Goal: Task Accomplishment & Management: Manage account settings

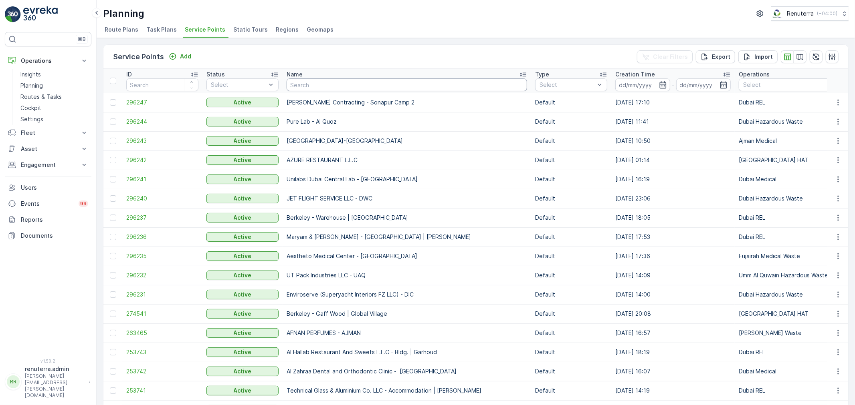
click at [325, 84] on input "text" at bounding box center [406, 85] width 240 height 13
type input "NOMAC"
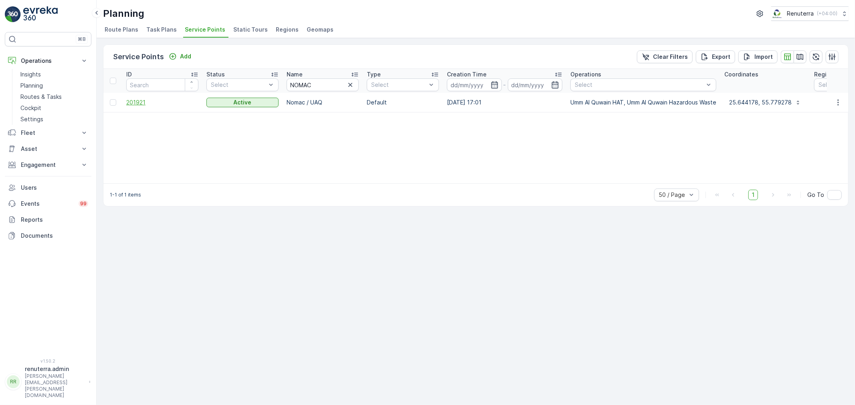
click at [139, 105] on span "201921" at bounding box center [162, 103] width 72 height 8
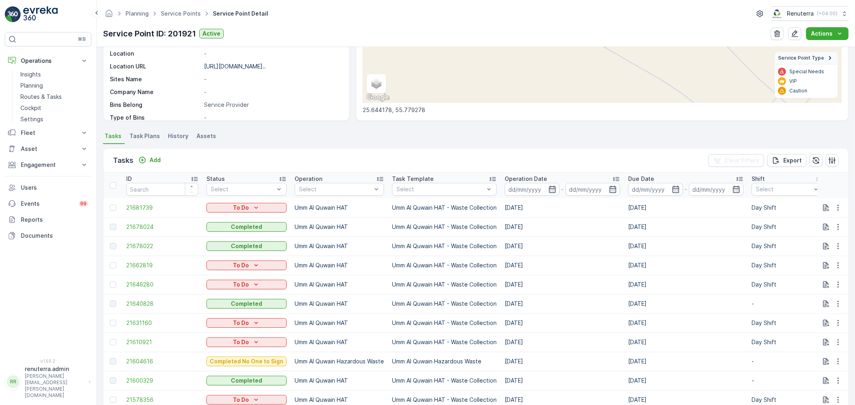
scroll to position [178, 0]
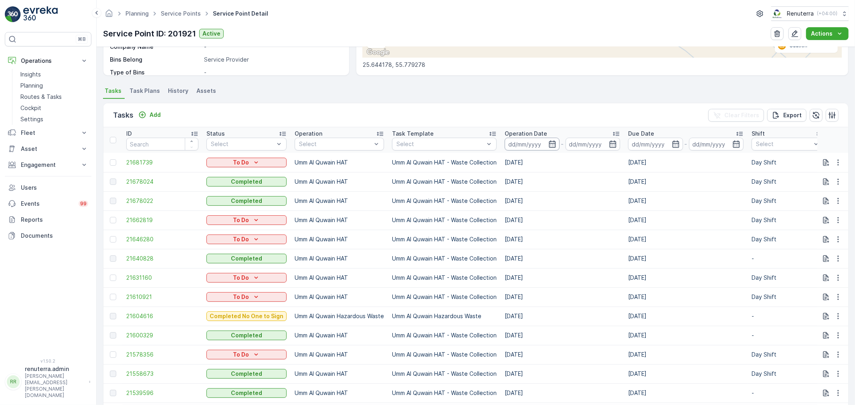
drag, startPoint x: 538, startPoint y: 143, endPoint x: 538, endPoint y: 149, distance: 5.6
click at [538, 143] on input at bounding box center [531, 144] width 55 height 13
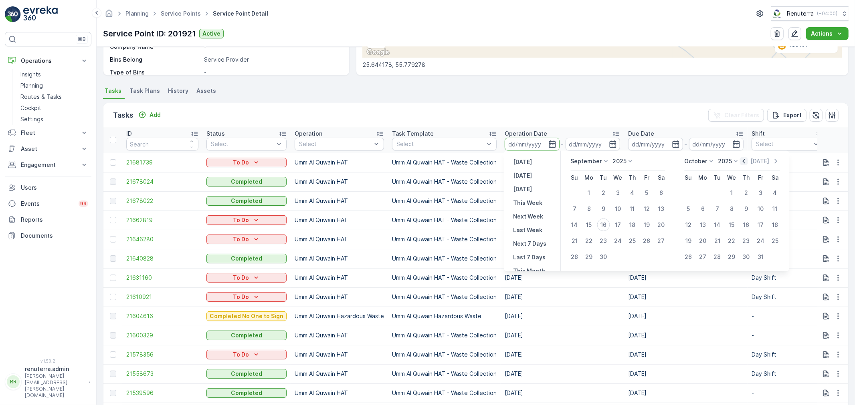
click at [748, 159] on icon "button" at bounding box center [744, 161] width 8 height 8
click at [648, 191] on div "1" at bounding box center [646, 193] width 13 height 13
type input "01.08.2025"
click at [577, 272] on div "31" at bounding box center [574, 273] width 13 height 13
type input "31.08.2025"
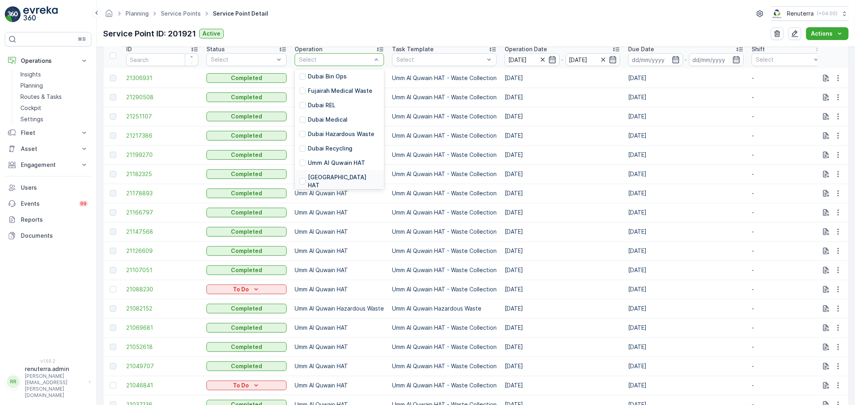
scroll to position [129, 0]
click at [338, 105] on p "Umm Al Quwain Hazardous Waste" at bounding box center [343, 113] width 71 height 16
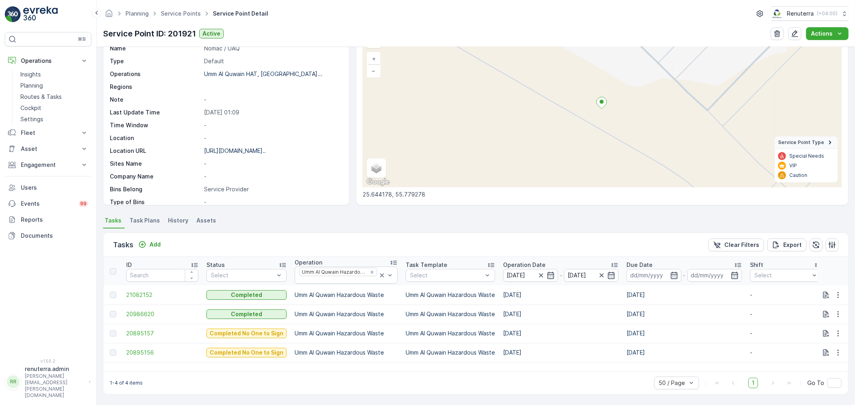
scroll to position [48, 0]
click at [151, 291] on span "21082152" at bounding box center [162, 295] width 72 height 8
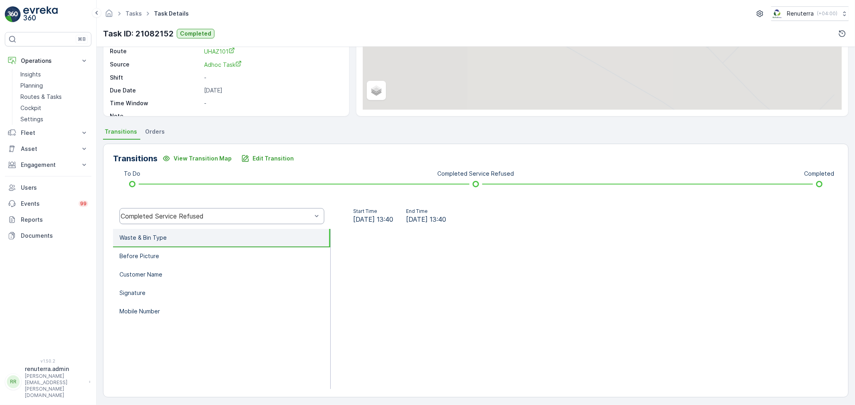
scroll to position [99, 0]
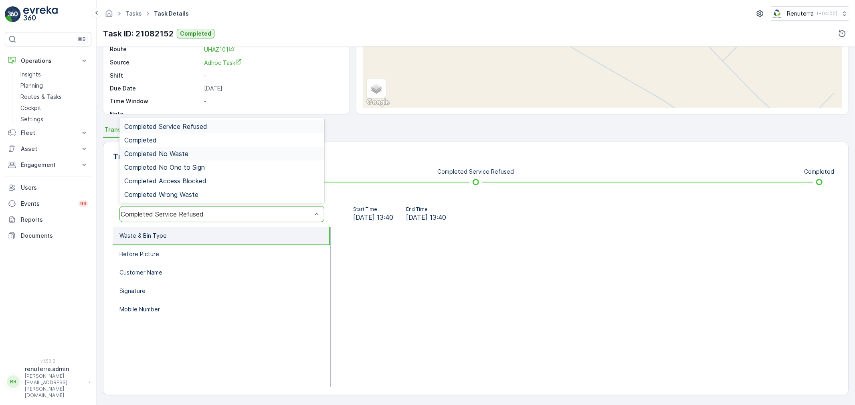
click at [182, 153] on span "Completed No Waste" at bounding box center [156, 153] width 64 height 7
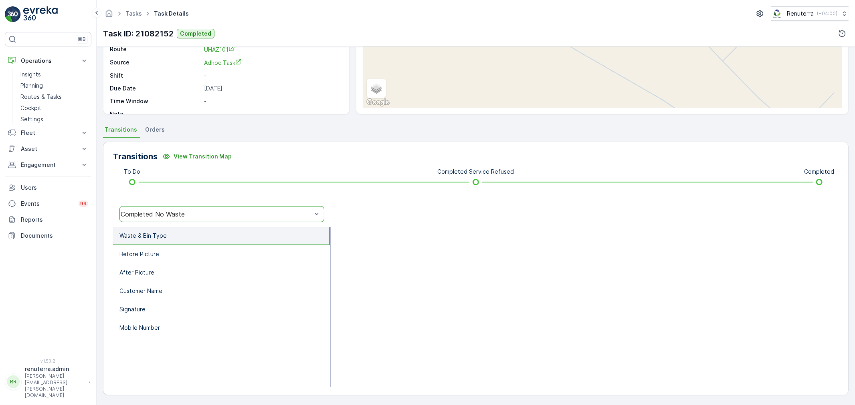
drag, startPoint x: 195, startPoint y: 219, endPoint x: 189, endPoint y: 206, distance: 15.1
click at [195, 219] on div "Completed No Waste" at bounding box center [221, 214] width 205 height 16
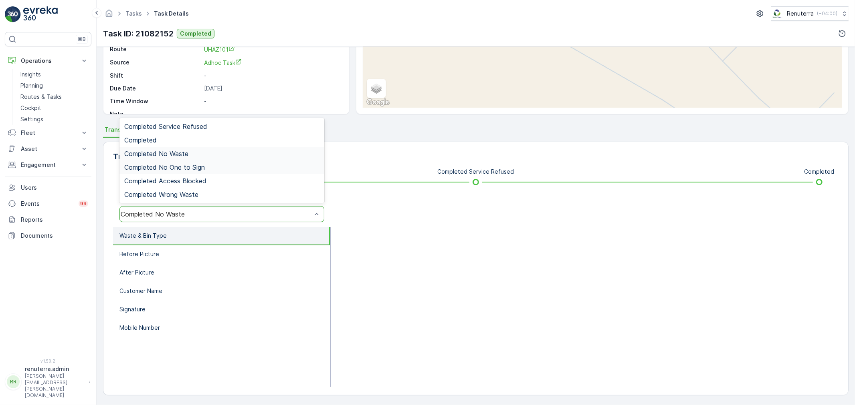
click at [186, 165] on span "Completed No One to Sign" at bounding box center [164, 167] width 81 height 7
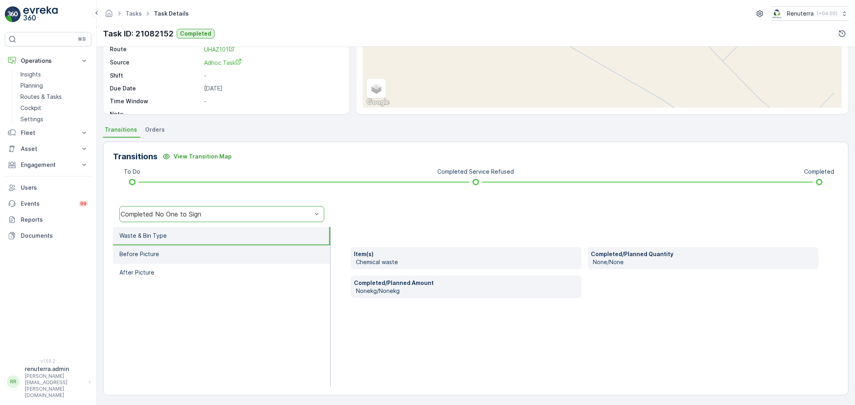
click at [204, 250] on li "Before Picture" at bounding box center [221, 255] width 217 height 18
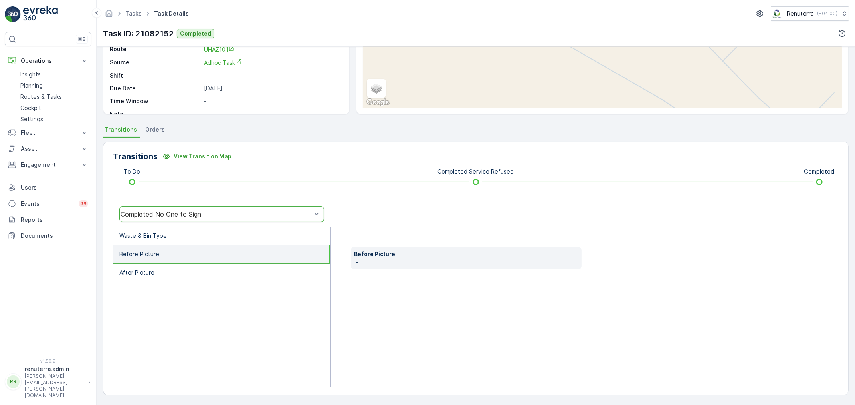
click at [189, 211] on div "Completed No One to Sign" at bounding box center [216, 214] width 191 height 7
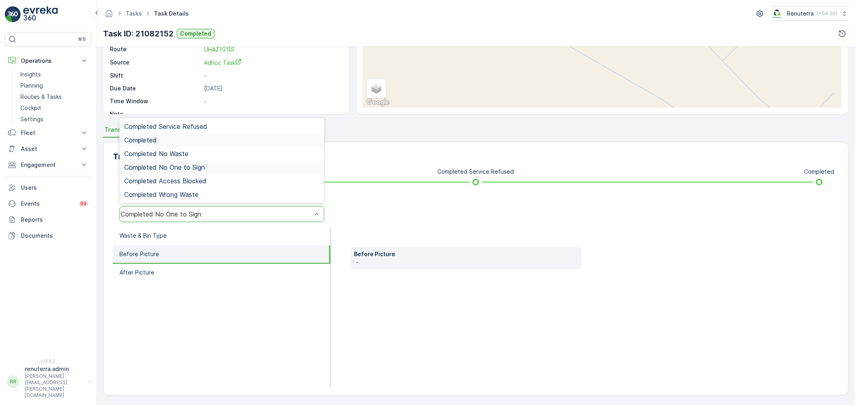
click at [167, 138] on div "Completed" at bounding box center [221, 140] width 195 height 7
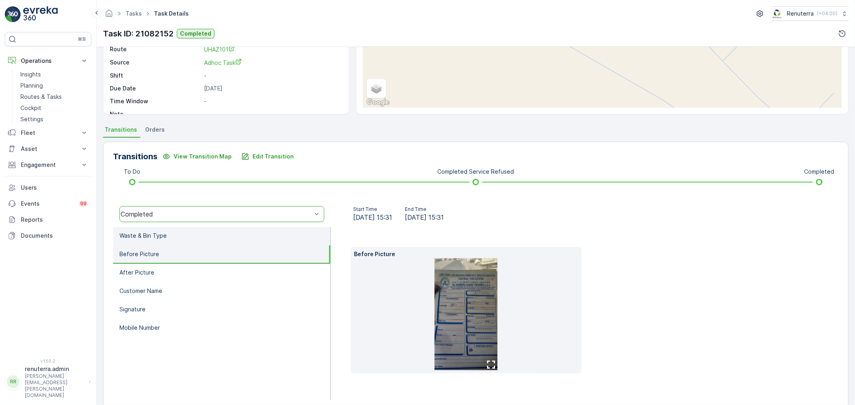
click at [230, 239] on li "Waste & Bin Type" at bounding box center [221, 236] width 217 height 18
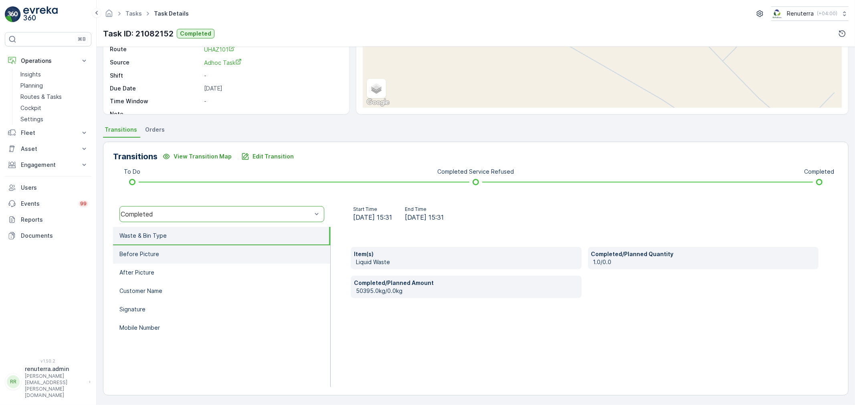
click at [224, 257] on li "Before Picture" at bounding box center [221, 255] width 217 height 18
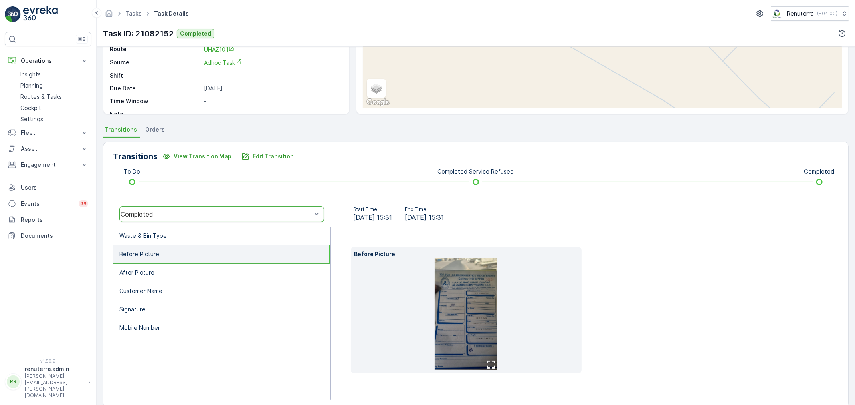
click at [469, 296] on img at bounding box center [465, 314] width 63 height 112
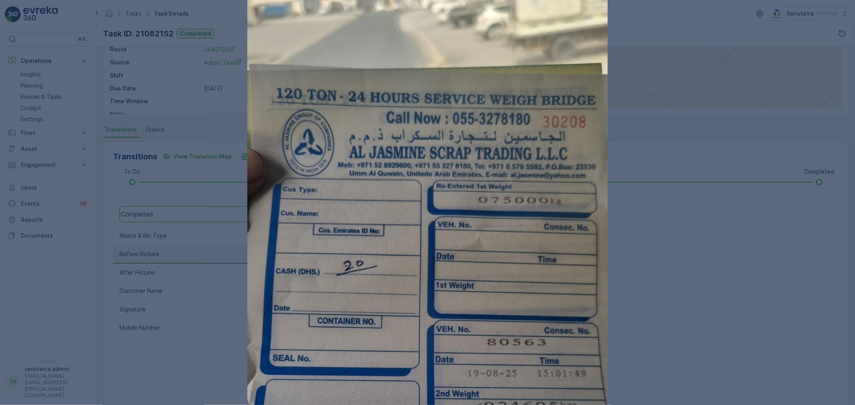
click at [650, 291] on div at bounding box center [427, 202] width 855 height 405
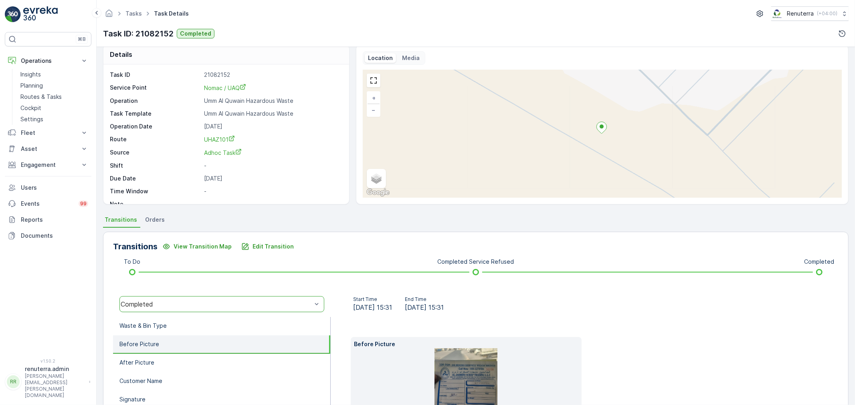
scroll to position [0, 0]
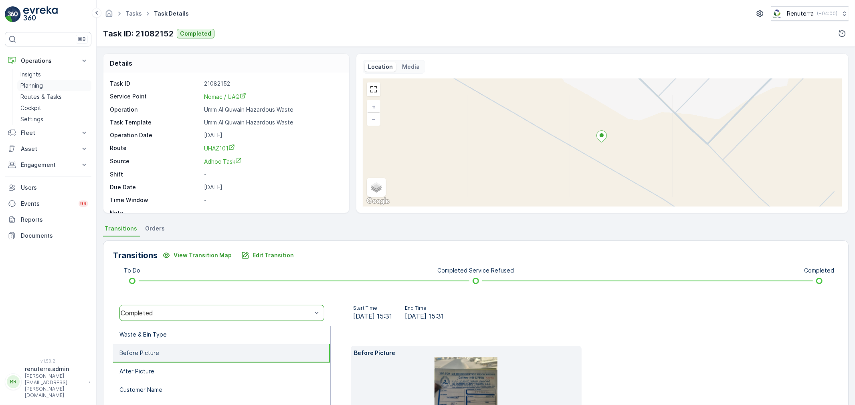
click at [42, 89] on p "Planning" at bounding box center [31, 86] width 22 height 8
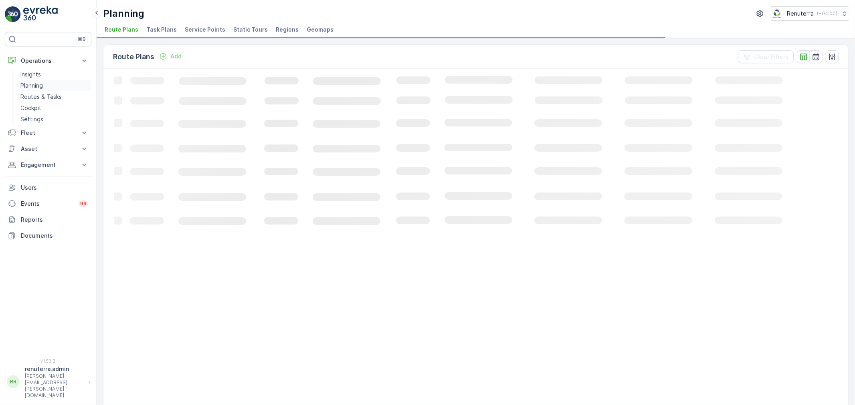
click at [45, 90] on link "Planning" at bounding box center [54, 85] width 74 height 11
click at [46, 93] on link "Routes & Tasks" at bounding box center [54, 96] width 74 height 11
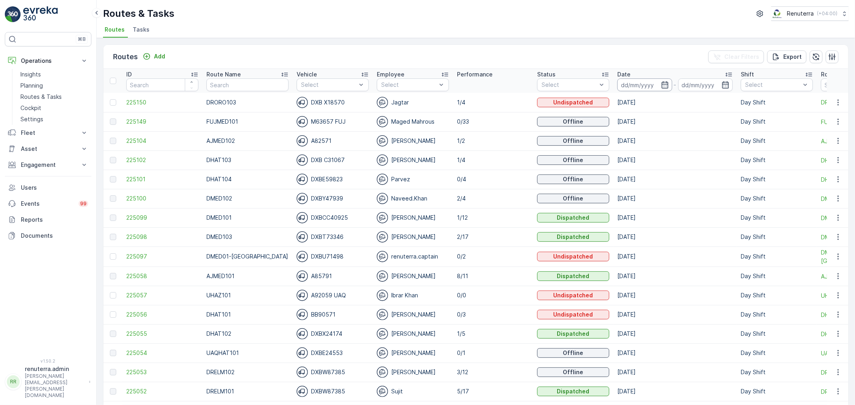
click at [630, 83] on input at bounding box center [644, 85] width 55 height 13
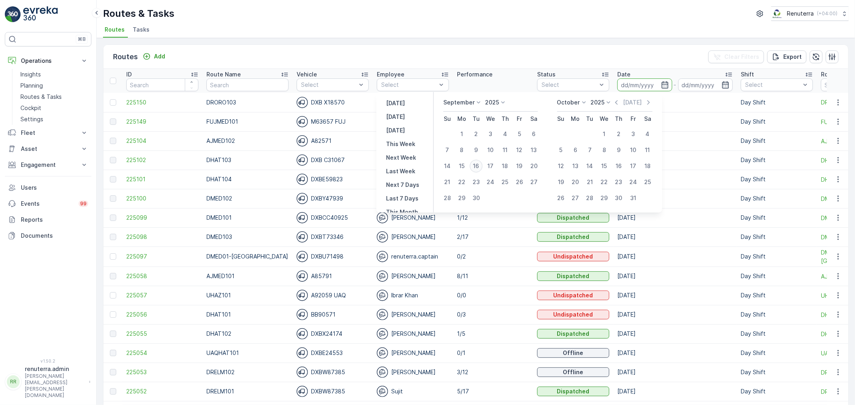
click at [477, 165] on div "16" at bounding box center [476, 166] width 13 height 13
type input "[DATE]"
click at [477, 165] on div "16" at bounding box center [476, 166] width 13 height 13
type input "[DATE]"
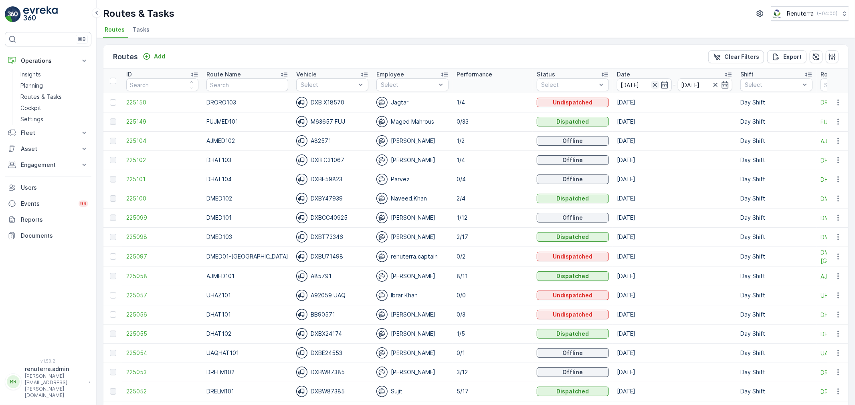
click at [651, 85] on icon "button" at bounding box center [655, 85] width 8 height 8
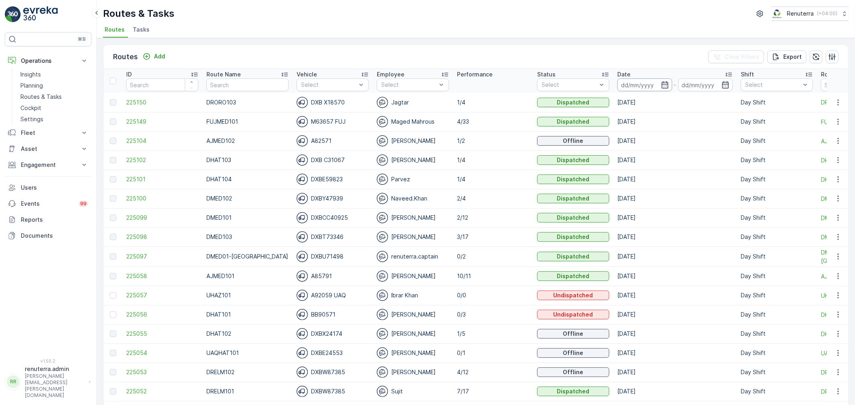
click at [619, 80] on input at bounding box center [644, 85] width 55 height 13
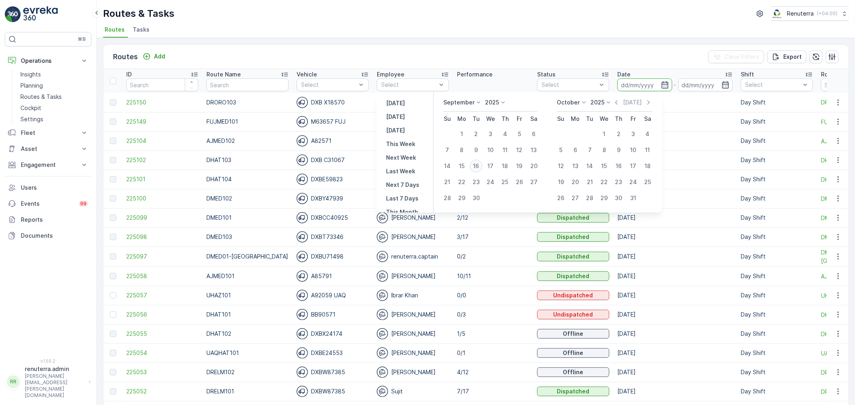
click at [478, 167] on div "16" at bounding box center [476, 166] width 13 height 13
type input "[DATE]"
click at [478, 167] on div "16" at bounding box center [476, 166] width 13 height 13
type input "[DATE]"
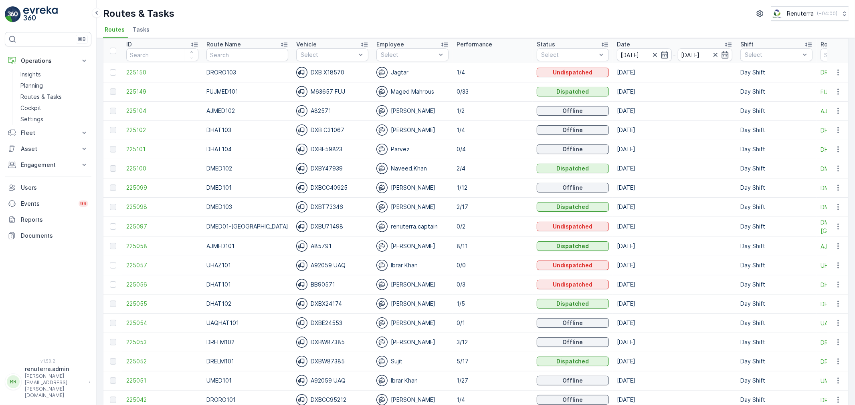
scroll to position [89, 0]
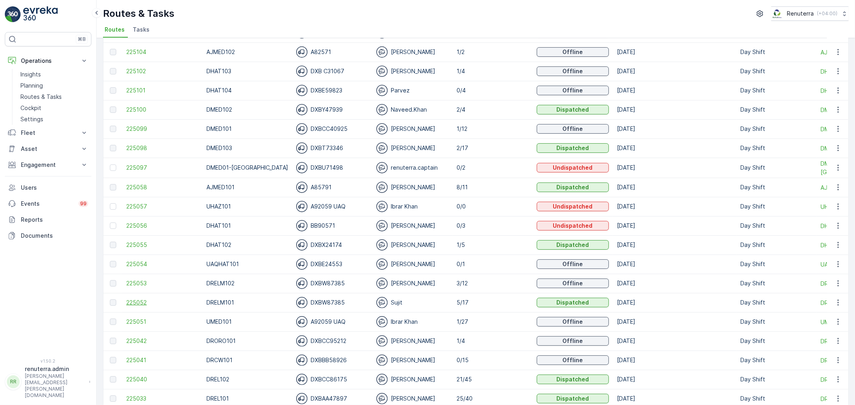
click at [142, 299] on span "225052" at bounding box center [162, 303] width 72 height 8
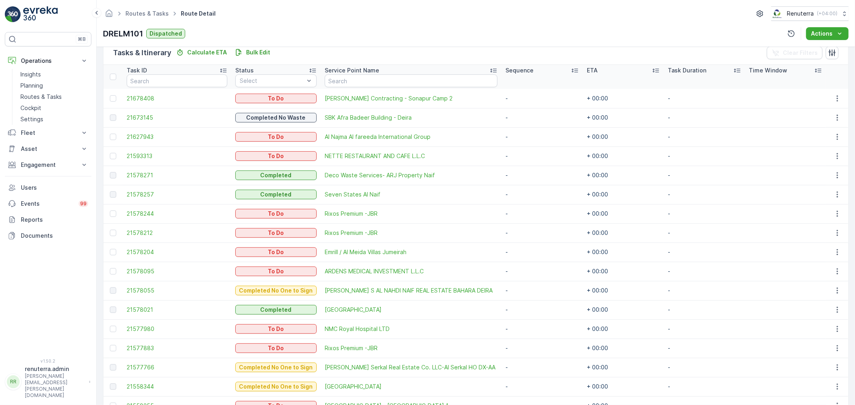
scroll to position [200, 0]
click at [115, 155] on div at bounding box center [113, 157] width 6 height 6
click at [110, 154] on input "checkbox" at bounding box center [110, 154] width 0 height 0
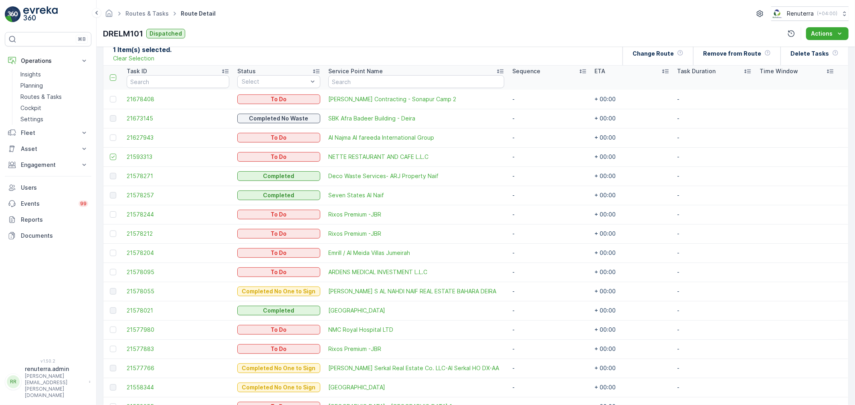
scroll to position [155, 0]
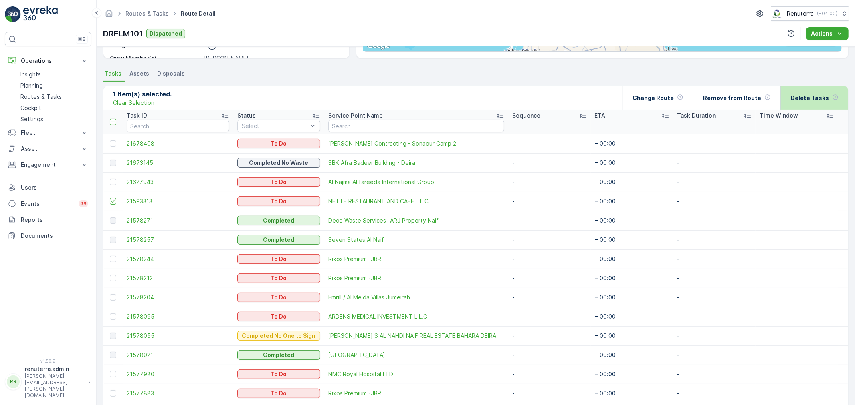
click at [831, 92] on div "Delete Tasks" at bounding box center [814, 98] width 48 height 24
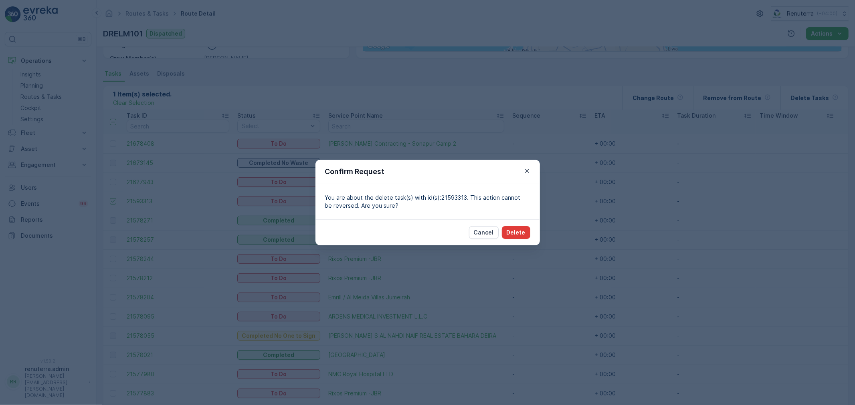
click at [512, 237] on button "Delete" at bounding box center [516, 232] width 28 height 13
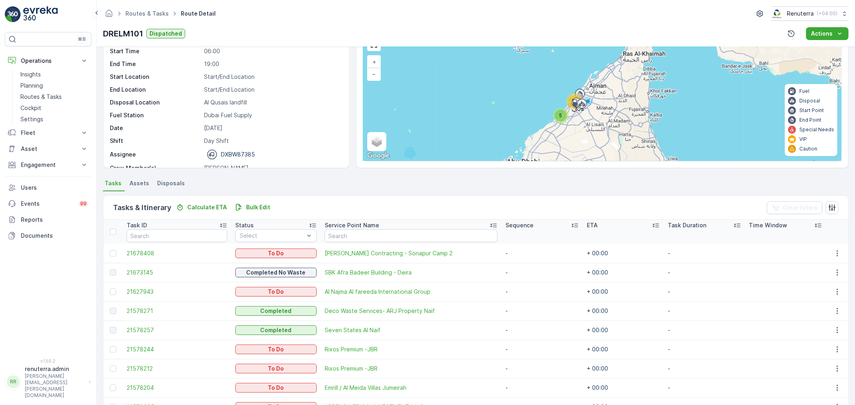
scroll to position [22, 0]
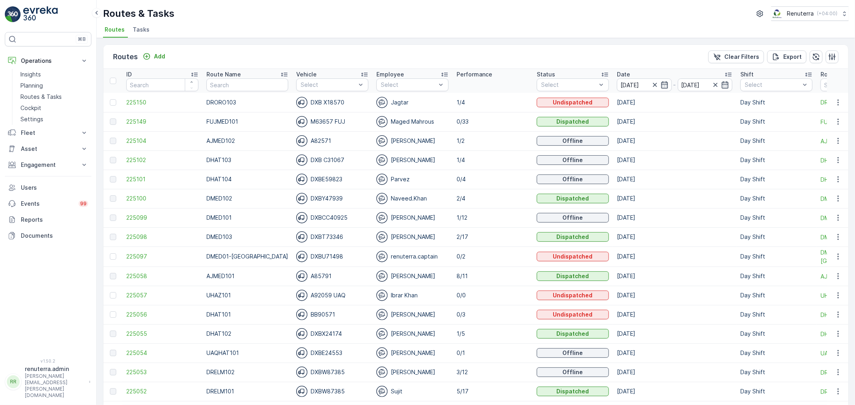
click at [231, 92] on th "Route Name" at bounding box center [247, 81] width 90 height 24
click at [231, 87] on input "text" at bounding box center [247, 85] width 82 height 13
type input "drelm"
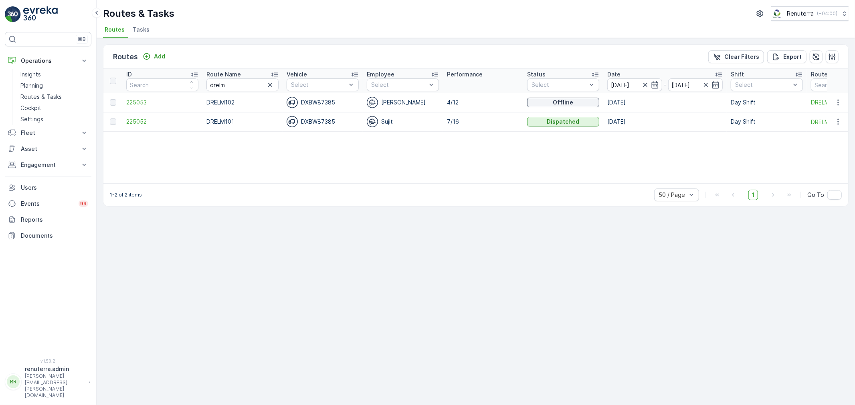
click at [160, 101] on span "225053" at bounding box center [162, 103] width 72 height 8
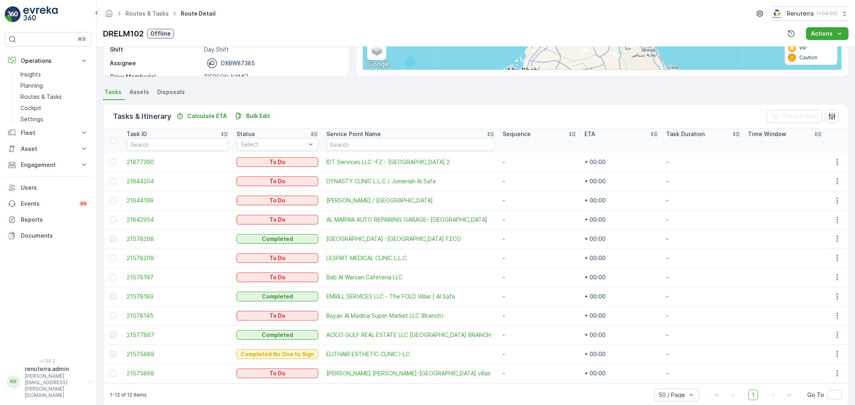
scroll to position [148, 0]
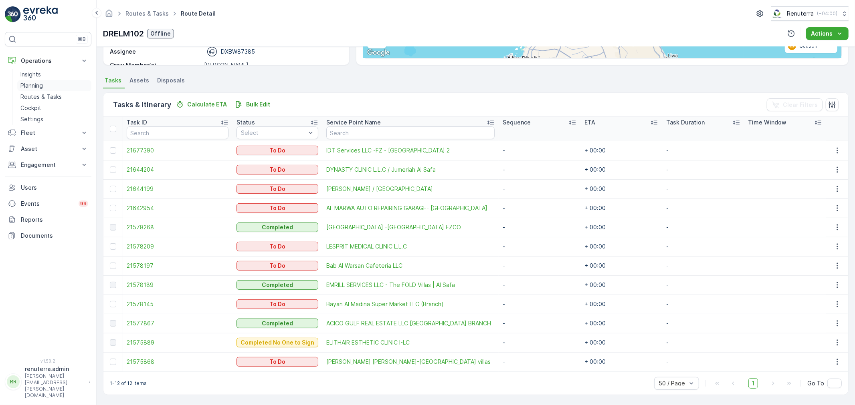
click at [56, 89] on link "Planning" at bounding box center [54, 85] width 74 height 11
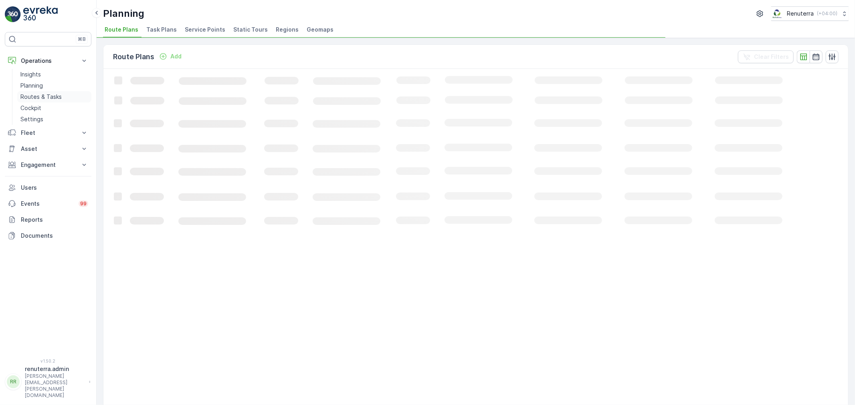
click at [58, 93] on p "Routes & Tasks" at bounding box center [40, 97] width 41 height 8
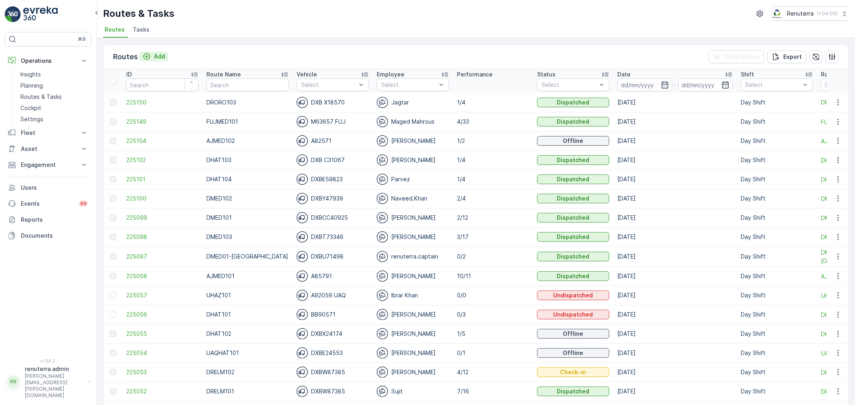
click at [147, 57] on icon "Add" at bounding box center [147, 56] width 8 height 8
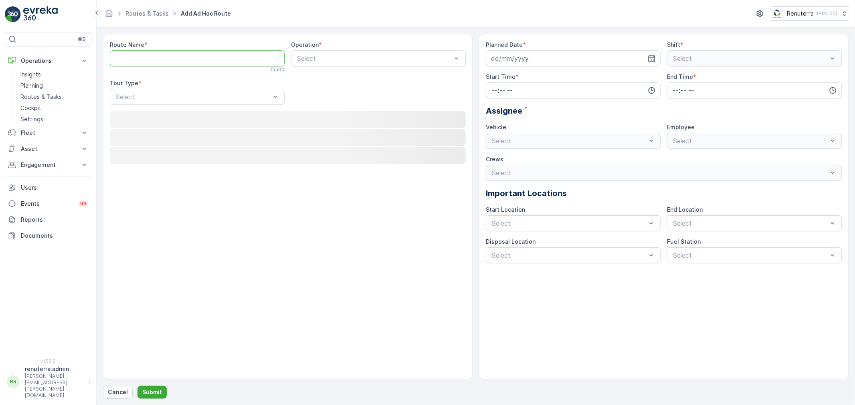
click at [167, 58] on Name "Route Name" at bounding box center [197, 58] width 175 height 16
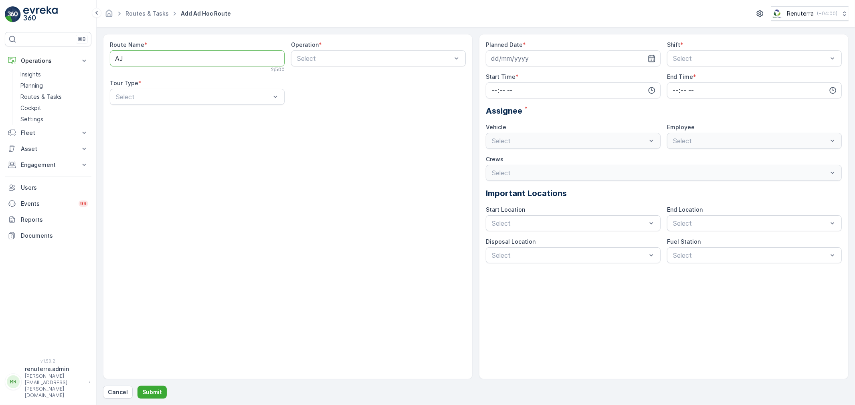
type Name "AJHAZ101"
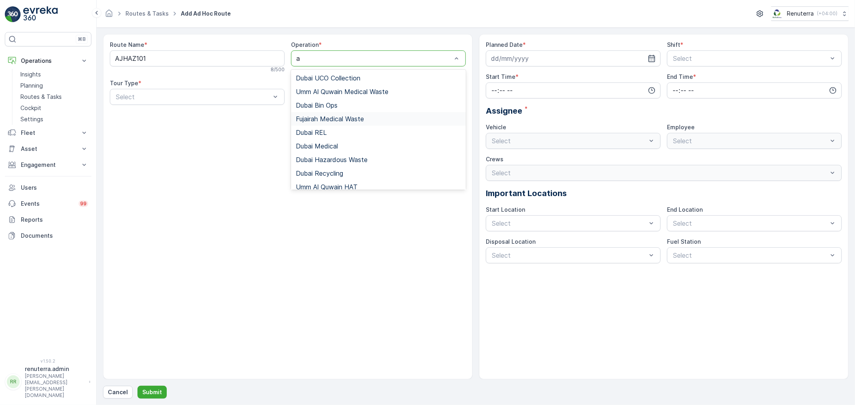
type input "aj"
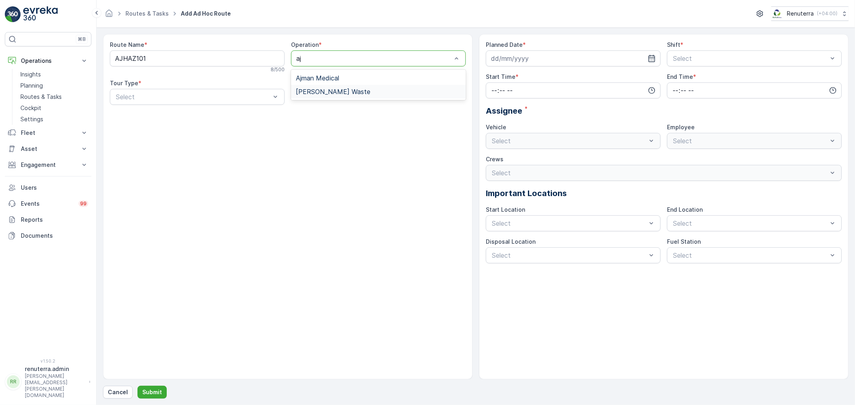
click at [326, 98] on div "Ajman Hazardous Waste" at bounding box center [378, 92] width 175 height 14
click at [211, 134] on div "Dynamic" at bounding box center [197, 130] width 175 height 14
click at [555, 59] on input at bounding box center [573, 58] width 175 height 16
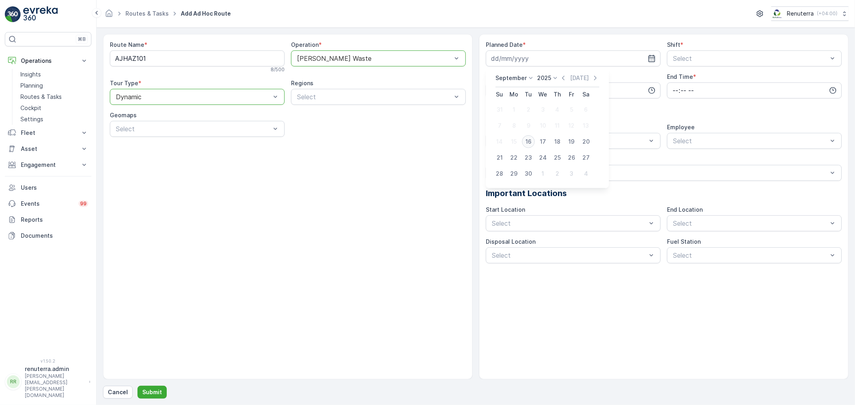
click at [524, 146] on div "16" at bounding box center [528, 141] width 13 height 13
type input "[DATE]"
drag, startPoint x: 675, startPoint y: 56, endPoint x: 674, endPoint y: 78, distance: 22.1
click at [674, 78] on span "Day Shift" at bounding box center [686, 78] width 28 height 7
click at [522, 93] on input "time" at bounding box center [573, 91] width 175 height 16
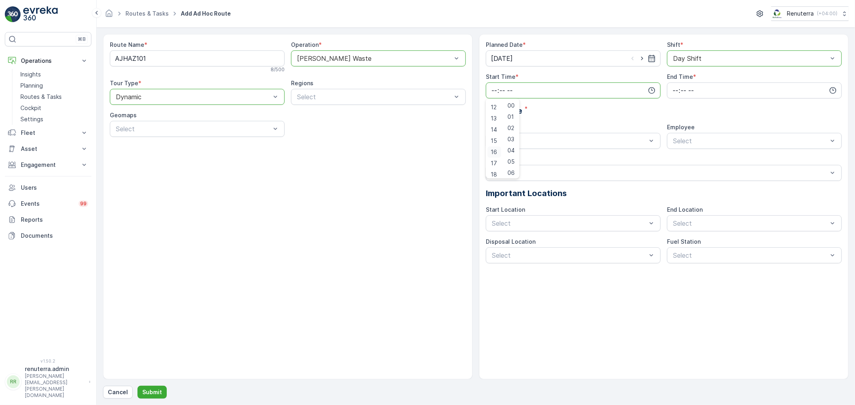
scroll to position [133, 0]
click at [495, 148] on span "16" at bounding box center [493, 152] width 6 height 8
click at [676, 91] on input "time" at bounding box center [754, 91] width 175 height 16
click at [493, 95] on input "16:00" at bounding box center [573, 91] width 175 height 16
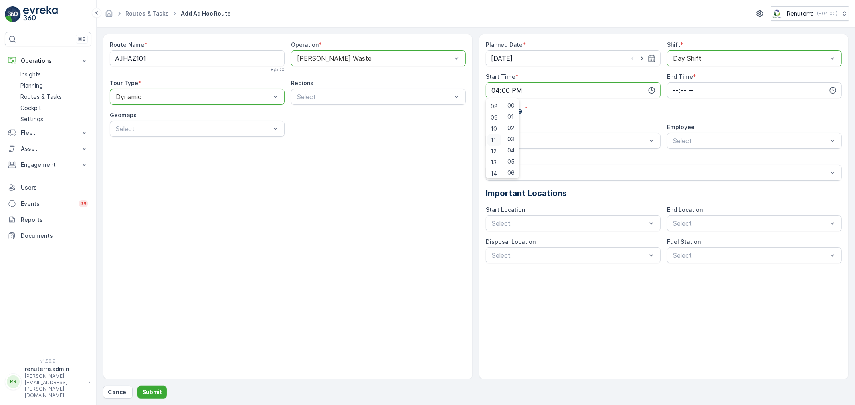
click at [495, 135] on div "11" at bounding box center [494, 140] width 14 height 11
click at [515, 137] on div "15" at bounding box center [511, 140] width 14 height 11
type input "11:15"
click at [676, 87] on input "time" at bounding box center [754, 91] width 175 height 16
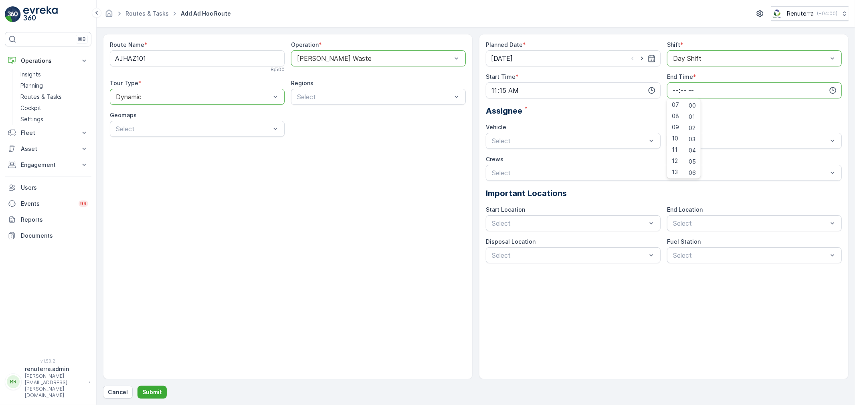
scroll to position [58, 0]
click at [676, 144] on span "09" at bounding box center [675, 148] width 7 height 8
click at [675, 138] on span "20" at bounding box center [675, 138] width 7 height 8
type input "20:00"
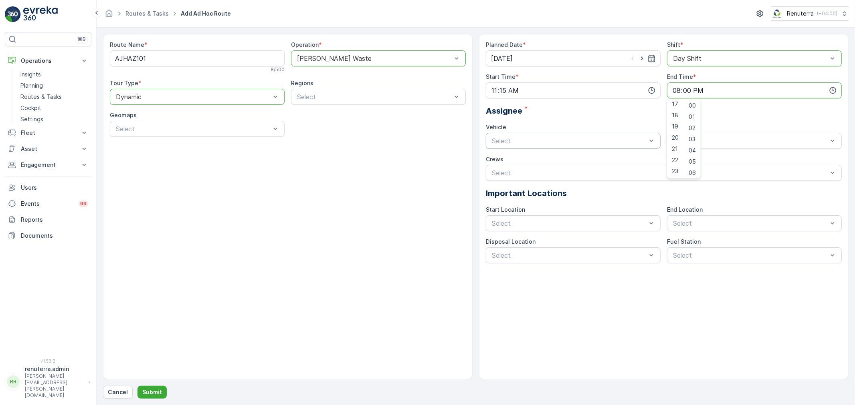
click at [528, 144] on div "Select" at bounding box center [573, 141] width 175 height 16
click at [531, 162] on span "06EVREKA06" at bounding box center [511, 160] width 42 height 7
click at [694, 189] on span "Ibrar Khan" at bounding box center [687, 187] width 31 height 7
click at [146, 390] on p "Submit" at bounding box center [152, 393] width 20 height 8
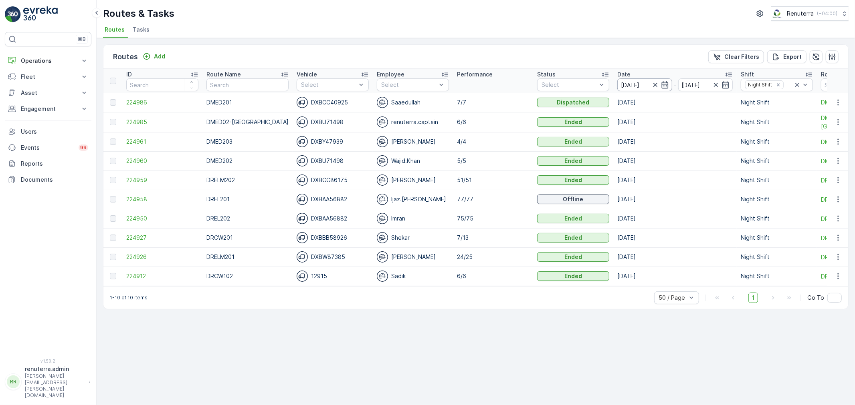
click at [621, 87] on input "[DATE]" at bounding box center [644, 85] width 55 height 13
click at [518, 322] on div "Routes Add Clear Filters Export ID Route Name Vehicle Select Employee Select Pe…" at bounding box center [476, 221] width 758 height 367
click at [152, 238] on span "224927" at bounding box center [162, 238] width 72 height 8
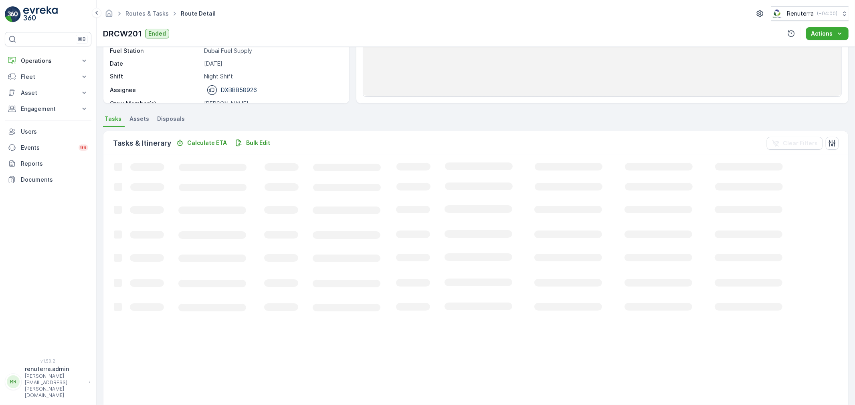
scroll to position [133, 0]
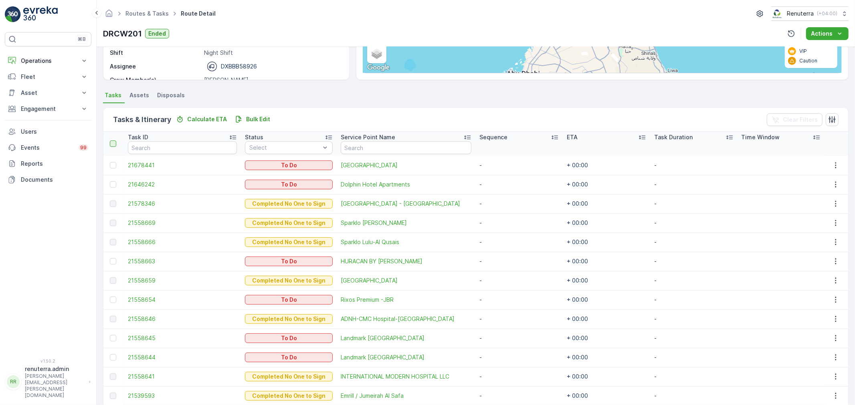
click at [114, 145] on div at bounding box center [113, 144] width 6 height 6
click at [114, 141] on input "checkbox" at bounding box center [114, 141] width 0 height 0
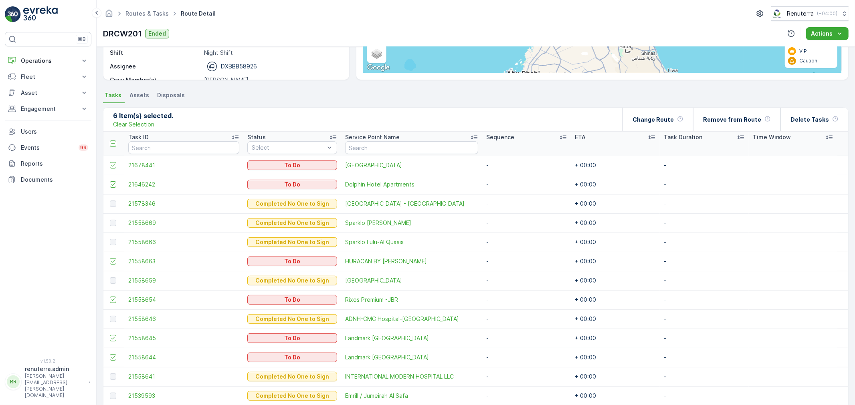
scroll to position [167, 0]
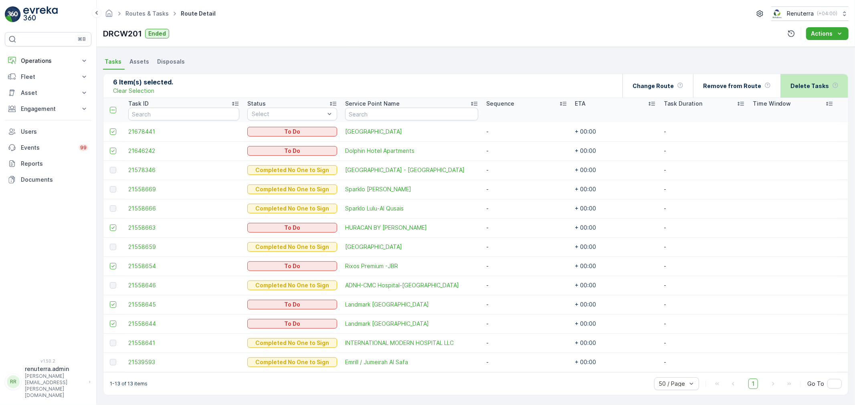
click at [791, 87] on div "Delete Tasks" at bounding box center [814, 86] width 68 height 24
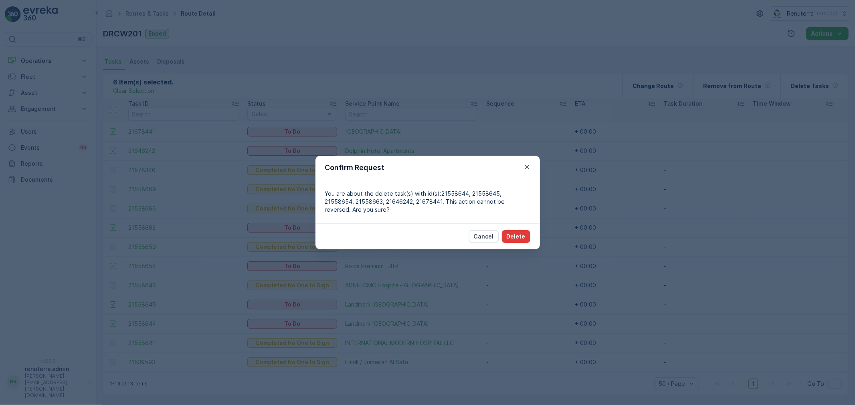
click at [512, 238] on p "Delete" at bounding box center [515, 237] width 19 height 8
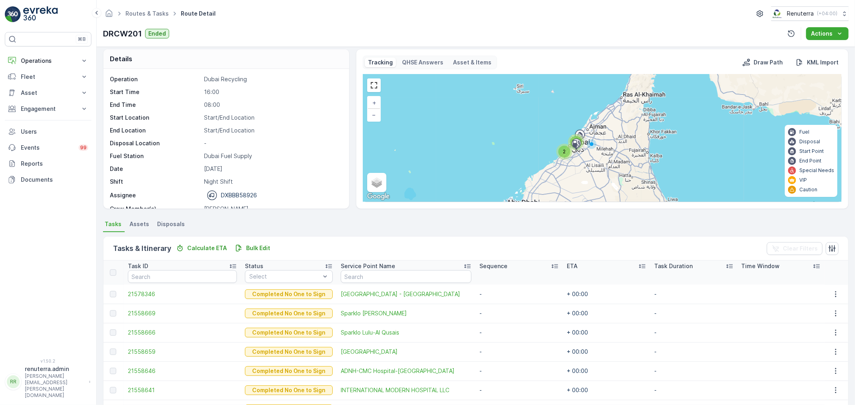
scroll to position [0, 0]
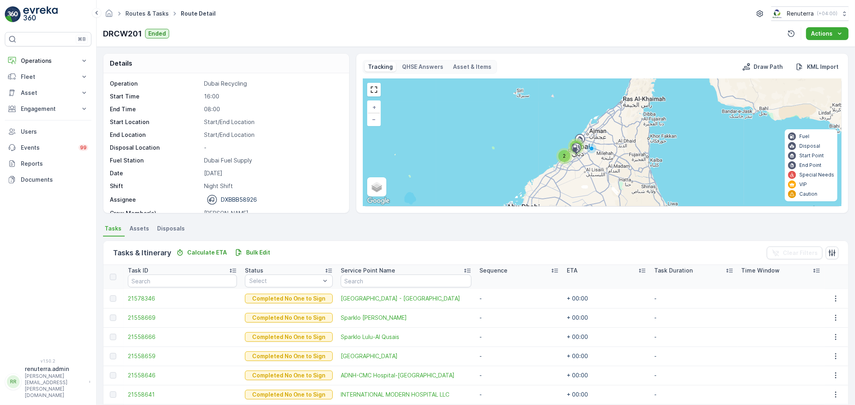
click at [151, 11] on link "Routes & Tasks" at bounding box center [146, 13] width 43 height 7
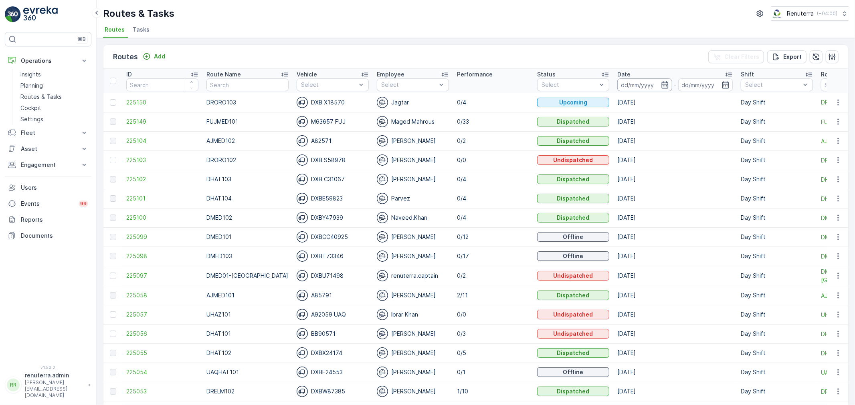
click at [644, 86] on input at bounding box center [644, 85] width 55 height 13
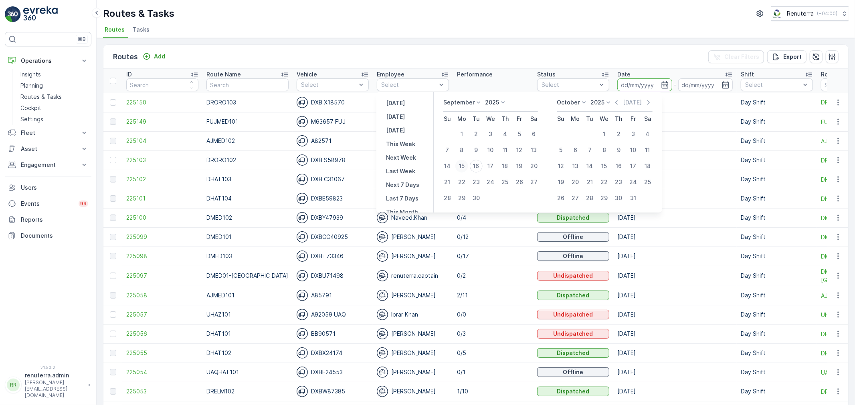
click at [462, 166] on div "15" at bounding box center [461, 166] width 13 height 13
type input "[DATE]"
click at [462, 166] on div "15" at bounding box center [461, 166] width 13 height 13
type input "[DATE]"
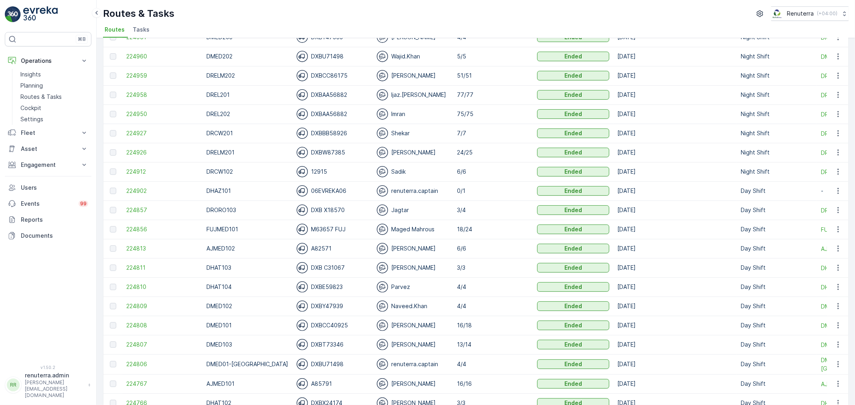
scroll to position [178, 0]
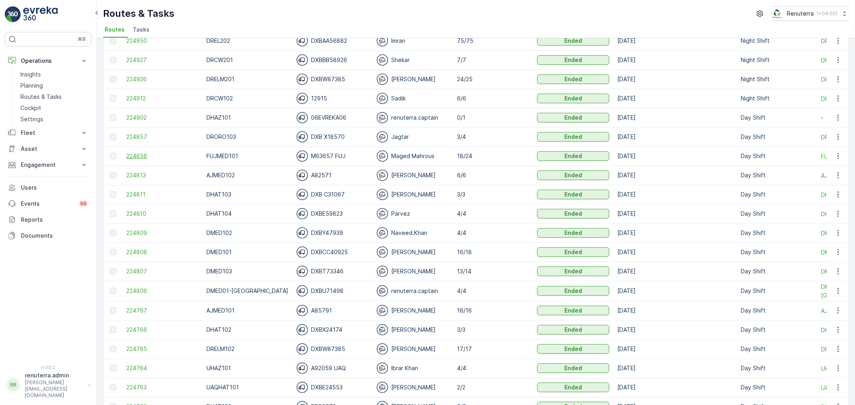
click at [143, 157] on span "224856" at bounding box center [162, 156] width 72 height 8
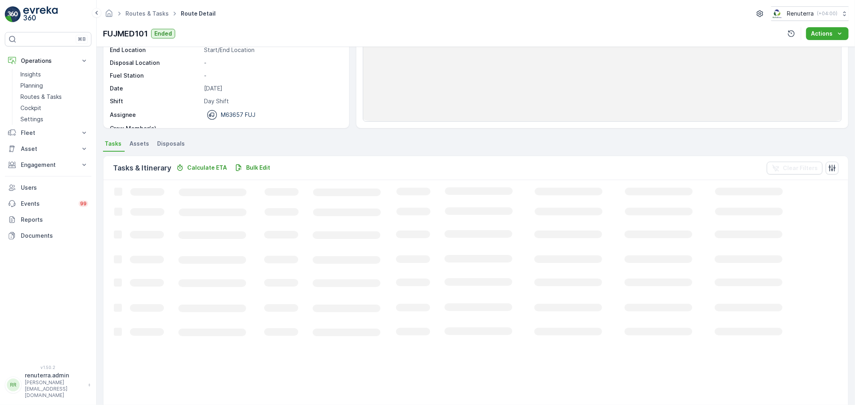
scroll to position [89, 0]
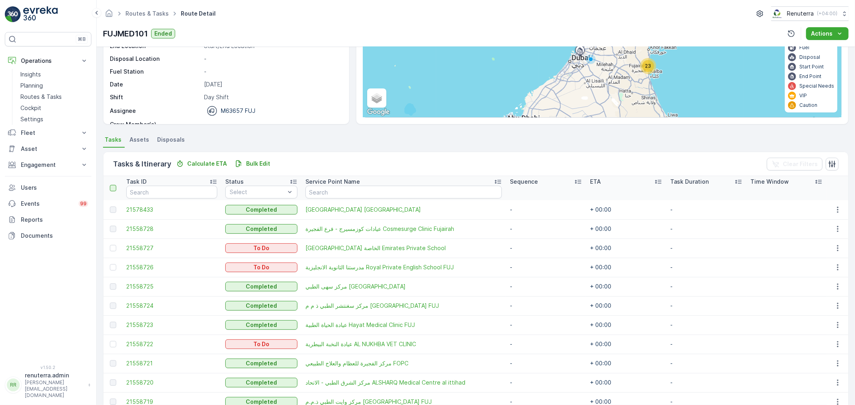
click at [111, 187] on div at bounding box center [113, 188] width 6 height 6
click at [114, 185] on input "checkbox" at bounding box center [114, 185] width 0 height 0
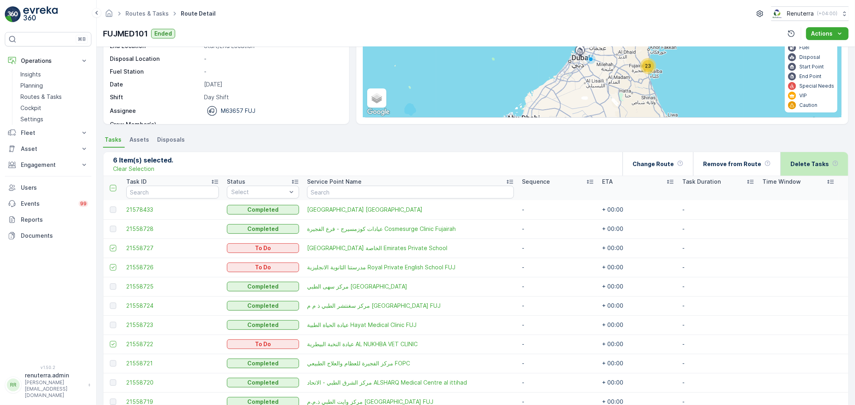
click at [795, 165] on p "Delete Tasks" at bounding box center [809, 164] width 38 height 8
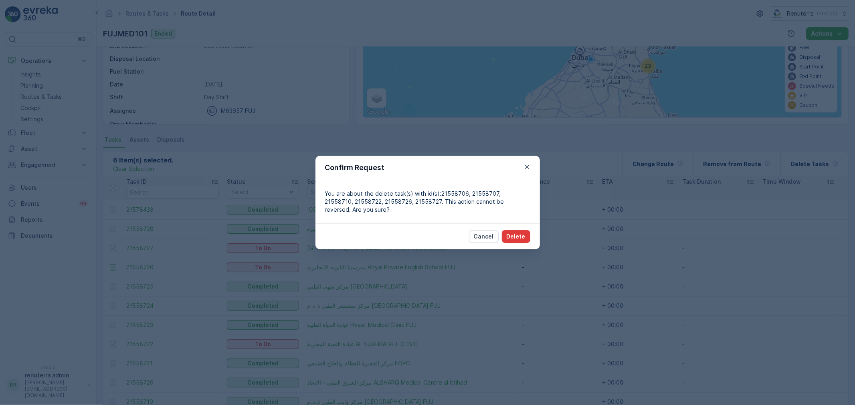
click at [523, 231] on button "Delete" at bounding box center [516, 236] width 28 height 13
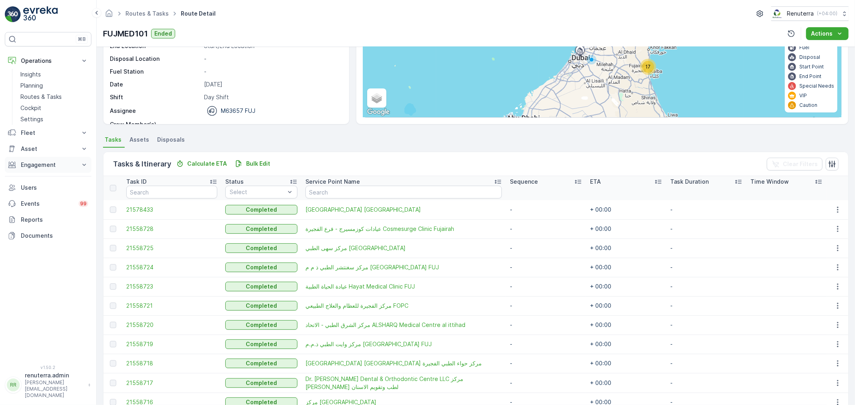
click at [39, 165] on p "Engagement" at bounding box center [48, 165] width 54 height 8
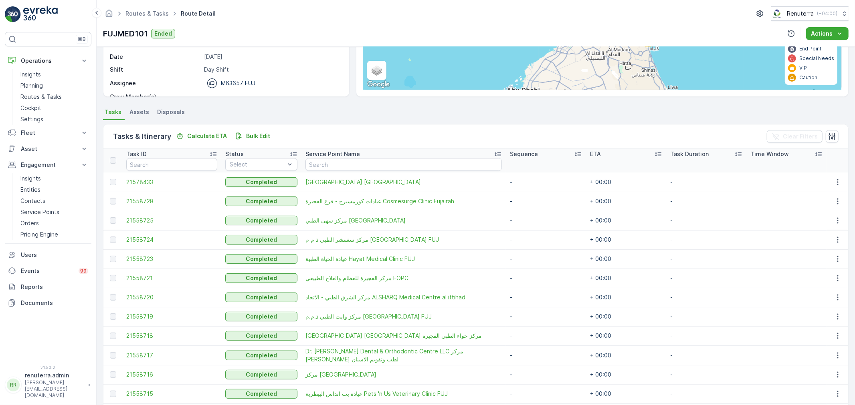
scroll to position [41, 0]
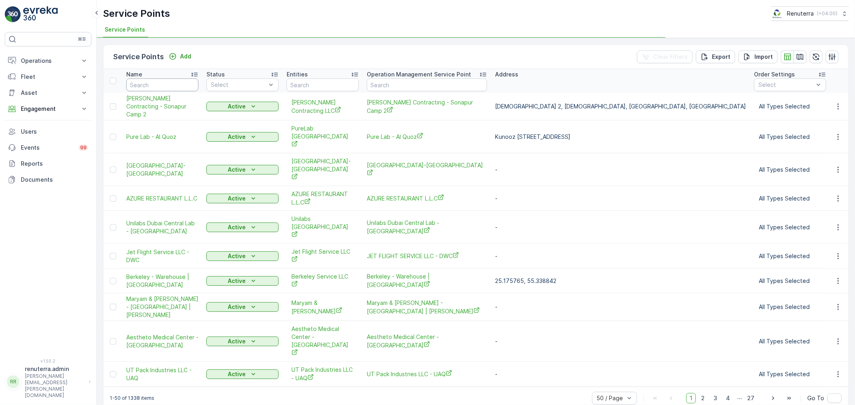
click at [185, 83] on input "text" at bounding box center [162, 85] width 72 height 13
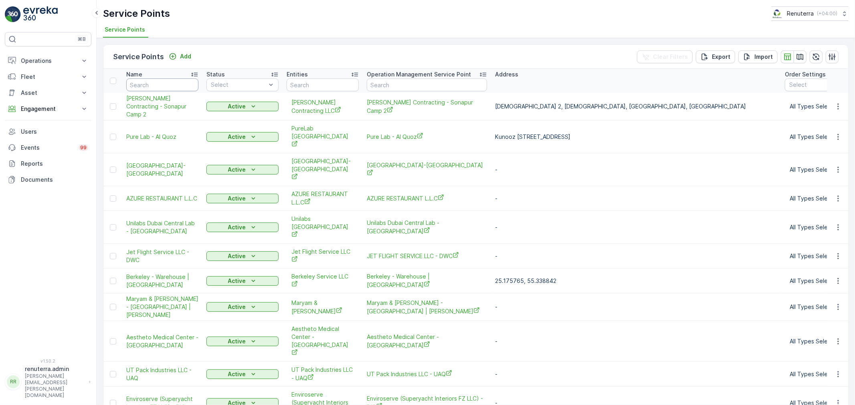
click at [157, 83] on input "text" at bounding box center [162, 85] width 72 height 13
type input "Nomac"
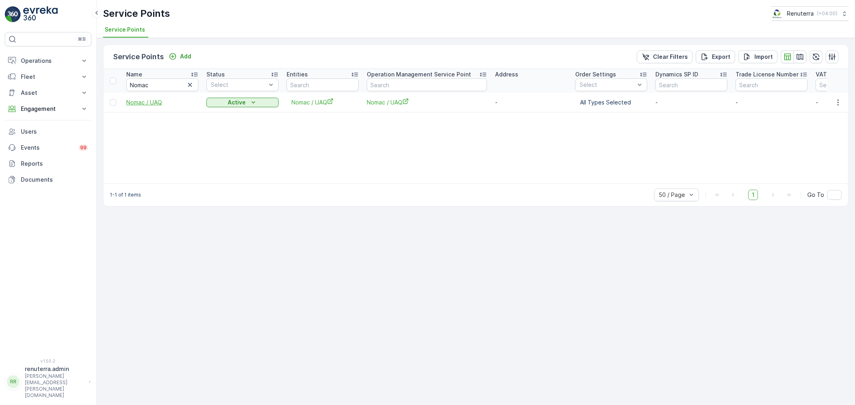
click at [151, 105] on span "Nomac / UAQ" at bounding box center [162, 103] width 72 height 8
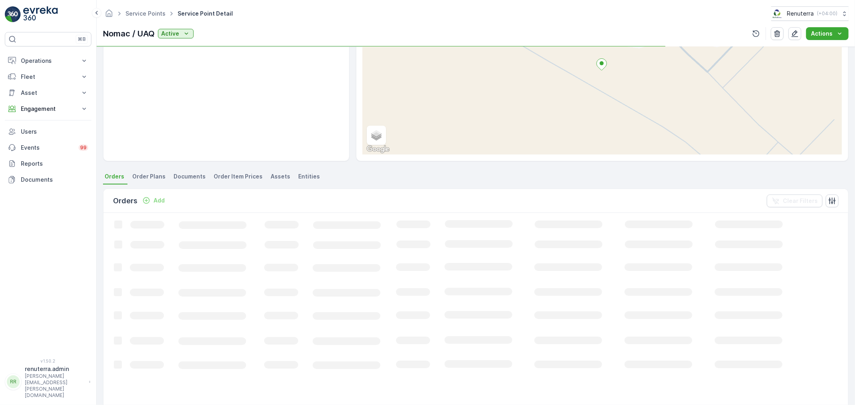
scroll to position [89, 0]
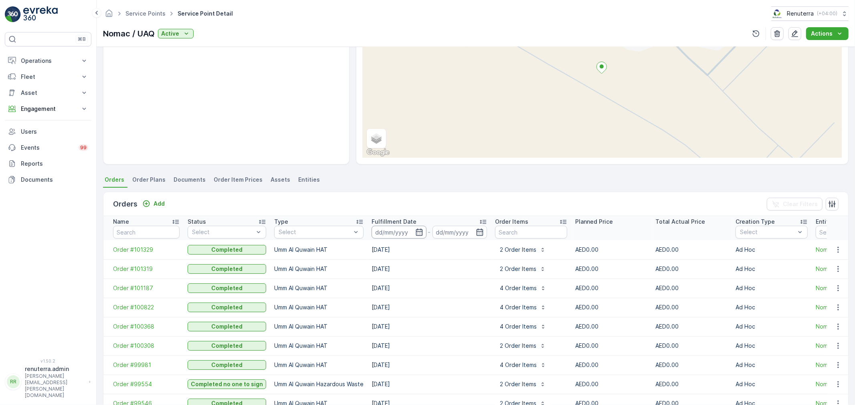
click at [423, 237] on input at bounding box center [398, 232] width 55 height 13
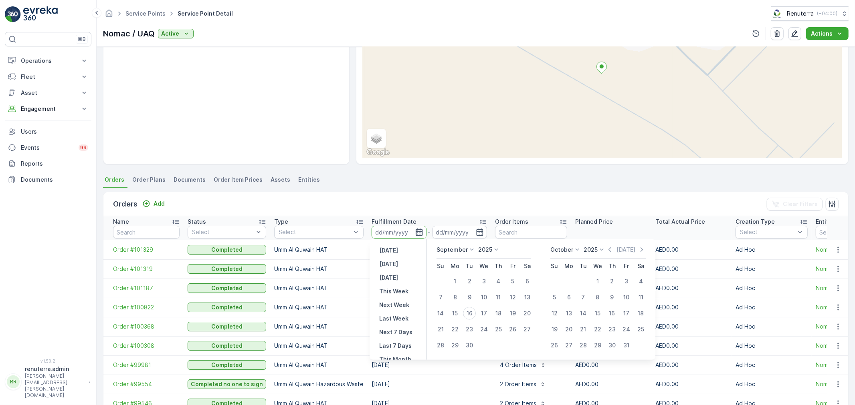
click at [418, 232] on icon "button" at bounding box center [419, 232] width 8 height 8
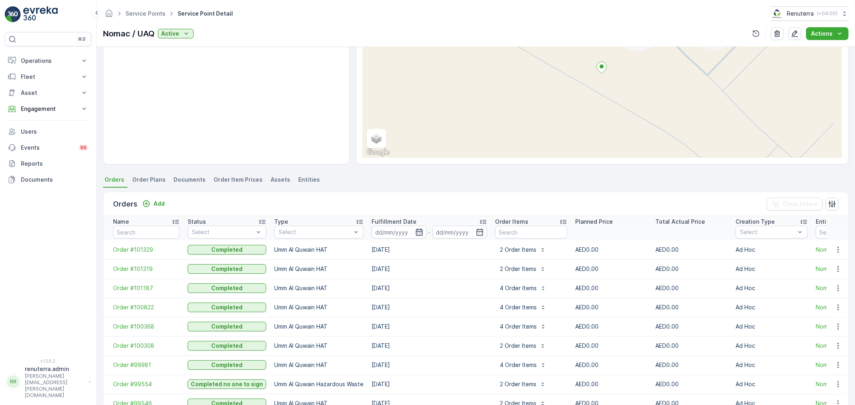
click at [418, 232] on icon "button" at bounding box center [419, 232] width 8 height 8
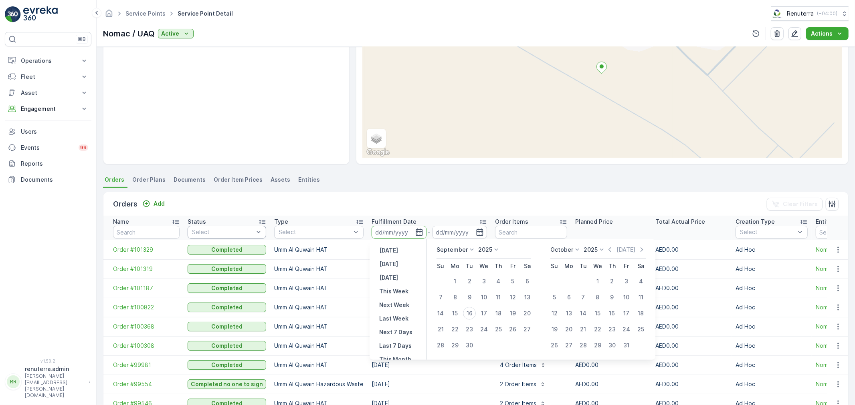
click at [257, 226] on div at bounding box center [258, 232] width 8 height 12
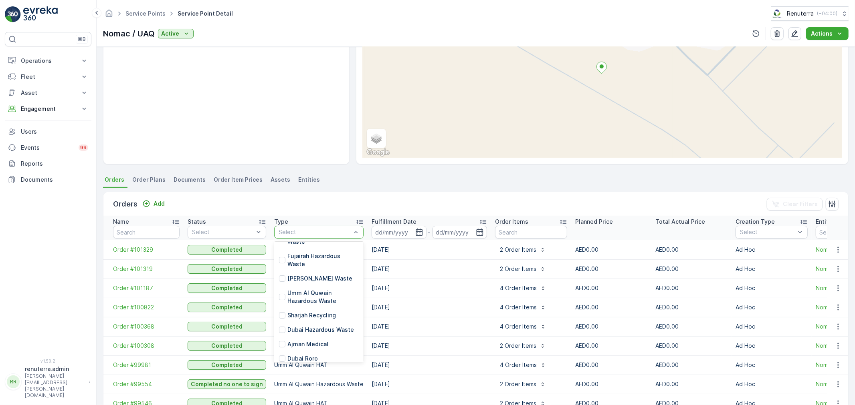
scroll to position [48, 0]
click at [318, 297] on p "Umm Al Quwain Hazardous Waste" at bounding box center [322, 303] width 71 height 16
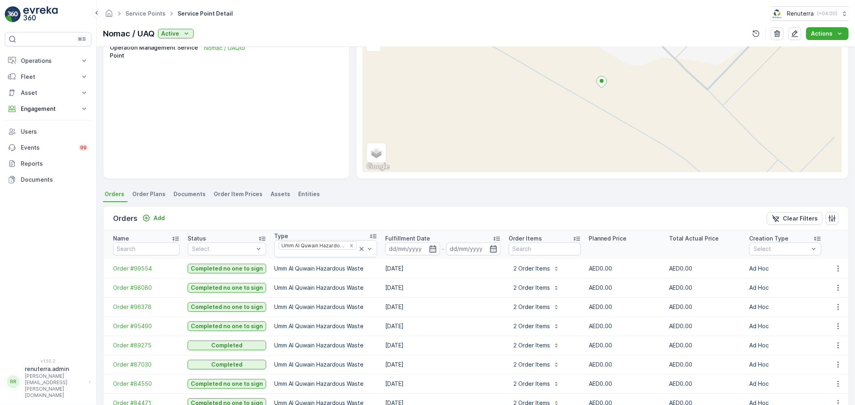
scroll to position [119, 0]
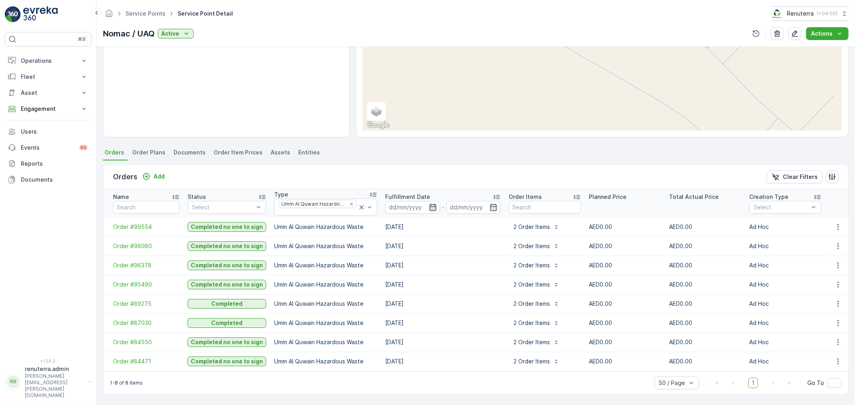
click at [429, 204] on icon "button" at bounding box center [433, 208] width 8 height 8
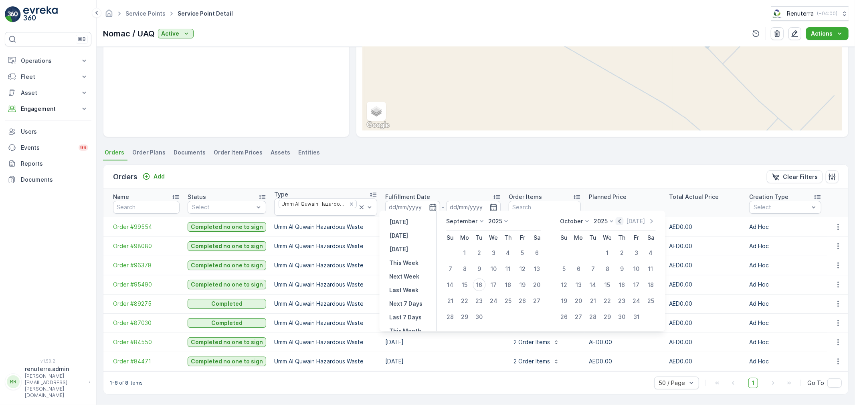
click at [619, 220] on icon "button" at bounding box center [619, 222] width 8 height 8
click at [526, 251] on div "1" at bounding box center [522, 253] width 13 height 13
type input "01.08.2025"
click at [462, 330] on td at bounding box center [465, 333] width 14 height 16
click at [457, 331] on button "31" at bounding box center [450, 333] width 14 height 14
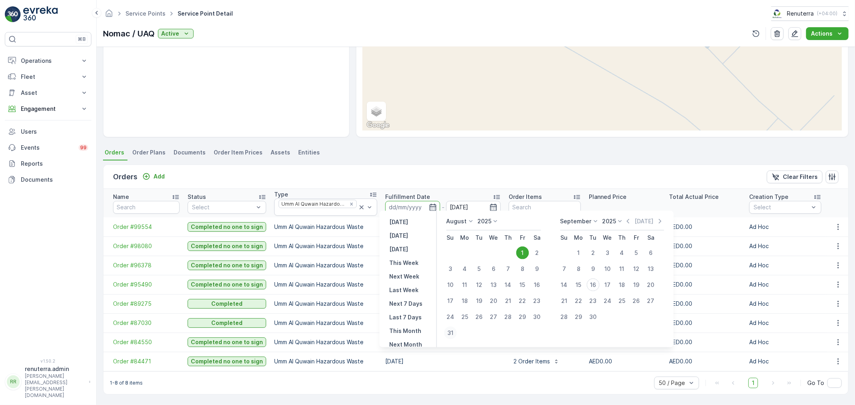
type input "31.08.2025"
click at [519, 254] on div "1" at bounding box center [522, 253] width 13 height 13
type input "01.08.2025"
click at [452, 329] on div "31" at bounding box center [450, 333] width 13 height 13
type input "31.08.2025"
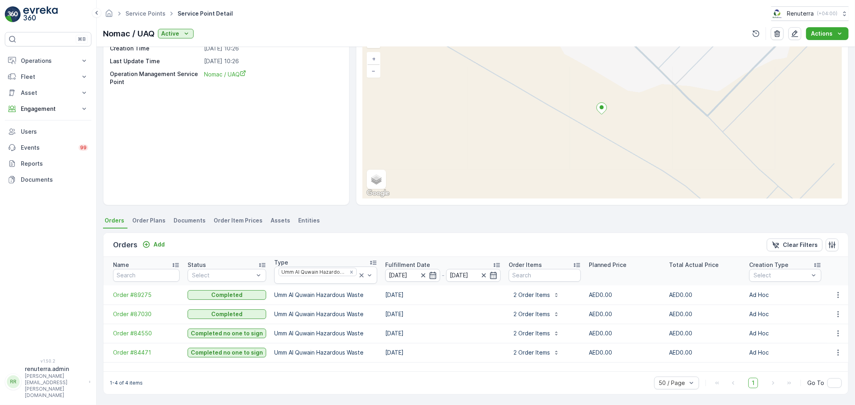
scroll to position [48, 0]
click at [397, 262] on p "Fulfillment Date" at bounding box center [407, 265] width 45 height 8
click at [133, 294] on span "Order #84471" at bounding box center [146, 296] width 67 height 8
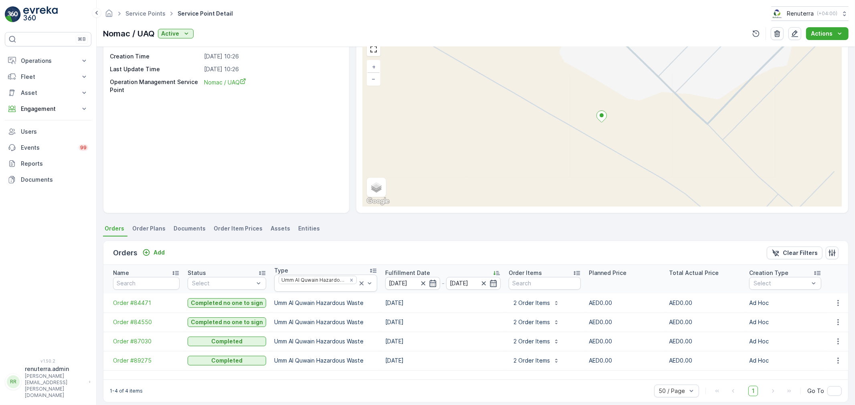
scroll to position [47, 0]
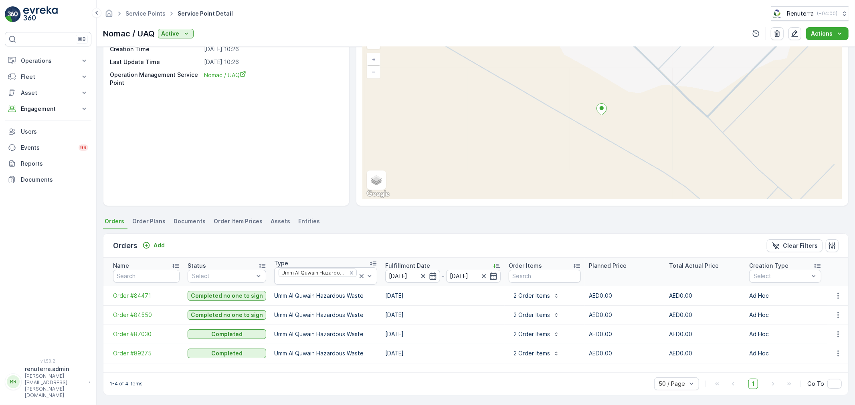
click at [831, 46] on div "Service Points Service Point Detail Renuterra ( +04:00 ) Nomac / UAQ Active Act…" at bounding box center [476, 23] width 758 height 47
click at [830, 35] on p "Actions" at bounding box center [822, 34] width 22 height 8
click at [831, 50] on span "Create Document" at bounding box center [824, 49] width 48 height 8
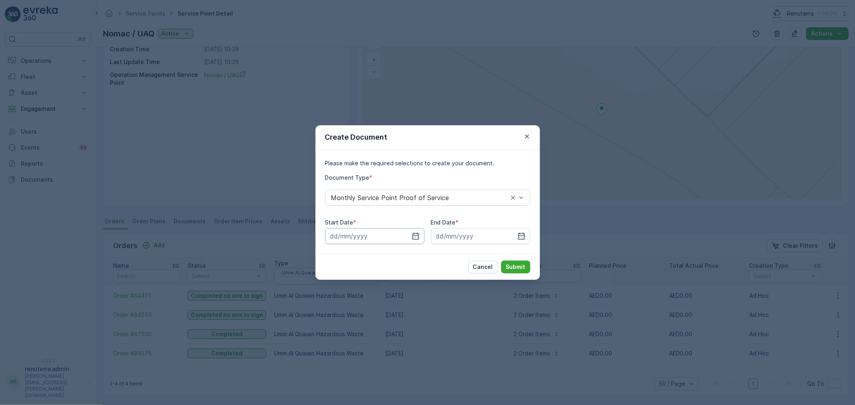
drag, startPoint x: 380, startPoint y: 230, endPoint x: 389, endPoint y: 243, distance: 15.8
click at [380, 231] on input at bounding box center [374, 236] width 99 height 16
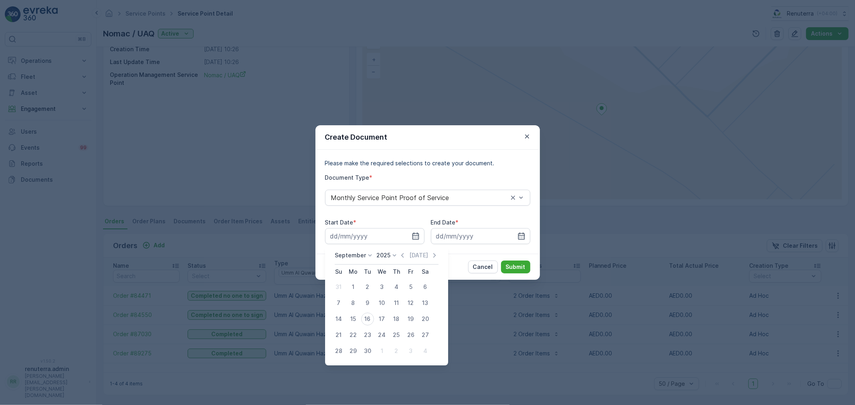
drag, startPoint x: 258, startPoint y: 216, endPoint x: 262, endPoint y: 217, distance: 4.1
click at [262, 217] on div "Create Document Please make the required selections to create your document. Do…" at bounding box center [427, 202] width 855 height 405
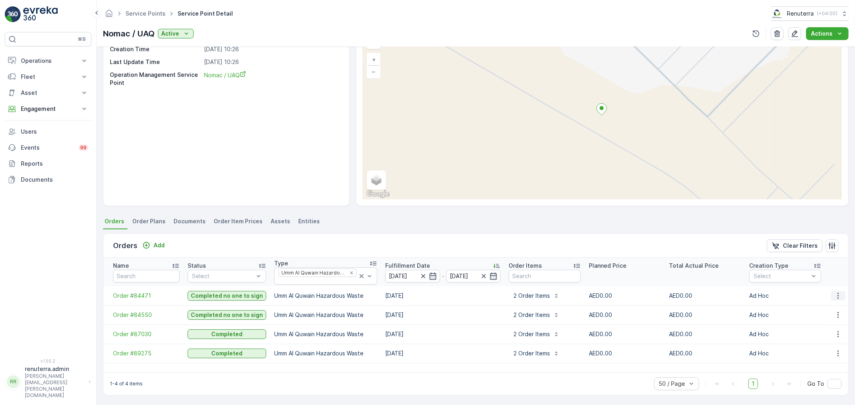
click at [843, 294] on button "button" at bounding box center [838, 296] width 14 height 10
click at [830, 330] on span "Create Document" at bounding box center [827, 330] width 48 height 8
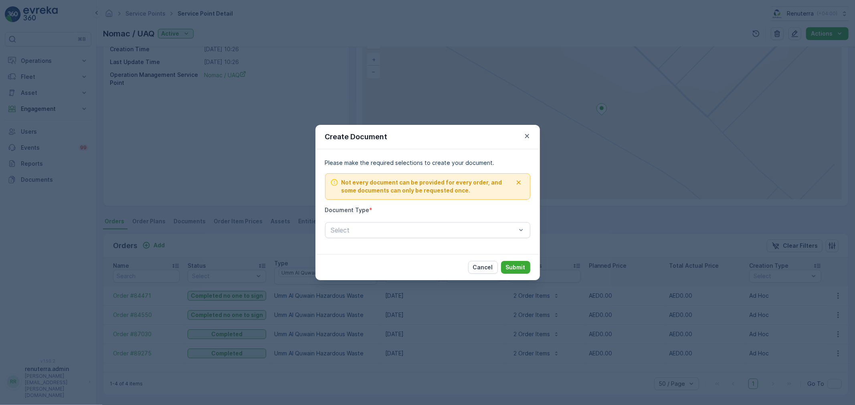
click at [445, 238] on div "Please make the required selections to create your document. Not every document…" at bounding box center [427, 202] width 205 height 86
click at [422, 260] on div "Proof Of Service" at bounding box center [428, 263] width 196 height 7
click at [513, 268] on p "Submit" at bounding box center [516, 268] width 20 height 8
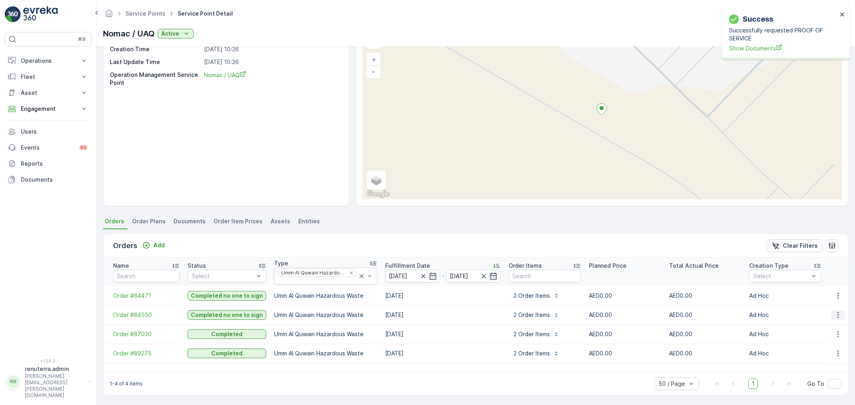
click at [837, 313] on icon "button" at bounding box center [838, 315] width 8 height 8
click at [830, 347] on span "Create Document" at bounding box center [827, 349] width 48 height 8
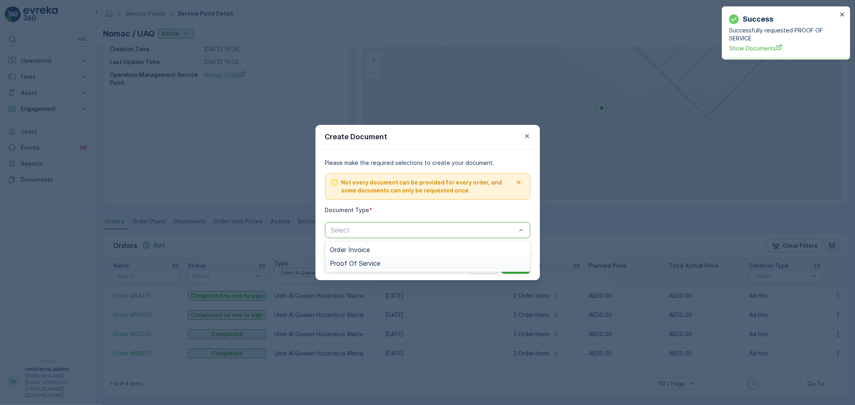
click at [395, 262] on div "Proof Of Service" at bounding box center [428, 263] width 196 height 7
click at [500, 270] on div "Cancel Submit" at bounding box center [499, 267] width 62 height 13
click at [508, 268] on p "Submit" at bounding box center [516, 268] width 20 height 8
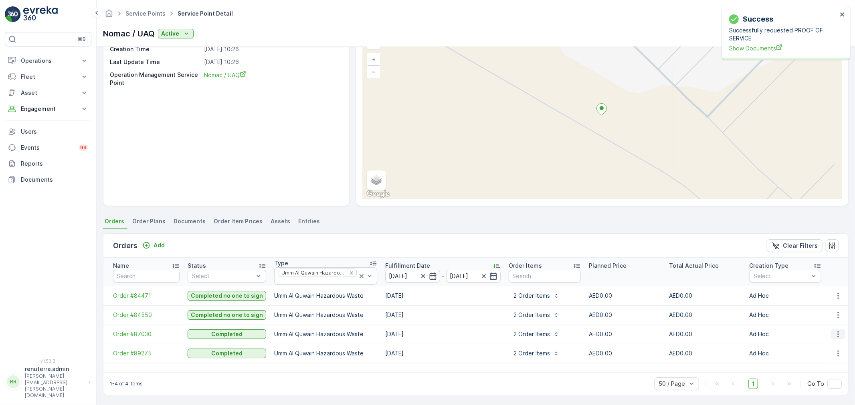
click at [834, 337] on icon "button" at bounding box center [838, 335] width 8 height 8
click at [827, 286] on span "Create Document" at bounding box center [827, 285] width 48 height 8
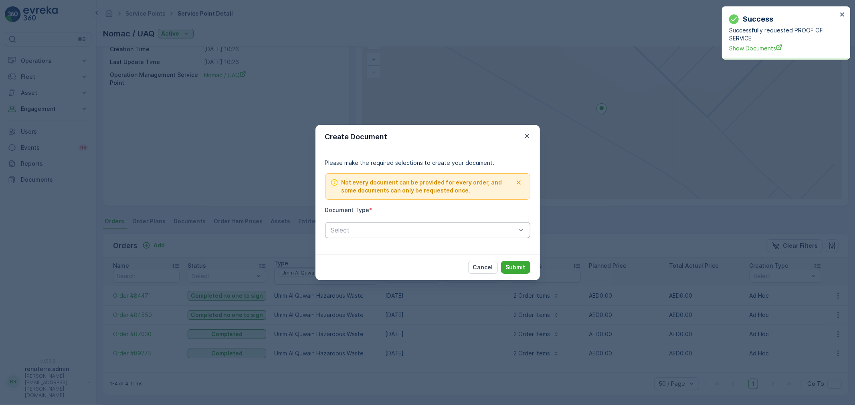
drag, startPoint x: 469, startPoint y: 238, endPoint x: 459, endPoint y: 238, distance: 10.0
click at [469, 237] on div "Please make the required selections to create your document. Not every document…" at bounding box center [427, 202] width 205 height 86
click at [429, 263] on div "Proof Of Service" at bounding box center [428, 263] width 196 height 7
click at [526, 270] on button "Submit" at bounding box center [515, 267] width 29 height 13
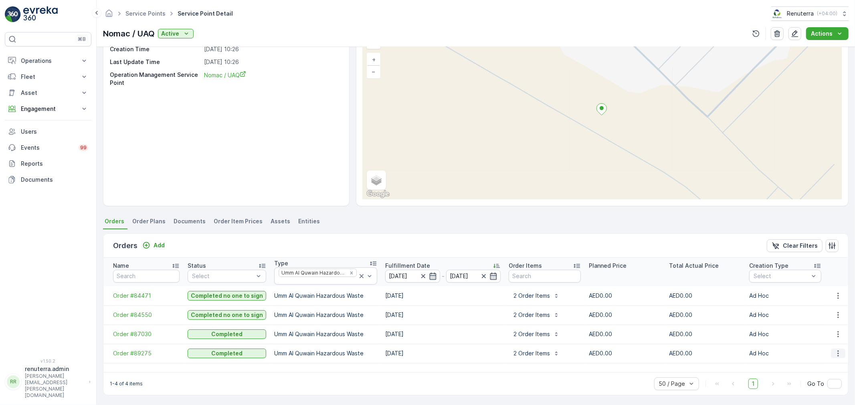
click at [837, 353] on icon "button" at bounding box center [837, 354] width 1 height 6
click at [813, 303] on span "Create Document" at bounding box center [827, 304] width 48 height 8
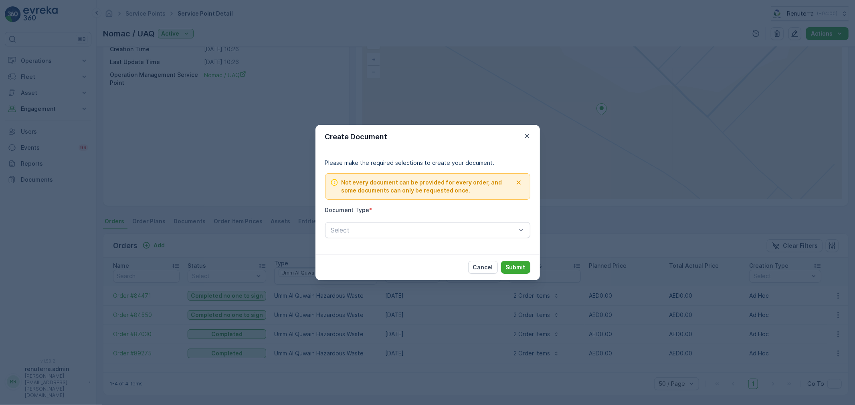
click at [470, 239] on div "Please make the required selections to create your document. Not every document…" at bounding box center [427, 202] width 205 height 86
click at [453, 240] on div "Please make the required selections to create your document. Not every document…" at bounding box center [427, 202] width 205 height 86
click at [444, 239] on div "Please make the required selections to create your document. Not every document…" at bounding box center [427, 202] width 205 height 86
click at [442, 237] on div "Select" at bounding box center [427, 230] width 205 height 16
click at [432, 265] on div "Proof Of Service" at bounding box center [428, 263] width 196 height 7
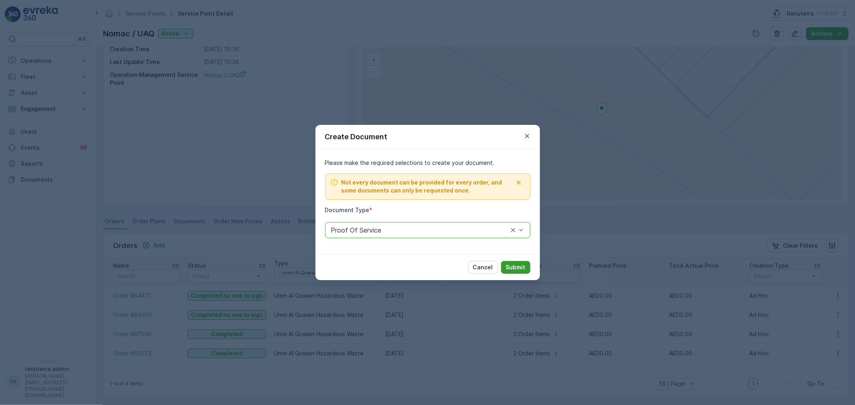
click at [511, 263] on button "Submit" at bounding box center [515, 267] width 29 height 13
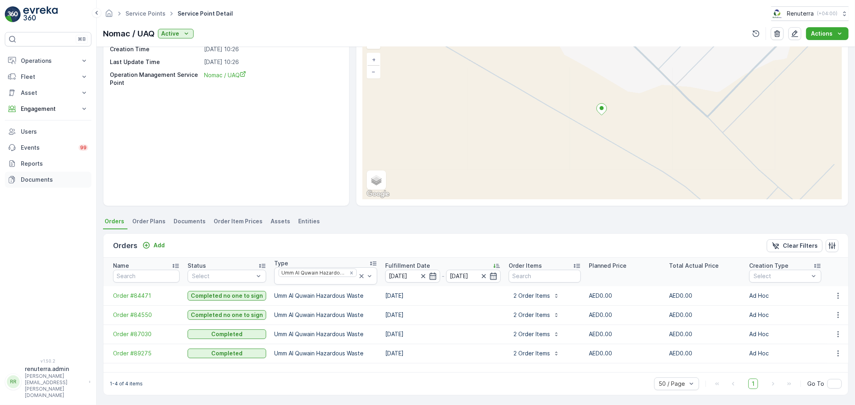
click at [40, 180] on p "Documents" at bounding box center [54, 180] width 67 height 8
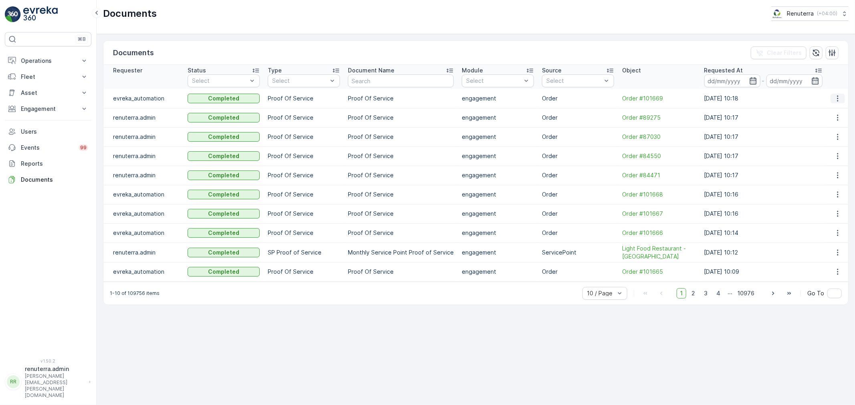
click at [839, 99] on icon "button" at bounding box center [837, 99] width 8 height 8
click at [835, 107] on span "See Details" at bounding box center [835, 111] width 31 height 8
click at [843, 101] on button "button" at bounding box center [837, 99] width 14 height 10
click at [837, 112] on span "See Details" at bounding box center [835, 111] width 31 height 8
click at [36, 178] on p "Documents" at bounding box center [54, 180] width 67 height 8
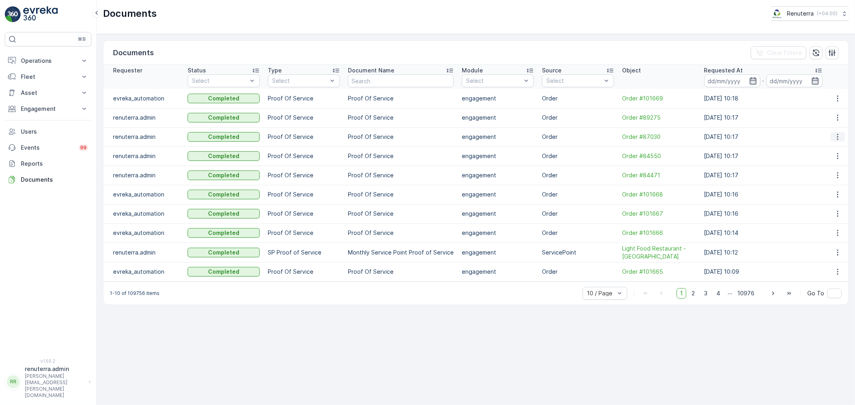
click at [841, 137] on icon "button" at bounding box center [837, 137] width 8 height 8
click at [836, 144] on div "See Details" at bounding box center [835, 148] width 37 height 11
click at [53, 57] on p "Operations" at bounding box center [48, 61] width 54 height 8
click at [49, 80] on link "Planning" at bounding box center [54, 85] width 74 height 11
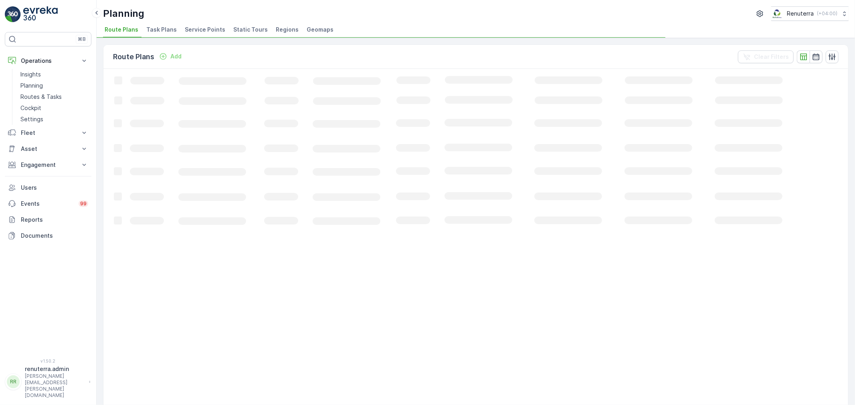
drag, startPoint x: 211, startPoint y: 16, endPoint x: 208, endPoint y: 35, distance: 18.6
click at [212, 16] on div "Planning Renuterra ( +04:00 )" at bounding box center [475, 13] width 745 height 14
click at [208, 35] on li "Service Points" at bounding box center [205, 31] width 45 height 14
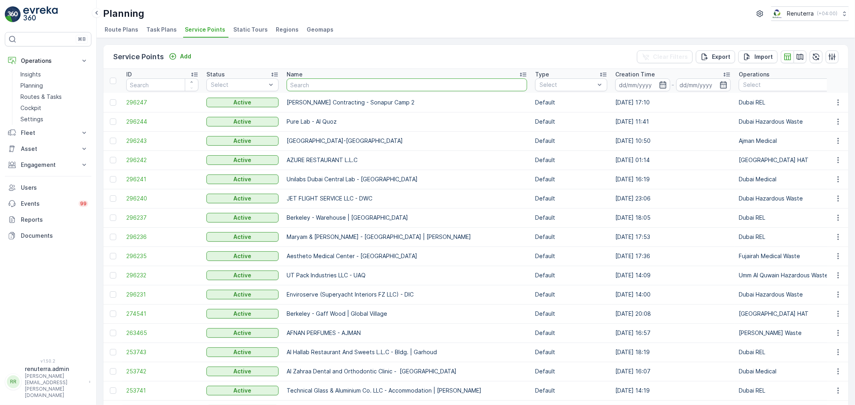
click at [321, 86] on input "text" at bounding box center [406, 85] width 240 height 13
type input "Nomac"
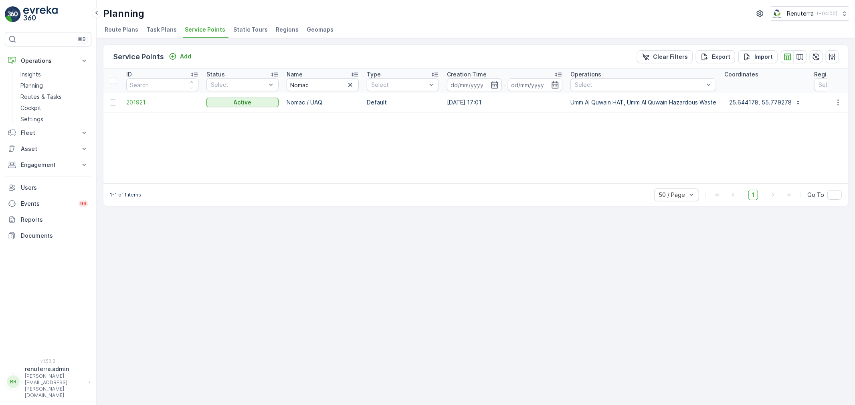
click at [145, 105] on span "201921" at bounding box center [162, 103] width 72 height 8
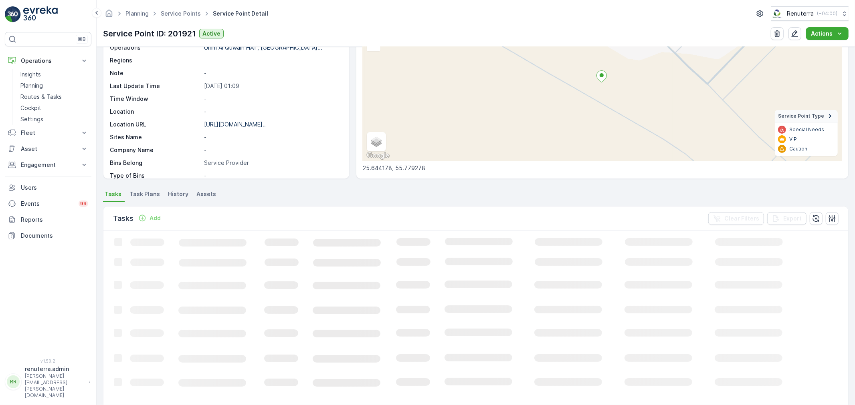
scroll to position [89, 0]
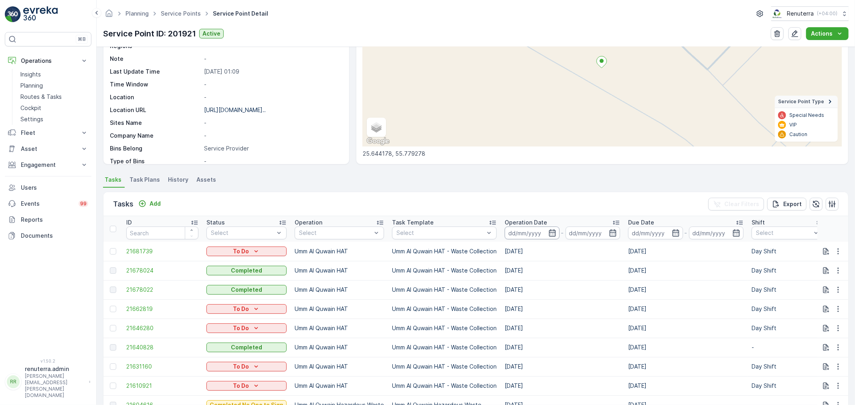
click at [541, 229] on input at bounding box center [531, 233] width 55 height 13
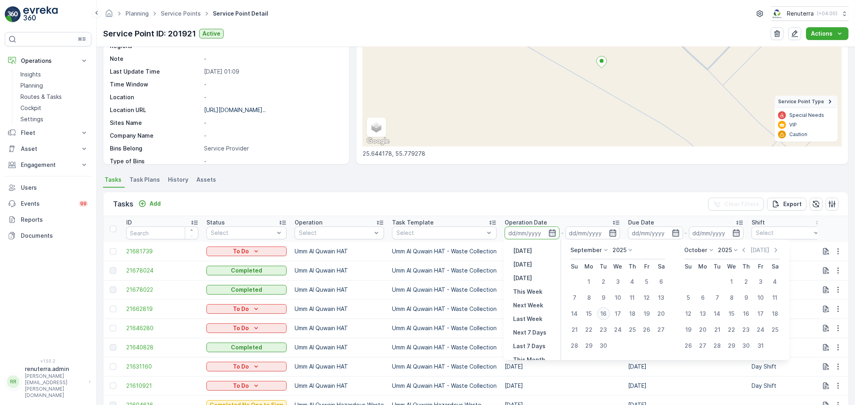
click at [603, 311] on div "16" at bounding box center [603, 314] width 13 height 13
type input "[DATE]"
click at [603, 311] on div "16" at bounding box center [603, 314] width 13 height 13
type input "[DATE]"
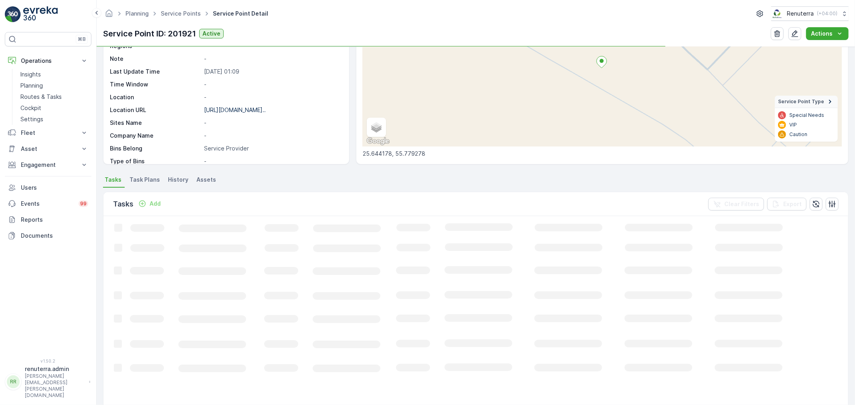
scroll to position [48, 0]
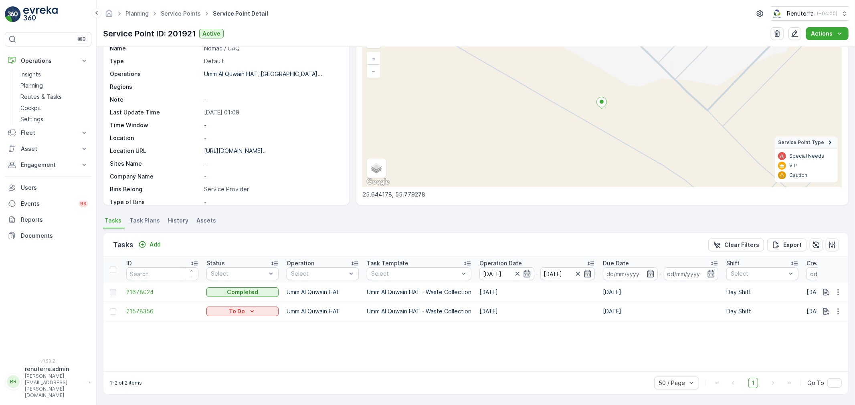
drag, startPoint x: 521, startPoint y: 237, endPoint x: 521, endPoint y: 243, distance: 5.6
click at [521, 237] on div "Tasks Add Clear Filters Export" at bounding box center [475, 245] width 744 height 24
click at [502, 278] on input "[DATE]" at bounding box center [506, 274] width 55 height 13
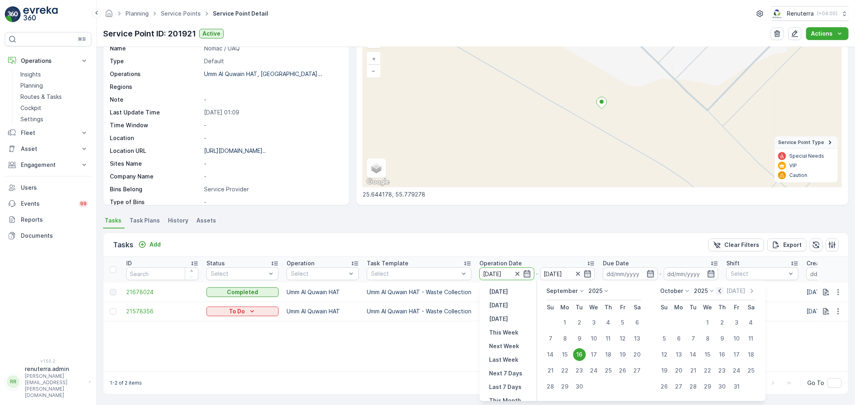
click at [721, 290] on icon "button" at bounding box center [720, 291] width 8 height 8
click at [624, 325] on div "1" at bounding box center [622, 323] width 13 height 13
type input "[DATE]"
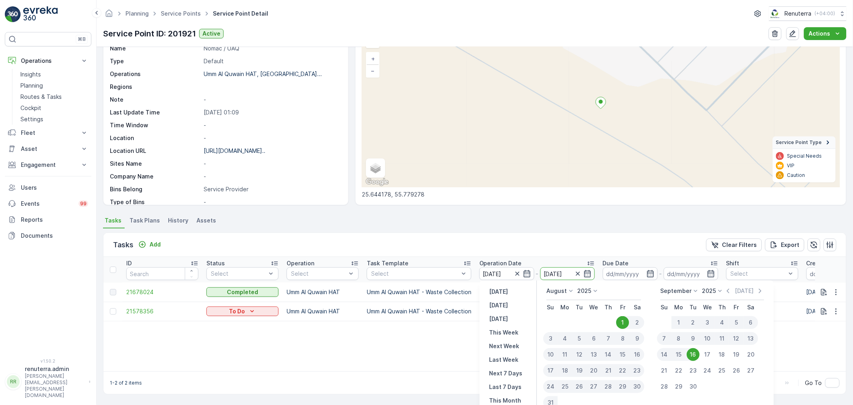
click at [552, 397] on div "31" at bounding box center [550, 403] width 14 height 13
type input "31.08.2025"
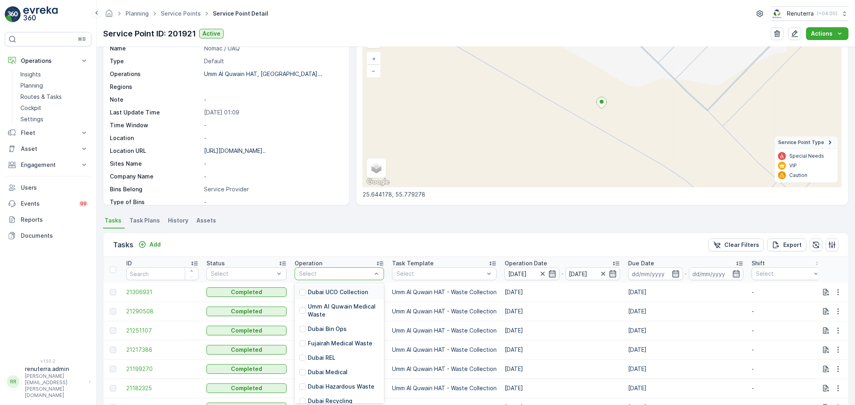
drag, startPoint x: 313, startPoint y: 276, endPoint x: 321, endPoint y: 299, distance: 23.7
click at [338, 319] on p "Umm Al Quwain Hazardous Waste" at bounding box center [343, 327] width 71 height 16
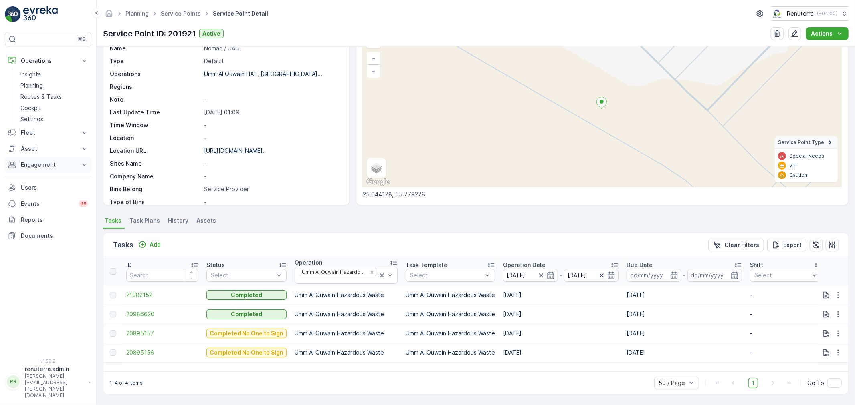
click at [50, 165] on p "Engagement" at bounding box center [48, 165] width 54 height 8
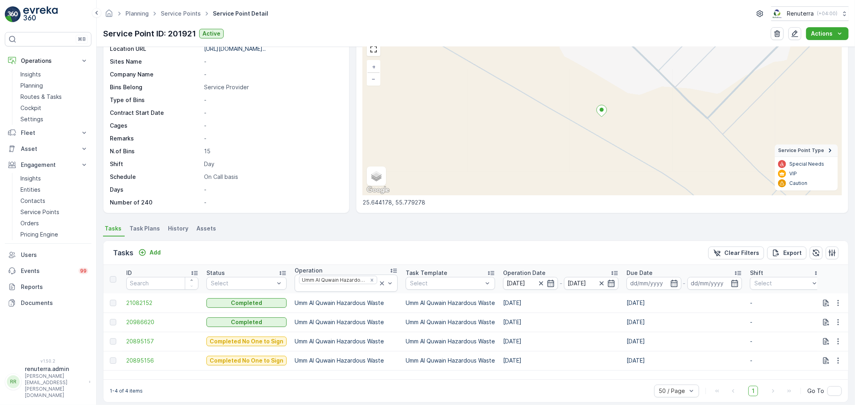
scroll to position [47, 0]
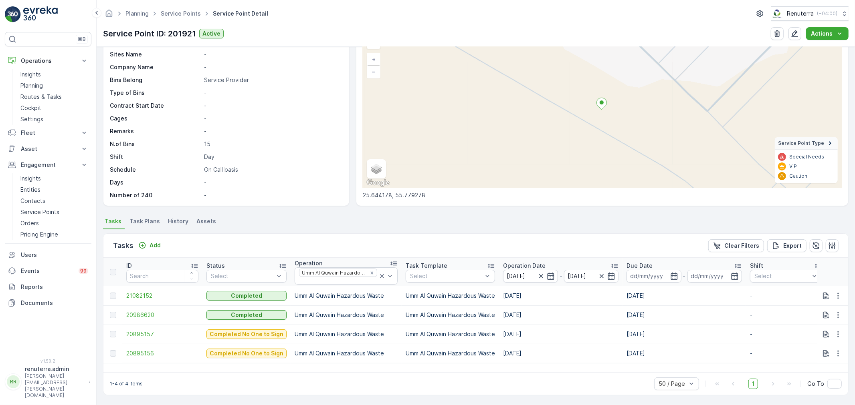
click at [149, 351] on span "20895156" at bounding box center [162, 354] width 72 height 8
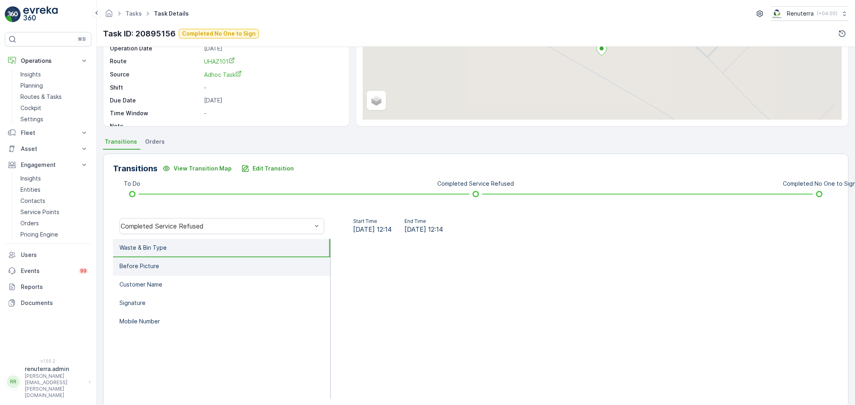
scroll to position [89, 0]
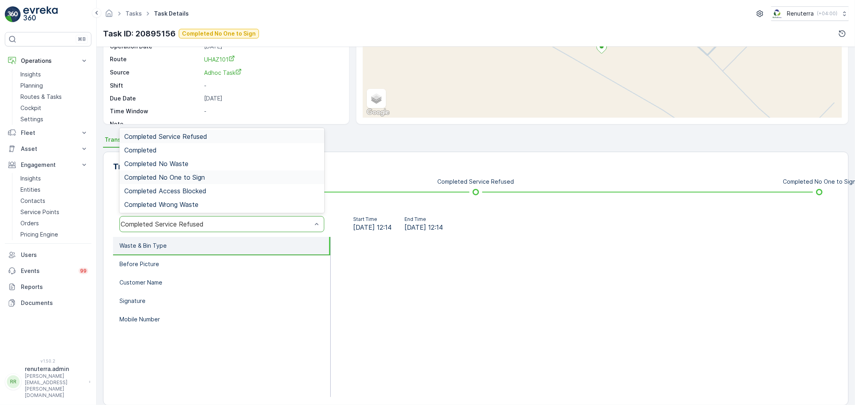
click at [194, 171] on div "Completed No One to Sign" at bounding box center [221, 178] width 205 height 14
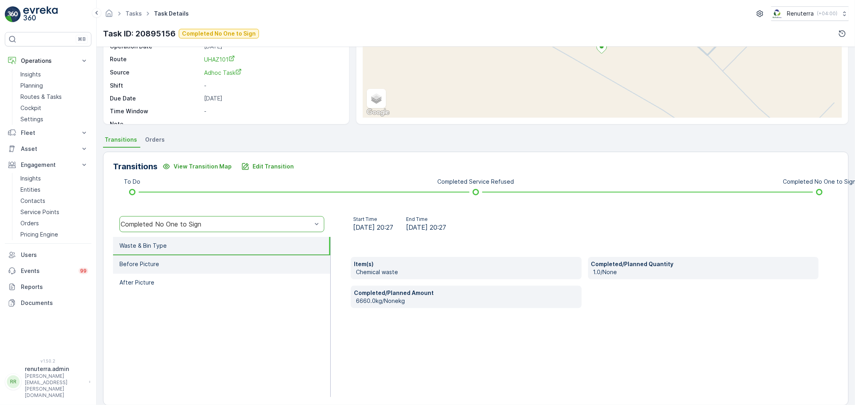
click at [214, 263] on li "Before Picture" at bounding box center [221, 265] width 217 height 18
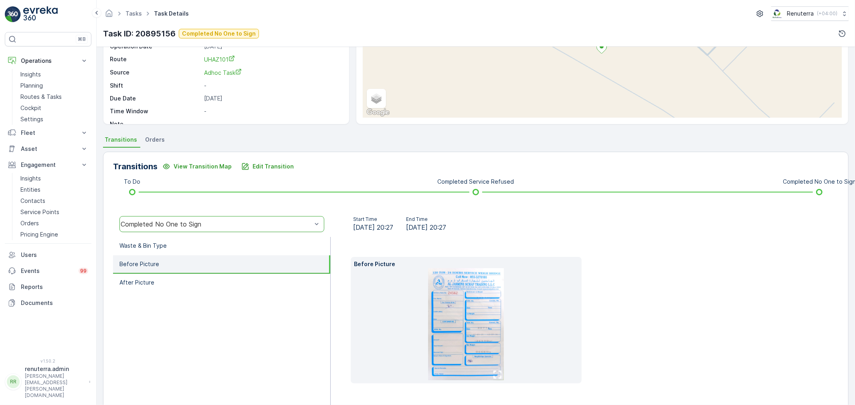
click at [446, 315] on img at bounding box center [466, 324] width 76 height 112
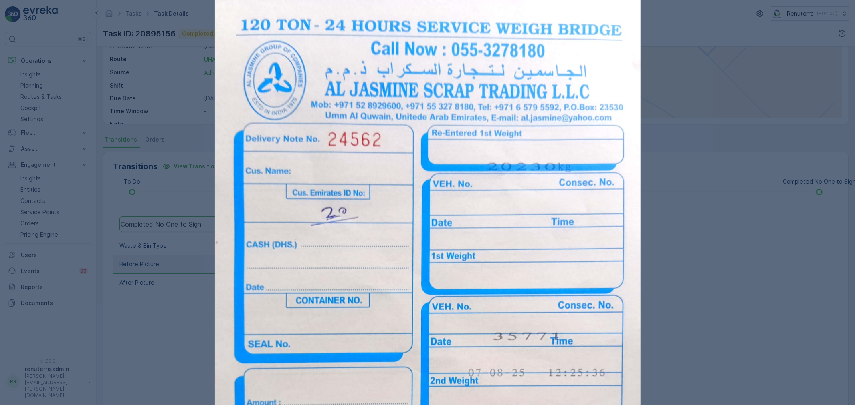
click at [133, 151] on div at bounding box center [427, 202] width 855 height 405
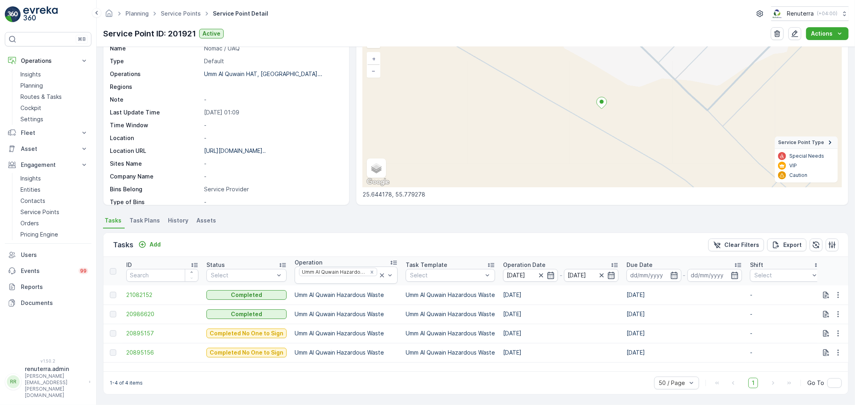
scroll to position [48, 0]
click at [145, 334] on span "20895157" at bounding box center [162, 334] width 72 height 8
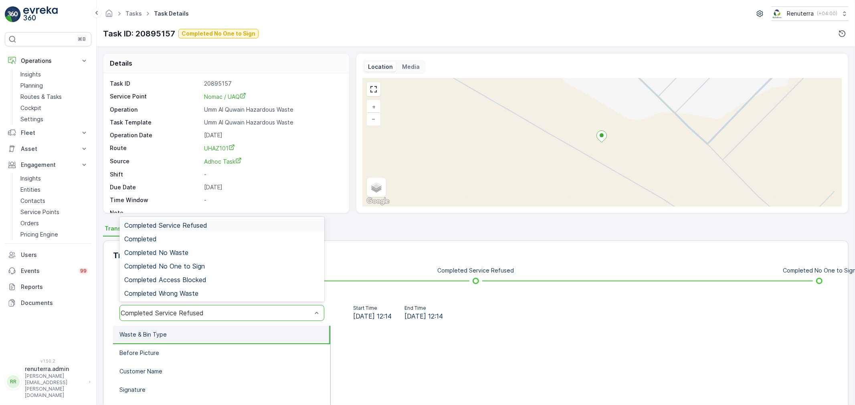
click at [184, 309] on div "Completed Service Refused" at bounding box center [221, 313] width 205 height 16
click at [180, 267] on span "Completed No One to Sign" at bounding box center [164, 266] width 81 height 7
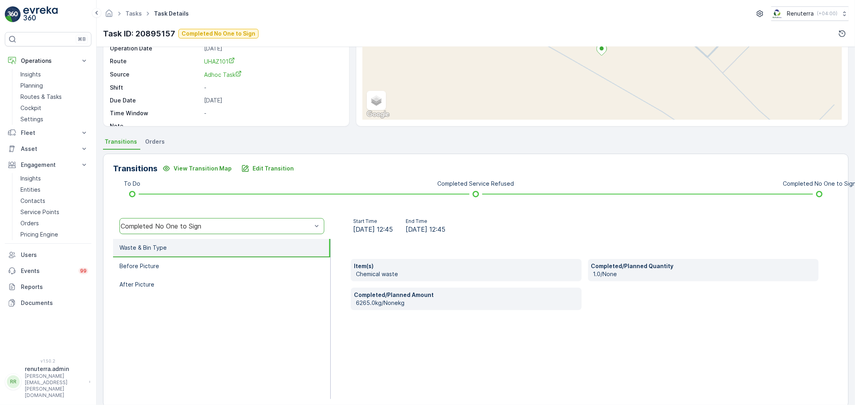
scroll to position [89, 0]
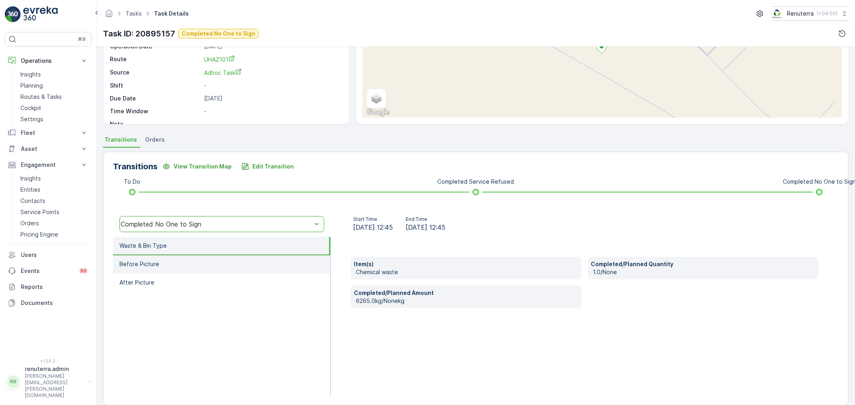
click at [199, 264] on li "Before Picture" at bounding box center [221, 265] width 217 height 18
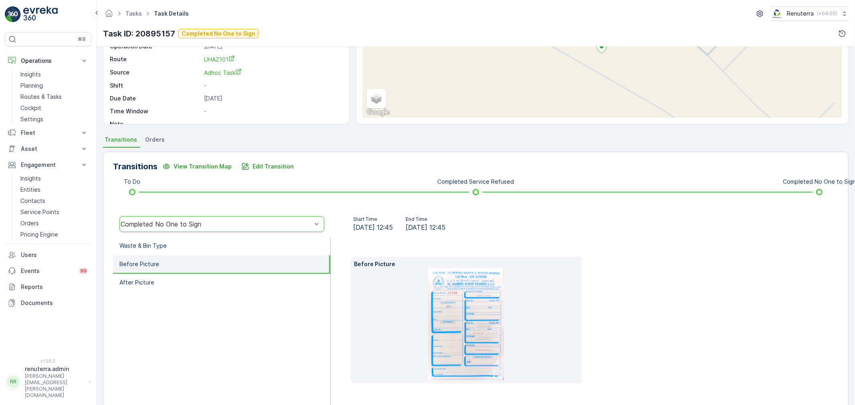
click at [445, 306] on img at bounding box center [466, 324] width 76 height 112
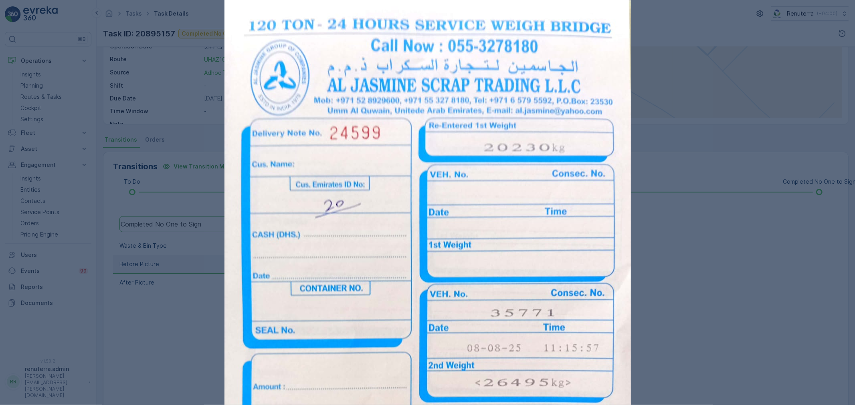
click at [688, 287] on div at bounding box center [427, 202] width 855 height 405
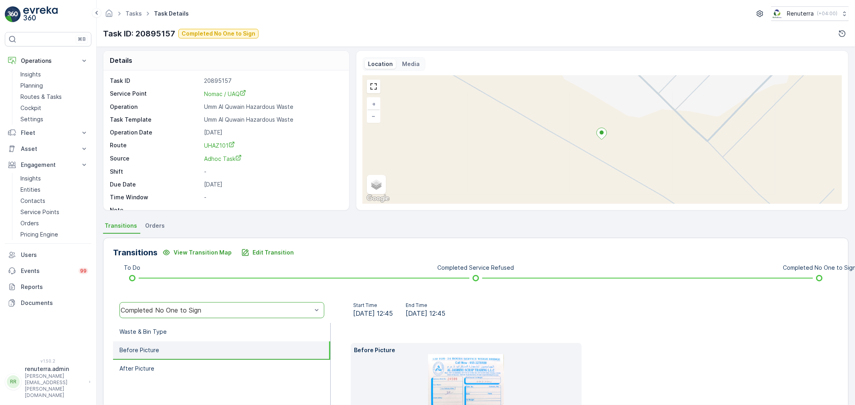
scroll to position [0, 0]
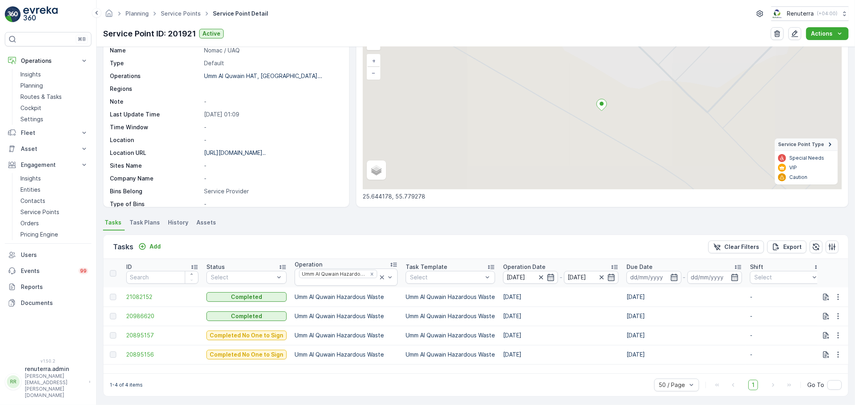
scroll to position [47, 0]
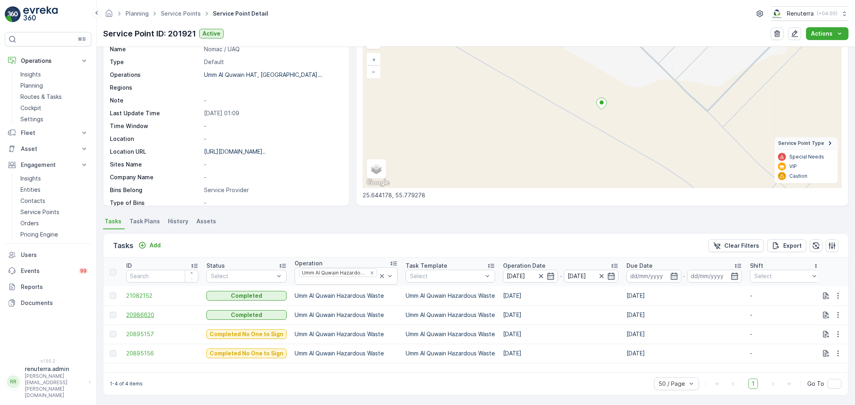
click at [159, 315] on span "20986620" at bounding box center [162, 315] width 72 height 8
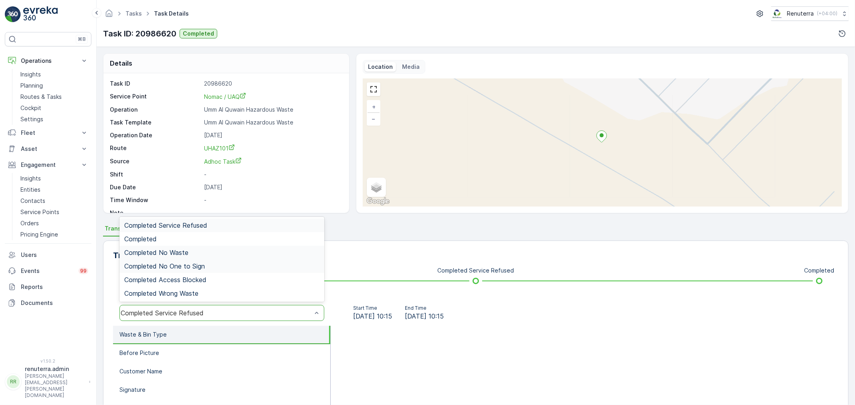
click at [211, 265] on div "Completed No One to Sign" at bounding box center [221, 266] width 195 height 7
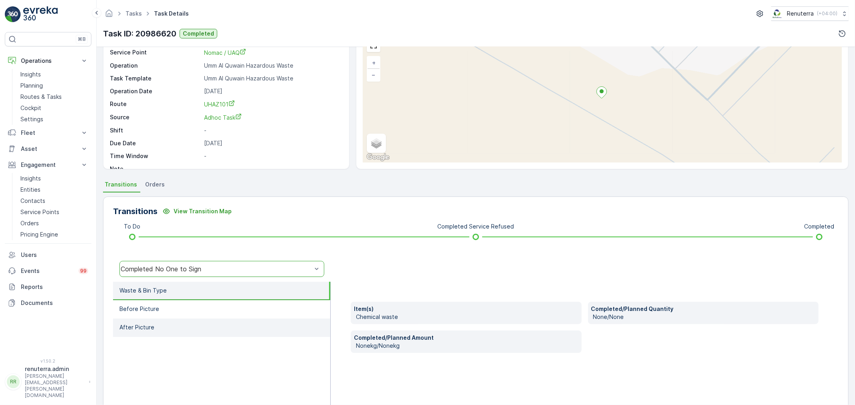
scroll to position [44, 0]
click at [207, 297] on li "Waste & Bin Type" at bounding box center [221, 291] width 217 height 18
click at [194, 263] on div "Completed No One to Sign" at bounding box center [221, 269] width 205 height 16
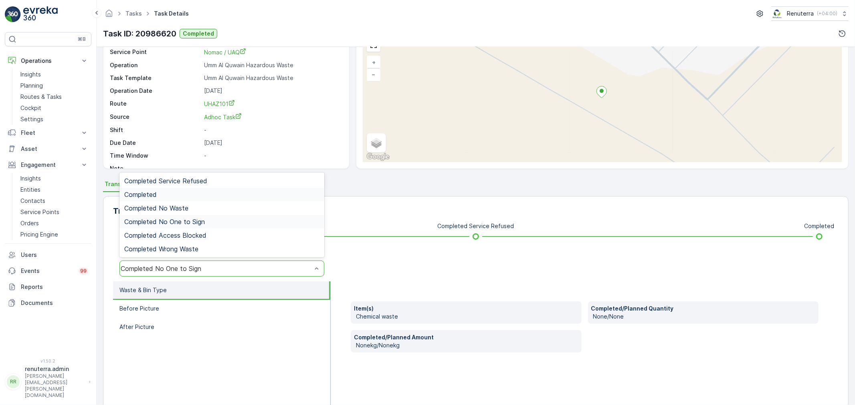
click at [196, 198] on div "Completed" at bounding box center [221, 194] width 195 height 7
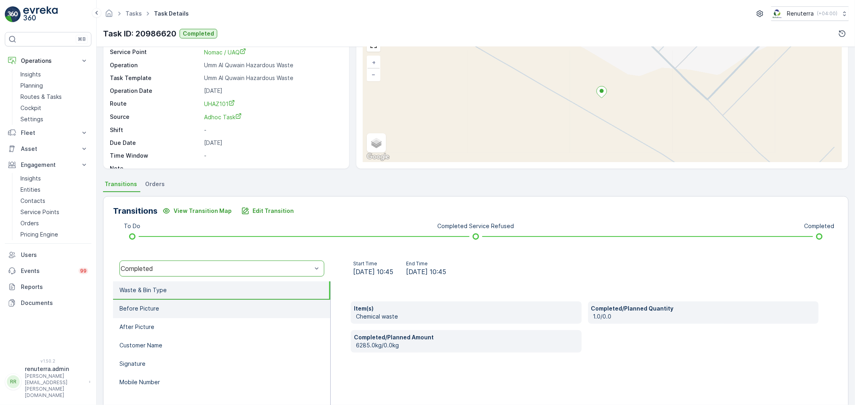
scroll to position [89, 0]
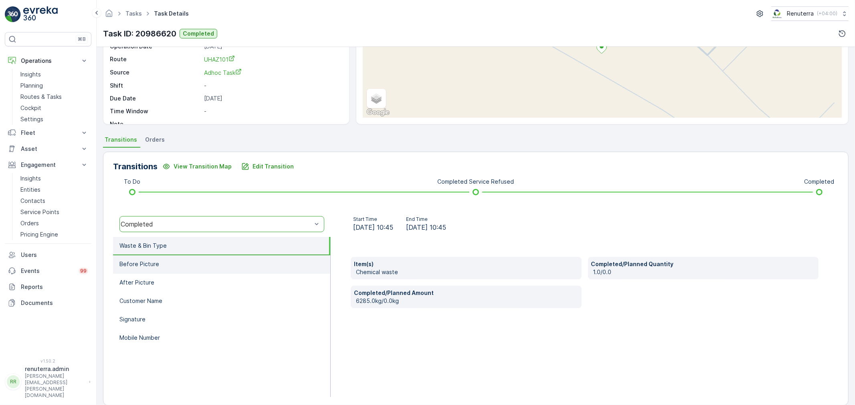
click at [204, 271] on li "Before Picture" at bounding box center [221, 265] width 217 height 18
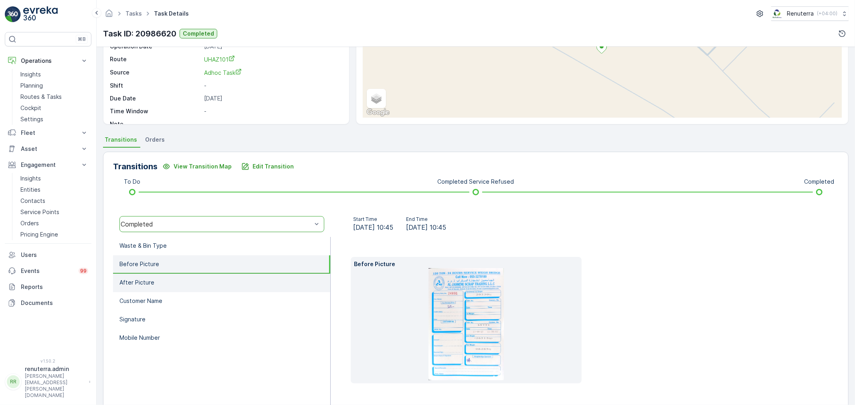
click at [208, 283] on li "After Picture" at bounding box center [221, 283] width 217 height 18
click at [214, 264] on li "Before Picture" at bounding box center [221, 265] width 217 height 18
click at [435, 311] on img at bounding box center [465, 324] width 75 height 112
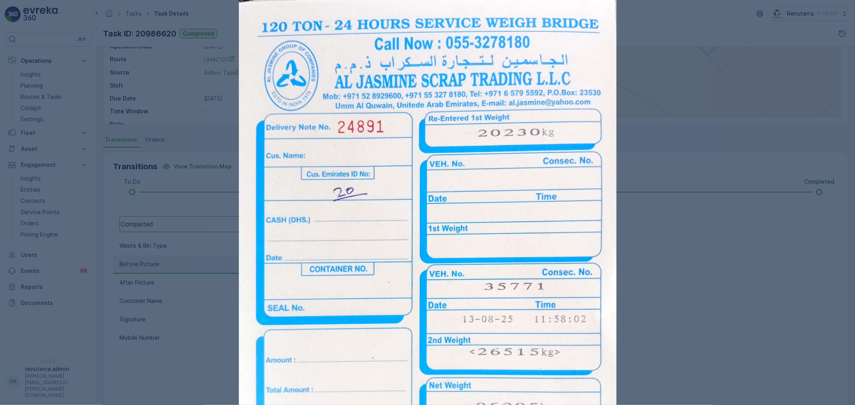
click at [74, 31] on div at bounding box center [427, 202] width 855 height 405
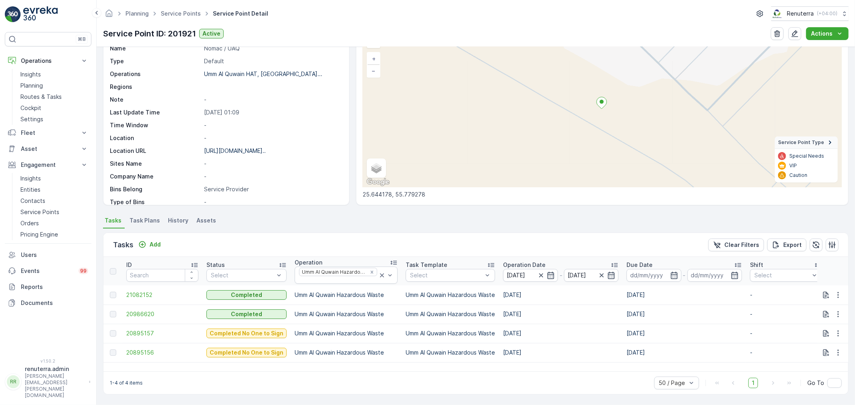
scroll to position [48, 0]
click at [136, 291] on span "21082152" at bounding box center [162, 295] width 72 height 8
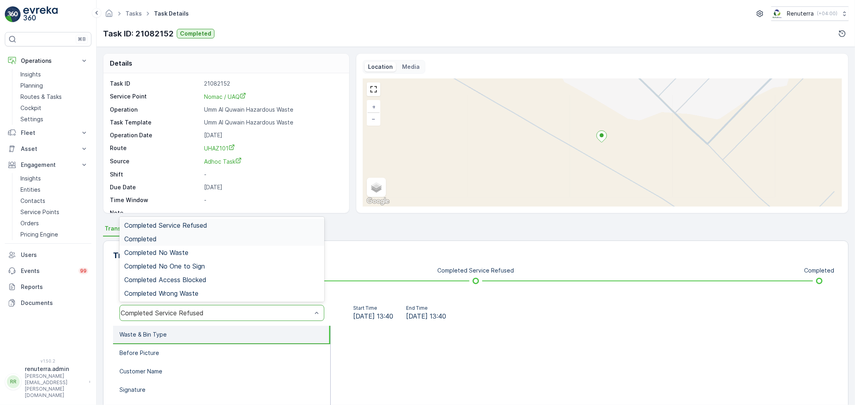
click at [171, 240] on div "Completed" at bounding box center [221, 239] width 195 height 7
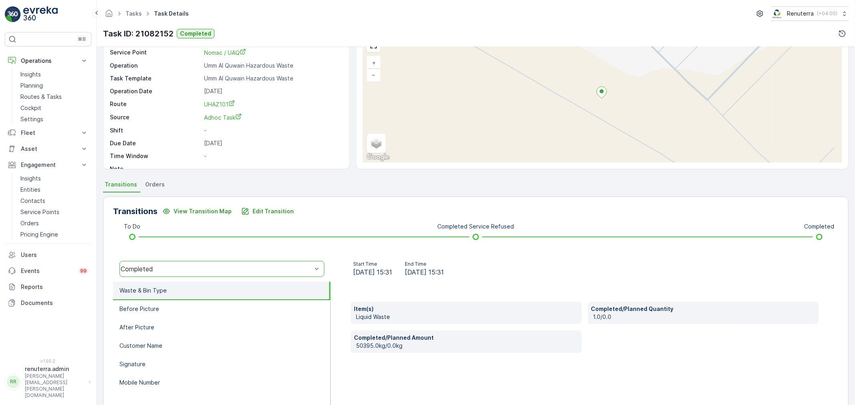
scroll to position [44, 0]
click at [238, 313] on li "Before Picture" at bounding box center [221, 309] width 217 height 18
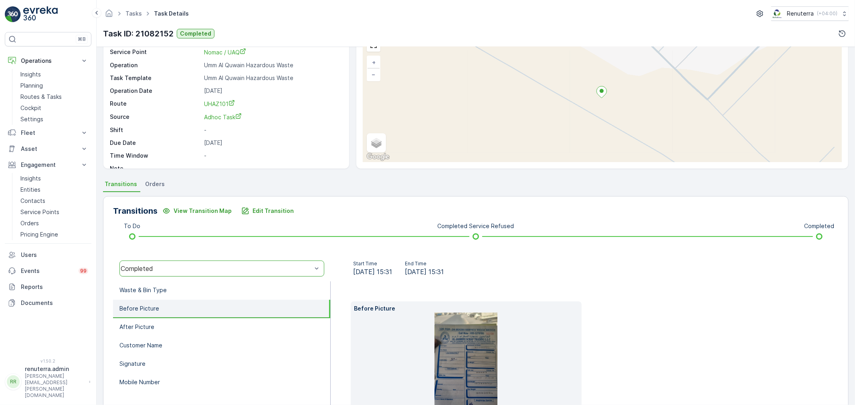
click at [463, 360] on img at bounding box center [465, 369] width 63 height 112
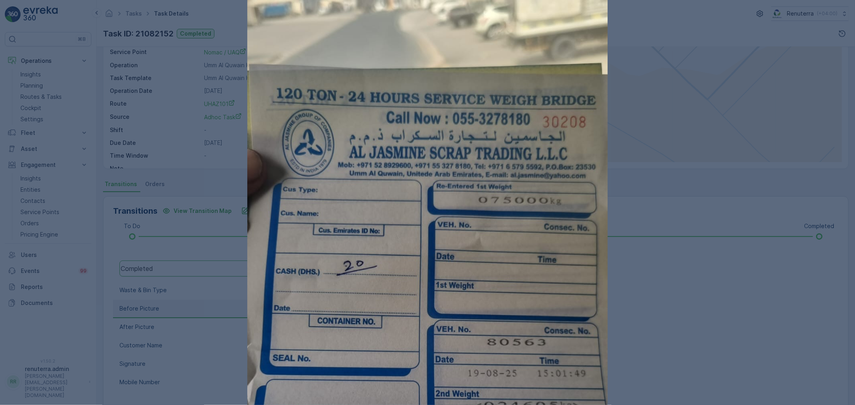
drag, startPoint x: 698, startPoint y: 326, endPoint x: 672, endPoint y: 328, distance: 26.1
click at [698, 326] on div at bounding box center [427, 202] width 855 height 405
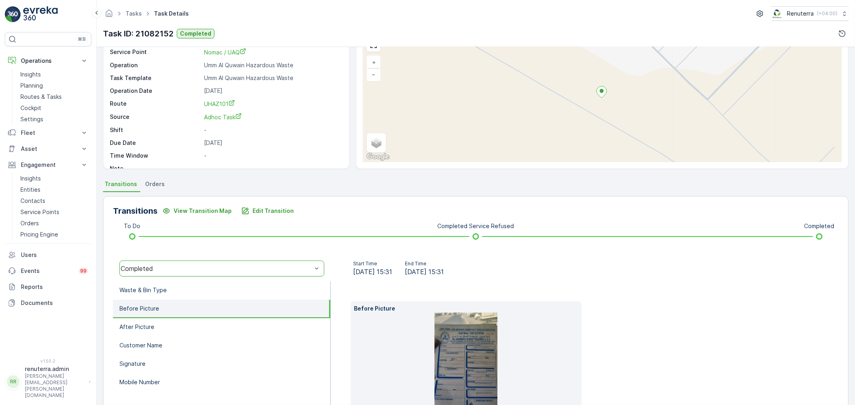
click at [459, 342] on img at bounding box center [465, 369] width 63 height 112
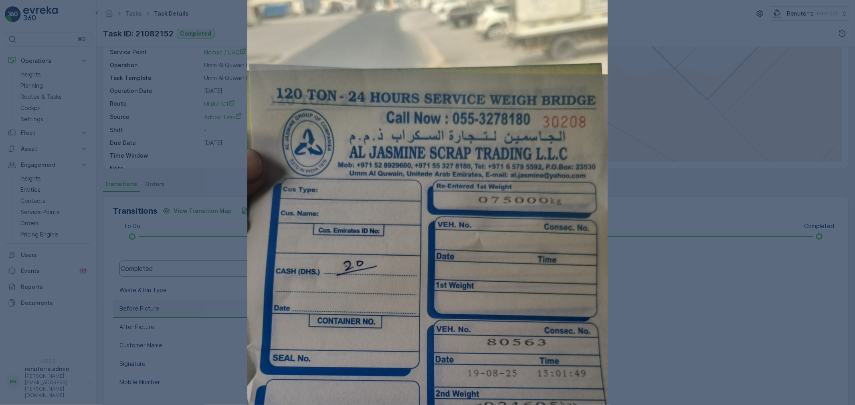
click at [175, 121] on div at bounding box center [427, 202] width 855 height 405
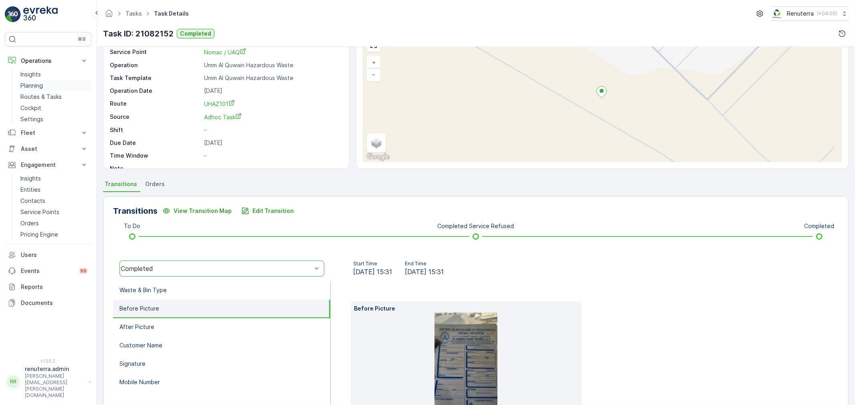
click at [51, 85] on link "Planning" at bounding box center [54, 85] width 74 height 11
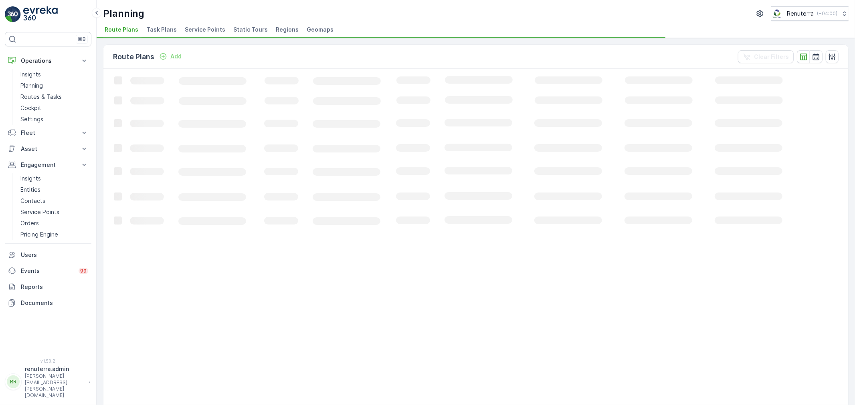
click at [202, 28] on span "Service Points" at bounding box center [205, 30] width 40 height 8
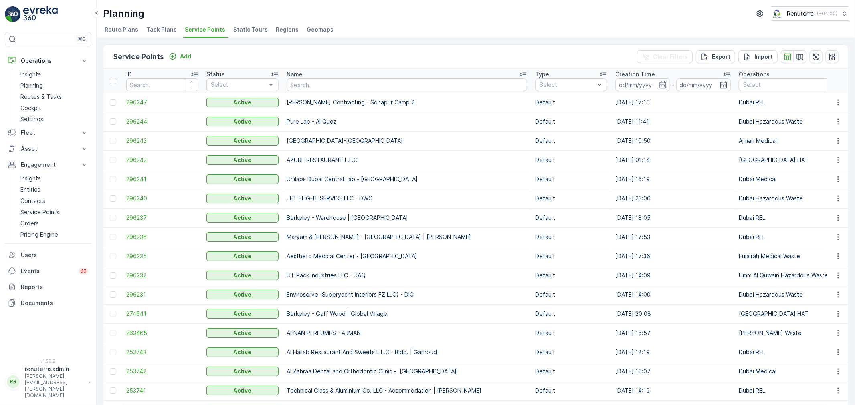
drag, startPoint x: 288, startPoint y: 76, endPoint x: 294, endPoint y: 79, distance: 6.1
click at [292, 78] on th "Name" at bounding box center [406, 81] width 248 height 24
click at [321, 83] on input "text" at bounding box center [406, 85] width 240 height 13
type input "KHK"
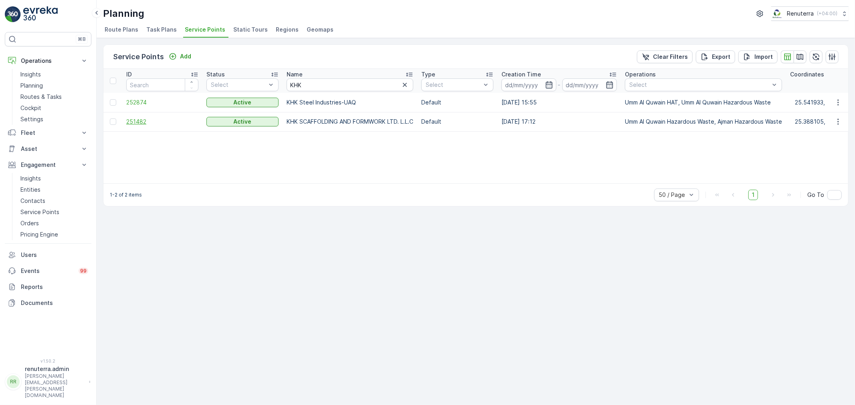
click at [144, 123] on span "251482" at bounding box center [162, 122] width 72 height 8
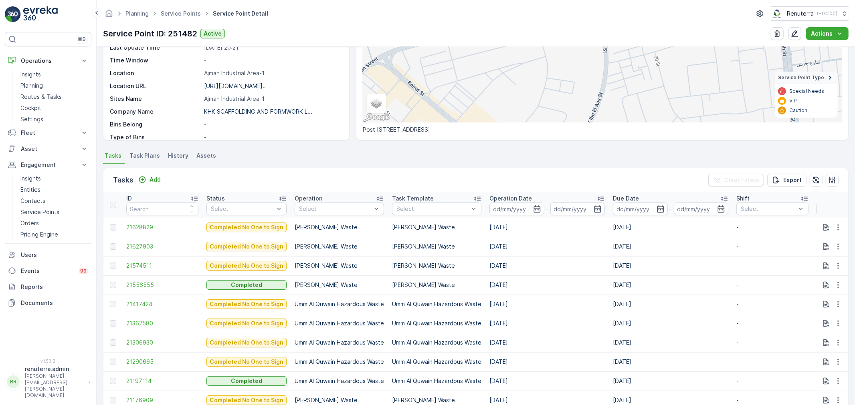
scroll to position [178, 0]
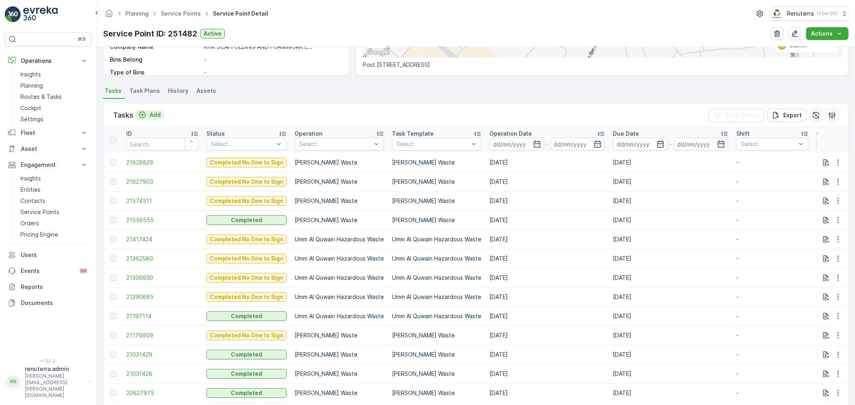
click at [144, 117] on icon "Add" at bounding box center [142, 115] width 8 height 8
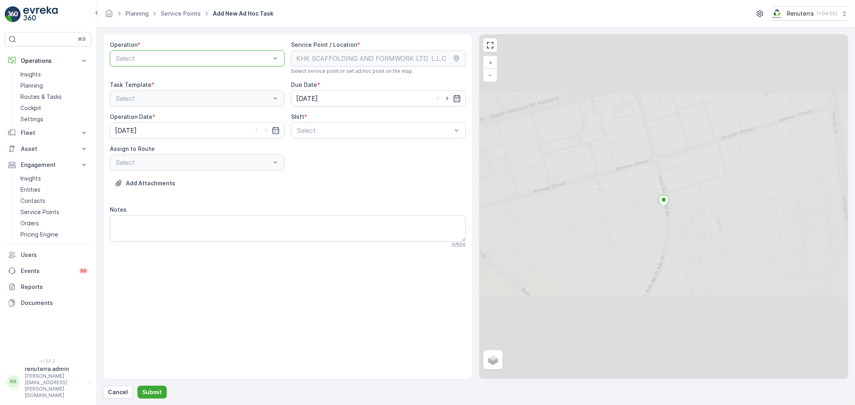
click at [157, 63] on p "Select" at bounding box center [193, 59] width 155 height 10
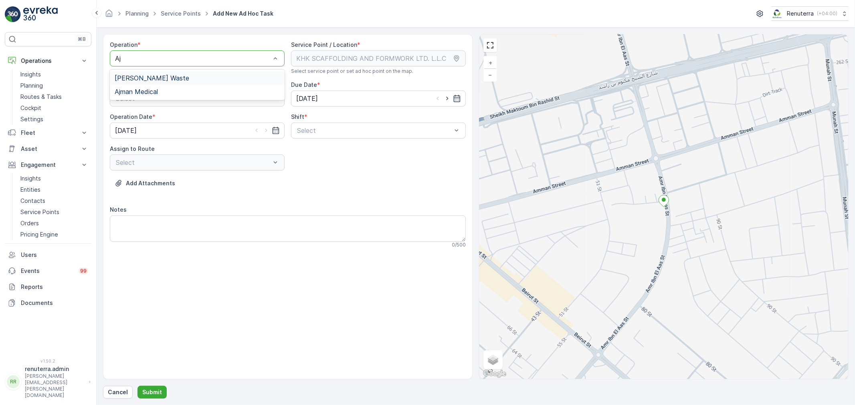
type input "Ajm"
click at [177, 75] on span "[PERSON_NAME] Waste" at bounding box center [152, 78] width 75 height 7
click at [322, 139] on div "Operation * option Ajman Hazardous Waste, selected. Ajman Hazardous Waste Servi…" at bounding box center [288, 148] width 356 height 214
click at [317, 136] on div "Select" at bounding box center [378, 131] width 175 height 16
click at [293, 147] on div "Day Shift" at bounding box center [378, 150] width 175 height 14
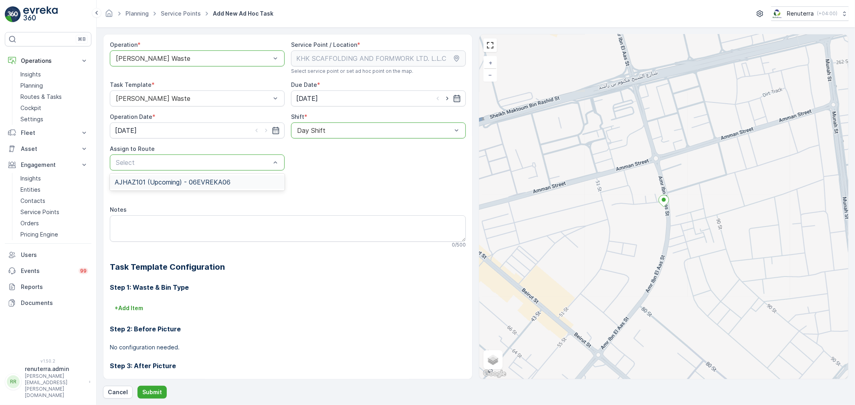
drag, startPoint x: 255, startPoint y: 161, endPoint x: 224, endPoint y: 278, distance: 121.2
click at [227, 182] on span "AJHAZ101 (Upcoming) - 06EVREKA06" at bounding box center [173, 182] width 116 height 7
click at [149, 387] on button "Submit" at bounding box center [151, 392] width 29 height 13
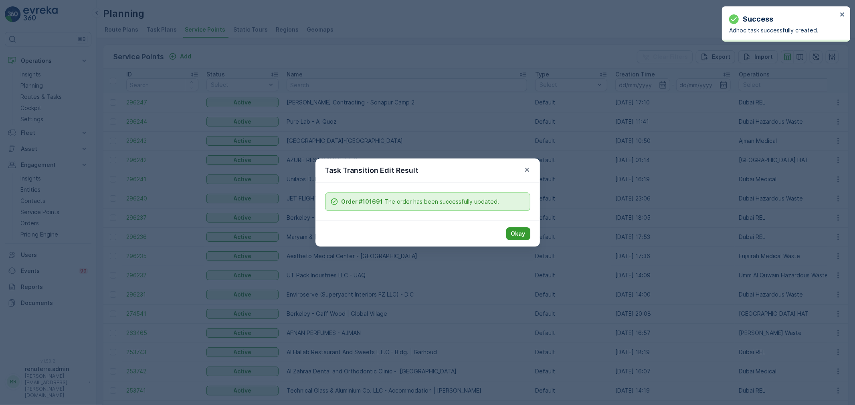
click at [512, 229] on button "Okay" at bounding box center [518, 234] width 24 height 13
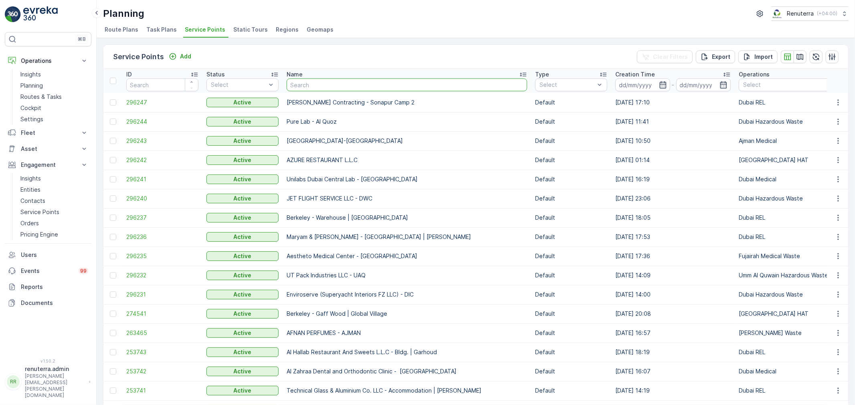
click at [333, 89] on input "text" at bounding box center [406, 85] width 240 height 13
type input "KHK"
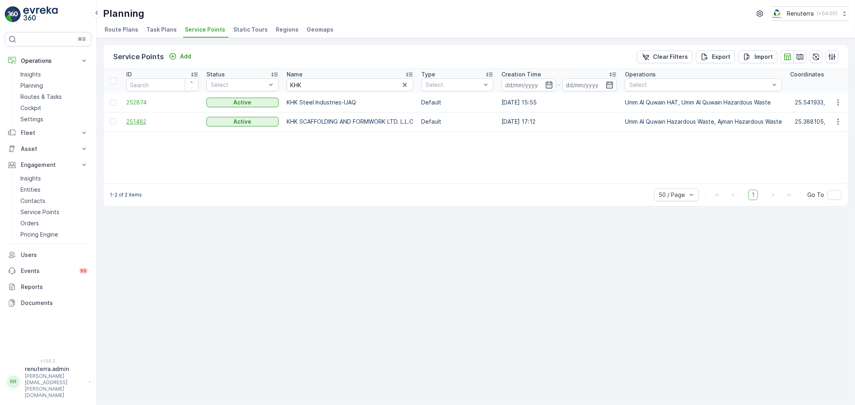
click at [153, 122] on span "251482" at bounding box center [162, 122] width 72 height 8
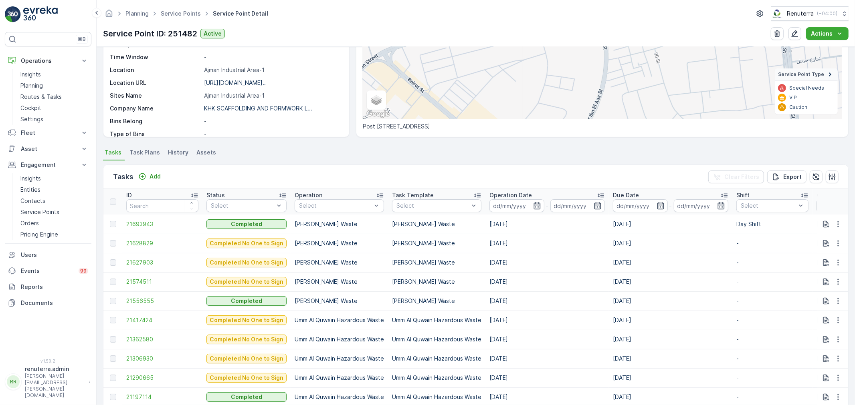
scroll to position [133, 0]
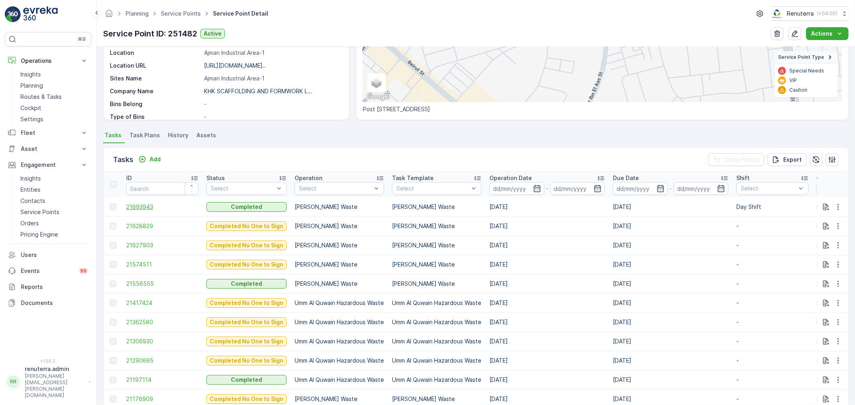
click at [157, 206] on span "21693943" at bounding box center [162, 207] width 72 height 8
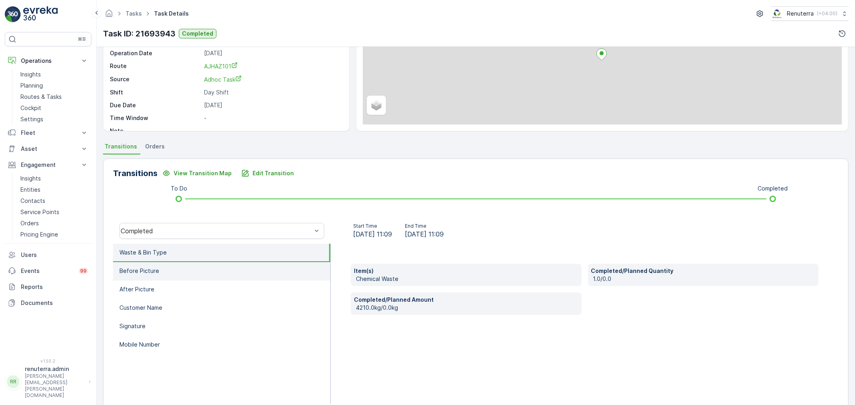
scroll to position [89, 0]
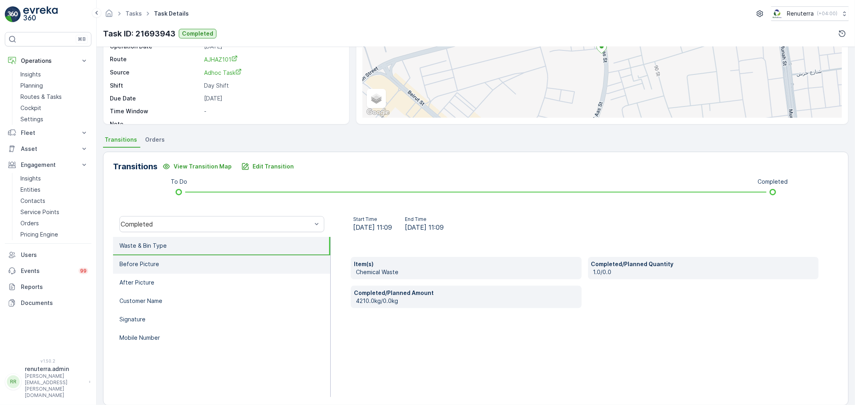
click at [244, 271] on li "Before Picture" at bounding box center [221, 265] width 217 height 18
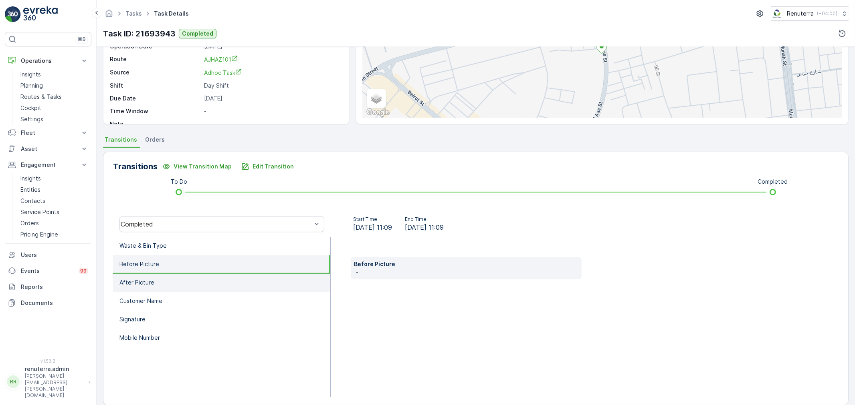
click at [251, 276] on li "After Picture" at bounding box center [221, 283] width 217 height 18
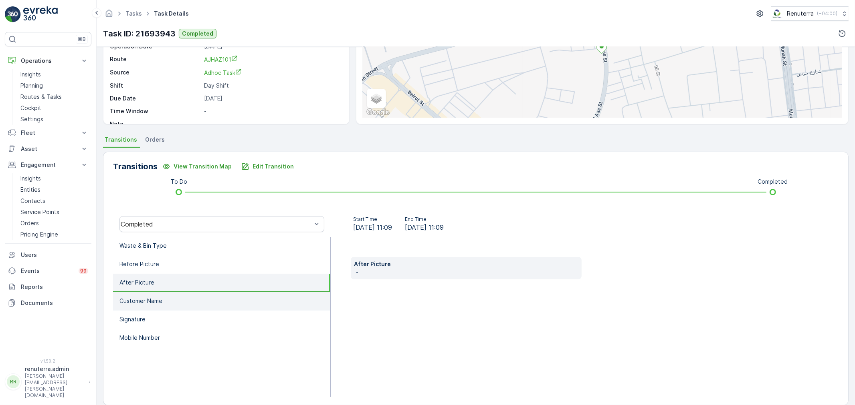
click at [245, 300] on li "Customer Name" at bounding box center [221, 301] width 217 height 18
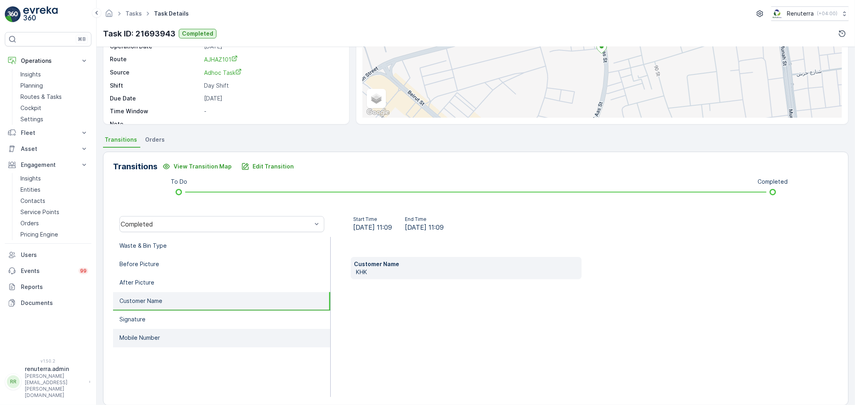
click at [246, 329] on li "Mobile Number" at bounding box center [221, 338] width 217 height 18
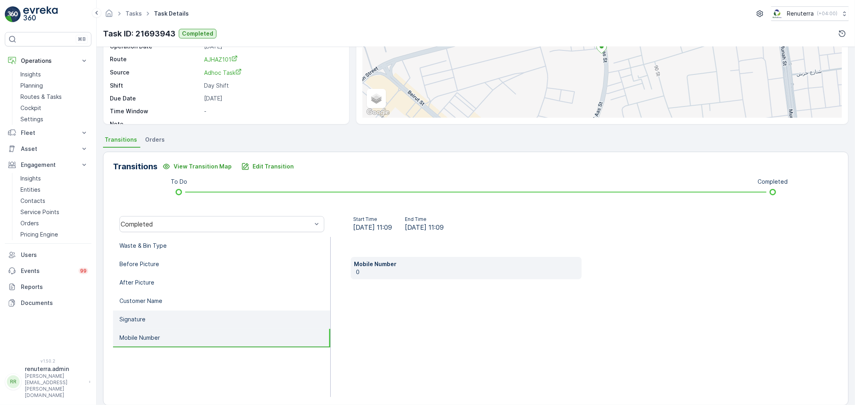
click at [238, 317] on li "Signature" at bounding box center [221, 320] width 217 height 18
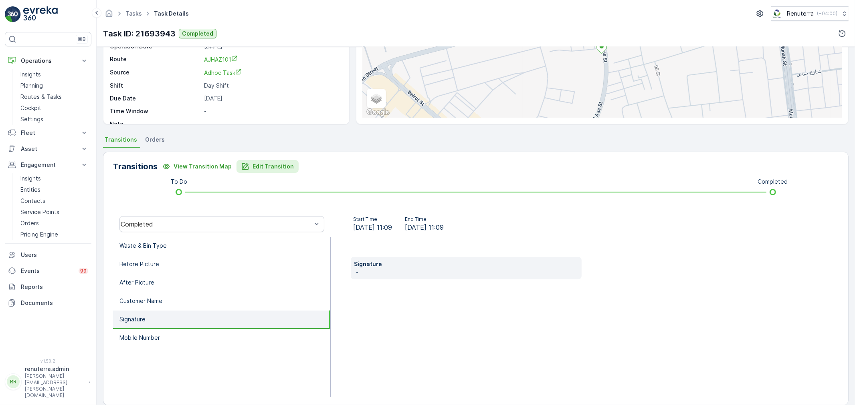
click at [247, 161] on button "Edit Transition" at bounding box center [267, 166] width 62 height 13
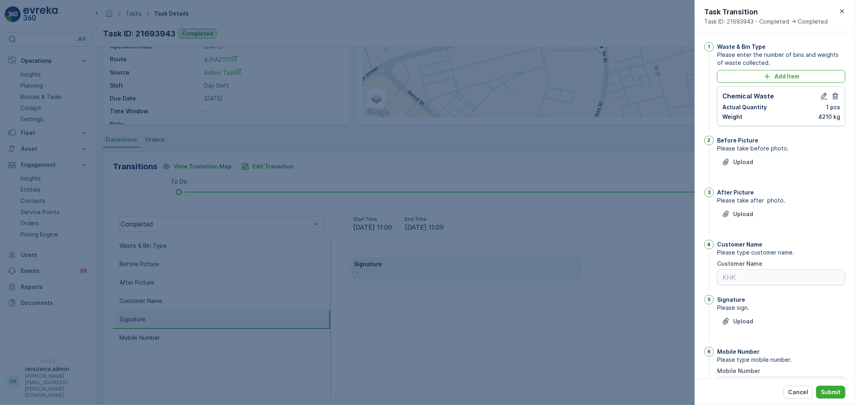
click at [829, 103] on div "Chemical Waste Actual Quantity 1 pcs Weight 4210 kg" at bounding box center [781, 106] width 118 height 30
click at [831, 95] on icon "button" at bounding box center [835, 96] width 8 height 8
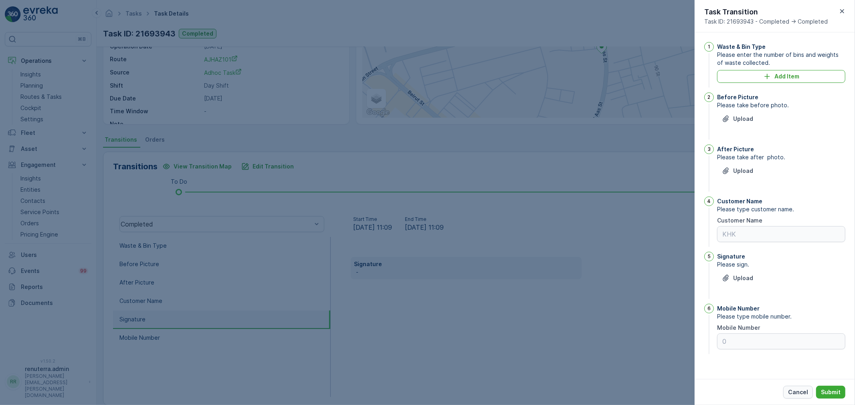
click at [795, 390] on p "Cancel" at bounding box center [798, 393] width 20 height 8
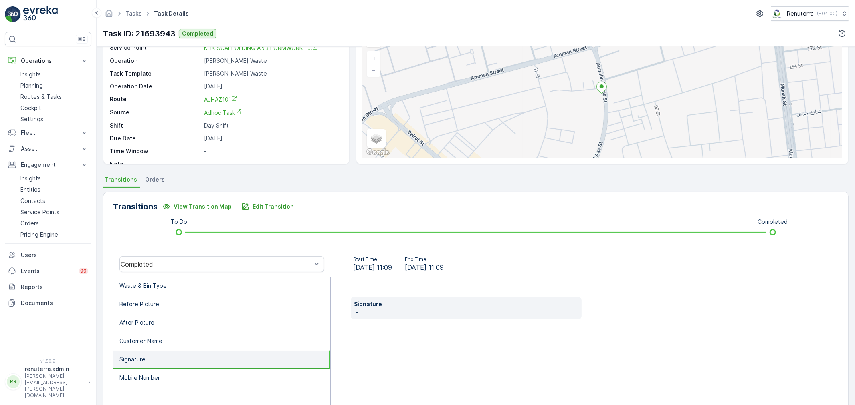
scroll to position [44, 0]
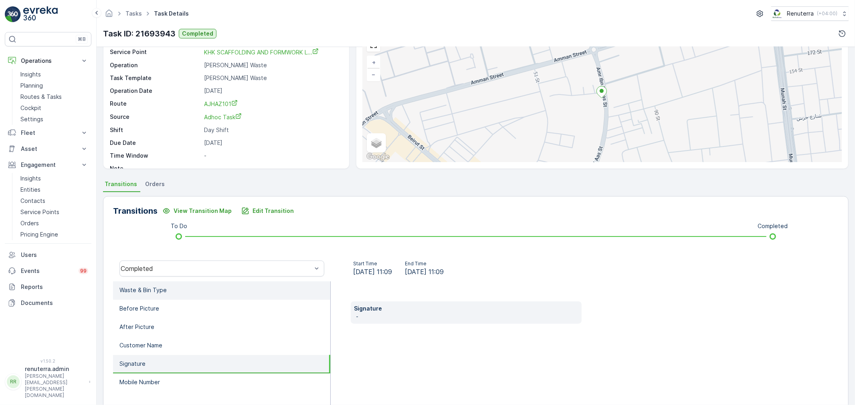
click at [186, 298] on li "Waste & Bin Type" at bounding box center [221, 291] width 217 height 18
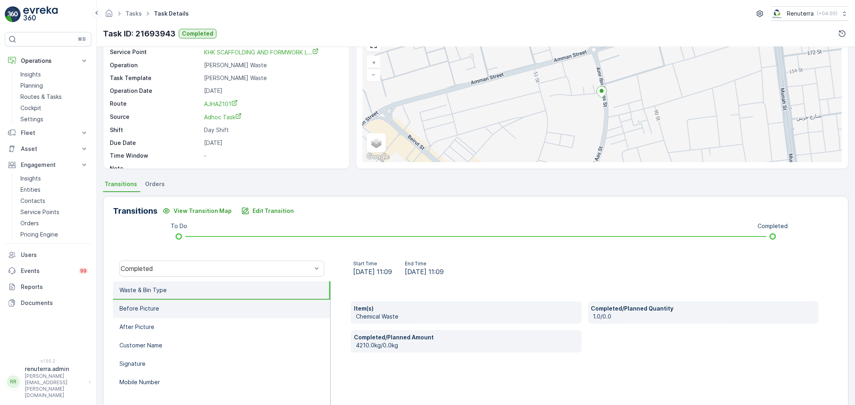
click at [208, 302] on li "Before Picture" at bounding box center [221, 309] width 217 height 18
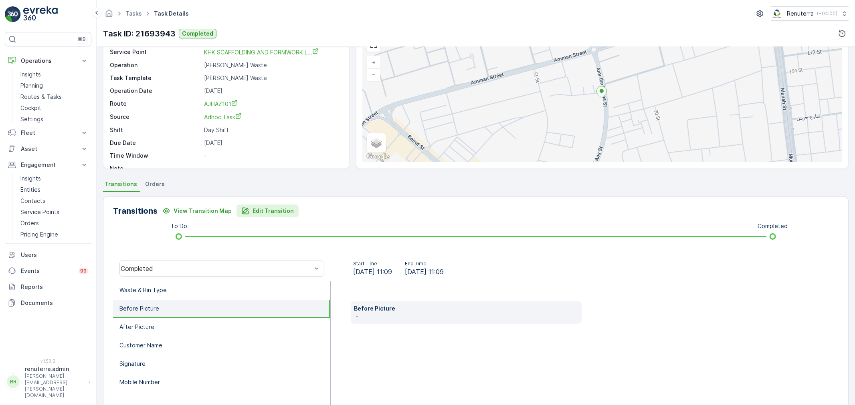
click at [243, 209] on icon "Edit Transition" at bounding box center [245, 211] width 7 height 7
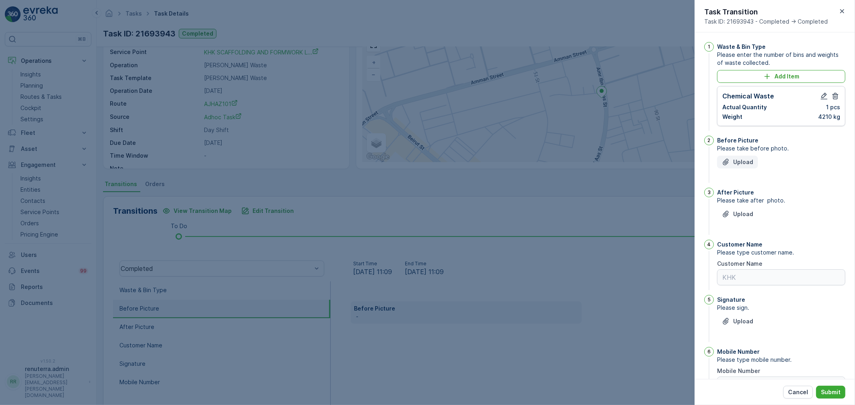
click at [752, 161] on button "Upload" at bounding box center [737, 162] width 41 height 13
click at [749, 161] on p "Upload" at bounding box center [743, 162] width 20 height 8
click at [748, 161] on p "Upload" at bounding box center [743, 162] width 20 height 8
click at [750, 161] on p "Upload" at bounding box center [743, 162] width 20 height 8
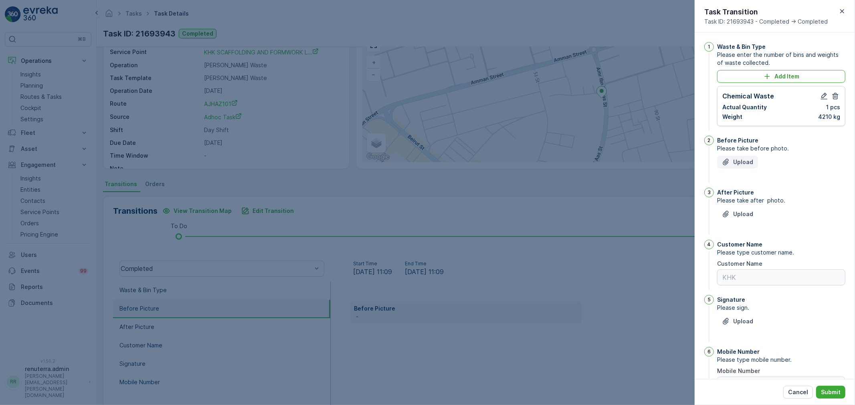
click at [750, 161] on p "Upload" at bounding box center [743, 162] width 20 height 8
click at [760, 224] on div "Upload" at bounding box center [781, 219] width 128 height 22
click at [752, 222] on div "Upload" at bounding box center [781, 219] width 128 height 22
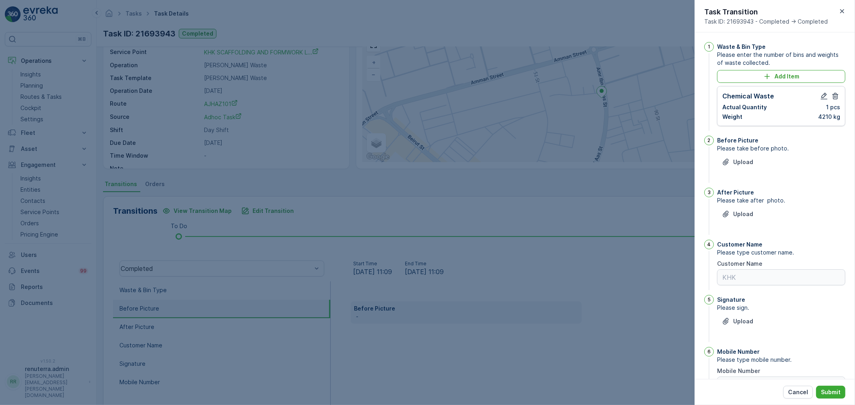
click at [752, 222] on div "Upload" at bounding box center [781, 219] width 128 height 22
click at [746, 217] on p "Upload" at bounding box center [743, 214] width 20 height 8
click at [284, 79] on div at bounding box center [427, 202] width 855 height 405
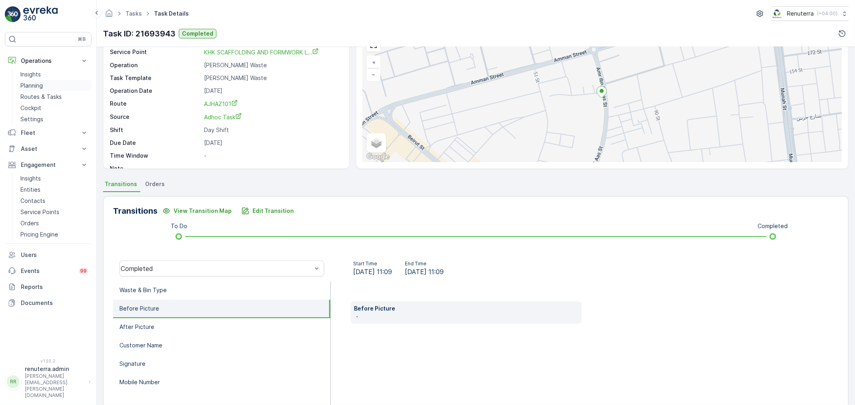
click at [47, 85] on link "Planning" at bounding box center [54, 85] width 74 height 11
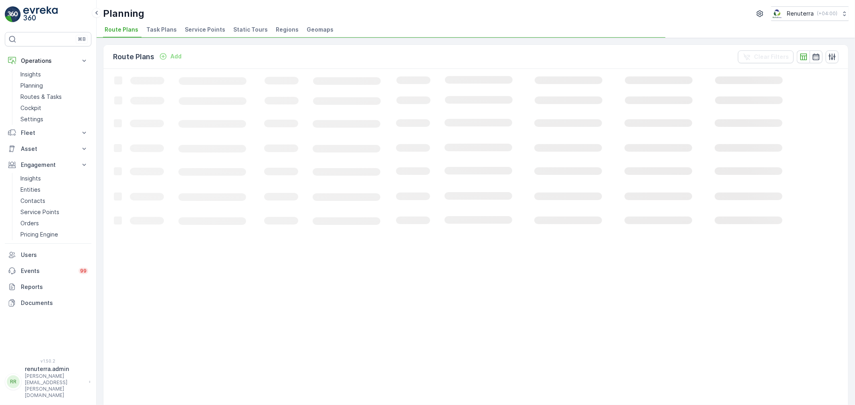
drag, startPoint x: 235, startPoint y: 35, endPoint x: 226, endPoint y: 33, distance: 8.6
click at [234, 35] on li "Static Tours" at bounding box center [251, 31] width 39 height 14
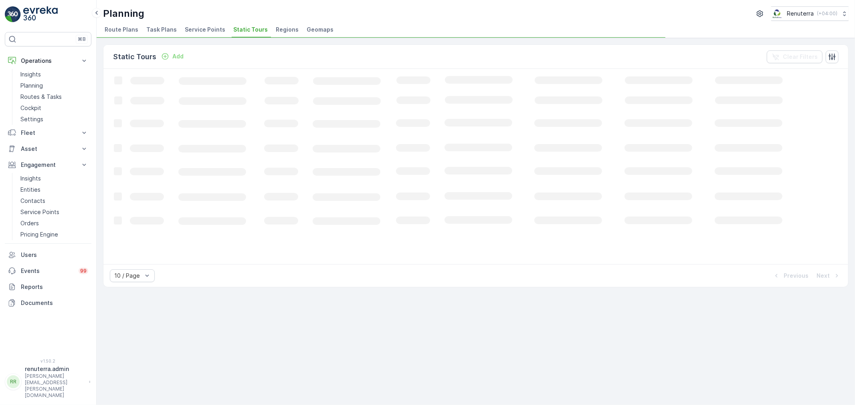
click at [222, 31] on li "Service Points" at bounding box center [205, 31] width 45 height 14
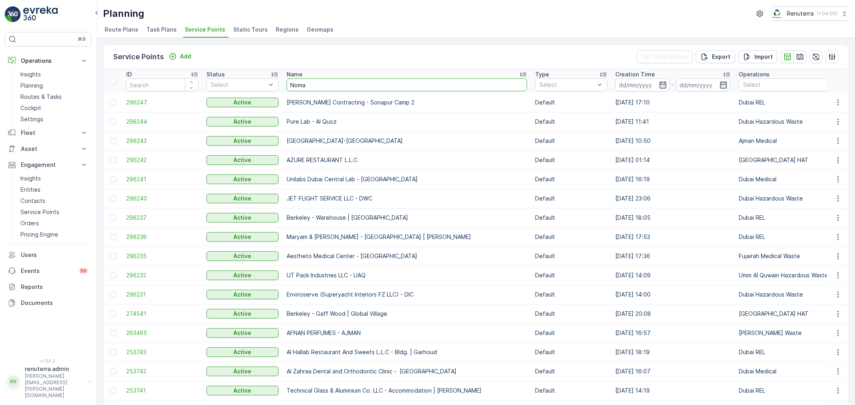
type input "Nomac"
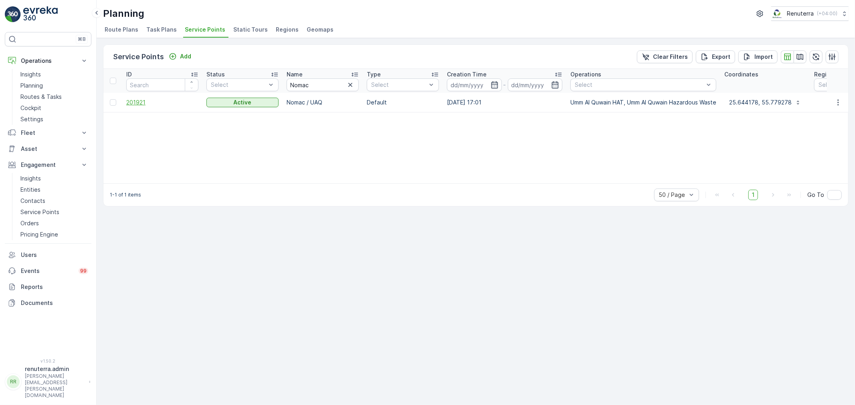
click at [139, 105] on span "201921" at bounding box center [162, 103] width 72 height 8
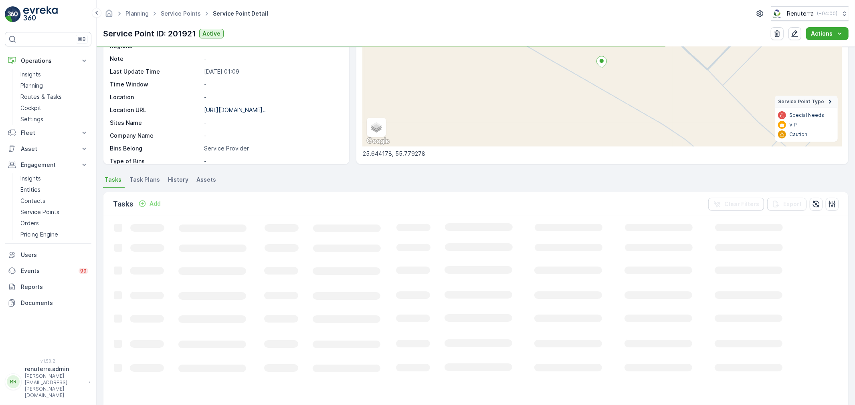
scroll to position [89, 0]
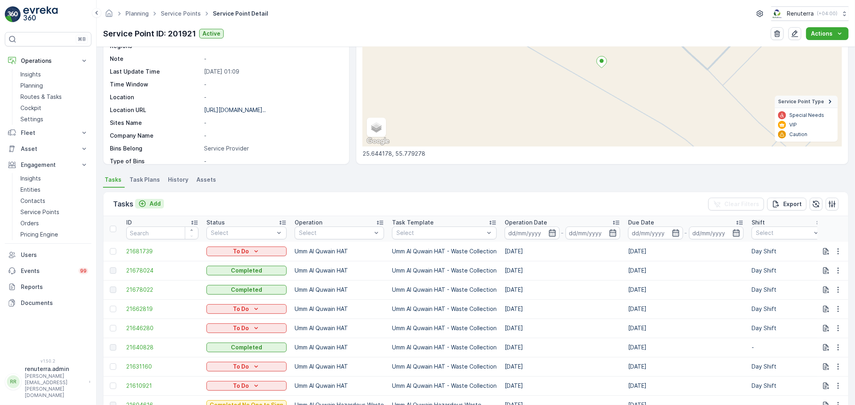
click at [161, 202] on button "Add" at bounding box center [149, 204] width 29 height 10
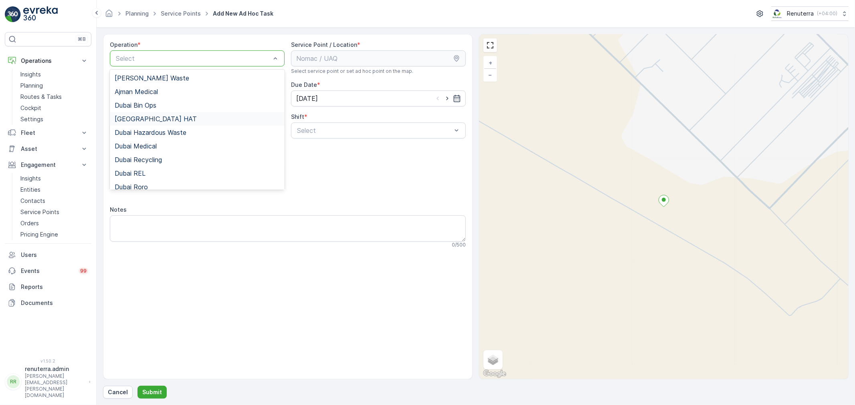
drag, startPoint x: 194, startPoint y: 119, endPoint x: 200, endPoint y: 127, distance: 9.4
click at [193, 119] on div "[GEOGRAPHIC_DATA] HAT" at bounding box center [197, 118] width 165 height 7
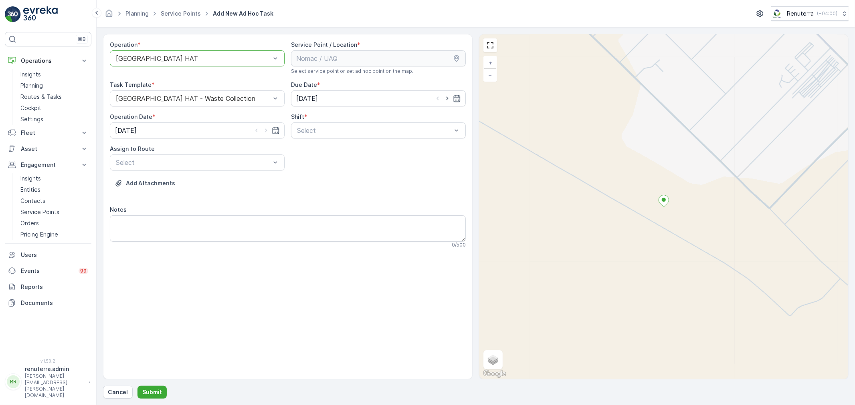
click at [184, 58] on div at bounding box center [193, 58] width 156 height 7
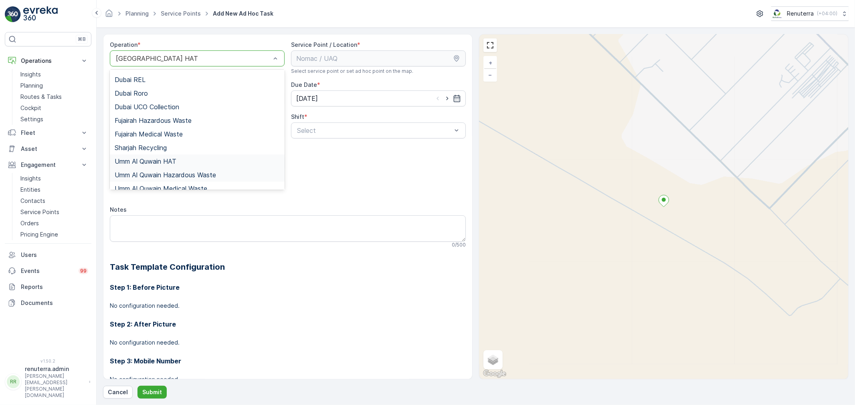
scroll to position [101, 0]
click at [176, 165] on span "Umm Al Quwain Hazardous Waste" at bounding box center [165, 168] width 101 height 7
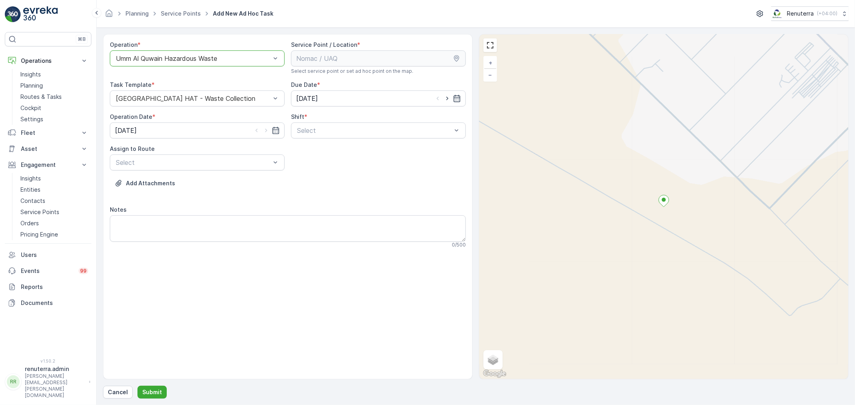
drag, startPoint x: 339, startPoint y: 138, endPoint x: 327, endPoint y: 150, distance: 17.3
click at [338, 137] on div "Operation * option Umm Al Quwain Hazardous Waste, selected. Umm Al Quwain Hazar…" at bounding box center [288, 148] width 356 height 214
click at [319, 140] on div "Operation * option Umm Al Quwain Hazardous Waste, selected. Umm Al Quwain Hazar…" at bounding box center [288, 148] width 356 height 214
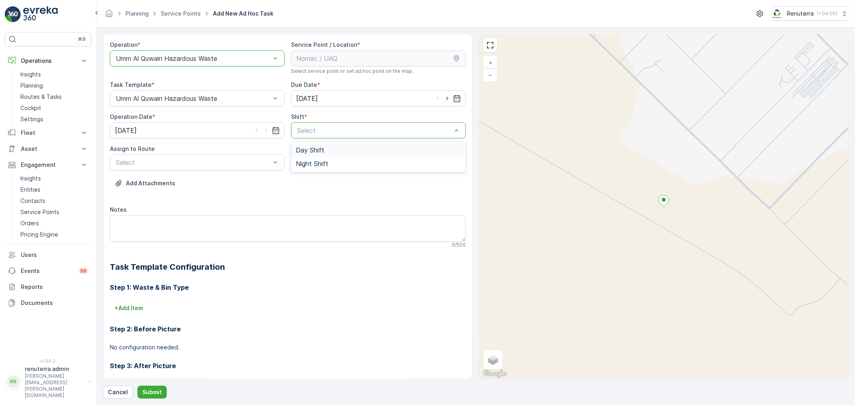
click at [316, 146] on div "Day Shift" at bounding box center [378, 150] width 175 height 14
click at [214, 184] on span "UHAZ101 (Undispatched ) - A92059 UAQ" at bounding box center [177, 182] width 125 height 7
click at [151, 393] on p "Submit" at bounding box center [152, 393] width 20 height 8
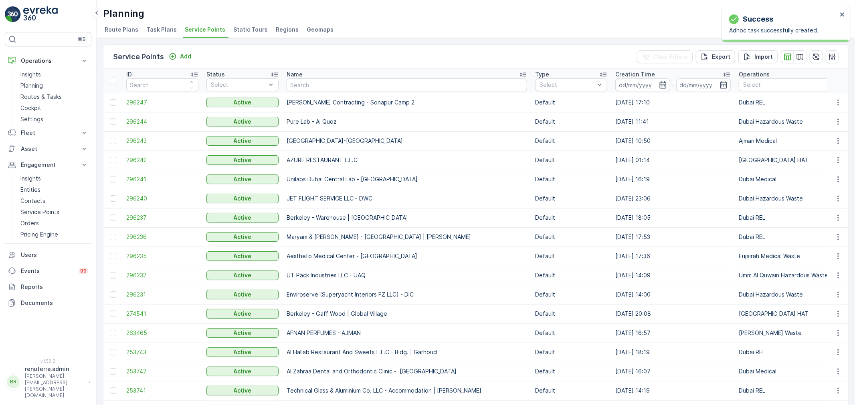
click at [338, 74] on div "Name" at bounding box center [406, 75] width 240 height 8
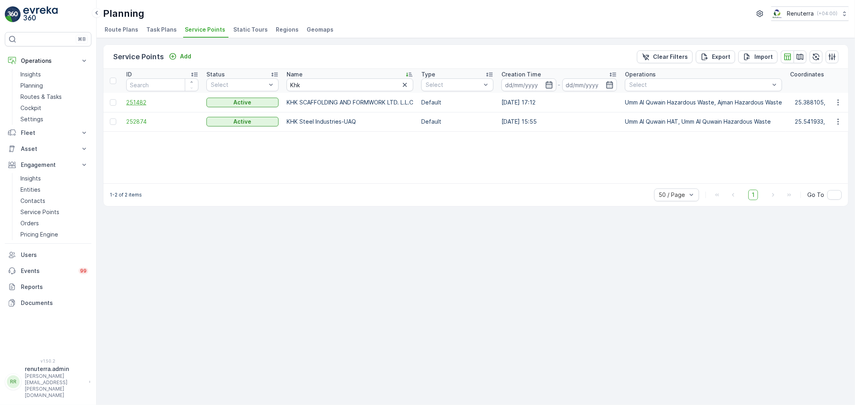
click at [149, 105] on span "251482" at bounding box center [162, 103] width 72 height 8
click at [133, 118] on span "252874" at bounding box center [162, 122] width 72 height 8
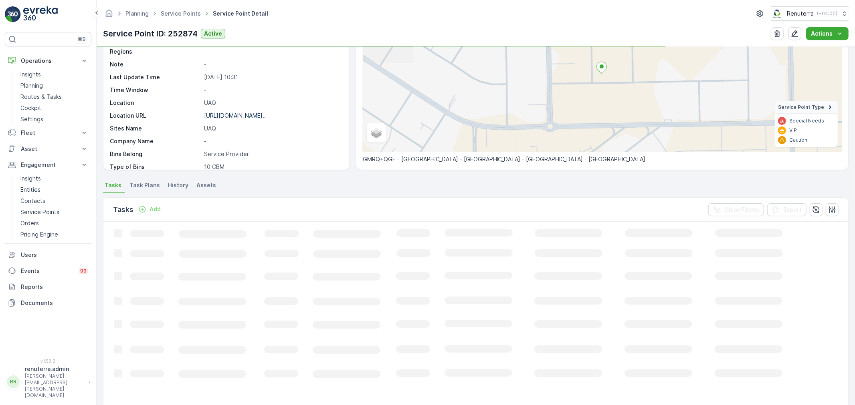
scroll to position [89, 0]
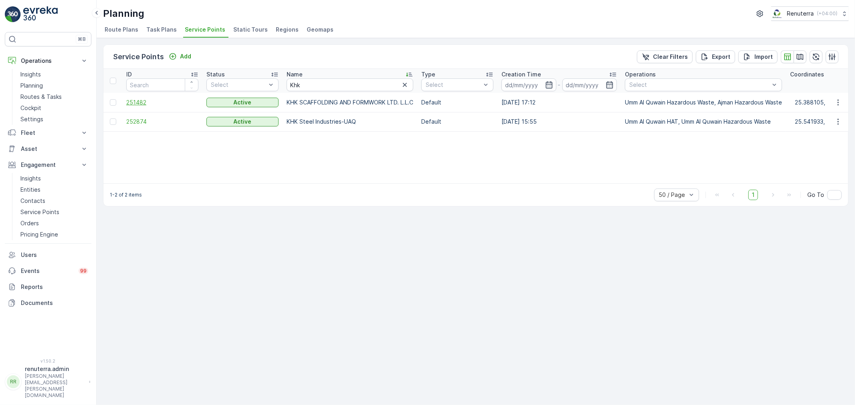
click at [151, 102] on span "251482" at bounding box center [162, 103] width 72 height 8
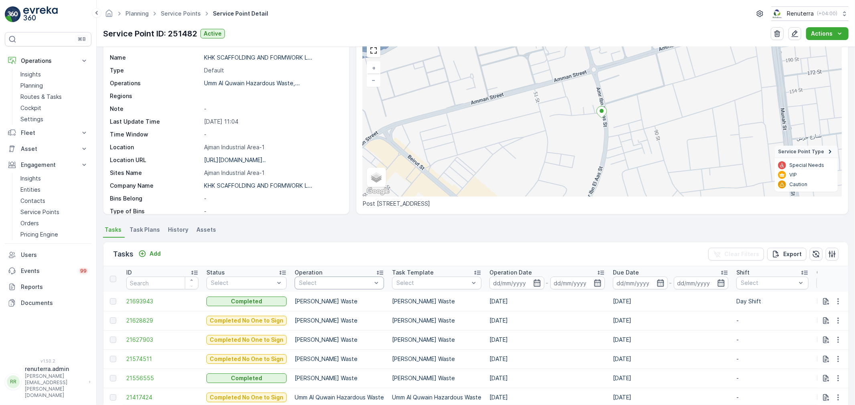
scroll to position [133, 0]
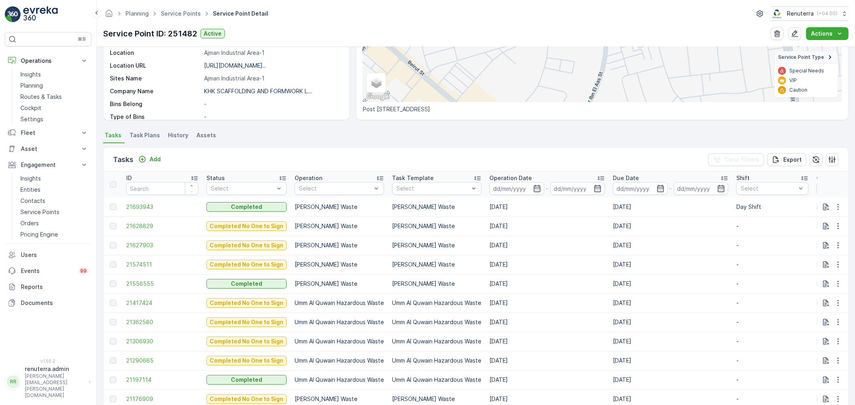
click at [199, 18] on ul "Service Points" at bounding box center [185, 14] width 52 height 12
click at [195, 14] on link "Service Points" at bounding box center [181, 13] width 40 height 7
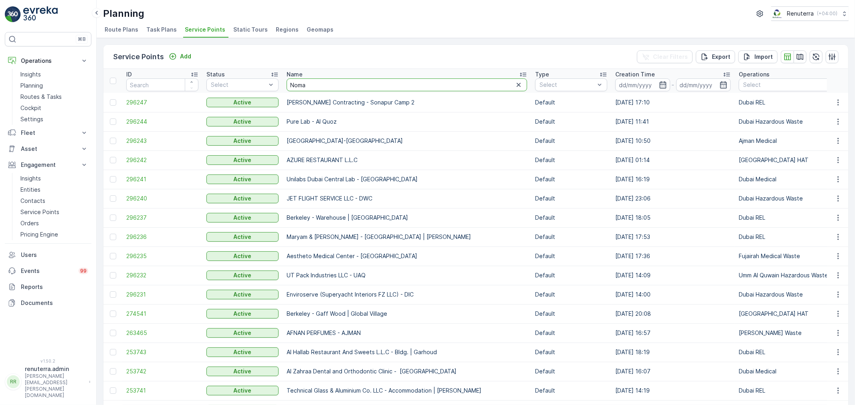
type input "Nomac"
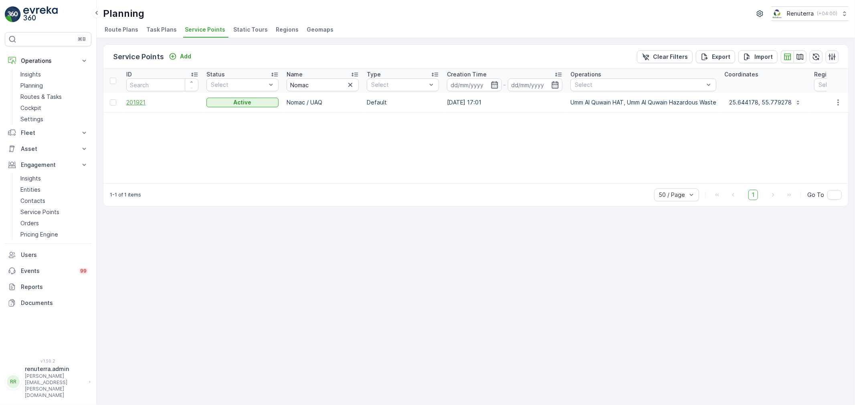
click at [161, 105] on span "201921" at bounding box center [162, 103] width 72 height 8
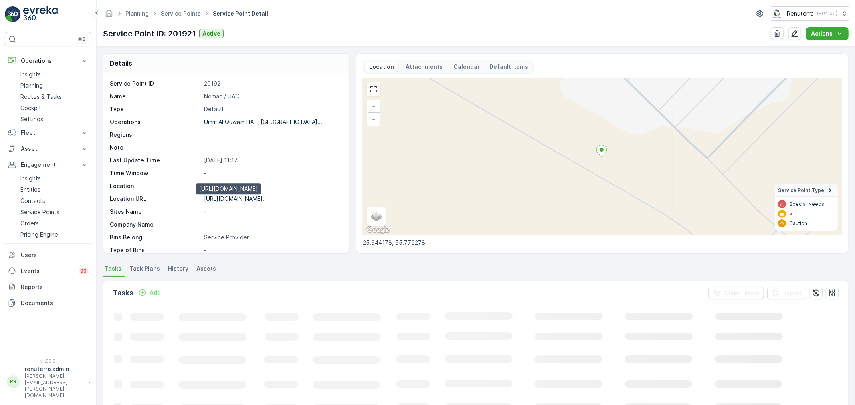
click at [255, 199] on p "https://maps.app.goo.gl/TJo2VQ..." at bounding box center [235, 199] width 62 height 7
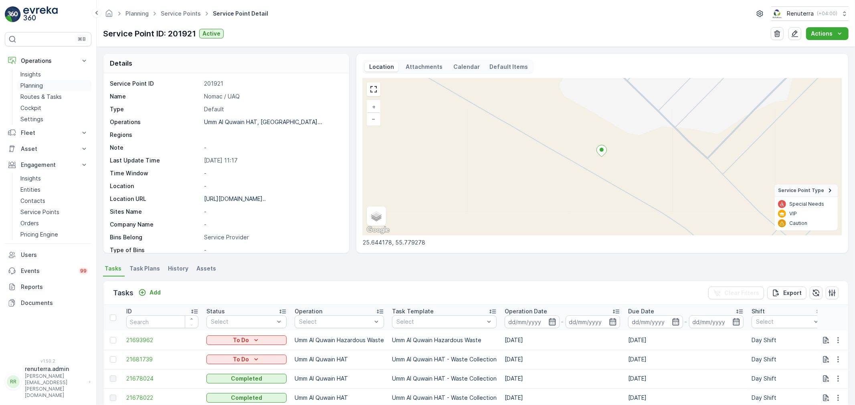
click at [53, 81] on link "Planning" at bounding box center [54, 85] width 74 height 11
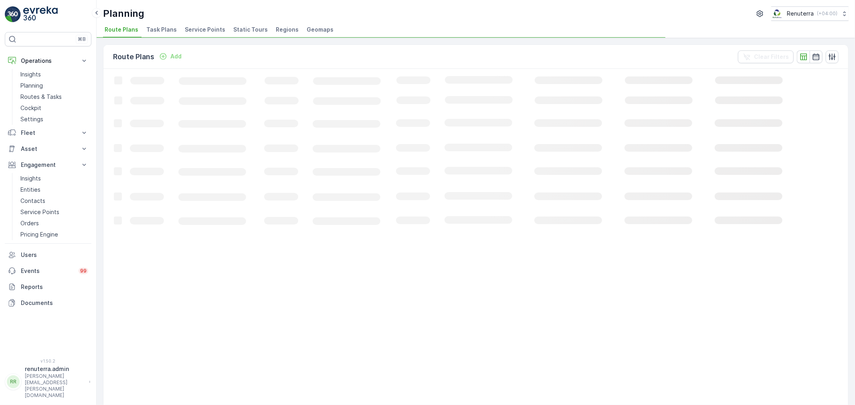
click at [195, 37] on div "Planning Renuterra ( +04:00 ) Route Plans Task Plans Service Points Static Tour…" at bounding box center [476, 19] width 758 height 38
click at [197, 34] on li "Service Points" at bounding box center [205, 31] width 45 height 14
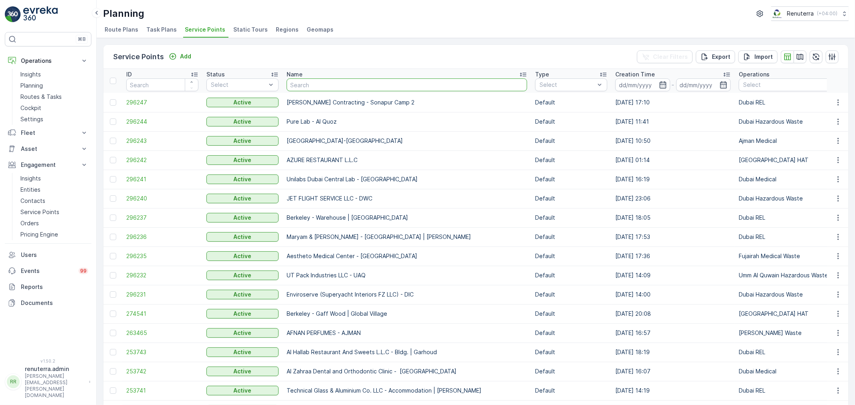
click at [323, 84] on input "text" at bounding box center [406, 85] width 240 height 13
type input "Nomacx"
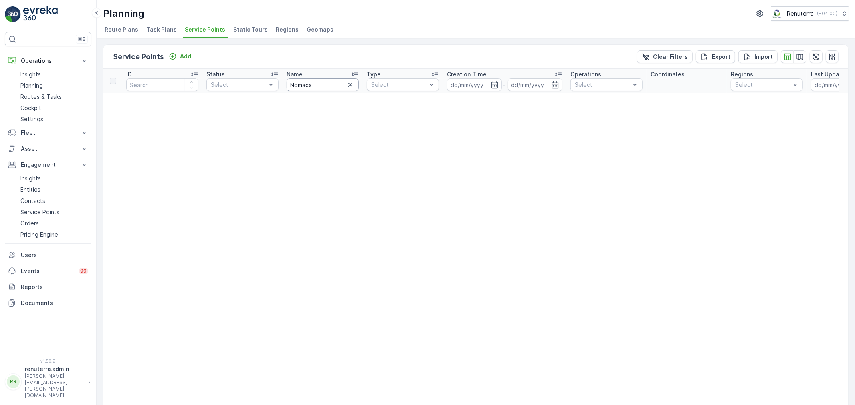
click at [319, 82] on input "Nomacx" at bounding box center [322, 85] width 72 height 13
type input "Nomac"
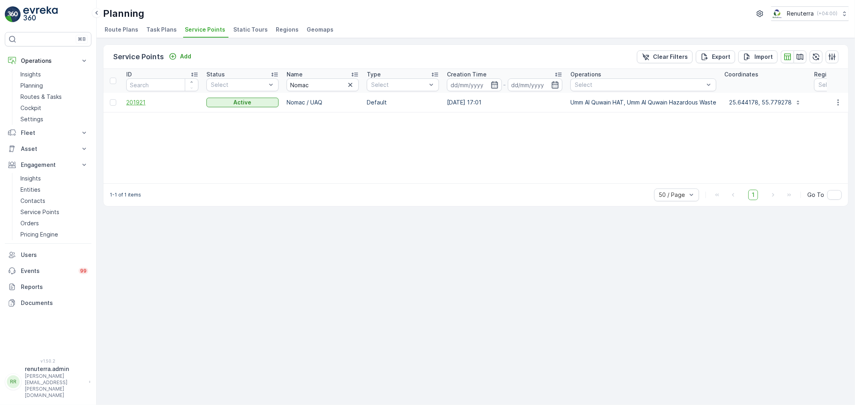
click at [163, 101] on span "201921" at bounding box center [162, 103] width 72 height 8
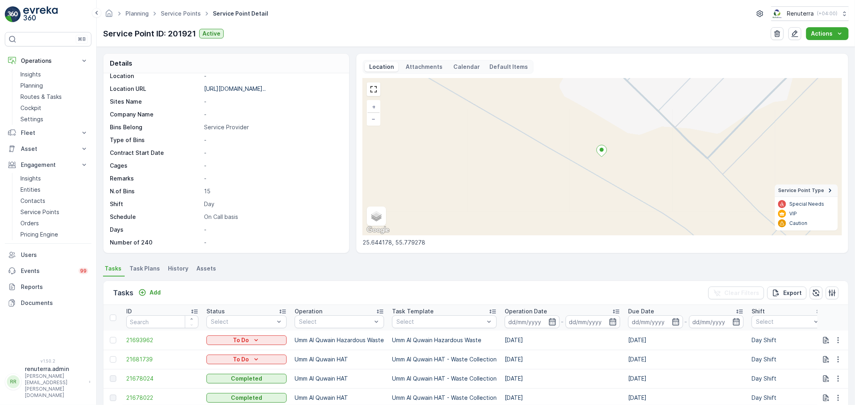
scroll to position [226, 0]
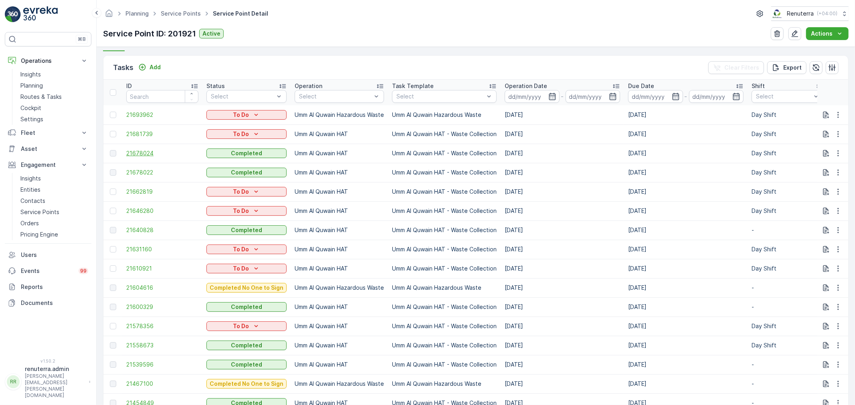
click at [156, 154] on span "21678024" at bounding box center [162, 153] width 72 height 8
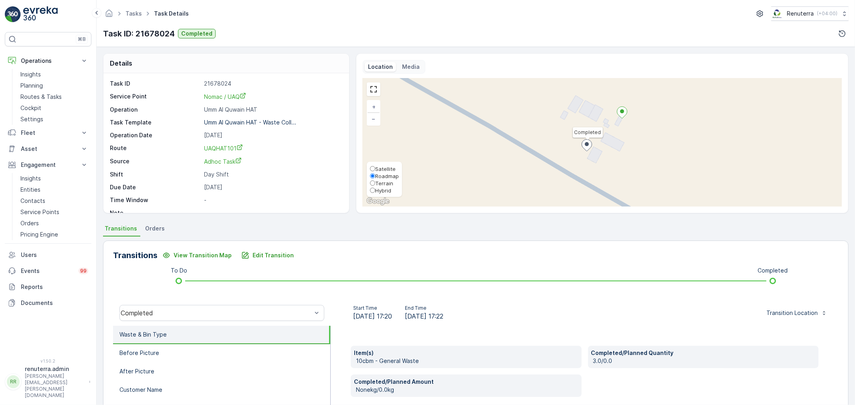
click at [376, 166] on span "Satellite" at bounding box center [385, 169] width 20 height 6
click at [375, 166] on input "Satellite" at bounding box center [372, 168] width 5 height 5
radio input "true"
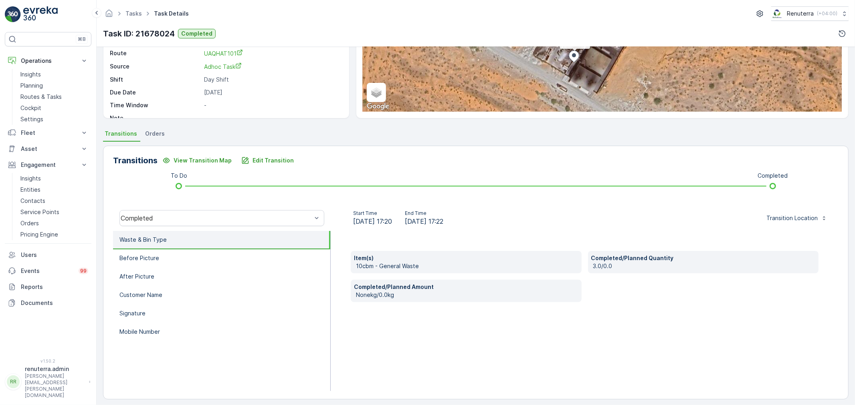
scroll to position [99, 0]
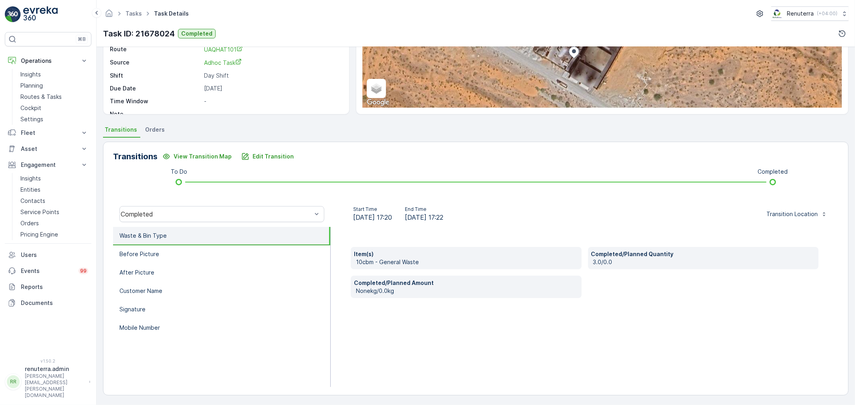
click at [182, 230] on li "Waste & Bin Type" at bounding box center [221, 236] width 217 height 18
click at [177, 242] on li "Waste & Bin Type" at bounding box center [221, 236] width 217 height 18
click at [176, 258] on li "Before Picture" at bounding box center [221, 255] width 217 height 18
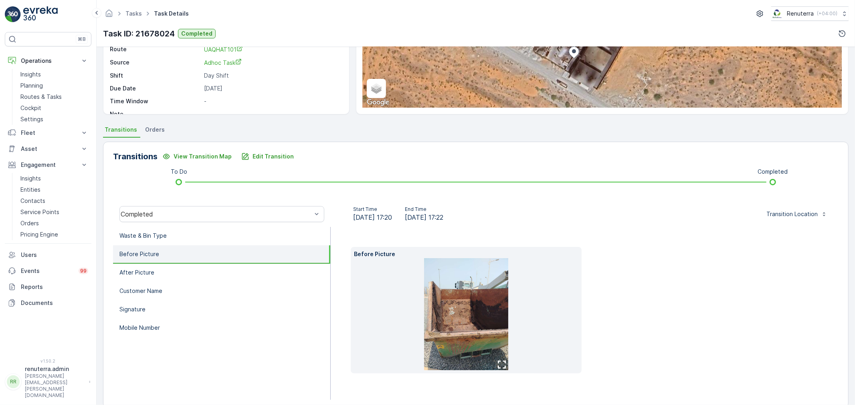
click at [462, 302] on img at bounding box center [466, 314] width 84 height 112
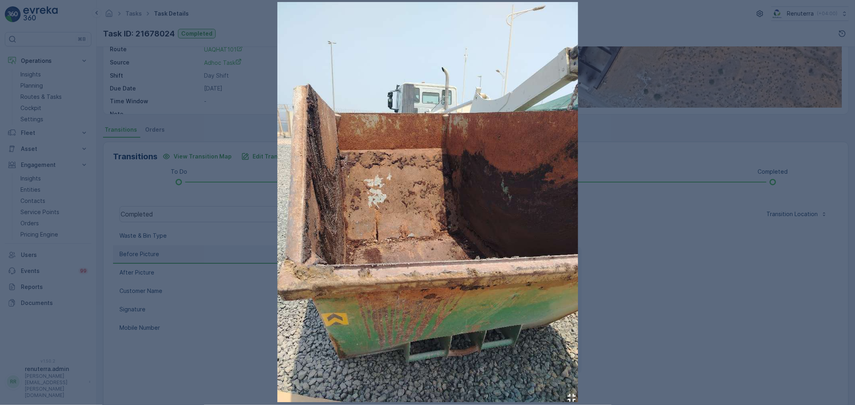
click at [700, 267] on div at bounding box center [427, 202] width 855 height 405
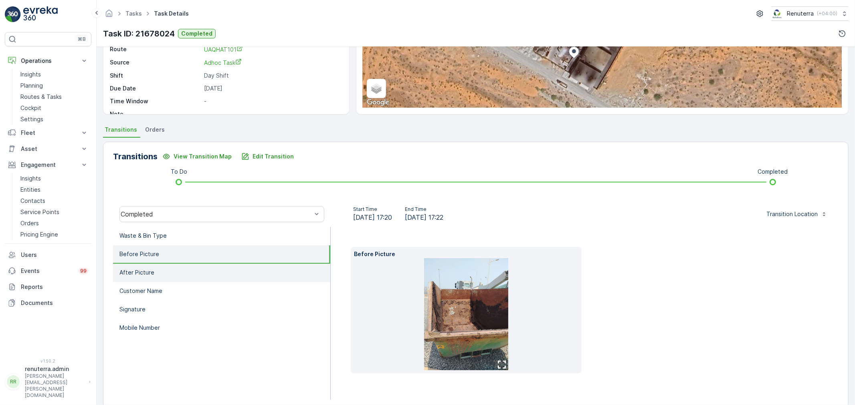
click at [176, 264] on li "After Picture" at bounding box center [221, 273] width 217 height 18
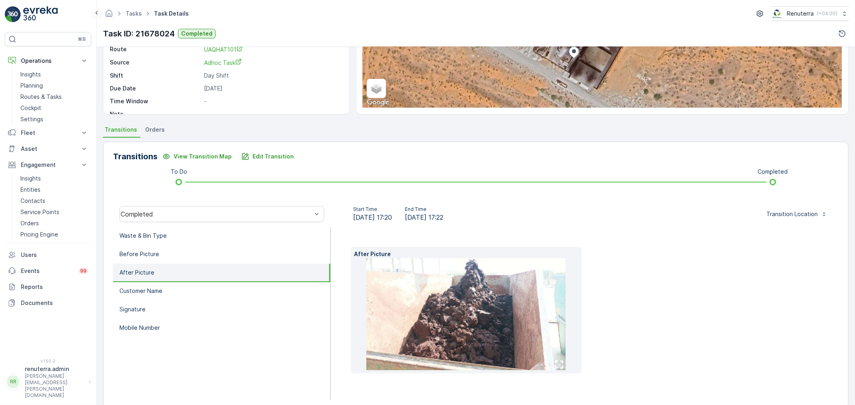
click at [636, 302] on div "After Picture" at bounding box center [585, 310] width 468 height 127
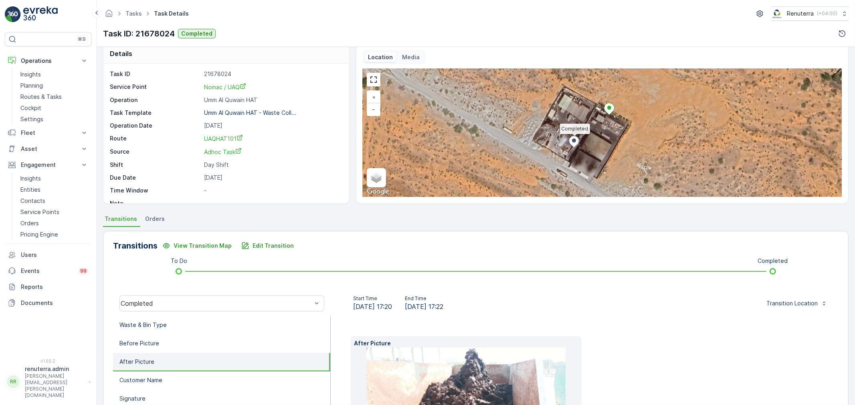
scroll to position [0, 0]
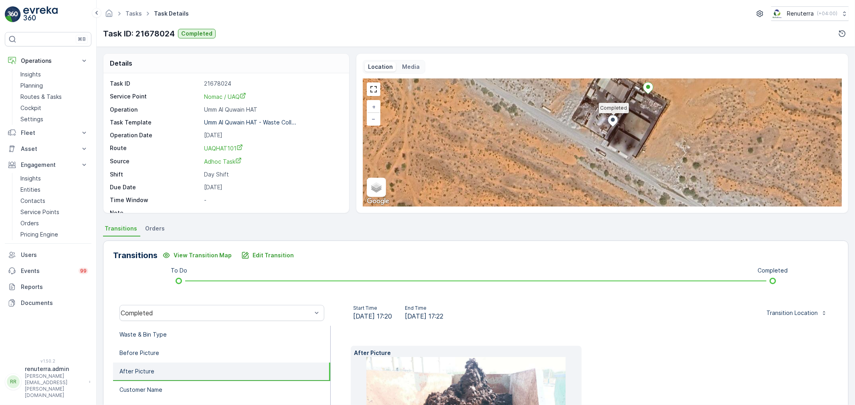
drag, startPoint x: 646, startPoint y: 121, endPoint x: 631, endPoint y: 152, distance: 34.9
click at [631, 152] on div "Completed + − Satellite Roadmap Terrain Hybrid Leaflet Keyboard shortcuts Map D…" at bounding box center [602, 143] width 479 height 128
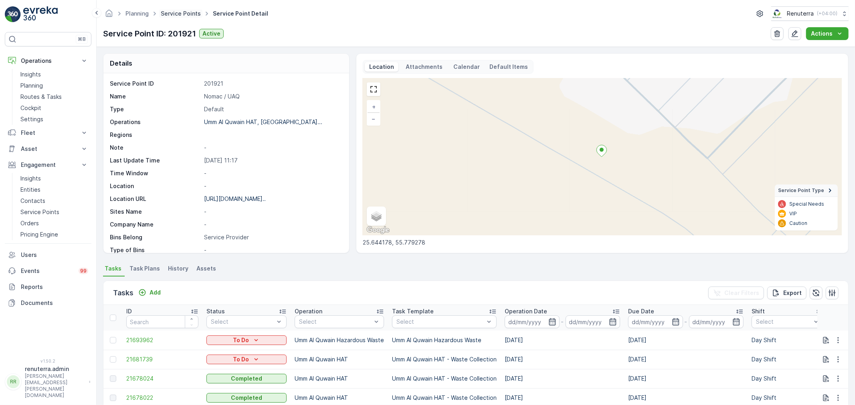
click at [175, 13] on link "Service Points" at bounding box center [181, 13] width 40 height 7
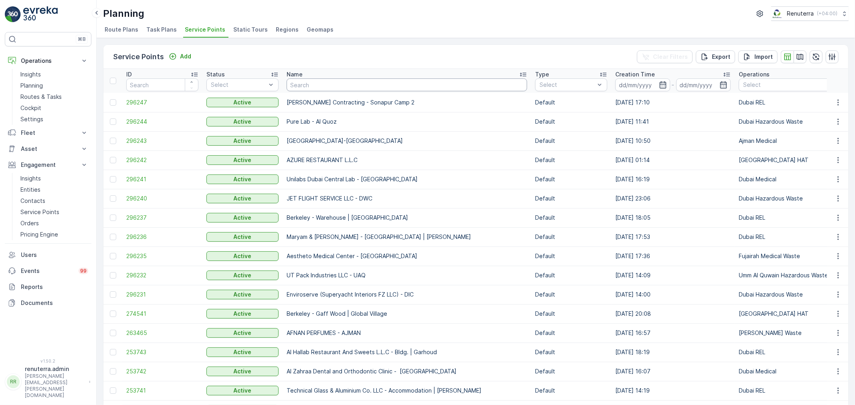
click at [295, 83] on input "text" at bounding box center [406, 85] width 240 height 13
click at [319, 86] on input "text" at bounding box center [406, 85] width 240 height 13
type input "better"
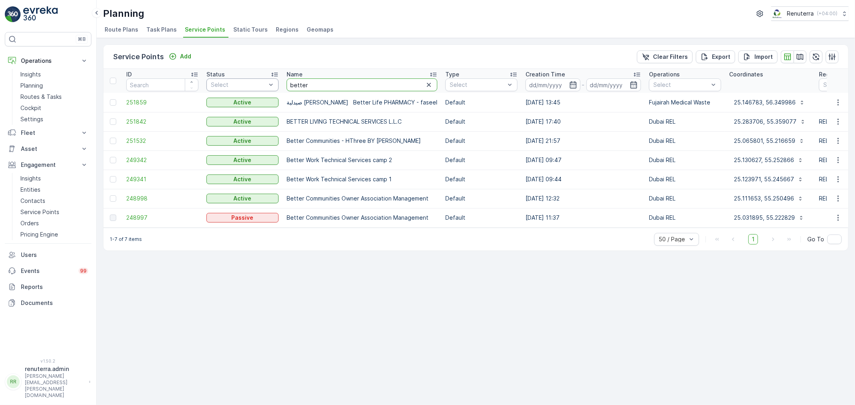
drag, startPoint x: 314, startPoint y: 87, endPoint x: 274, endPoint y: 81, distance: 40.4
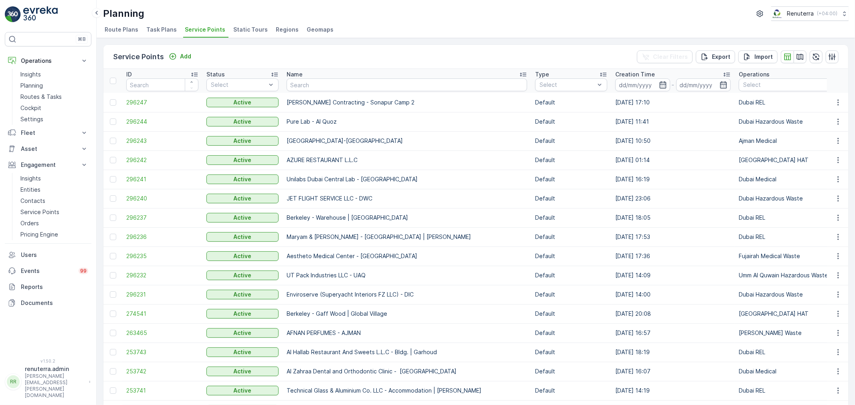
click at [305, 87] on input "text" at bounding box center [406, 85] width 240 height 13
type input "nomac"
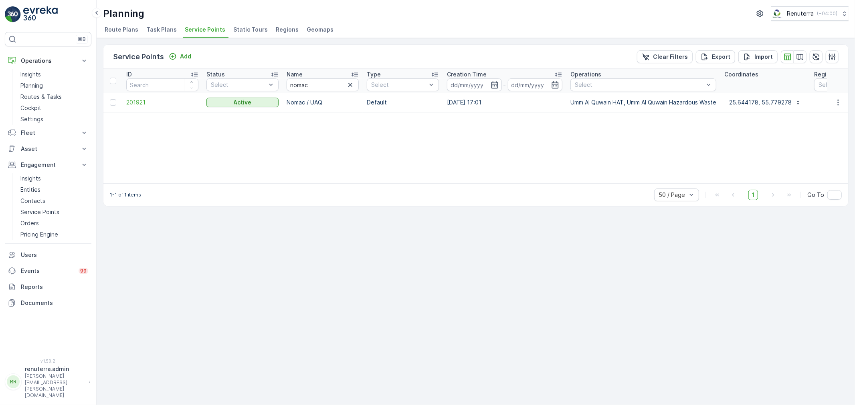
click at [137, 100] on span "201921" at bounding box center [162, 103] width 72 height 8
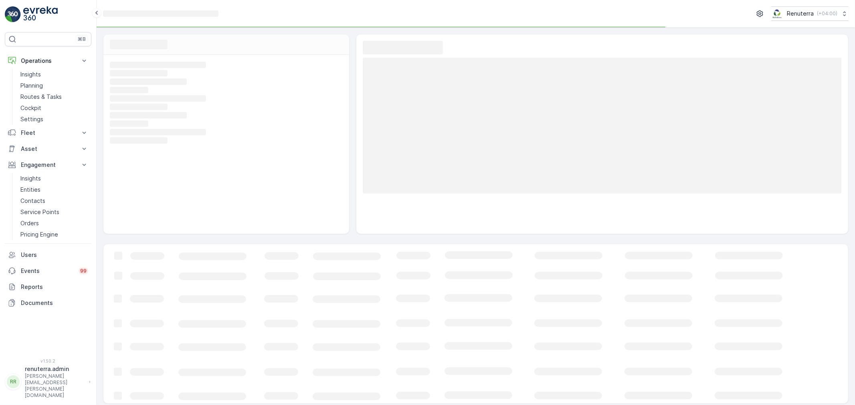
scroll to position [5, 0]
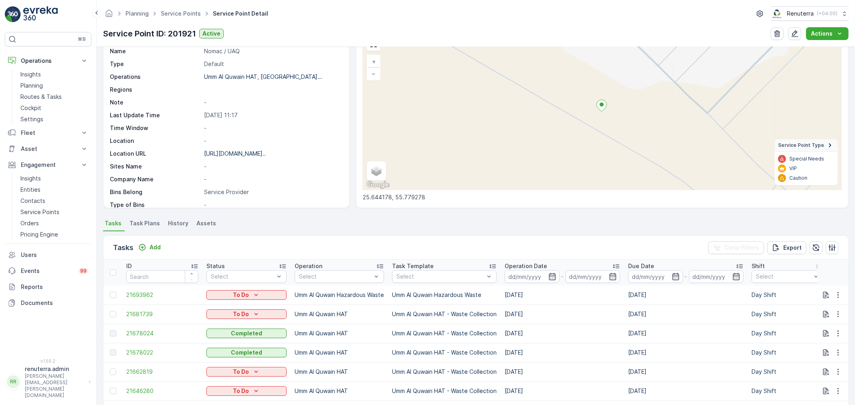
scroll to position [44, 0]
click at [183, 6] on div "Planning Service Points Service Point Detail Renuterra ( +04:00 )" at bounding box center [475, 13] width 745 height 14
click at [184, 15] on link "Service Points" at bounding box center [181, 13] width 40 height 7
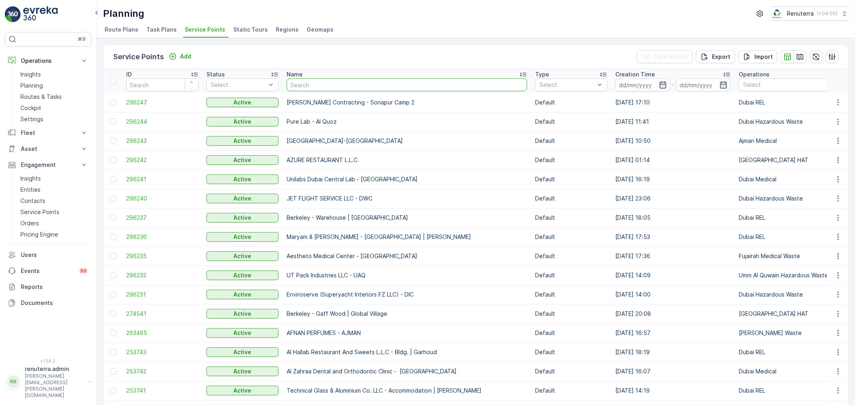
click at [298, 89] on input "text" at bounding box center [406, 85] width 240 height 13
click at [313, 86] on input "text" at bounding box center [406, 85] width 240 height 13
type input "Khsawa"
drag, startPoint x: 313, startPoint y: 86, endPoint x: 266, endPoint y: 77, distance: 47.7
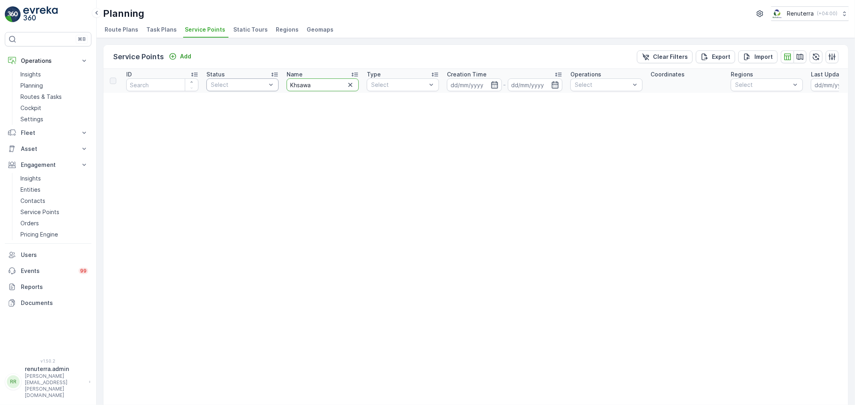
drag, startPoint x: 319, startPoint y: 85, endPoint x: 270, endPoint y: 86, distance: 48.1
type input "Salam"
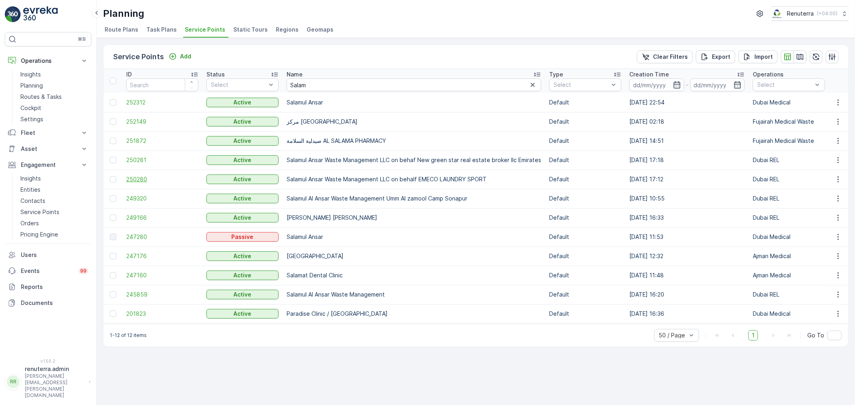
click at [151, 182] on td "250280" at bounding box center [162, 179] width 80 height 19
click at [150, 180] on span "250280" at bounding box center [162, 179] width 72 height 8
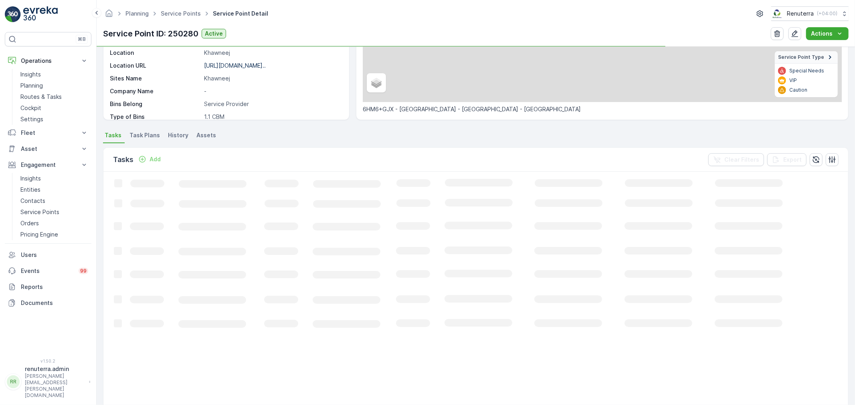
scroll to position [133, 0]
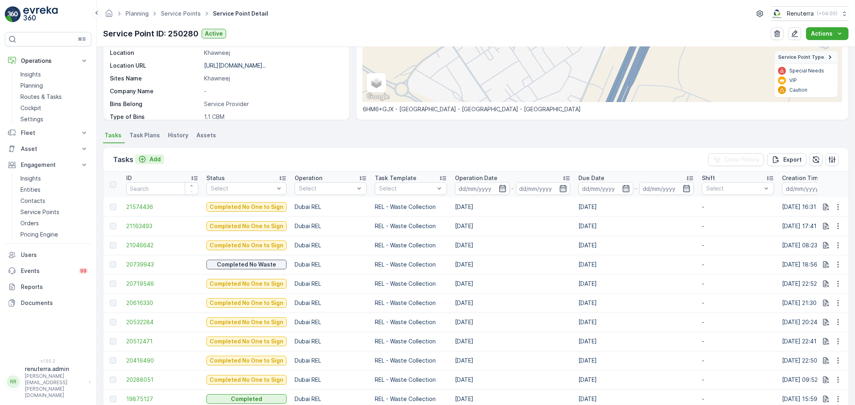
click at [143, 157] on icon "Add" at bounding box center [142, 159] width 8 height 8
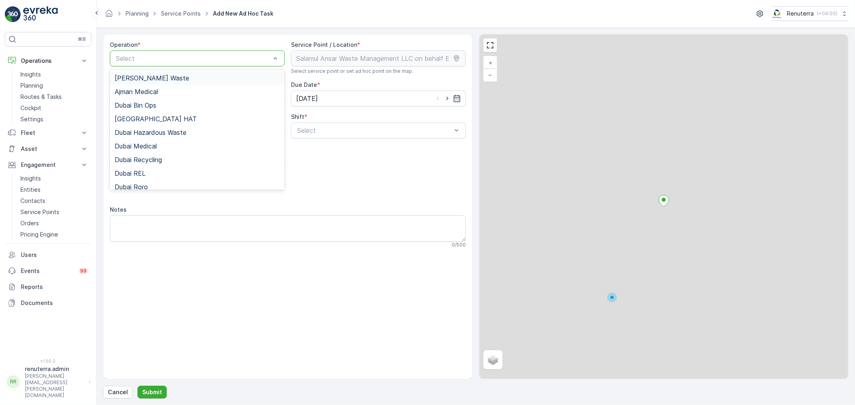
click at [149, 50] on div "Select" at bounding box center [197, 58] width 175 height 16
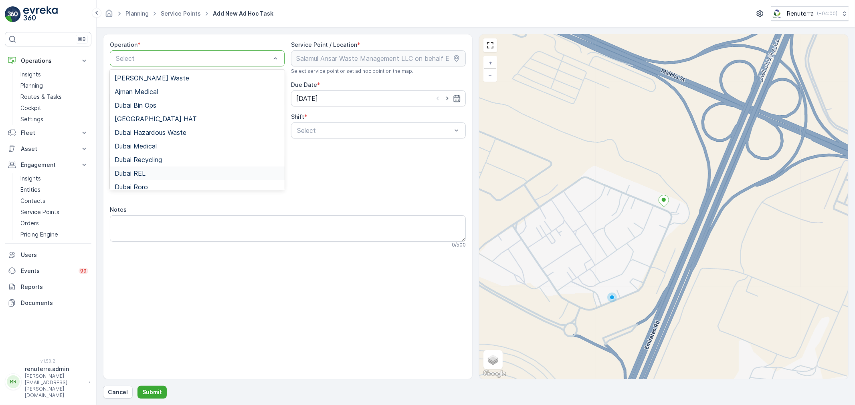
click at [149, 174] on div "Dubai REL" at bounding box center [197, 173] width 165 height 7
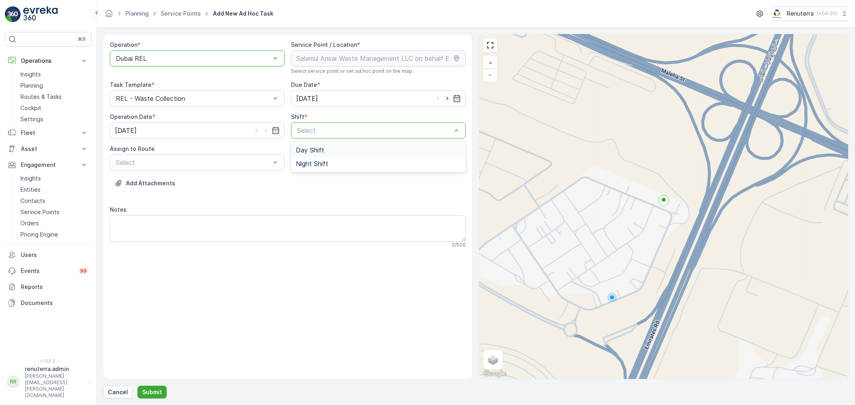
drag, startPoint x: 350, startPoint y: 149, endPoint x: 314, endPoint y: 151, distance: 36.5
click at [315, 147] on span "Day Shift" at bounding box center [310, 150] width 28 height 7
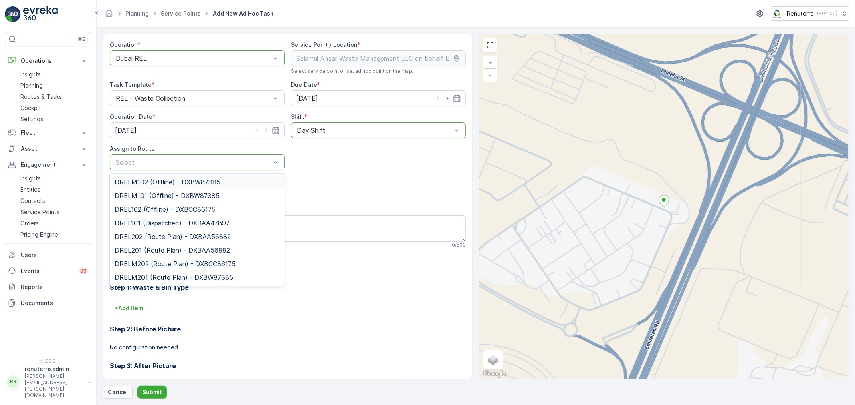
click at [202, 177] on div "DRELM102 (Offline) - DXBW87385" at bounding box center [197, 182] width 175 height 14
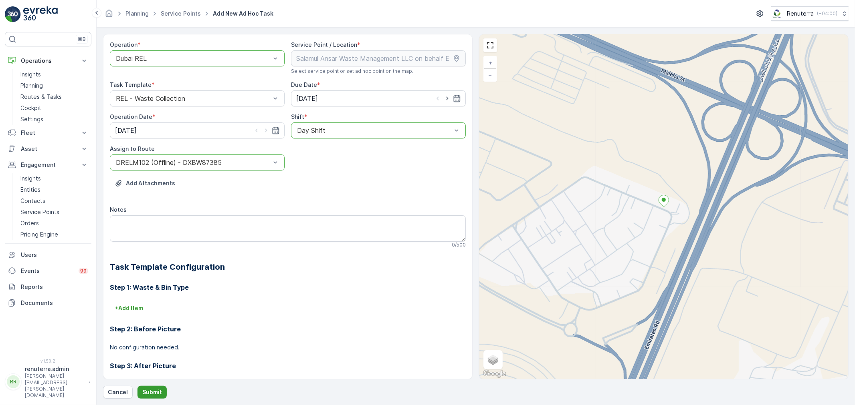
click at [143, 391] on p "Submit" at bounding box center [152, 393] width 20 height 8
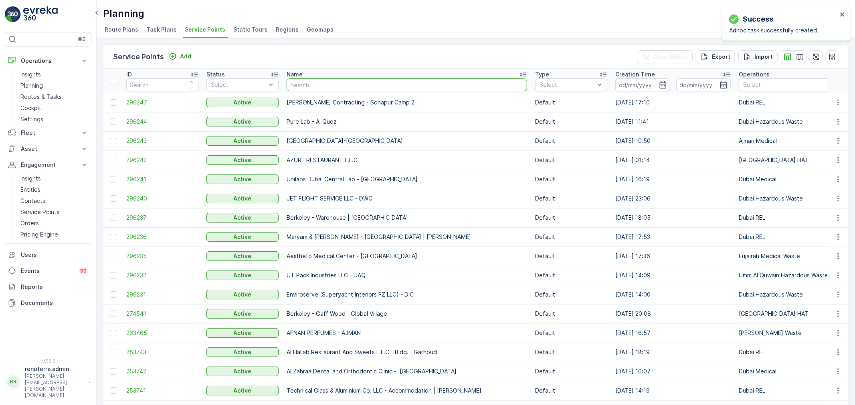
click at [321, 85] on input "text" at bounding box center [406, 85] width 240 height 13
click at [310, 86] on input "text" at bounding box center [406, 85] width 240 height 13
type input "K"
click at [310, 86] on input "K" at bounding box center [406, 85] width 240 height 13
drag, startPoint x: 310, startPoint y: 86, endPoint x: 281, endPoint y: 90, distance: 29.1
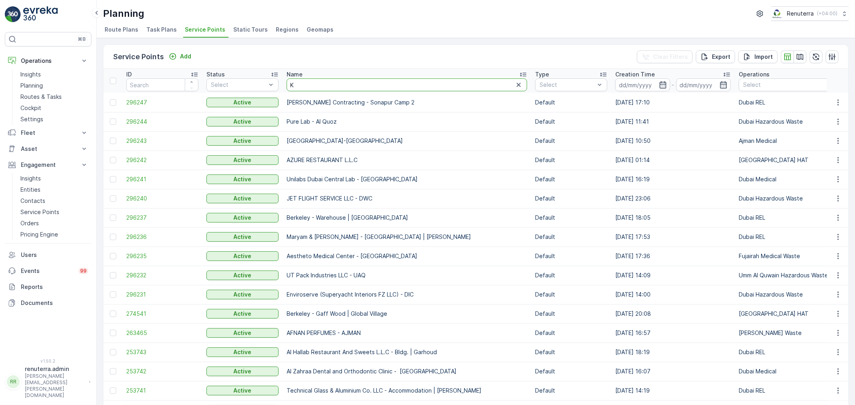
click at [320, 83] on input "text" at bounding box center [406, 85] width 240 height 13
type input "eliy"
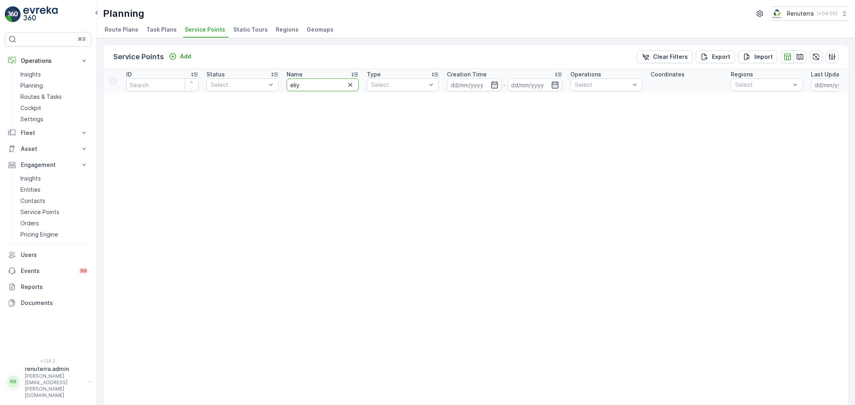
click at [315, 89] on input "eliy" at bounding box center [322, 85] width 72 height 13
type input "elite"
drag, startPoint x: 303, startPoint y: 83, endPoint x: 270, endPoint y: 82, distance: 32.5
type input "innov"
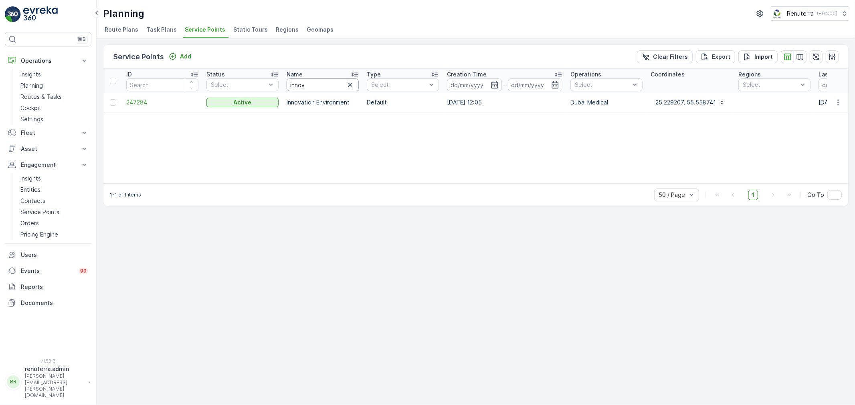
drag, startPoint x: 316, startPoint y: 85, endPoint x: 227, endPoint y: 95, distance: 89.1
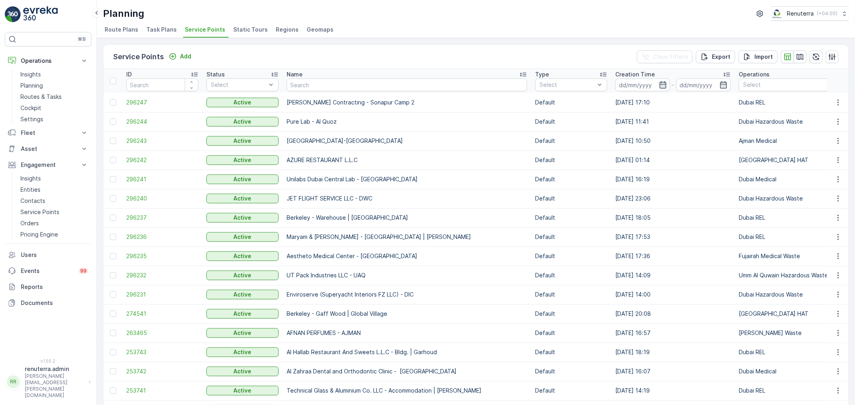
click at [324, 90] on input "text" at bounding box center [406, 85] width 240 height 13
type input "elite"
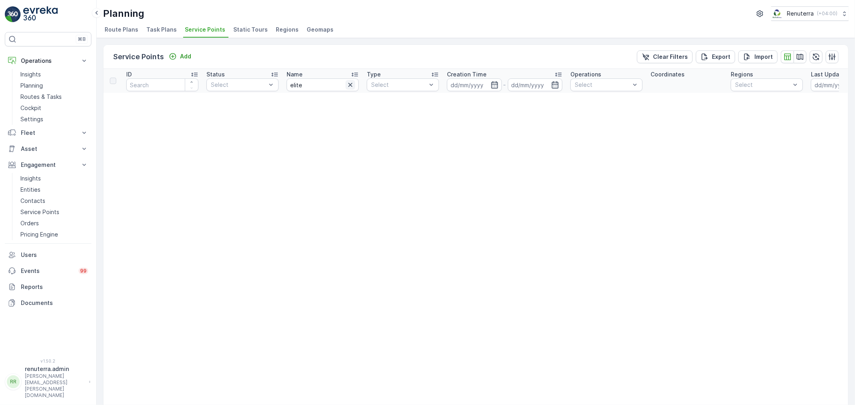
click at [349, 83] on icon "button" at bounding box center [350, 85] width 4 height 4
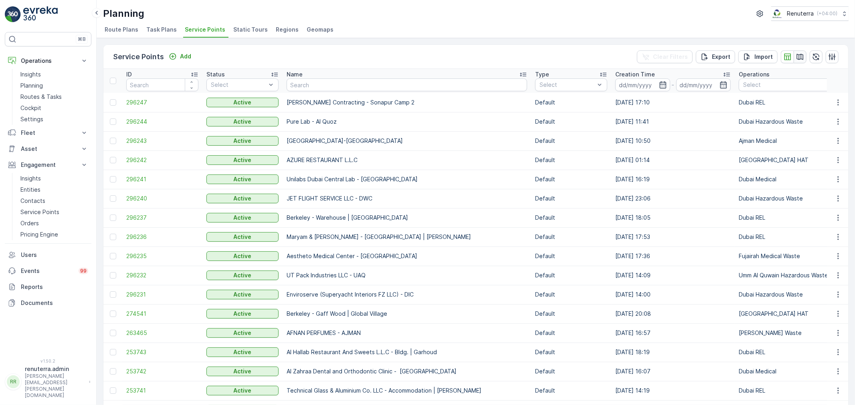
click at [800, 53] on icon "button" at bounding box center [800, 57] width 8 height 8
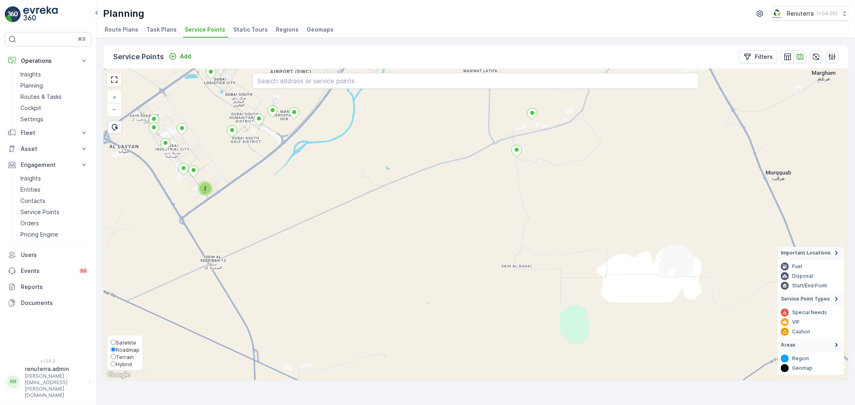
click at [123, 341] on span "Satellite" at bounding box center [126, 343] width 20 height 6
click at [116, 341] on input "Satellite" at bounding box center [113, 342] width 5 height 5
radio input "true"
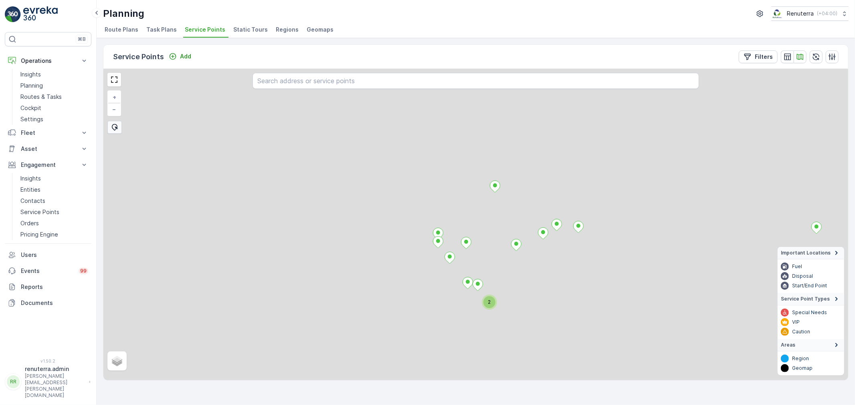
drag, startPoint x: 272, startPoint y: 234, endPoint x: 557, endPoint y: 343, distance: 305.9
click at [556, 347] on div "2 + − Satellite Roadmap Terrain Hybrid Leaflet Important Locations Fuel Disposa…" at bounding box center [475, 225] width 744 height 312
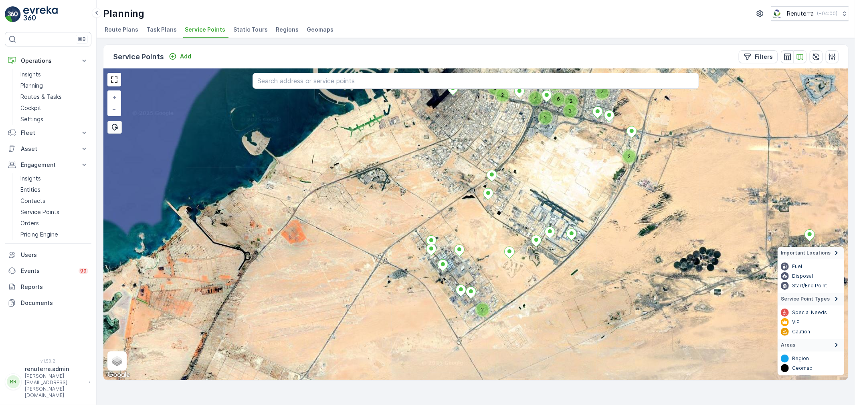
drag, startPoint x: 539, startPoint y: 255, endPoint x: 489, endPoint y: 371, distance: 126.2
click at [489, 371] on div "2 4 2 3 6 2 2 2 4 2 2 + − Satellite Roadmap Terrain Hybrid Leaflet Keyboard sho…" at bounding box center [475, 225] width 744 height 312
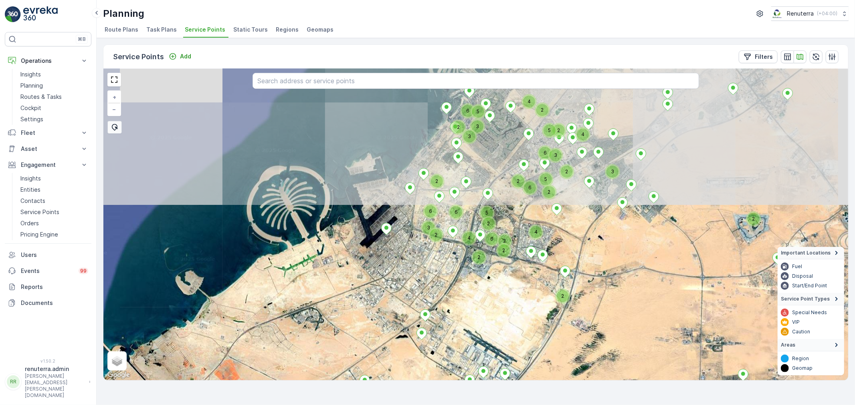
drag, startPoint x: 490, startPoint y: 268, endPoint x: 476, endPoint y: 288, distance: 24.0
click at [474, 291] on div "4 2 3 6 2 2 2 4 2 2 2 2 6 4 6 2 2 5 4 3 2 2 5 3 6 6 3 2 5 6 5 2 3 + − Satellite…" at bounding box center [475, 225] width 744 height 312
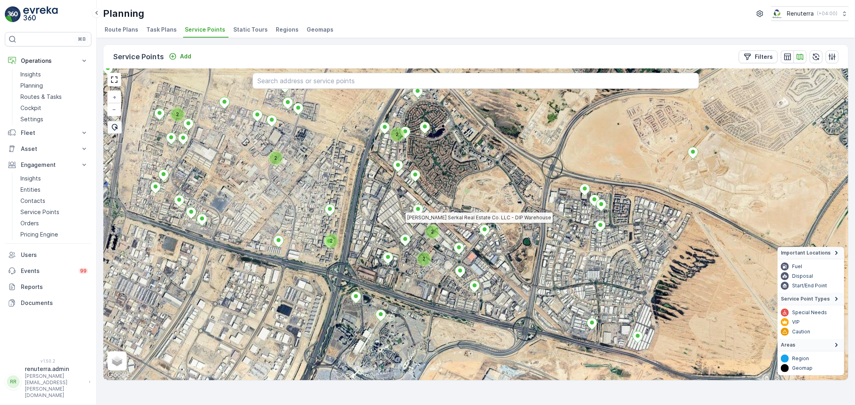
click at [488, 229] on icon at bounding box center [485, 231] width 10 height 12
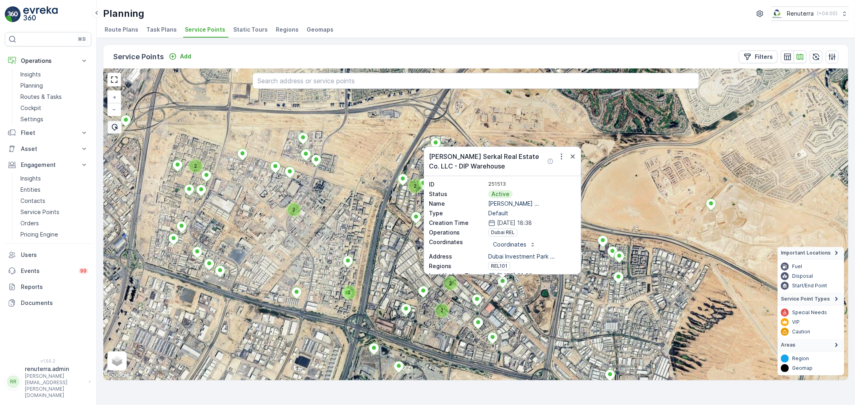
drag, startPoint x: 576, startPoint y: 236, endPoint x: 594, endPoint y: 287, distance: 54.7
click at [594, 287] on div "2 2 2 2 2 2 Naseer Bin Abdullatif Al Serkal Real Estate Co. LLC - DIP Warehouse…" at bounding box center [475, 225] width 744 height 312
click at [575, 157] on icon "button" at bounding box center [573, 157] width 8 height 8
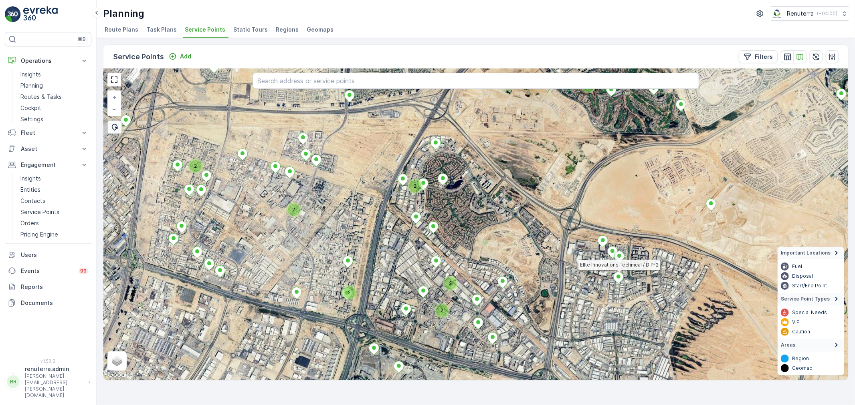
click at [617, 276] on ellipse at bounding box center [618, 277] width 4 height 4
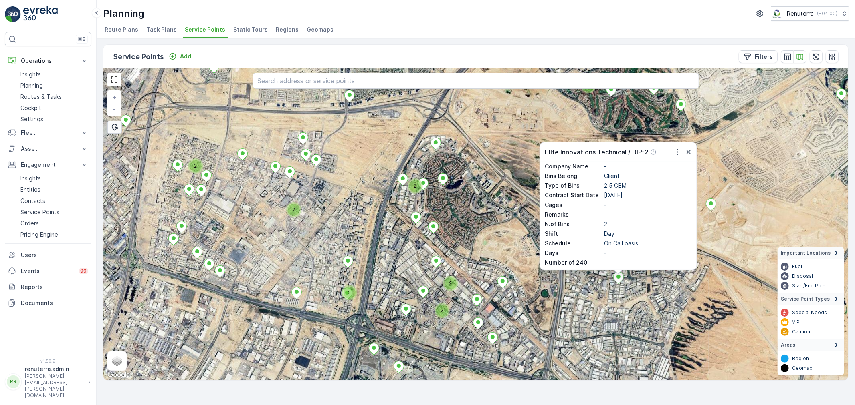
scroll to position [169, 0]
click at [675, 149] on icon "button" at bounding box center [677, 152] width 8 height 8
click at [672, 163] on span "See More Details" at bounding box center [656, 164] width 46 height 8
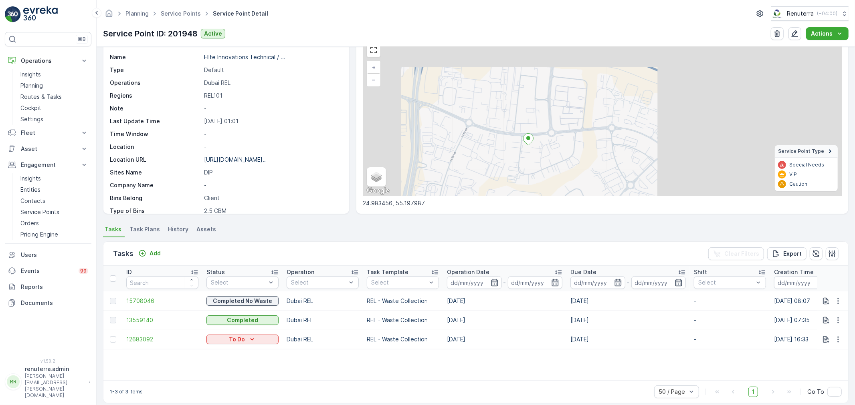
scroll to position [47, 0]
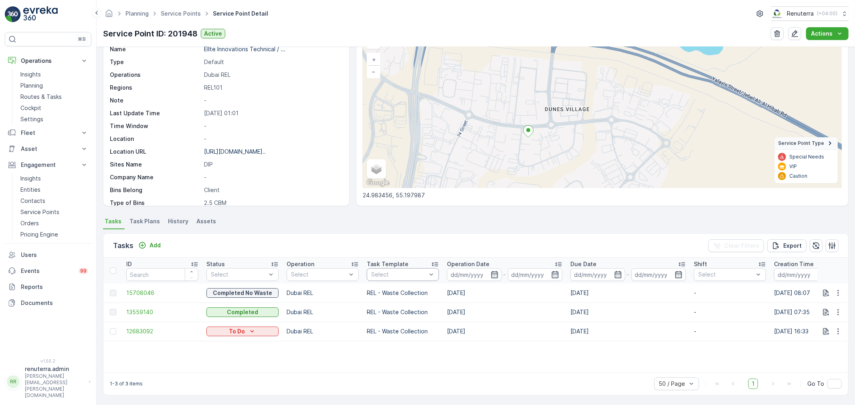
drag, startPoint x: 474, startPoint y: 291, endPoint x: 391, endPoint y: 268, distance: 85.7
click at [391, 268] on table "ID Status Select Operation Select Task Template Select Operation Date - Due Dat…" at bounding box center [732, 300] width 1259 height 84
click at [448, 294] on td "04.02.2025" at bounding box center [504, 293] width 123 height 19
click at [116, 329] on div at bounding box center [114, 332] width 8 height 6
click at [110, 329] on input "checkbox" at bounding box center [110, 329] width 0 height 0
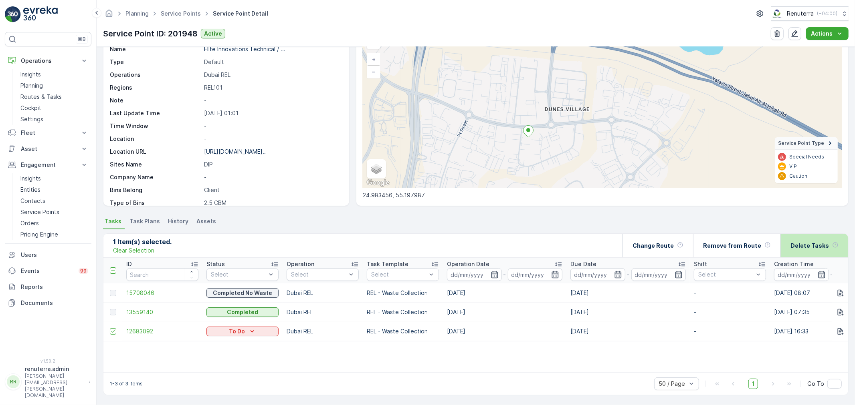
click at [825, 247] on p "Delete Tasks" at bounding box center [809, 246] width 38 height 8
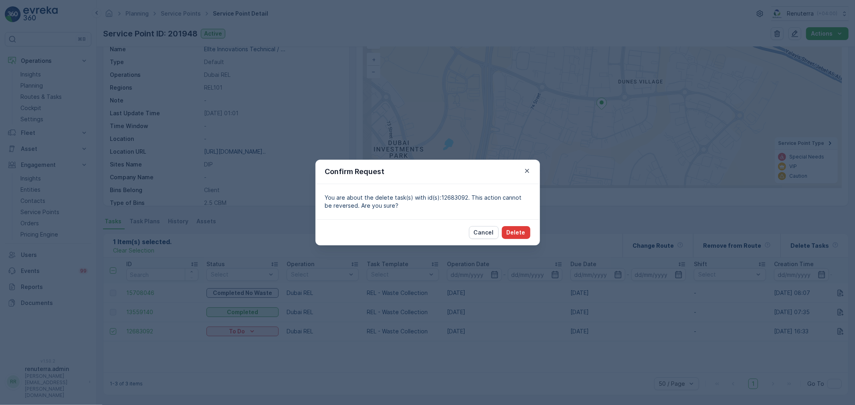
click at [514, 237] on button "Delete" at bounding box center [516, 232] width 28 height 13
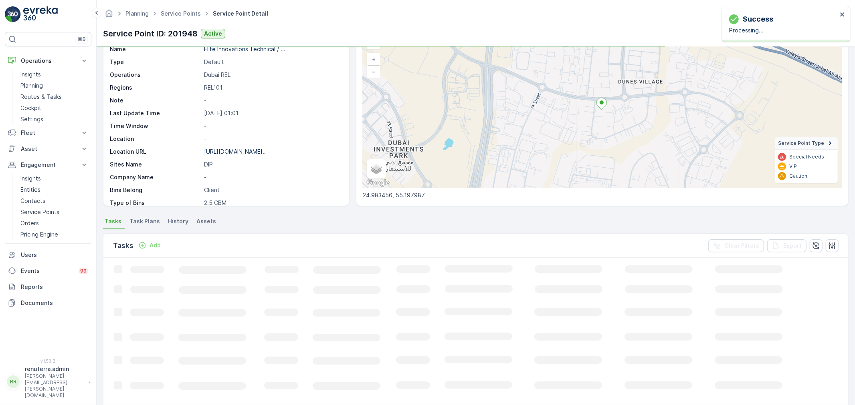
click at [251, 151] on p "https://maps.app.goo.gl/koJfVj..." at bounding box center [235, 151] width 62 height 7
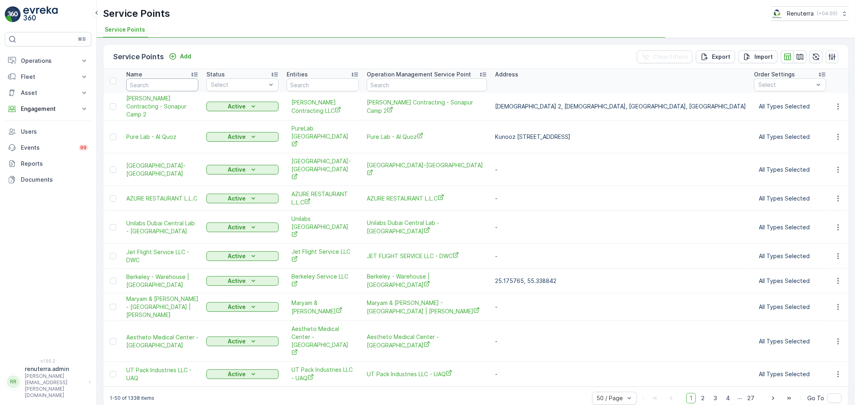
click at [194, 85] on input "text" at bounding box center [162, 85] width 72 height 13
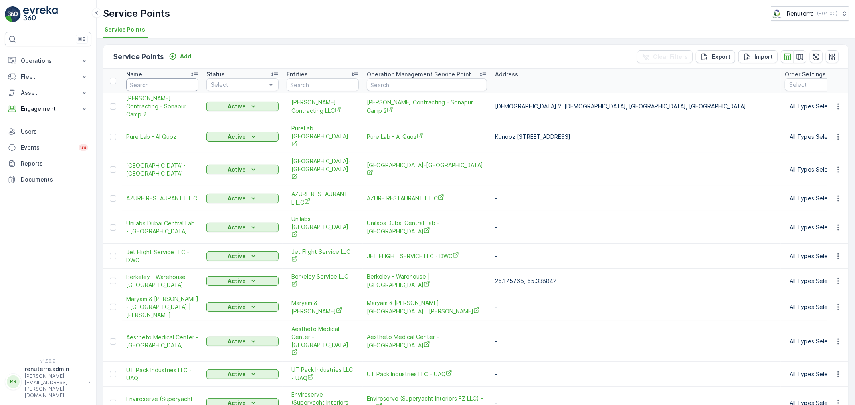
click at [194, 85] on input "text" at bounding box center [162, 85] width 72 height 13
type input "Nomac"
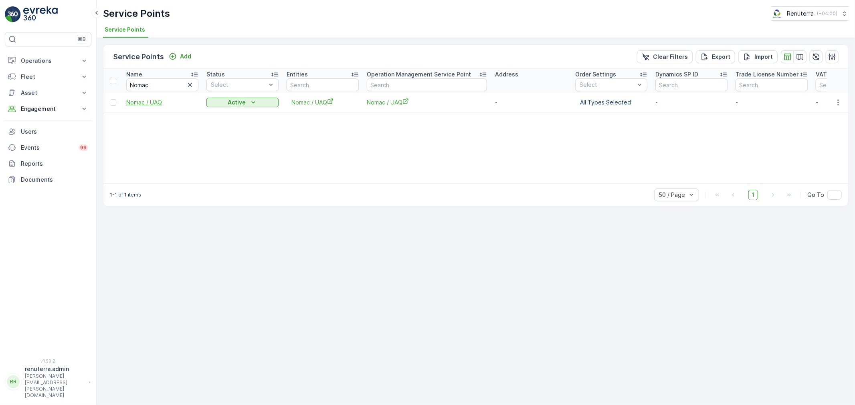
click at [147, 102] on span "Nomac / UAQ" at bounding box center [162, 103] width 72 height 8
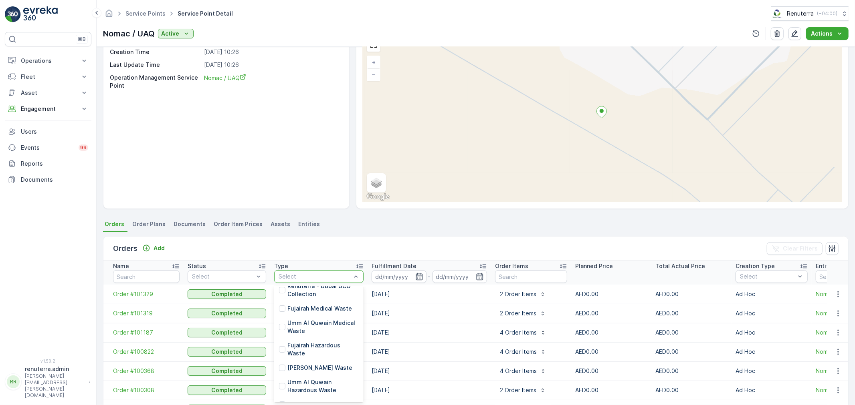
scroll to position [8, 0]
click at [321, 327] on p "Umm Al Quwain Medical Waste" at bounding box center [322, 328] width 71 height 16
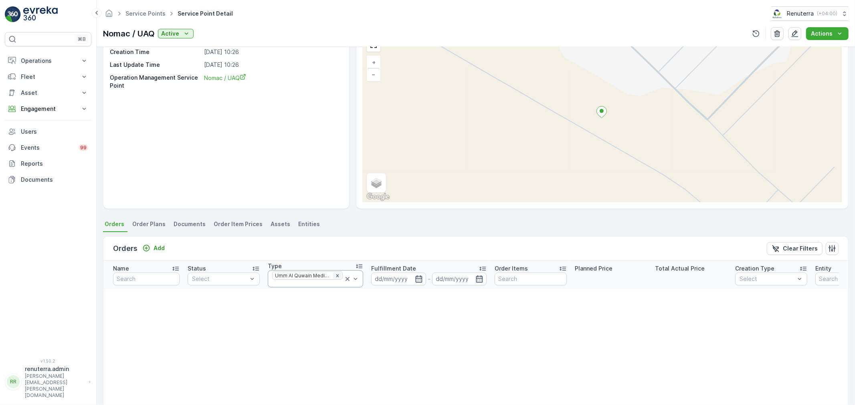
click at [335, 277] on icon "Remove Umm Al Quwain Medical Waste" at bounding box center [338, 276] width 6 height 6
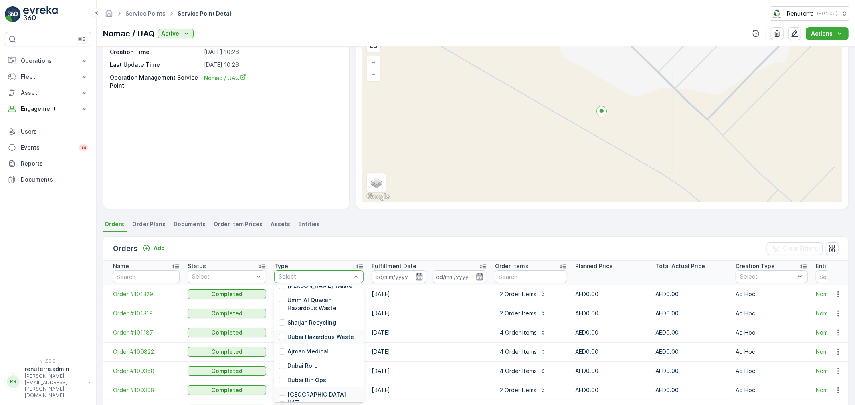
scroll to position [89, 0]
click at [320, 304] on p "Umm Al Quwain Hazardous Waste" at bounding box center [322, 307] width 71 height 16
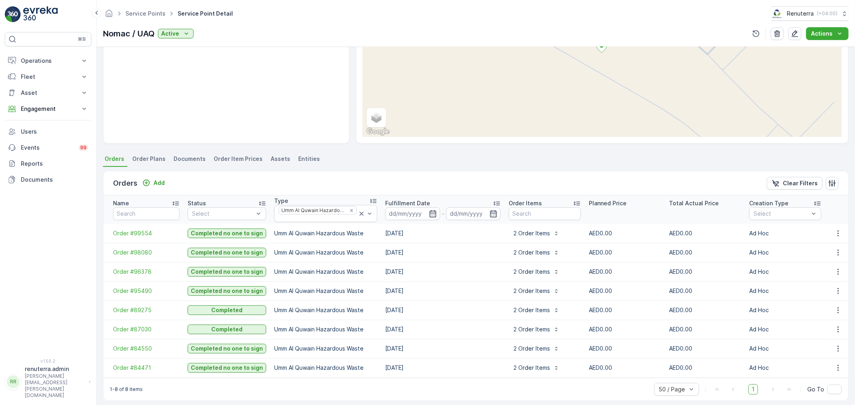
scroll to position [119, 0]
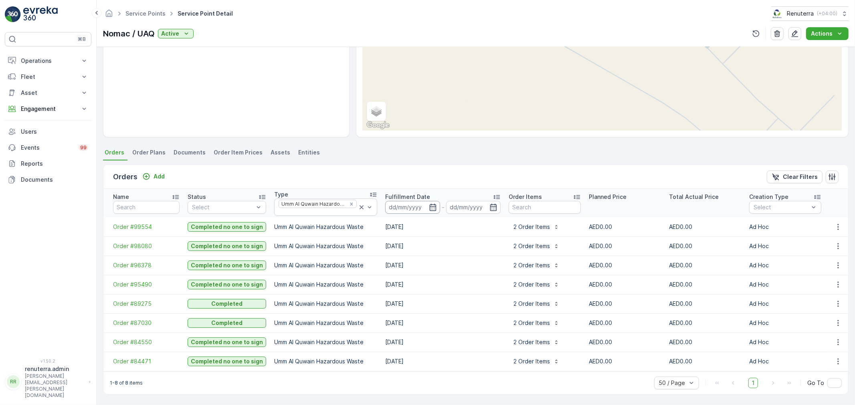
drag, startPoint x: 424, startPoint y: 204, endPoint x: 426, endPoint y: 210, distance: 5.9
click at [429, 204] on icon "button" at bounding box center [433, 208] width 8 height 8
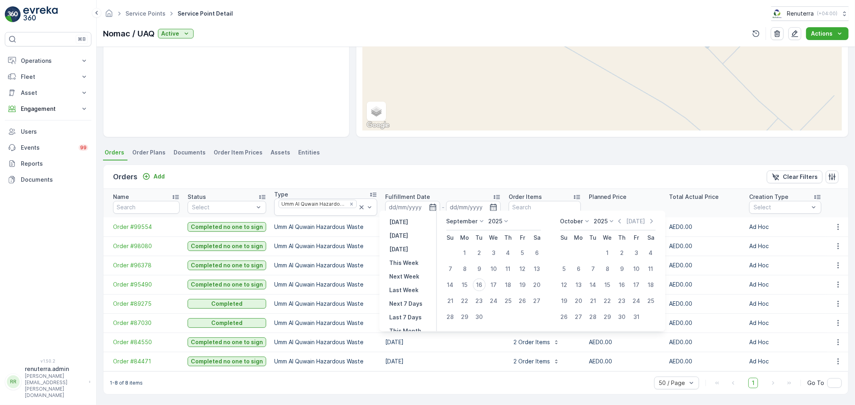
click at [618, 220] on icon "button" at bounding box center [619, 222] width 8 height 8
click at [530, 253] on button "2" at bounding box center [537, 253] width 14 height 14
type input "[DATE]"
click at [518, 257] on div "1" at bounding box center [522, 253] width 13 height 13
type input "[DATE]"
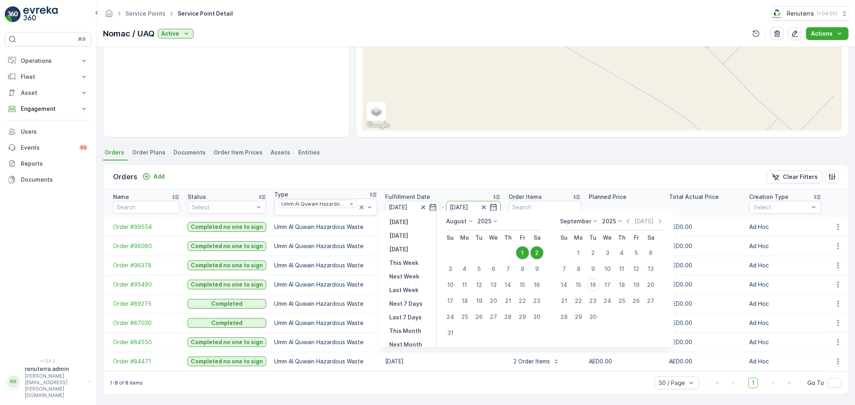
click at [442, 336] on div "[DATE] Su Mo Tu We Th Fr Sa 1 2 3 4 5 6 7 8 9 10 11 12 13 14 15 16 17 18 19 20 …" at bounding box center [555, 279] width 237 height 137
click at [448, 334] on div "31" at bounding box center [450, 333] width 13 height 13
type input "[DATE]"
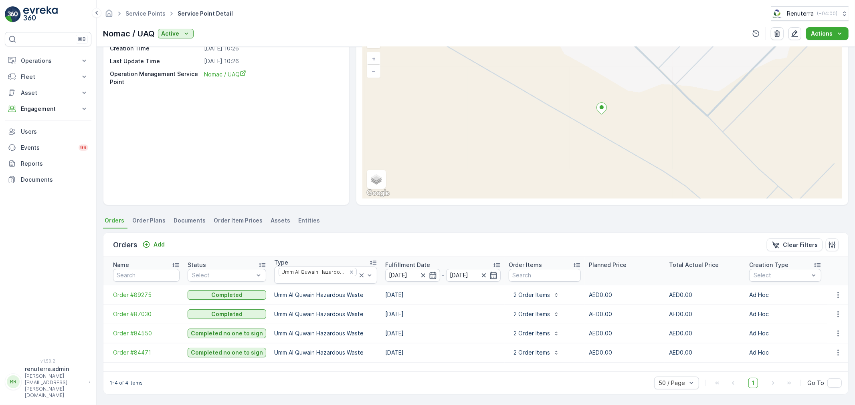
scroll to position [47, 0]
click at [831, 353] on button "button" at bounding box center [838, 354] width 14 height 10
click at [820, 307] on span "Create Document" at bounding box center [827, 304] width 48 height 8
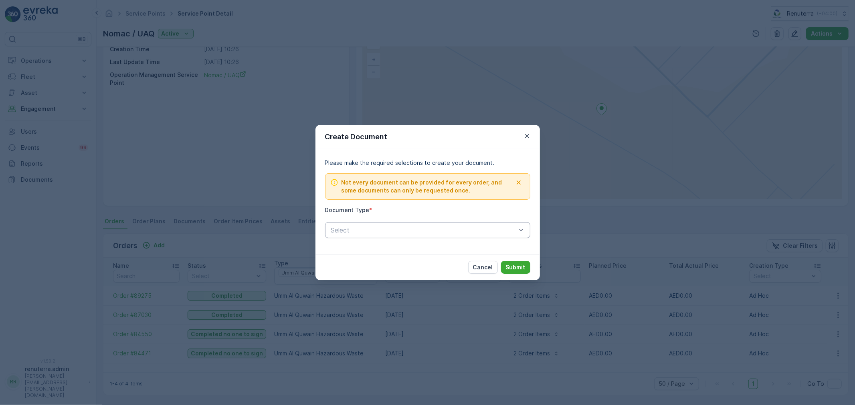
click at [379, 223] on div "Select" at bounding box center [427, 230] width 205 height 16
click at [379, 266] on span "Proof Of Service" at bounding box center [355, 263] width 50 height 7
click at [518, 272] on button "Submit" at bounding box center [515, 267] width 29 height 13
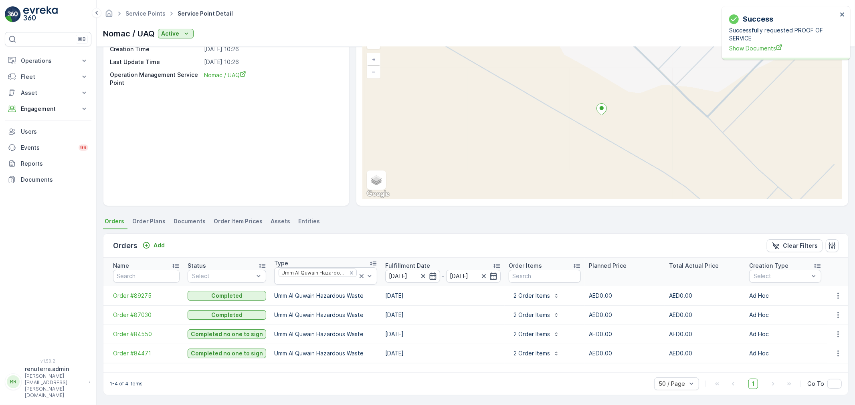
click at [764, 49] on span "Show Documents" at bounding box center [783, 48] width 108 height 8
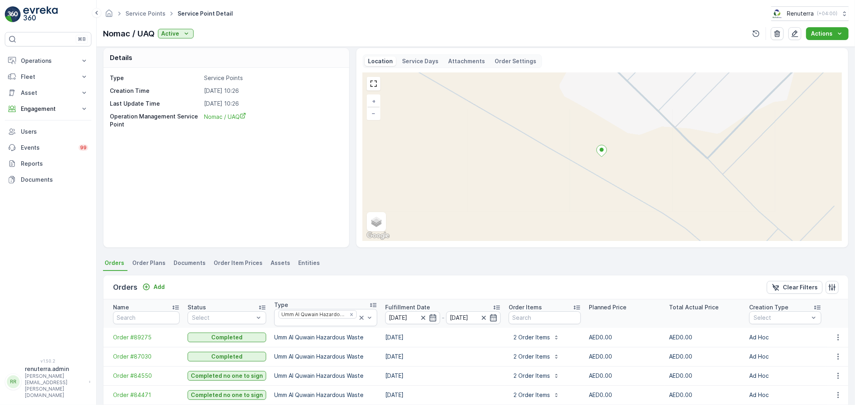
scroll to position [0, 0]
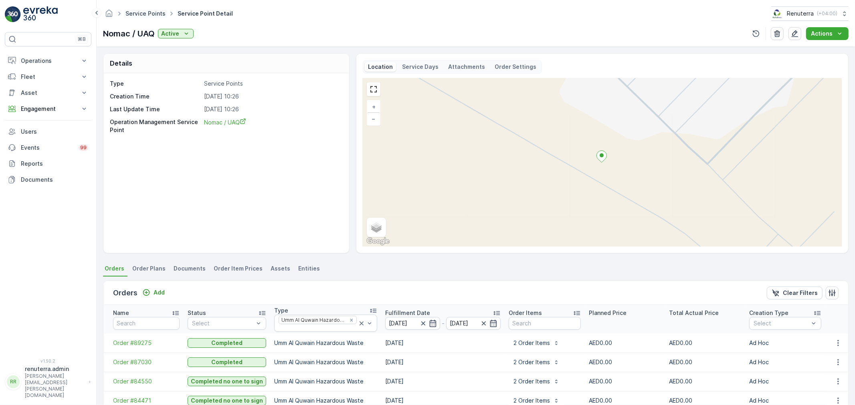
click at [152, 14] on link "Service Points" at bounding box center [145, 13] width 40 height 7
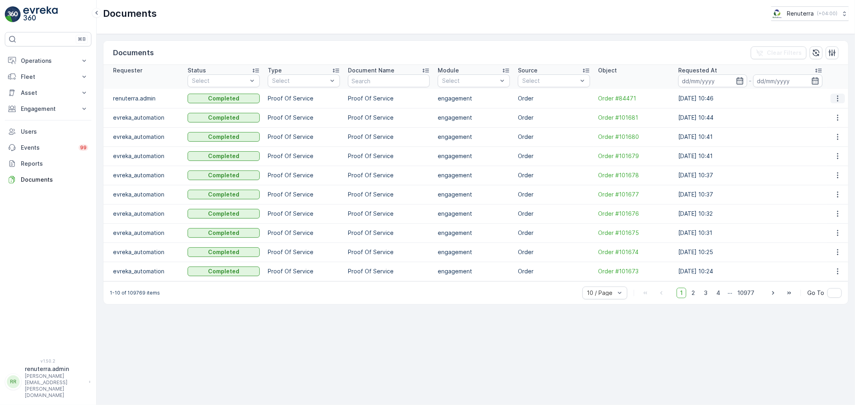
click at [841, 95] on icon "button" at bounding box center [837, 99] width 8 height 8
click at [838, 111] on span "See Details" at bounding box center [835, 111] width 31 height 8
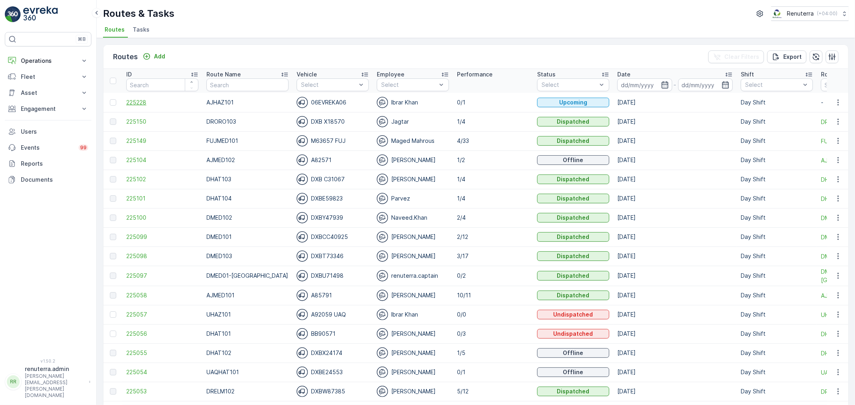
click at [153, 99] on span "225228" at bounding box center [162, 103] width 72 height 8
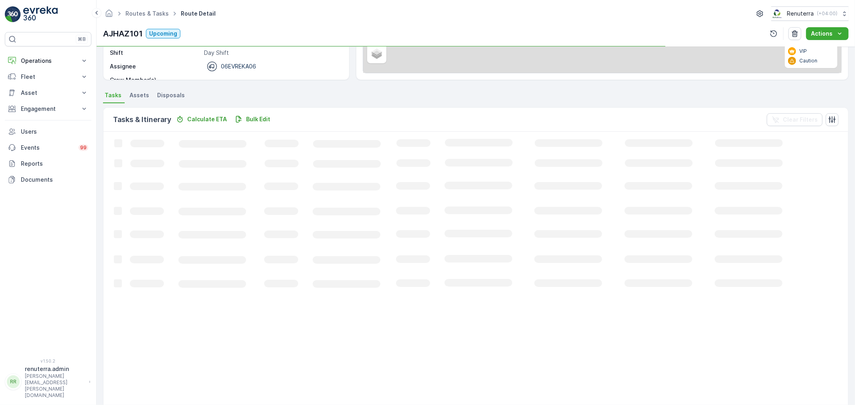
scroll to position [8, 0]
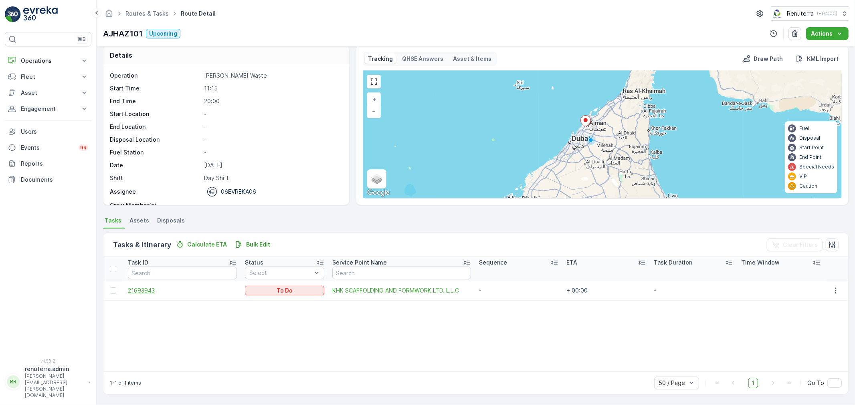
click at [146, 294] on span "21693943" at bounding box center [182, 291] width 109 height 8
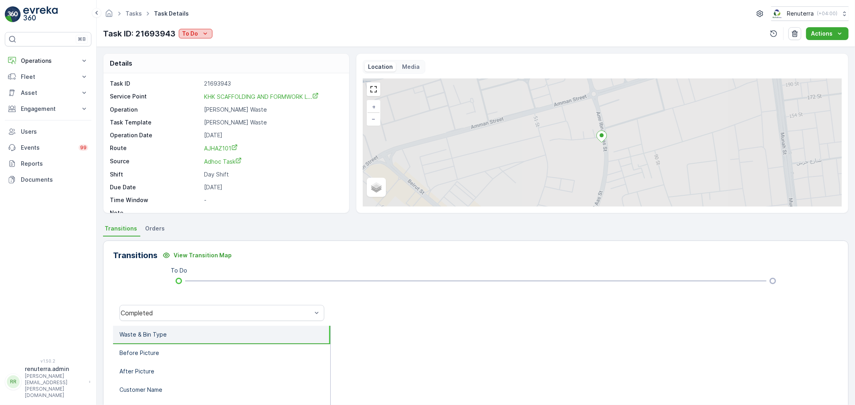
click at [200, 37] on div "To Do" at bounding box center [195, 34] width 27 height 8
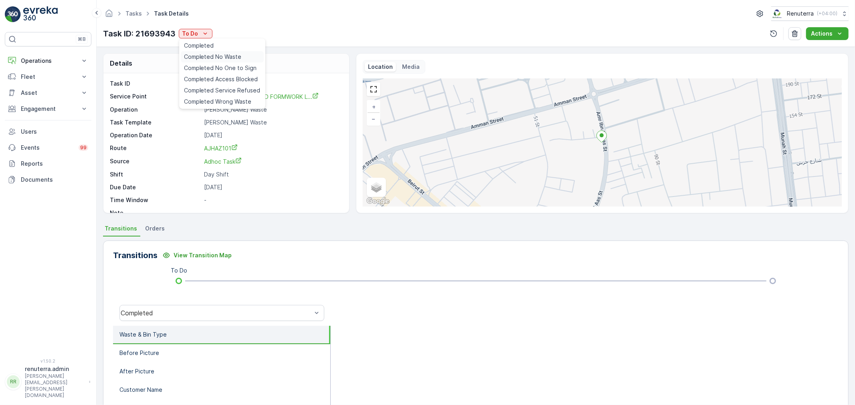
click at [216, 55] on span "Completed No Waste" at bounding box center [213, 57] width 58 height 8
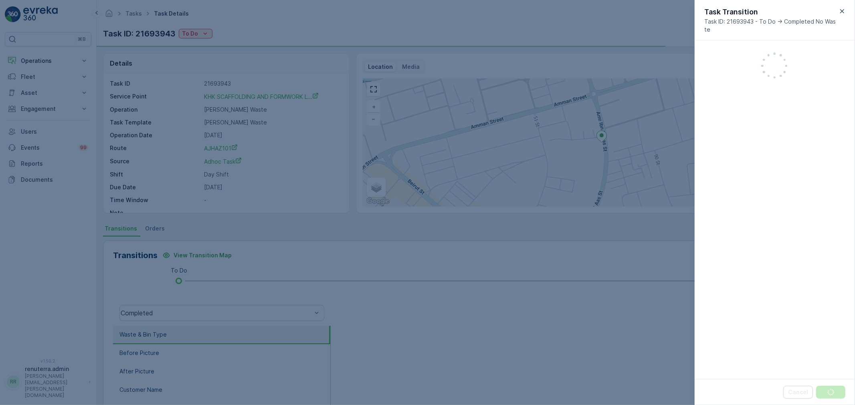
click at [369, 37] on div at bounding box center [427, 202] width 855 height 405
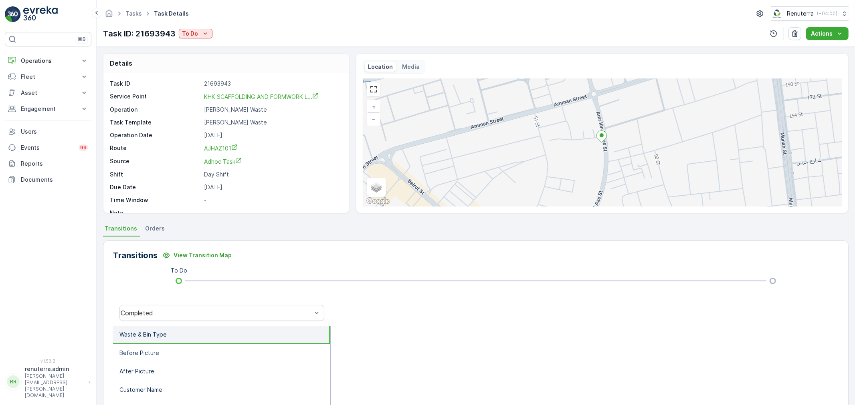
click at [208, 39] on div "Task ID: 21693943 To Do Actions" at bounding box center [475, 33] width 745 height 13
click at [207, 35] on icon "To Do" at bounding box center [205, 34] width 8 height 8
click at [218, 71] on span "Completed No One to Sign" at bounding box center [220, 68] width 73 height 8
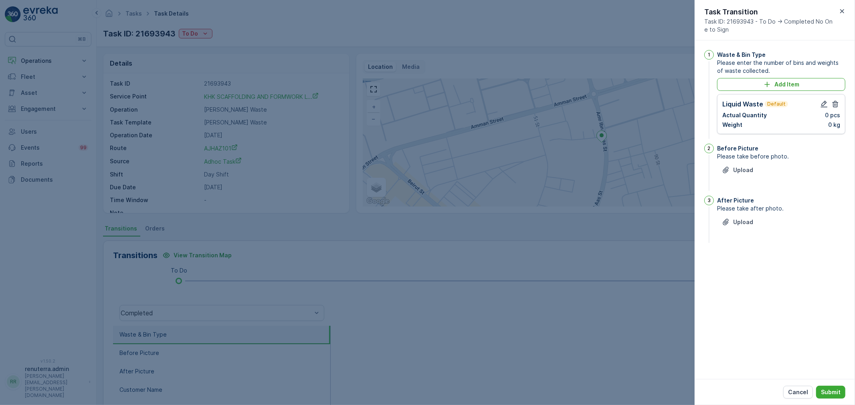
drag, startPoint x: 498, startPoint y: 163, endPoint x: 397, endPoint y: 138, distance: 103.9
click at [498, 163] on div at bounding box center [427, 202] width 855 height 405
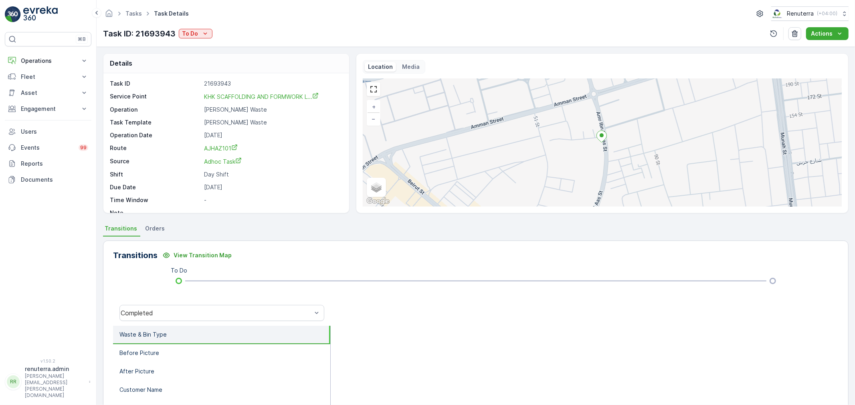
drag, startPoint x: 200, startPoint y: 37, endPoint x: 201, endPoint y: 51, distance: 14.1
click at [201, 35] on div "To Do" at bounding box center [195, 34] width 27 height 8
click at [202, 45] on span "Completed" at bounding box center [199, 46] width 30 height 8
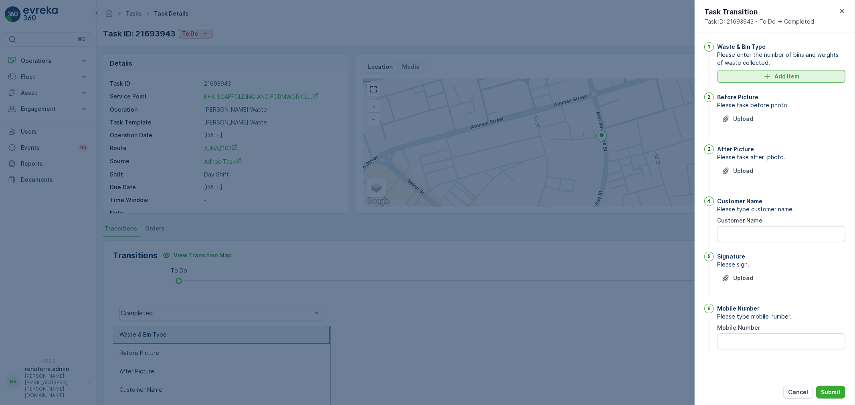
click at [760, 81] on button "Add Item" at bounding box center [781, 76] width 128 height 13
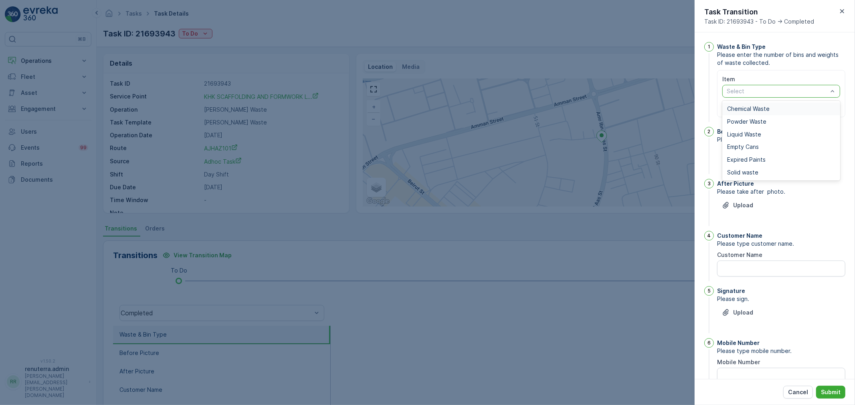
click at [751, 112] on div "Chemical Waste" at bounding box center [781, 109] width 118 height 13
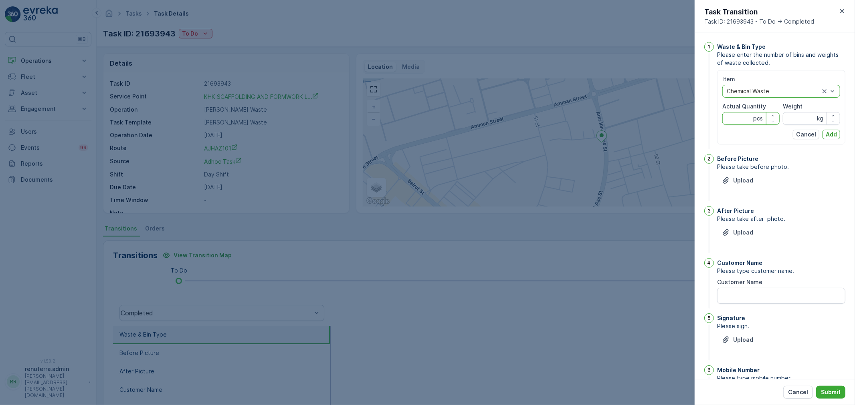
click at [747, 112] on Quantity "Actual Quantity" at bounding box center [750, 118] width 57 height 13
type Quantity "1"
drag, startPoint x: 802, startPoint y: 117, endPoint x: 798, endPoint y: 129, distance: 13.3
click at [802, 116] on input "Weight" at bounding box center [811, 118] width 57 height 13
type input "4210"
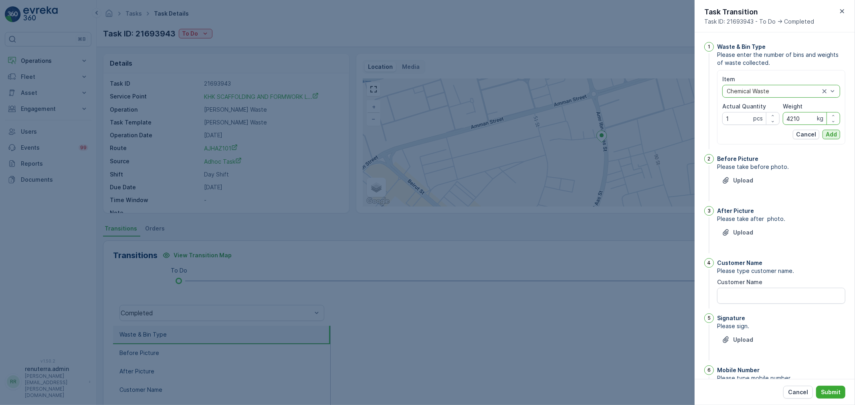
click at [833, 130] on button "Add" at bounding box center [831, 135] width 18 height 10
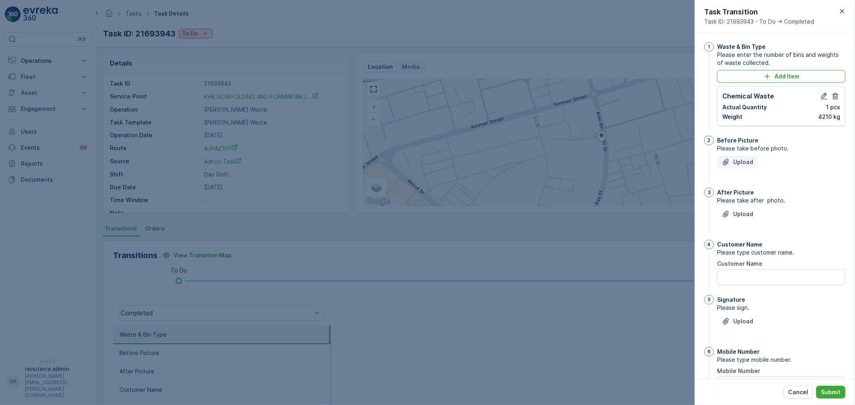
click at [733, 162] on p "Upload" at bounding box center [743, 162] width 20 height 8
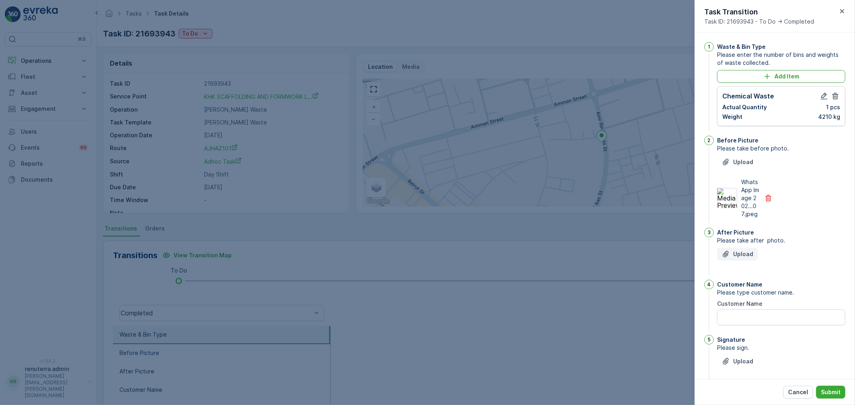
click at [730, 258] on div "Upload" at bounding box center [737, 254] width 31 height 8
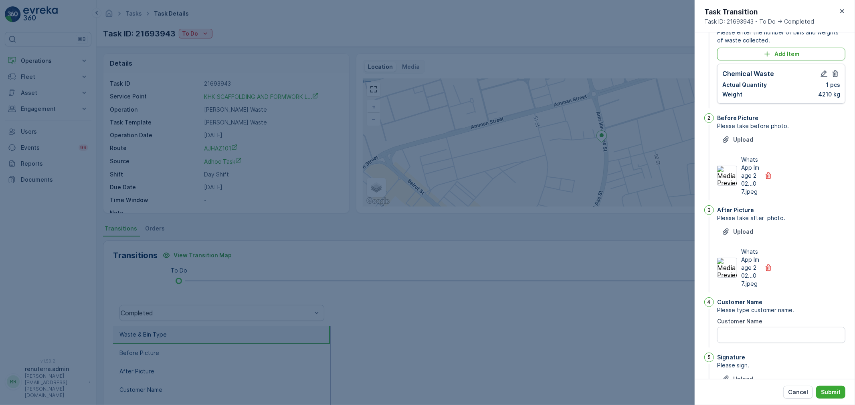
scroll to position [126, 0]
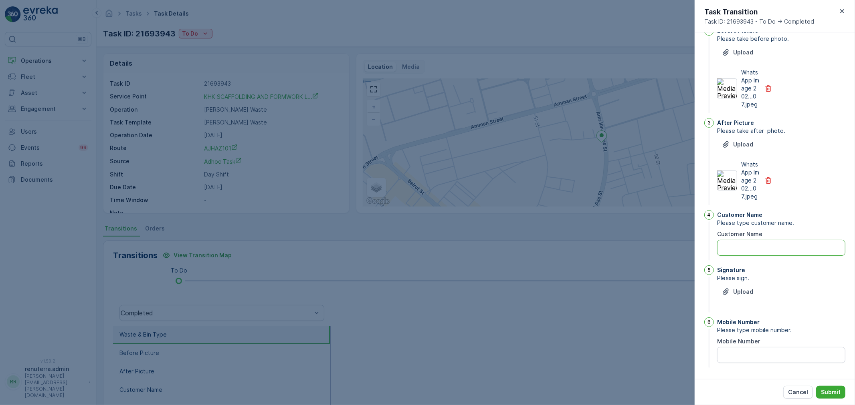
click at [734, 243] on Name "Customer Name" at bounding box center [781, 248] width 128 height 16
type Name "KHK"
click at [731, 282] on span "Please sign." at bounding box center [781, 278] width 128 height 8
click at [731, 286] on button "Upload" at bounding box center [737, 292] width 41 height 13
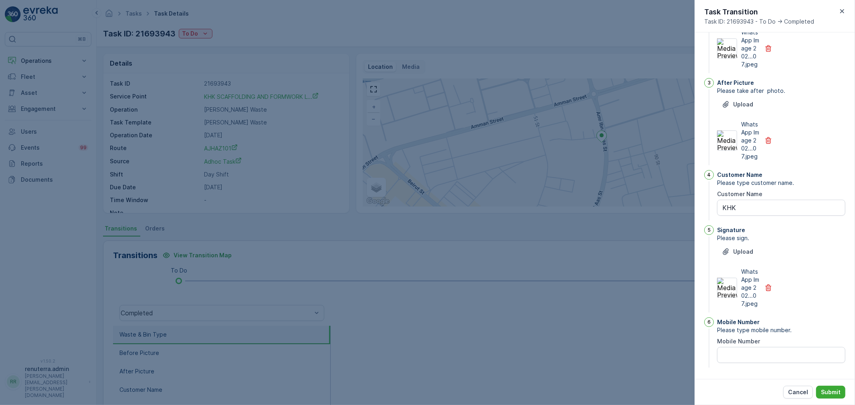
scroll to position [174, 0]
click at [750, 357] on Number "Mobile Number" at bounding box center [781, 355] width 128 height 16
type Number "0"
click at [830, 393] on p "Submit" at bounding box center [831, 393] width 20 height 8
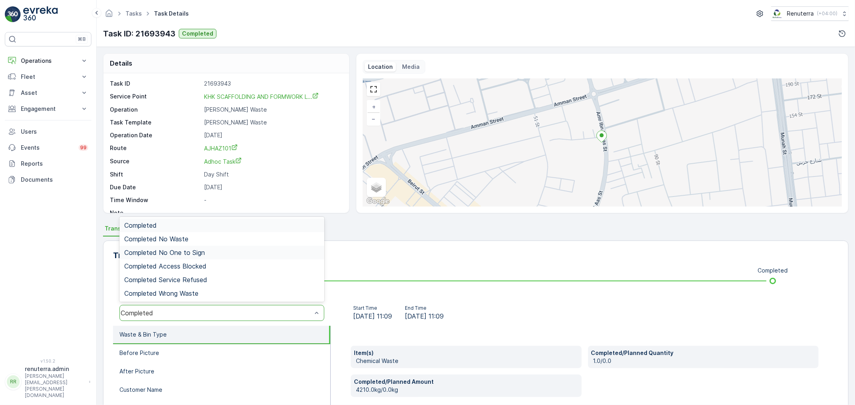
click at [194, 254] on span "Completed No One to Sign" at bounding box center [164, 252] width 81 height 7
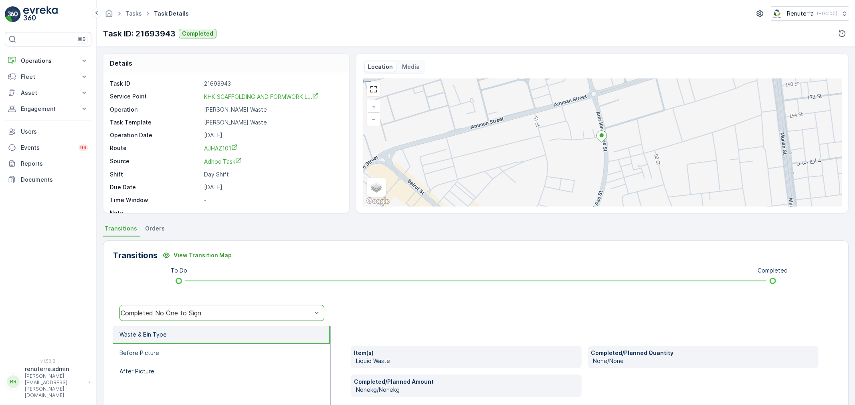
click at [191, 314] on div "Completed No One to Sign" at bounding box center [216, 313] width 191 height 7
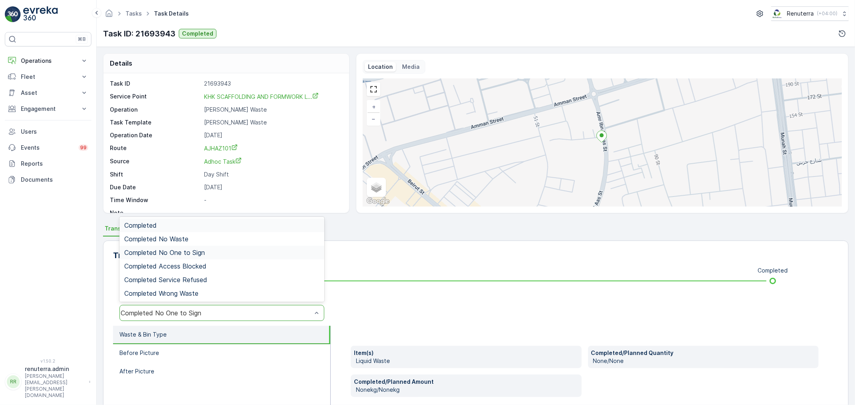
click at [188, 229] on div "Completed" at bounding box center [221, 225] width 195 height 7
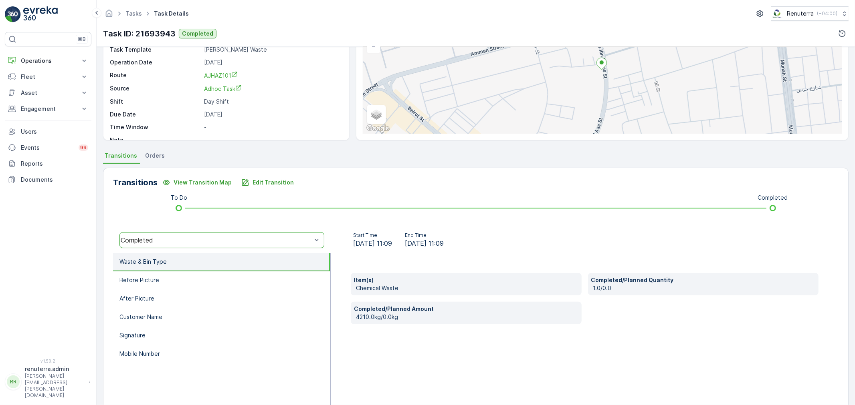
scroll to position [89, 0]
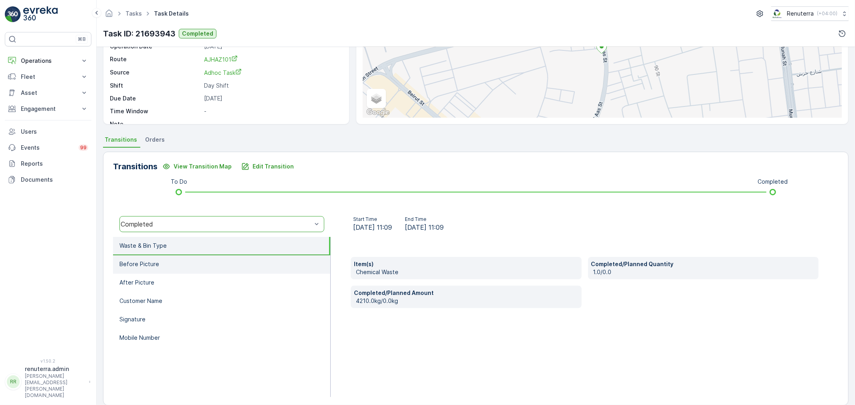
click at [165, 262] on li "Before Picture" at bounding box center [221, 265] width 217 height 18
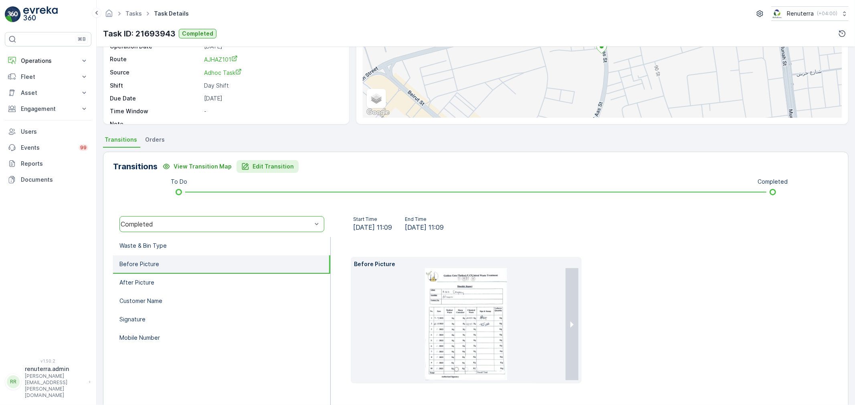
click at [268, 161] on button "Edit Transition" at bounding box center [267, 166] width 62 height 13
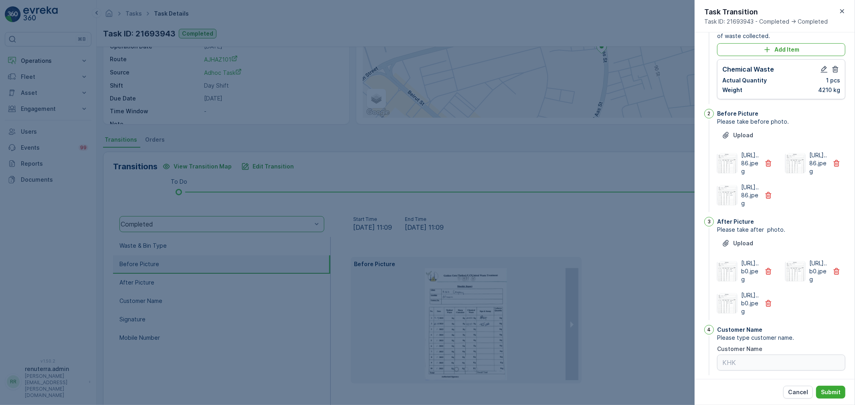
scroll to position [0, 0]
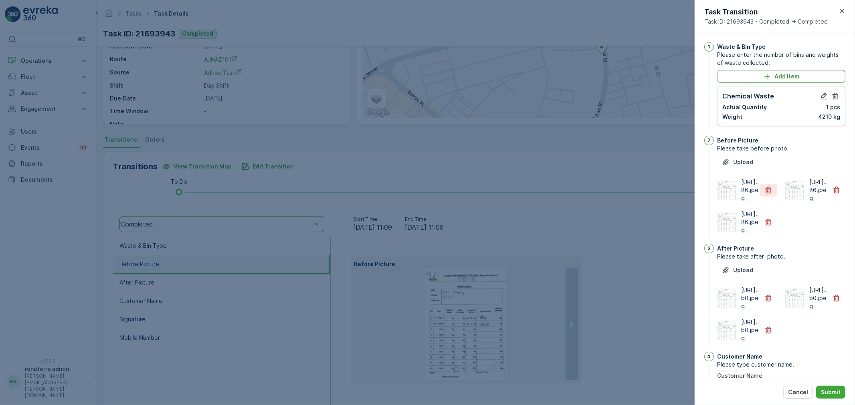
click at [762, 197] on button "button" at bounding box center [768, 190] width 18 height 13
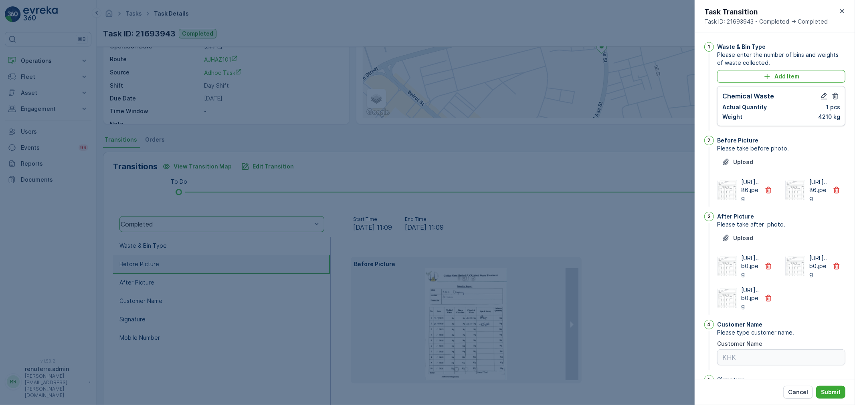
click at [769, 278] on div "[URL]..b0.jpeg" at bounding box center [747, 266] width 60 height 24
click at [769, 270] on icon "button" at bounding box center [768, 266] width 8 height 8
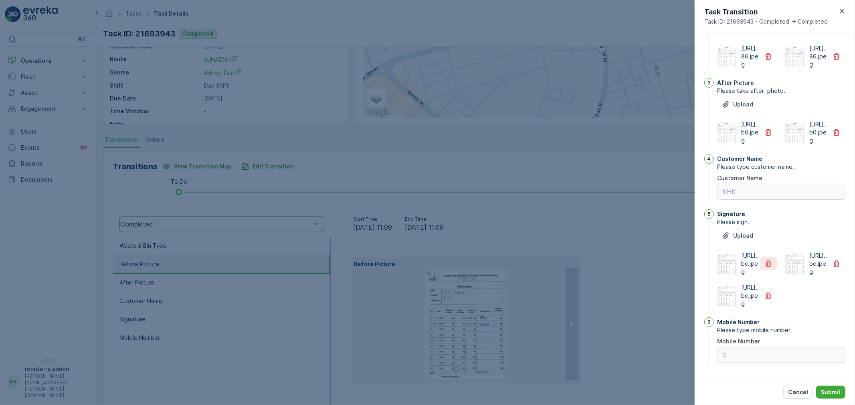
click at [767, 261] on icon "button" at bounding box center [768, 264] width 6 height 7
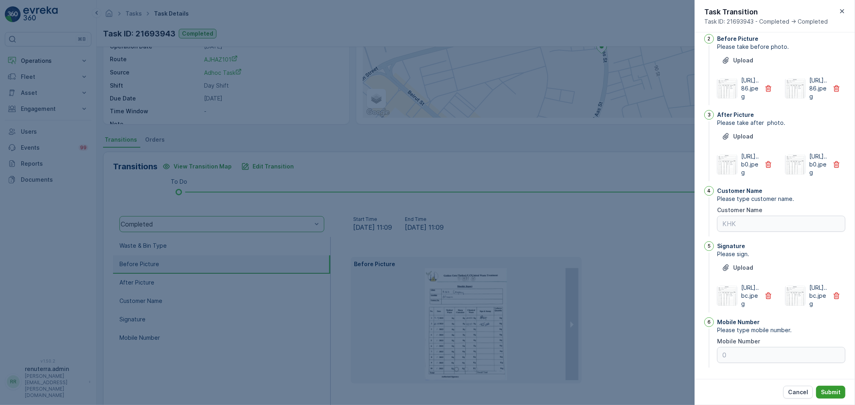
click at [823, 394] on p "Submit" at bounding box center [831, 393] width 20 height 8
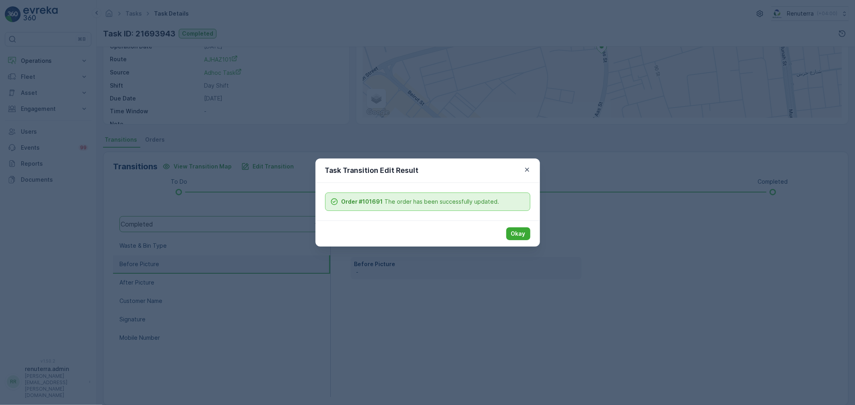
click at [499, 228] on div "Okay" at bounding box center [427, 234] width 224 height 26
drag, startPoint x: 514, startPoint y: 231, endPoint x: 514, endPoint y: 238, distance: 6.9
click at [514, 233] on p "Okay" at bounding box center [518, 234] width 14 height 8
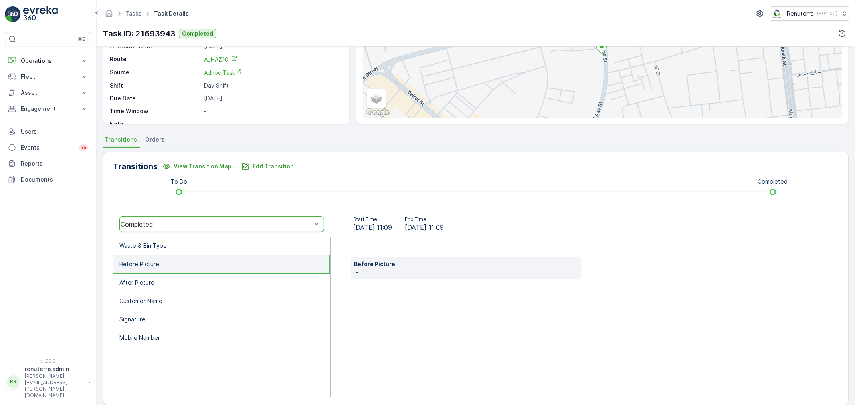
drag, startPoint x: 167, startPoint y: 242, endPoint x: 169, endPoint y: 267, distance: 24.5
click at [167, 242] on li "Waste & Bin Type" at bounding box center [221, 246] width 217 height 18
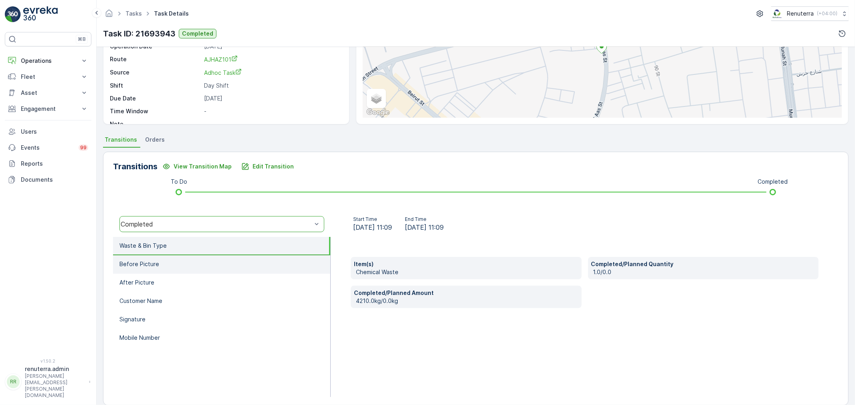
click at [169, 267] on li "Before Picture" at bounding box center [221, 265] width 217 height 18
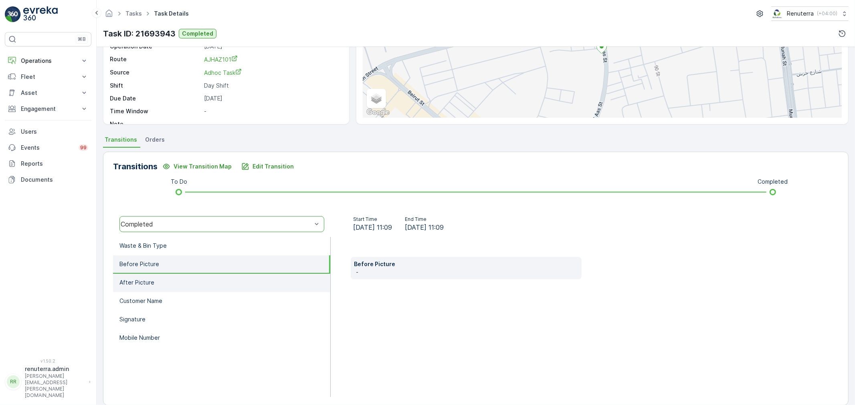
click at [166, 280] on li "After Picture" at bounding box center [221, 283] width 217 height 18
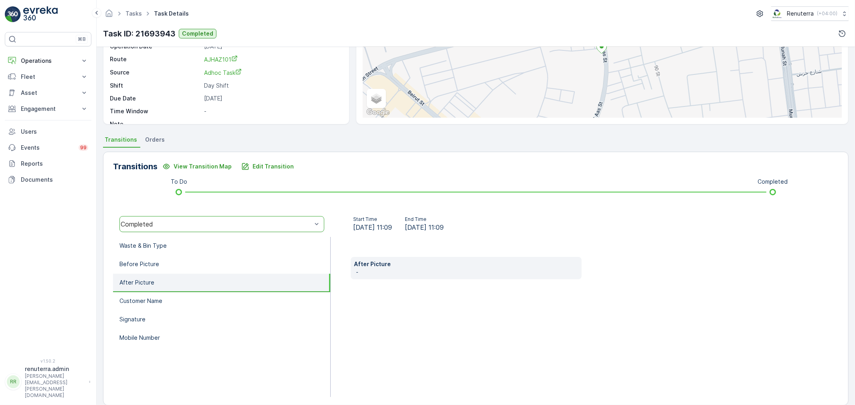
click at [182, 290] on li "After Picture" at bounding box center [221, 283] width 217 height 18
click at [183, 301] on li "Customer Name" at bounding box center [221, 301] width 217 height 18
click at [182, 274] on li "After Picture" at bounding box center [221, 283] width 217 height 18
click at [179, 263] on li "Before Picture" at bounding box center [221, 265] width 217 height 18
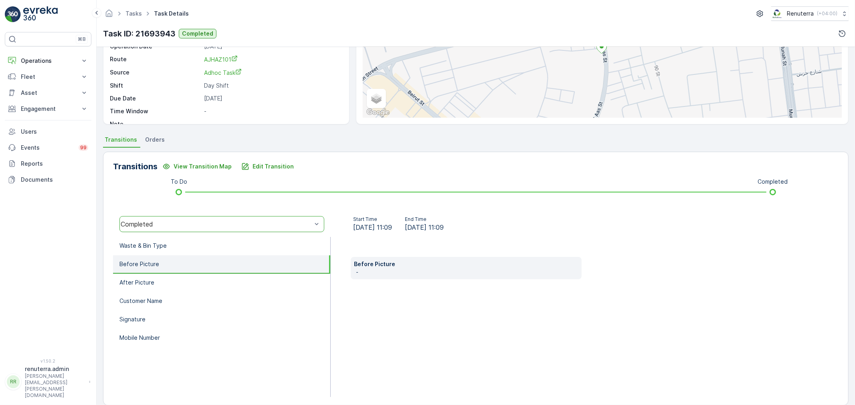
click at [266, 155] on div "Transitions View Transition Map Edit Transition To Do Completed option Complete…" at bounding box center [475, 279] width 745 height 254
click at [268, 161] on button "Edit Transition" at bounding box center [267, 166] width 62 height 13
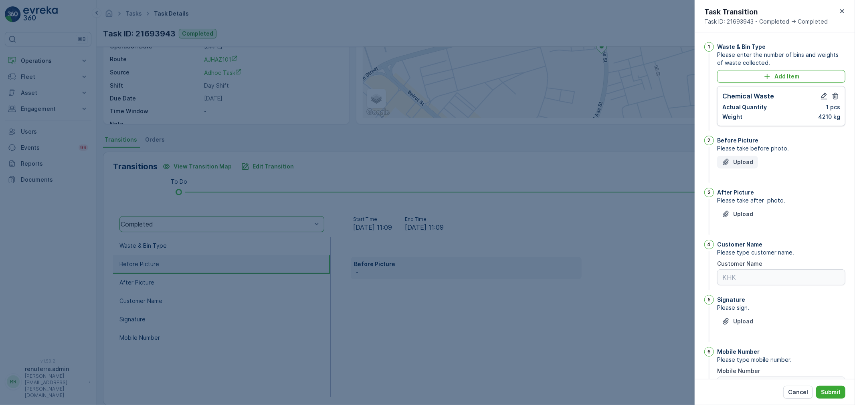
click at [751, 162] on p "Upload" at bounding box center [743, 162] width 20 height 8
click at [744, 229] on div "Upload" at bounding box center [781, 219] width 128 height 22
click at [744, 220] on button "Upload" at bounding box center [737, 214] width 41 height 13
click at [791, 391] on p "Cancel" at bounding box center [798, 393] width 20 height 8
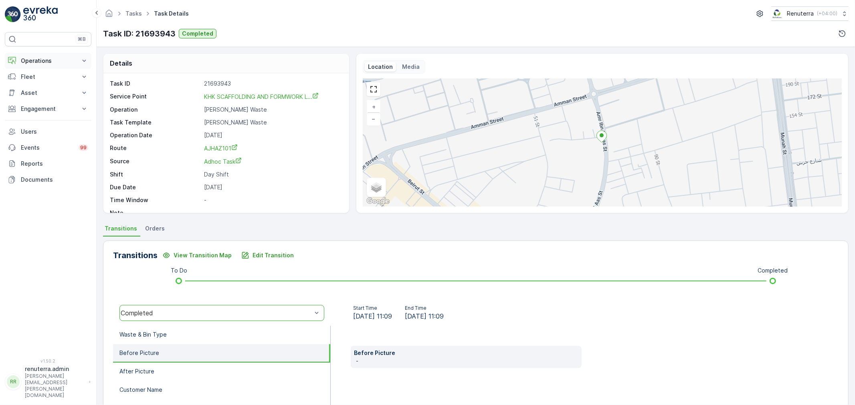
click at [40, 56] on button "Operations" at bounding box center [48, 61] width 87 height 16
click at [43, 81] on link "Planning" at bounding box center [54, 85] width 74 height 11
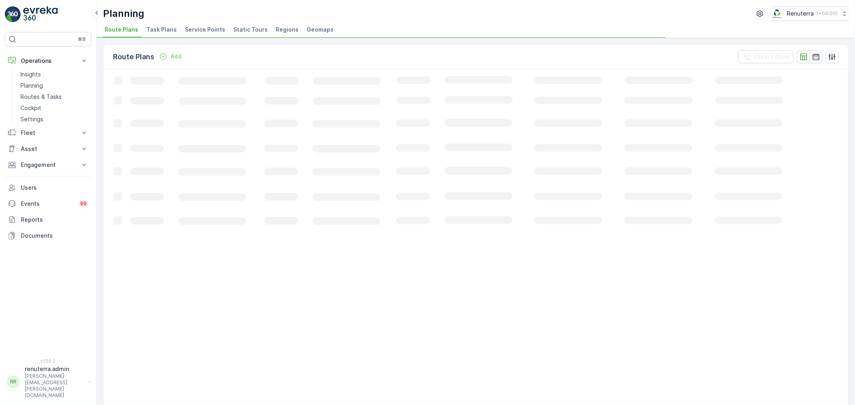
click at [202, 42] on div "Route Plans Add Clear Filters Loading... 50 / Page Previous Next" at bounding box center [476, 221] width 758 height 367
click at [200, 29] on span "Service Points" at bounding box center [205, 30] width 40 height 8
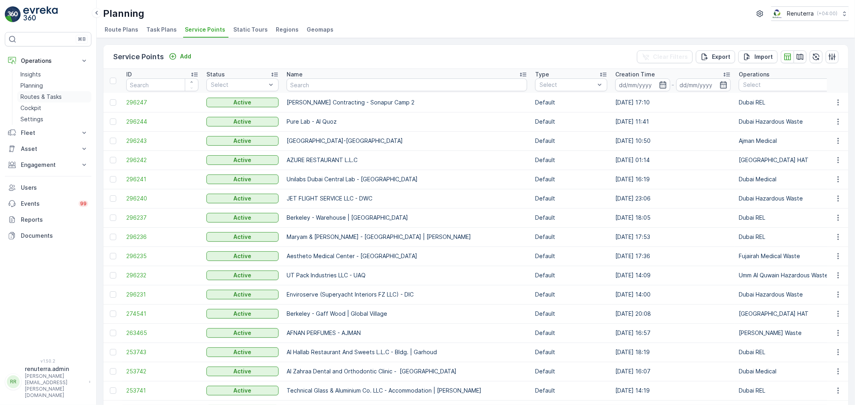
click at [37, 95] on p "Routes & Tasks" at bounding box center [40, 97] width 41 height 8
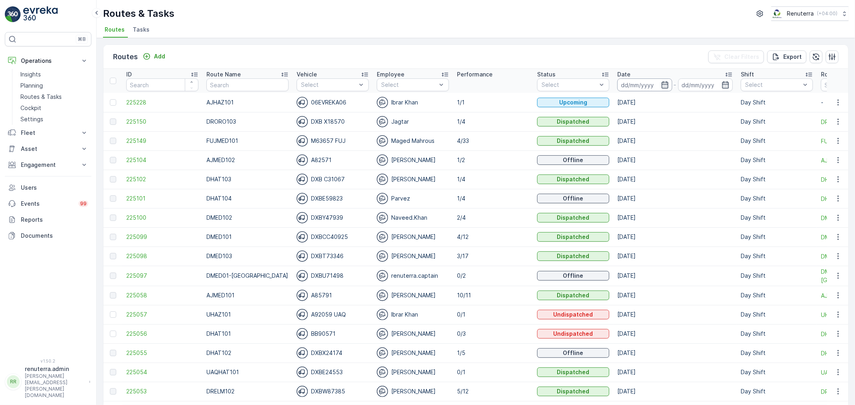
click at [644, 85] on input at bounding box center [644, 85] width 55 height 13
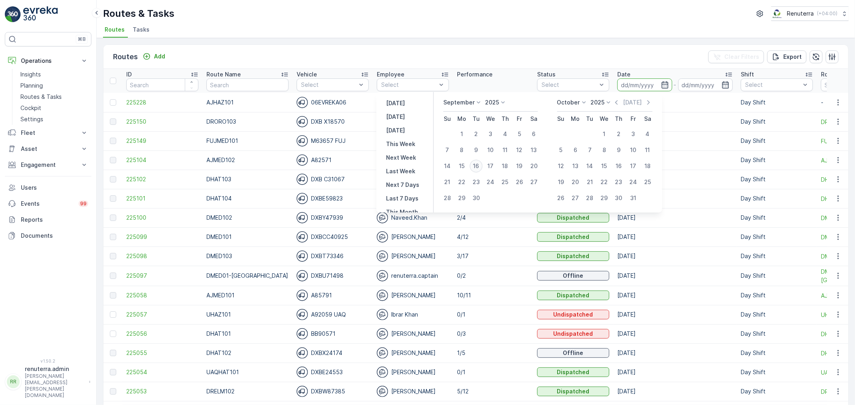
click at [479, 165] on div "16" at bounding box center [476, 166] width 13 height 13
type input "[DATE]"
click at [479, 165] on div "16" at bounding box center [476, 166] width 13 height 13
type input "[DATE]"
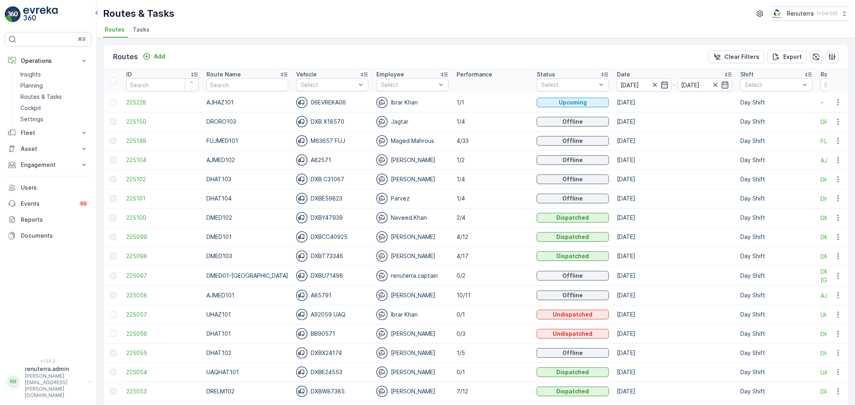
click at [141, 110] on td "225228" at bounding box center [162, 102] width 80 height 19
click at [141, 104] on span "225228" at bounding box center [162, 103] width 72 height 8
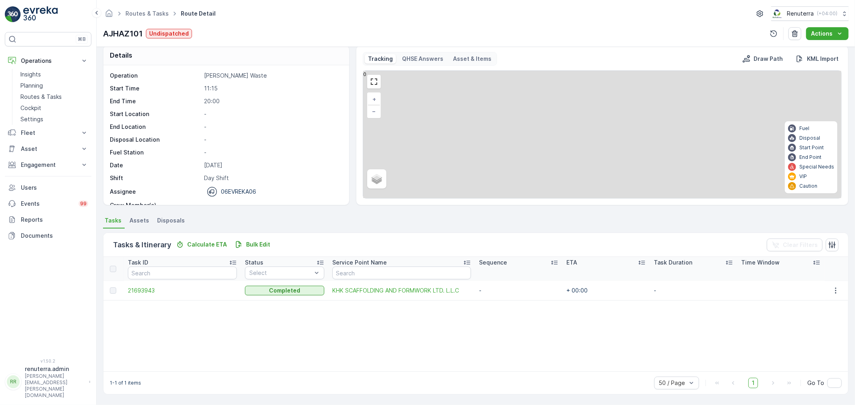
scroll to position [8, 0]
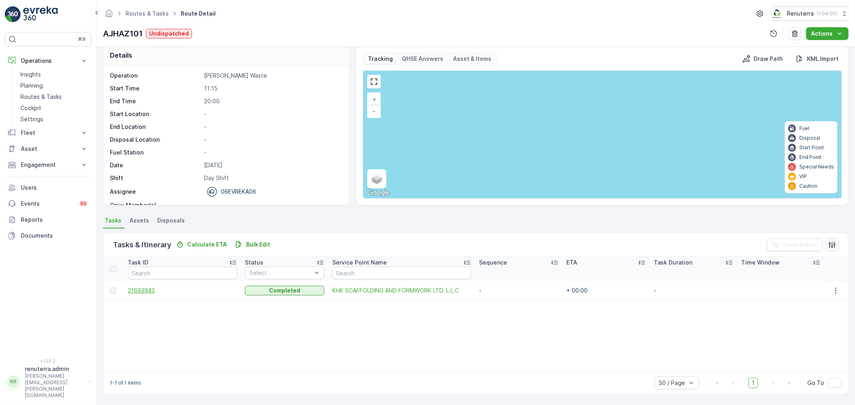
click at [149, 293] on span "21693943" at bounding box center [182, 291] width 109 height 8
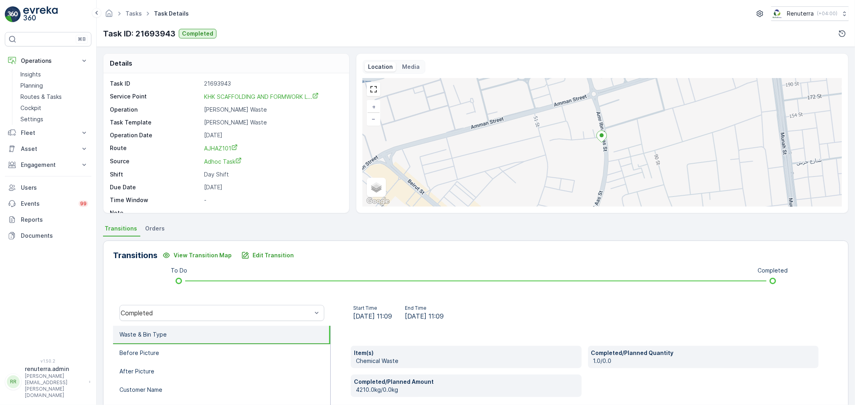
drag, startPoint x: 186, startPoint y: 39, endPoint x: 231, endPoint y: 121, distance: 93.6
click at [185, 39] on div "Task ID: 21693943 Completed" at bounding box center [159, 34] width 113 height 12
click at [258, 259] on p "Edit Transition" at bounding box center [272, 256] width 41 height 8
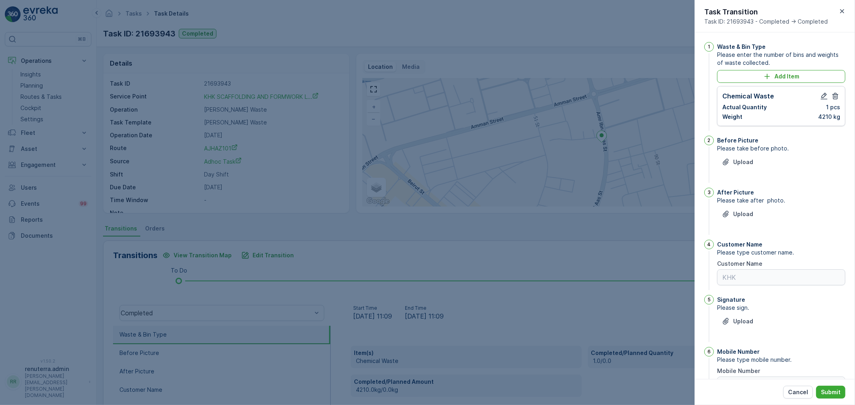
click at [748, 155] on div "Before Picture Please take before photo. Upload" at bounding box center [781, 160] width 128 height 49
click at [744, 157] on button "Upload" at bounding box center [737, 162] width 41 height 13
click at [743, 212] on p "Upload" at bounding box center [743, 214] width 20 height 8
click at [622, 250] on div at bounding box center [427, 202] width 855 height 405
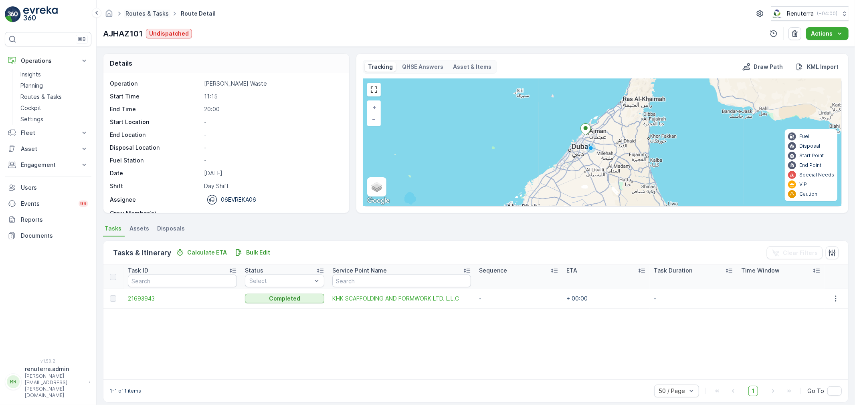
drag, startPoint x: 153, startPoint y: 18, endPoint x: 151, endPoint y: 13, distance: 5.4
click at [152, 17] on ul "Routes & Tasks" at bounding box center [151, 14] width 55 height 12
click at [151, 13] on link "Routes & Tasks" at bounding box center [146, 13] width 43 height 7
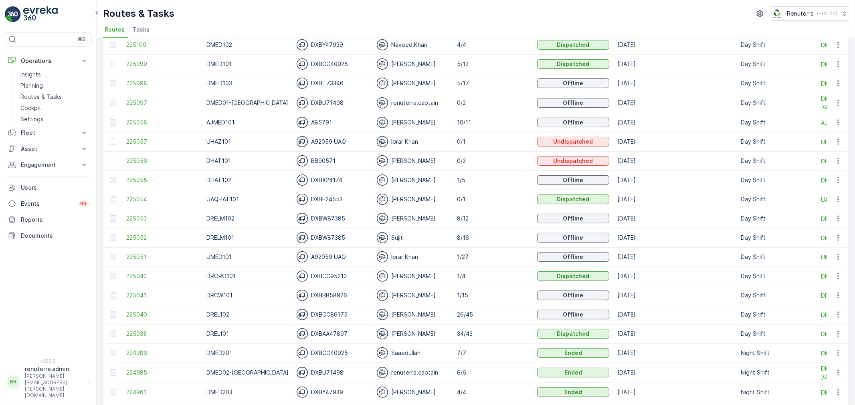
scroll to position [178, 0]
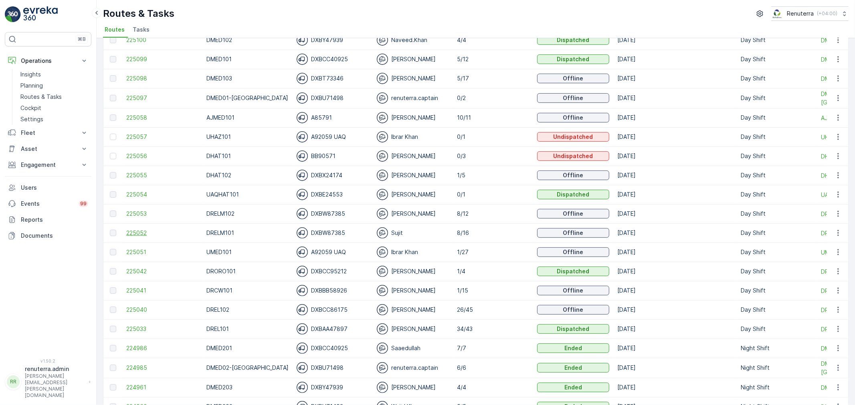
click at [157, 234] on span "225052" at bounding box center [162, 233] width 72 height 8
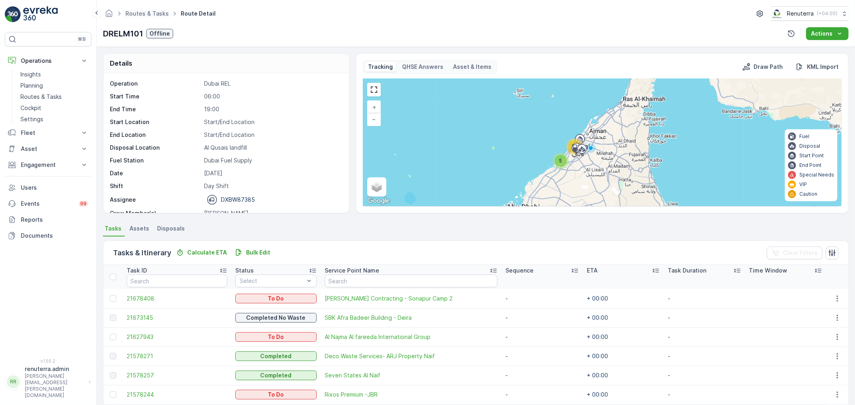
click at [148, 17] on span "Routes & Tasks" at bounding box center [147, 14] width 46 height 8
click at [161, 16] on link "Routes & Tasks" at bounding box center [146, 13] width 43 height 7
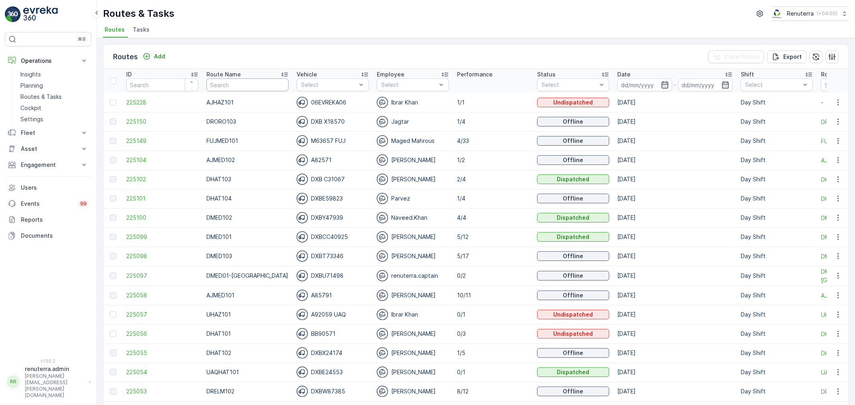
click at [250, 82] on input "text" at bounding box center [247, 85] width 82 height 13
type input "DREL"
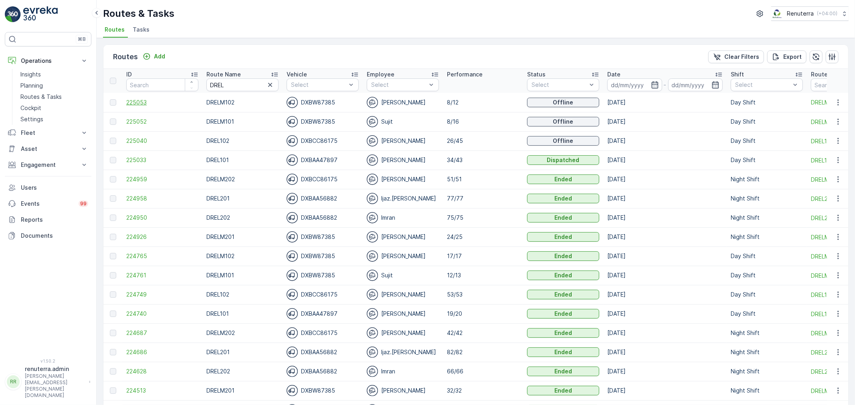
click at [145, 99] on span "225053" at bounding box center [162, 103] width 72 height 8
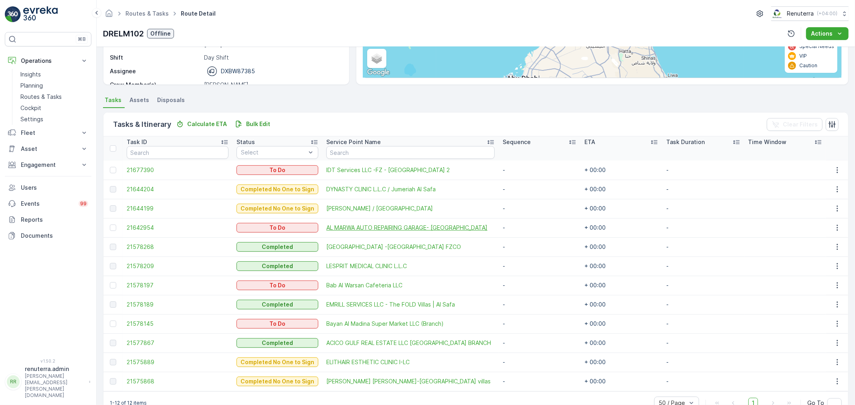
scroll to position [148, 0]
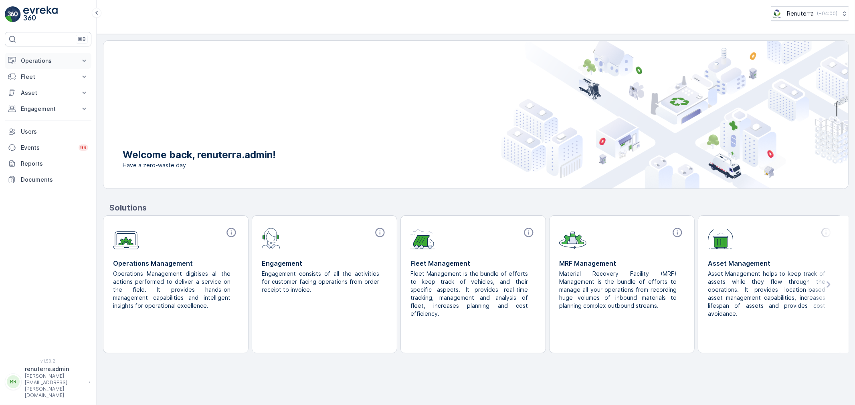
click at [49, 65] on p "Operations" at bounding box center [48, 61] width 54 height 8
drag, startPoint x: 49, startPoint y: 103, endPoint x: 46, endPoint y: 99, distance: 4.9
drag, startPoint x: 41, startPoint y: 91, endPoint x: 37, endPoint y: 95, distance: 6.0
click at [33, 83] on p "Planning" at bounding box center [31, 86] width 22 height 8
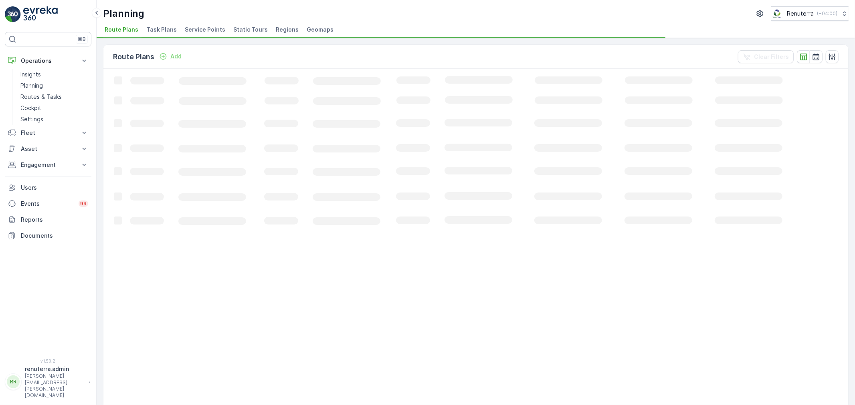
click at [198, 30] on span "Service Points" at bounding box center [205, 30] width 40 height 8
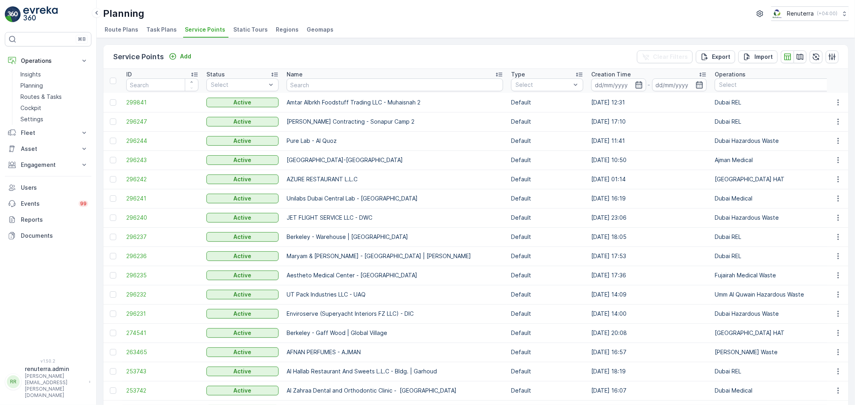
click at [309, 87] on input "text" at bounding box center [394, 85] width 216 height 13
drag, startPoint x: 286, startPoint y: 101, endPoint x: 424, endPoint y: 132, distance: 141.4
click at [456, 97] on td "Amtar Albrkh Foodstuff Trading LLC - Muhaisnah 2" at bounding box center [394, 102] width 224 height 19
click at [424, 132] on td "Pure Lab - Al Quoz" at bounding box center [394, 140] width 224 height 19
click at [131, 252] on span "296236" at bounding box center [162, 256] width 72 height 8
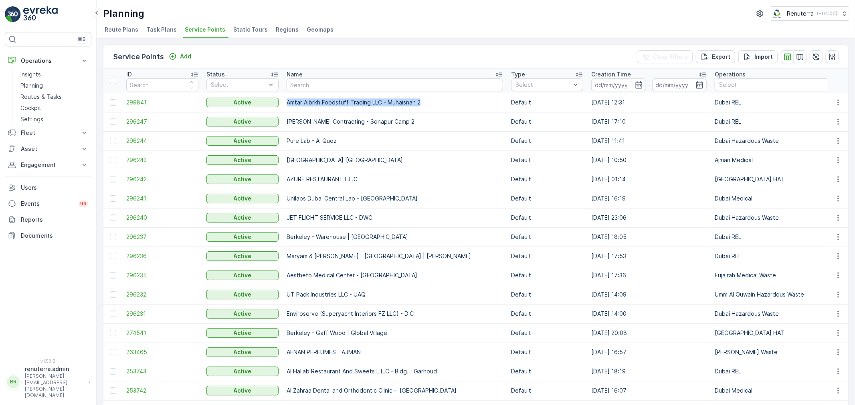
drag, startPoint x: 282, startPoint y: 99, endPoint x: 426, endPoint y: 100, distance: 143.8
click at [426, 100] on td "Amtar Albrkh Foodstuff Trading LLC - Muhaisnah 2" at bounding box center [394, 102] width 224 height 19
click at [428, 106] on td "Amtar Albrkh Foodstuff Trading LLC - Muhaisnah 2" at bounding box center [394, 102] width 224 height 19
drag, startPoint x: 291, startPoint y: 118, endPoint x: 414, endPoint y: 119, distance: 123.4
click at [414, 119] on p "[PERSON_NAME] Contracting - Sonapur Camp 2" at bounding box center [394, 122] width 216 height 8
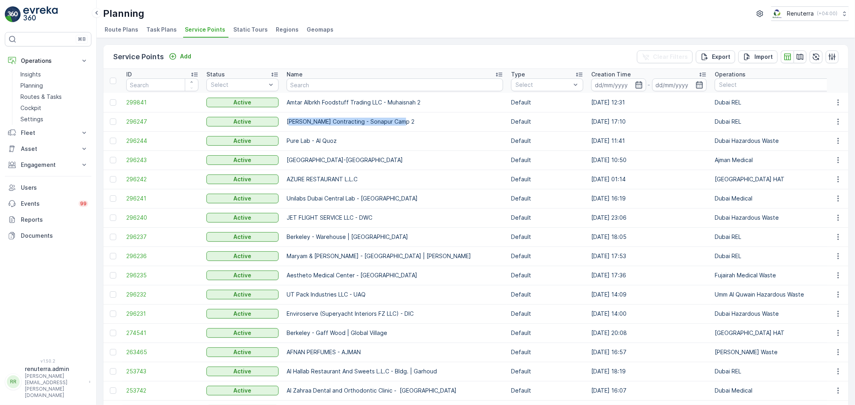
click at [435, 121] on p "[PERSON_NAME] Contracting - Sonapur Camp 2" at bounding box center [394, 122] width 216 height 8
drag, startPoint x: 286, startPoint y: 117, endPoint x: 466, endPoint y: 119, distance: 180.7
click at [466, 119] on td "[PERSON_NAME] Contracting - Sonapur Camp 2" at bounding box center [394, 121] width 224 height 19
drag, startPoint x: 371, startPoint y: 146, endPoint x: 353, endPoint y: 144, distance: 18.1
click at [371, 146] on td "Pure Lab - Al Quoz" at bounding box center [394, 140] width 224 height 19
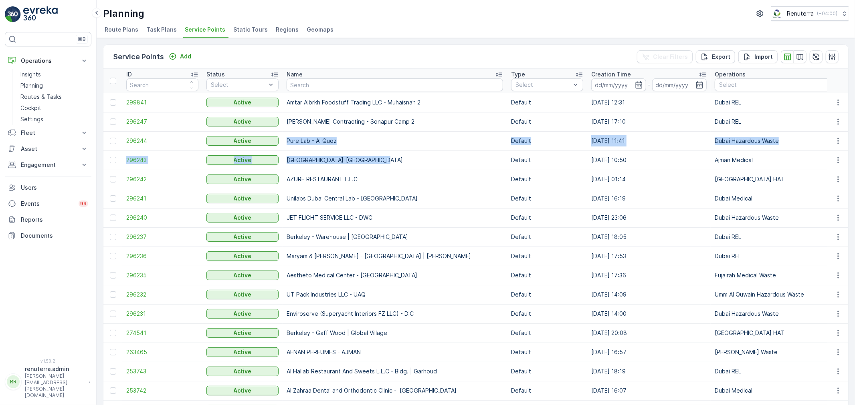
drag, startPoint x: 280, startPoint y: 137, endPoint x: 459, endPoint y: 150, distance: 178.8
click at [446, 159] on p "North Gate British School-Ajman" at bounding box center [394, 160] width 216 height 8
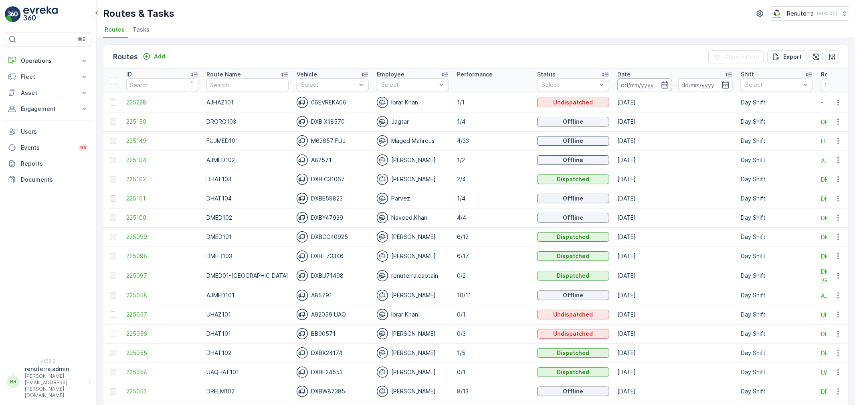
click at [625, 85] on input at bounding box center [644, 85] width 55 height 13
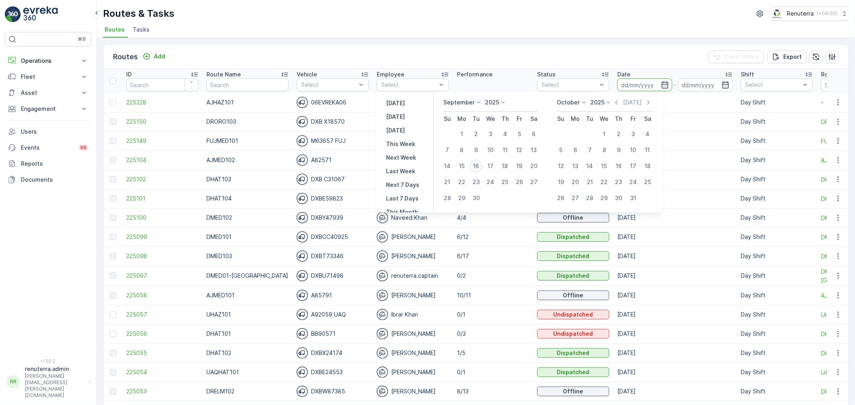
click at [481, 168] on div "16" at bounding box center [476, 166] width 13 height 13
type input "[DATE]"
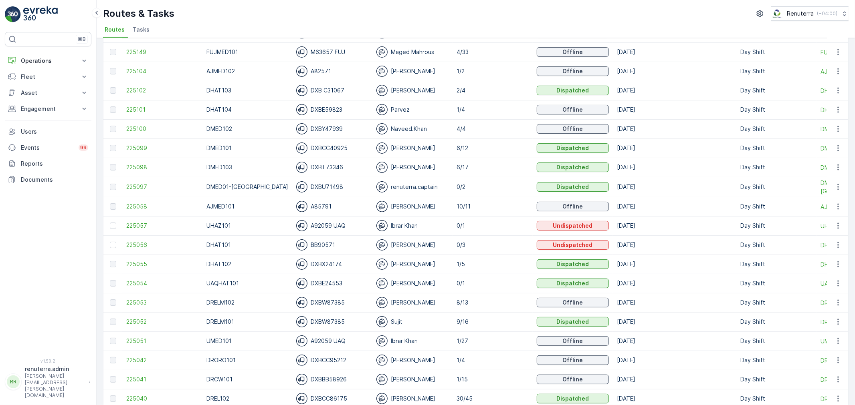
scroll to position [145, 0]
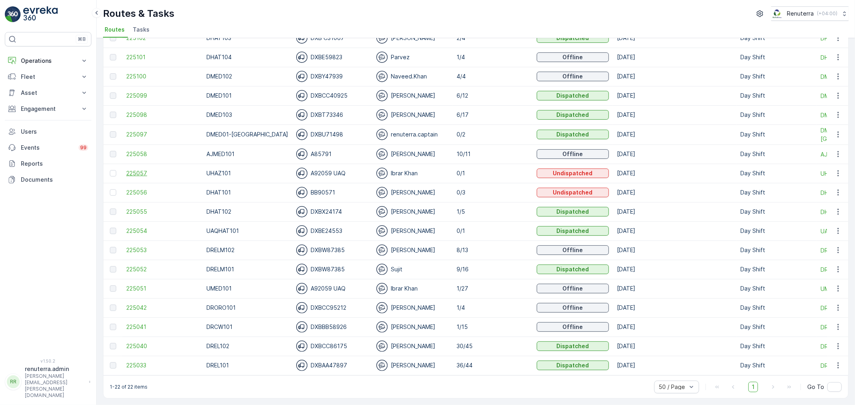
click at [139, 169] on span "225057" at bounding box center [162, 173] width 72 height 8
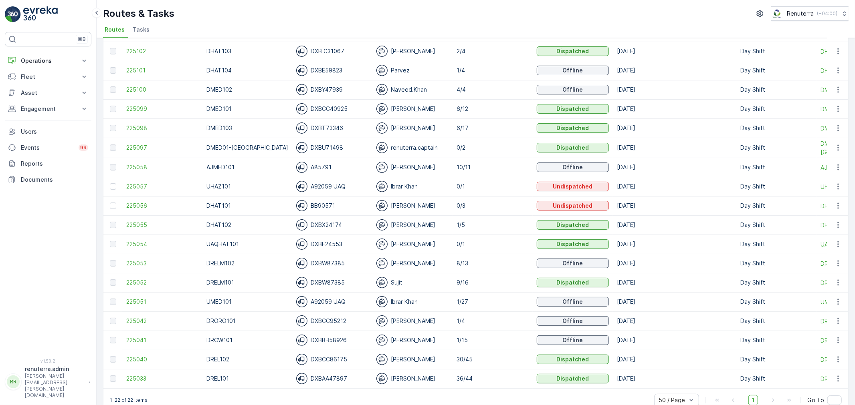
scroll to position [145, 0]
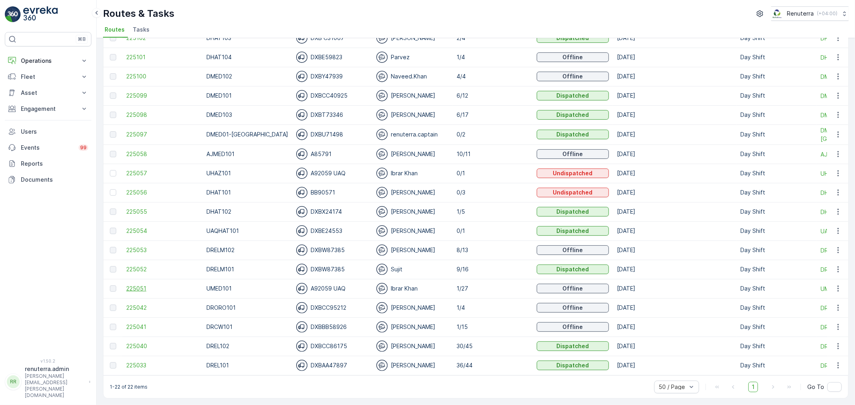
click at [131, 286] on span "225051" at bounding box center [162, 289] width 72 height 8
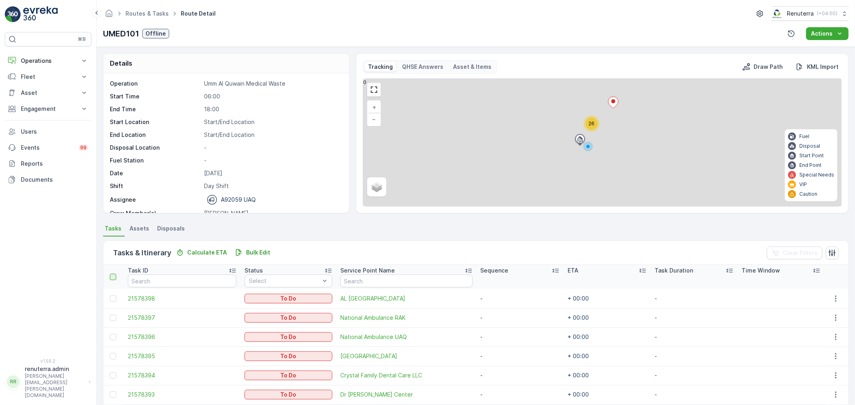
click at [115, 279] on div at bounding box center [113, 277] width 6 height 6
click at [114, 274] on input "checkbox" at bounding box center [114, 274] width 0 height 0
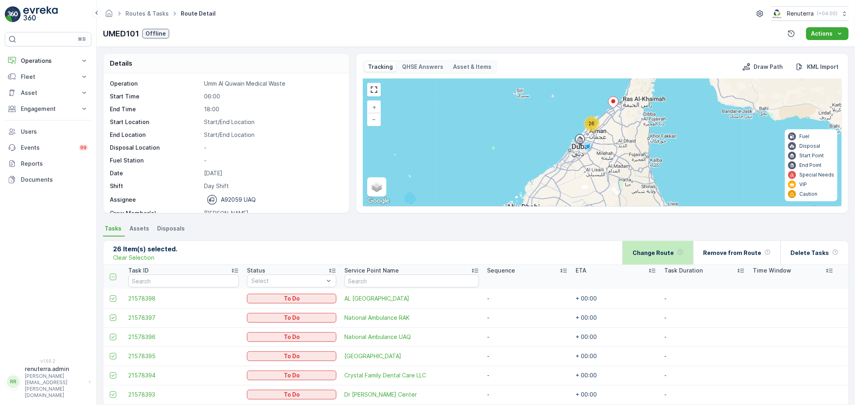
click at [672, 259] on div "Change Route" at bounding box center [657, 253] width 51 height 24
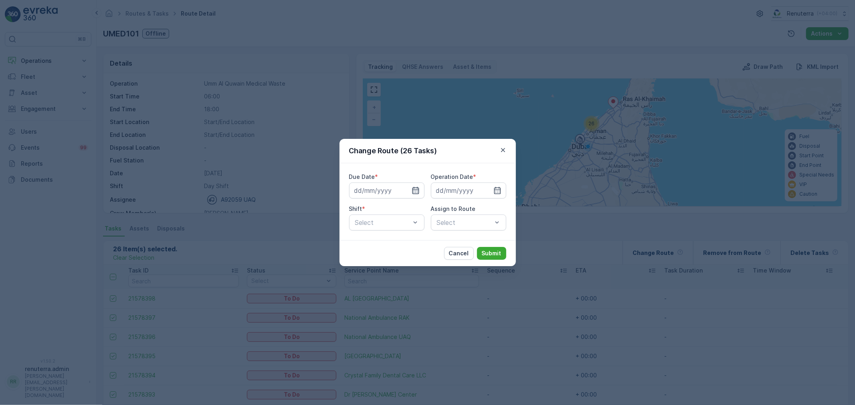
click at [411, 187] on icon "button" at bounding box center [415, 191] width 8 height 8
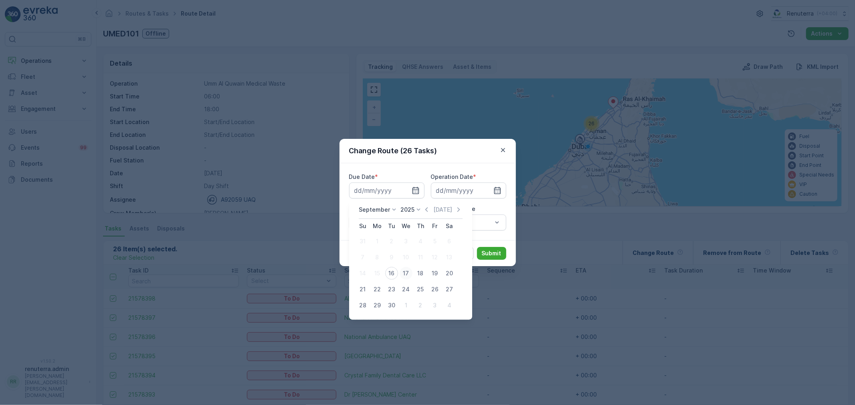
click at [403, 273] on div "17" at bounding box center [405, 273] width 13 height 13
type input "17.09.2025"
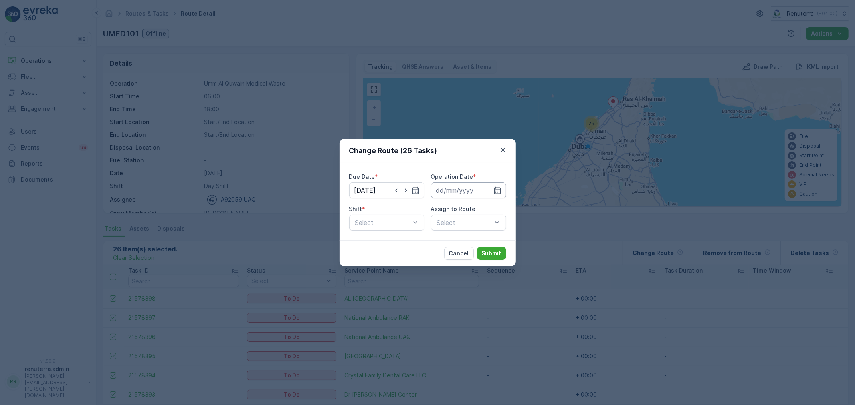
click at [456, 195] on input at bounding box center [468, 191] width 75 height 16
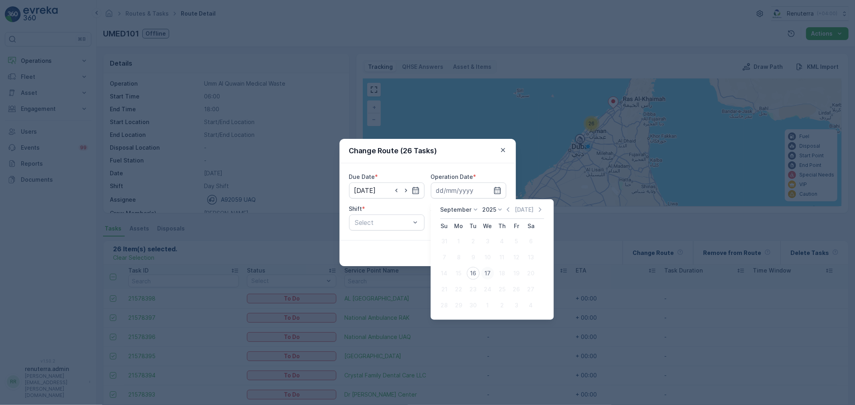
click at [489, 267] on div "17" at bounding box center [487, 273] width 13 height 13
type input "17.09.2025"
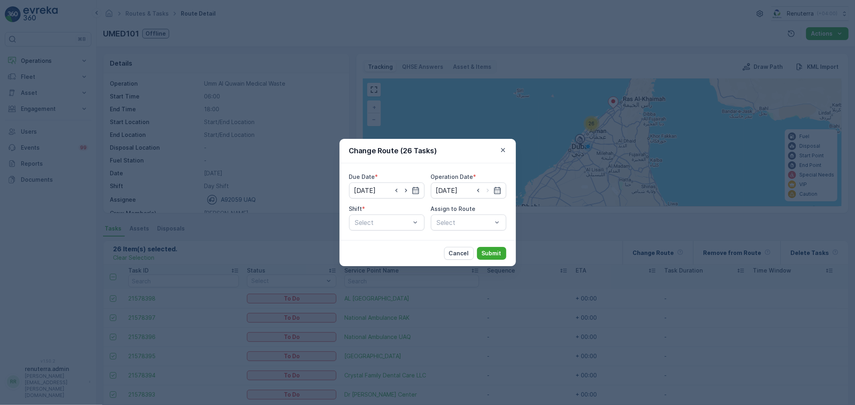
click at [341, 220] on div "Due Date * 17.09.2025 Operation Date * 17.09.2025 Shift * Select Assign to Rout…" at bounding box center [427, 201] width 176 height 77
click at [377, 245] on span "Day Shift" at bounding box center [368, 242] width 28 height 7
click at [438, 231] on div "Due Date * 17.09.2025 Operation Date * 17.09.2025 Shift * option Day Shift, sel…" at bounding box center [427, 201] width 176 height 77
click at [446, 227] on div "Select" at bounding box center [468, 223] width 75 height 16
click at [470, 239] on span "UMED101 (Route Plan) - A92059 UAQ" at bounding box center [469, 246] width 66 height 14
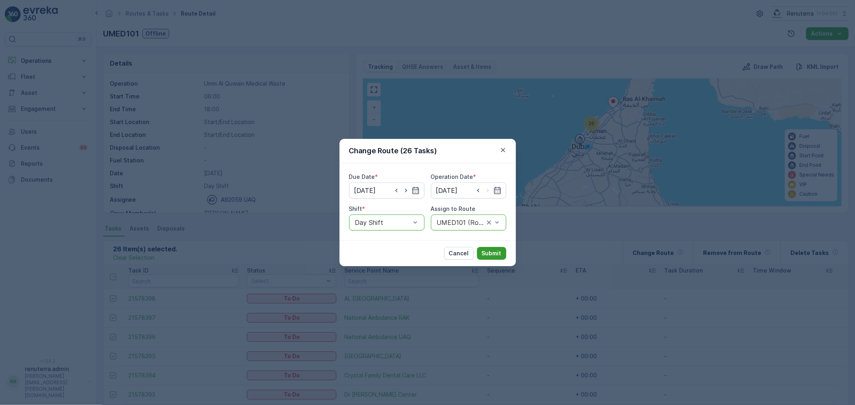
click at [483, 250] on p "Submit" at bounding box center [492, 254] width 20 height 8
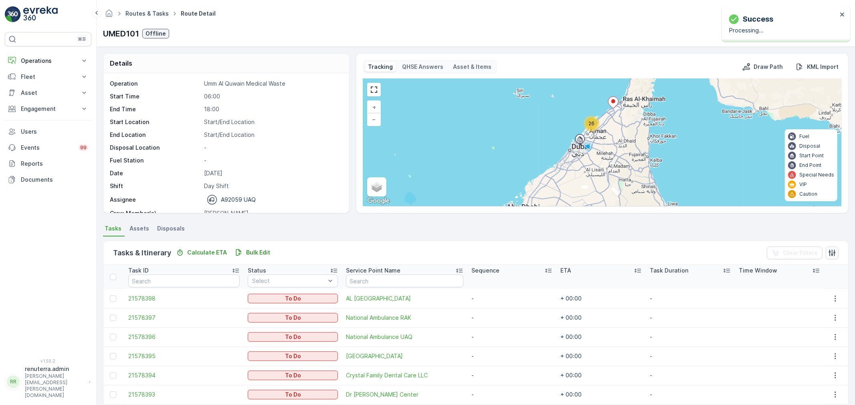
click at [157, 14] on link "Routes & Tasks" at bounding box center [146, 13] width 43 height 7
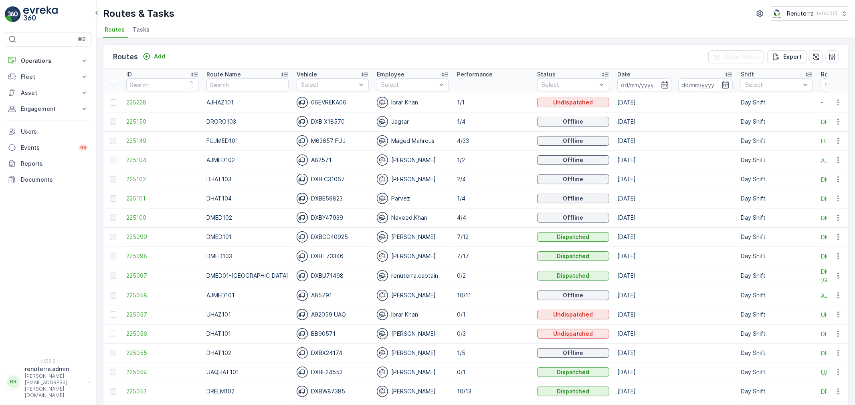
click at [833, 109] on td at bounding box center [838, 102] width 22 height 19
click at [837, 105] on icon "button" at bounding box center [837, 102] width 1 height 6
click at [822, 146] on span "Change Assignee" at bounding box center [819, 148] width 47 height 8
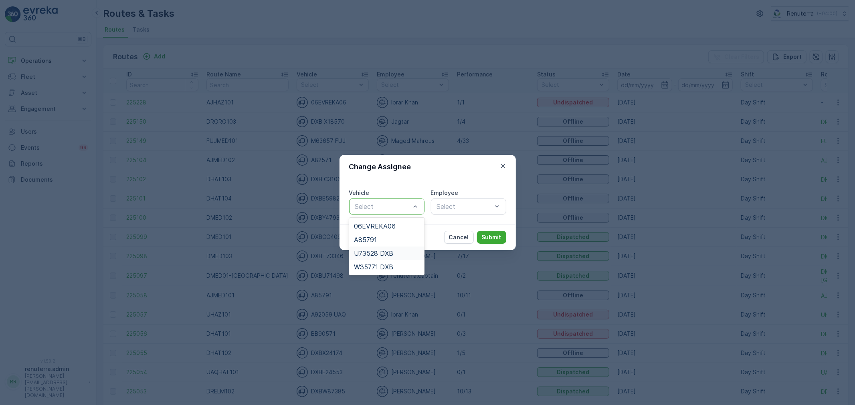
click at [387, 251] on span "U73528 DXB" at bounding box center [373, 253] width 39 height 7
click at [274, 207] on div "Change Assignee Vehicle option U73528 DXB, selected. U73528 DXB Employee Select…" at bounding box center [427, 202] width 855 height 405
click at [288, 223] on div "Change Assignee Vehicle option U73528 DXB, selected. U73528 DXB Employee Select…" at bounding box center [427, 202] width 855 height 405
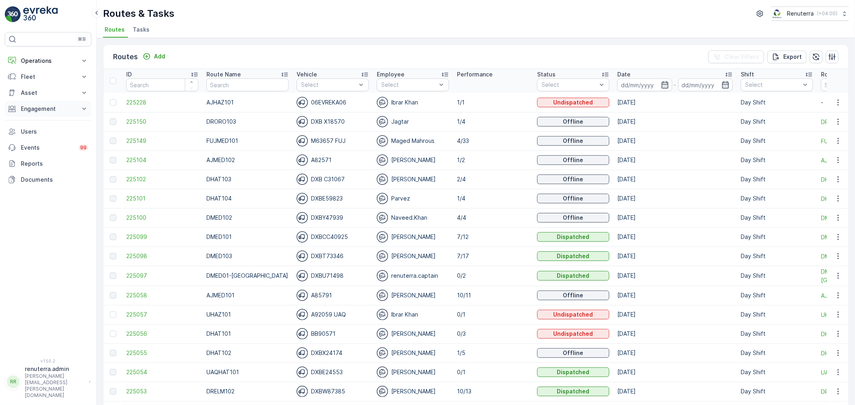
click at [52, 107] on p "Engagement" at bounding box center [48, 109] width 54 height 8
click at [57, 95] on p "Asset" at bounding box center [48, 93] width 54 height 8
click at [53, 81] on p "Fleet" at bounding box center [48, 77] width 54 height 8
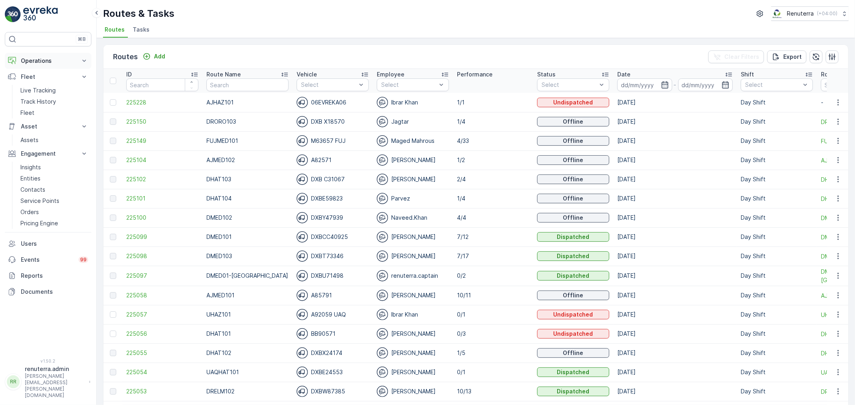
click at [47, 62] on p "Operations" at bounding box center [48, 61] width 54 height 8
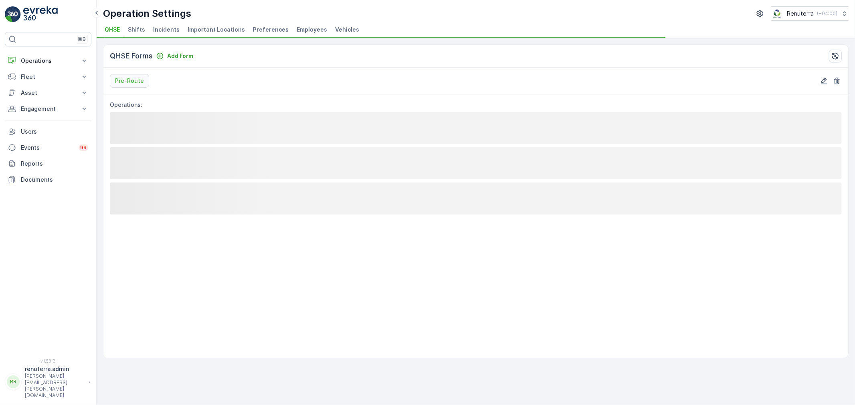
click at [299, 33] on span "Employees" at bounding box center [312, 30] width 30 height 8
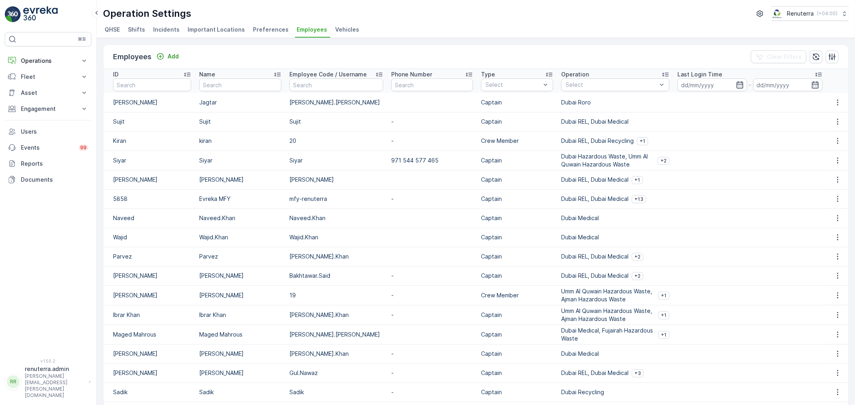
click at [335, 26] on span "Vehicles" at bounding box center [347, 30] width 24 height 8
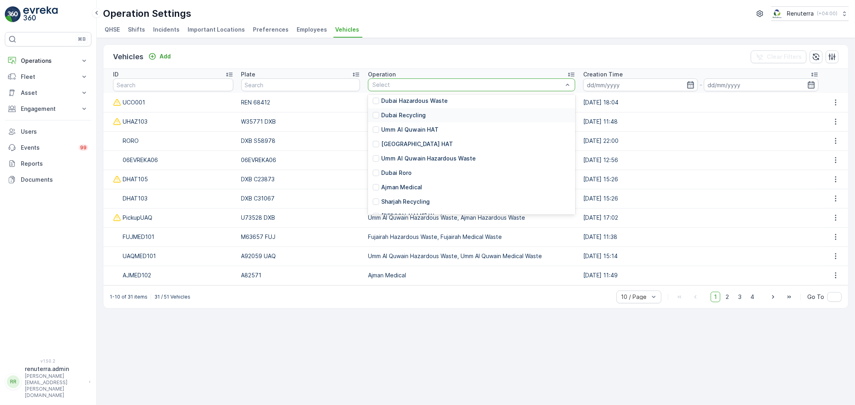
scroll to position [113, 0]
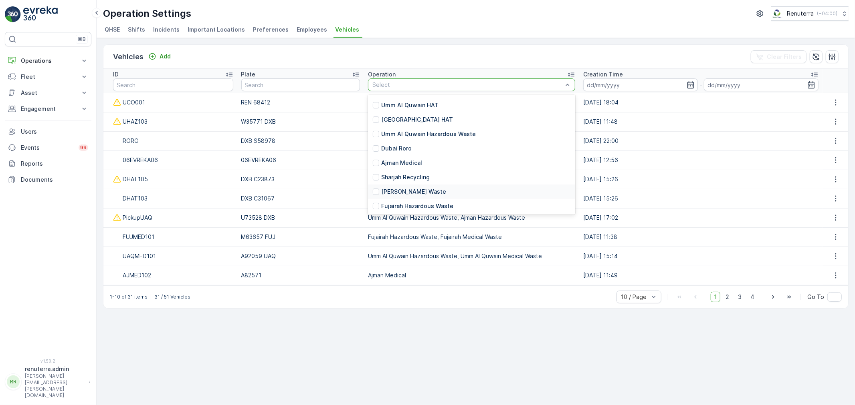
click at [413, 190] on p "[PERSON_NAME] Waste" at bounding box center [413, 192] width 65 height 8
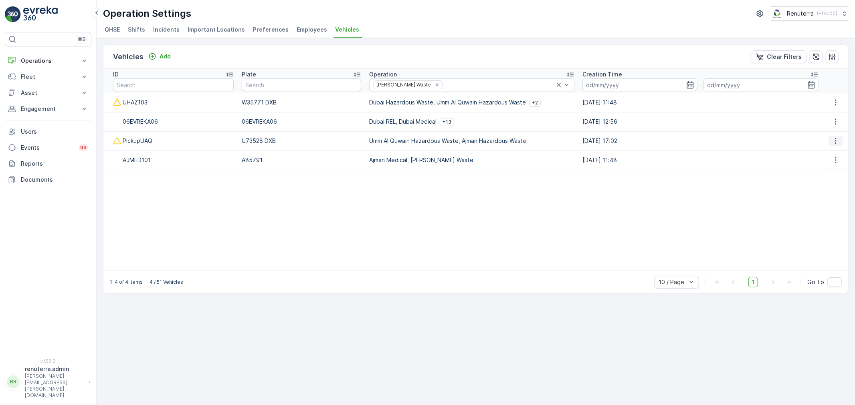
click at [837, 143] on icon "button" at bounding box center [835, 141] width 8 height 8
click at [835, 153] on span "Edit" at bounding box center [837, 153] width 10 height 8
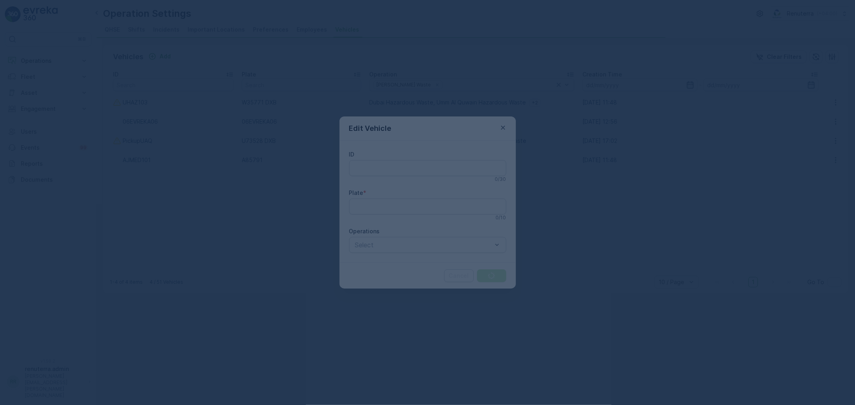
type input "PickupUAQ"
type input "U73528 DXB"
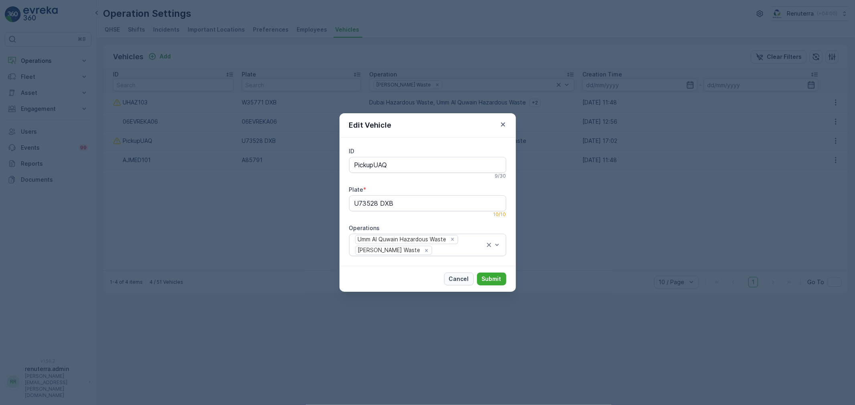
click at [469, 271] on div "Cancel Submit" at bounding box center [427, 279] width 176 height 26
click at [466, 282] on p "Cancel" at bounding box center [459, 279] width 20 height 8
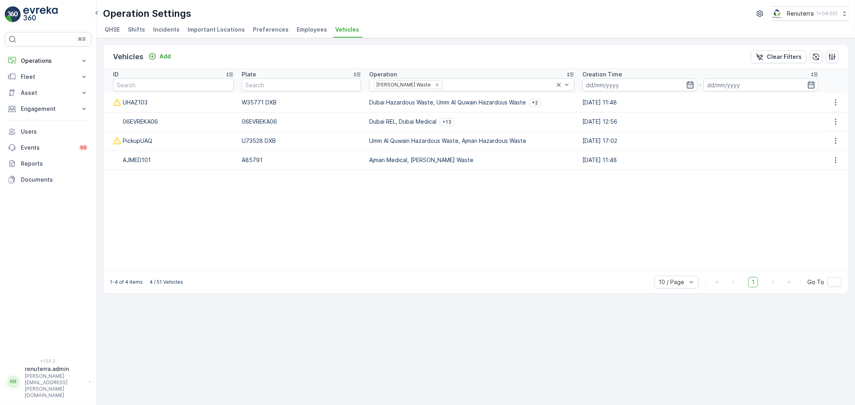
click at [313, 29] on span "Employees" at bounding box center [312, 30] width 30 height 8
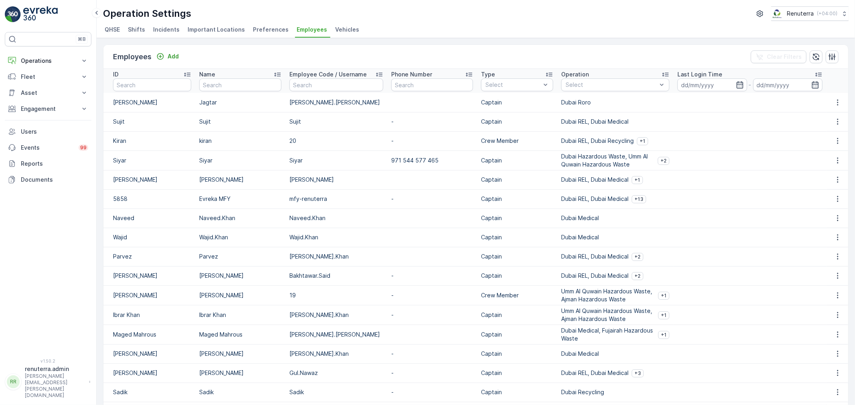
click at [211, 91] on input "text" at bounding box center [240, 85] width 82 height 13
click at [188, 91] on input "text" at bounding box center [152, 85] width 78 height 13
type input "renute"
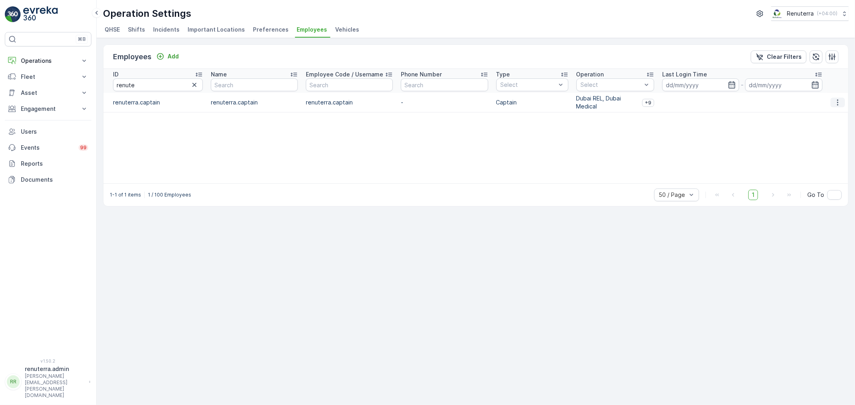
click at [842, 102] on button "button" at bounding box center [837, 103] width 14 height 10
click at [831, 127] on div "Delete" at bounding box center [841, 125] width 25 height 11
click at [837, 107] on button "button" at bounding box center [837, 103] width 14 height 10
click at [825, 115] on div "ID renute Name Employee Code / Username Phone Number Type Select Operation Sele…" at bounding box center [475, 126] width 744 height 115
click at [835, 106] on icon "button" at bounding box center [837, 103] width 8 height 8
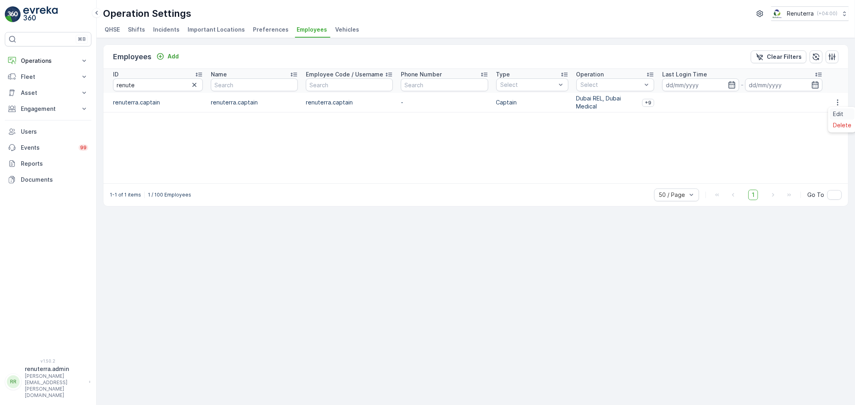
click at [835, 111] on span "Edit" at bounding box center [838, 114] width 10 height 8
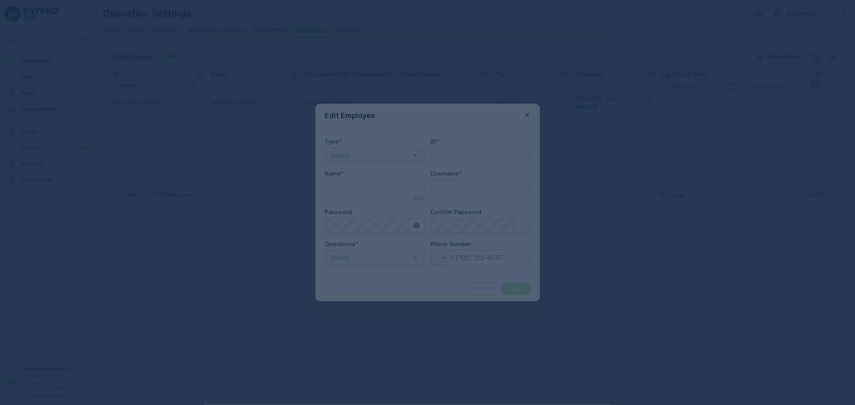
type input "renuterra.admin"
type input "renuterra.captain"
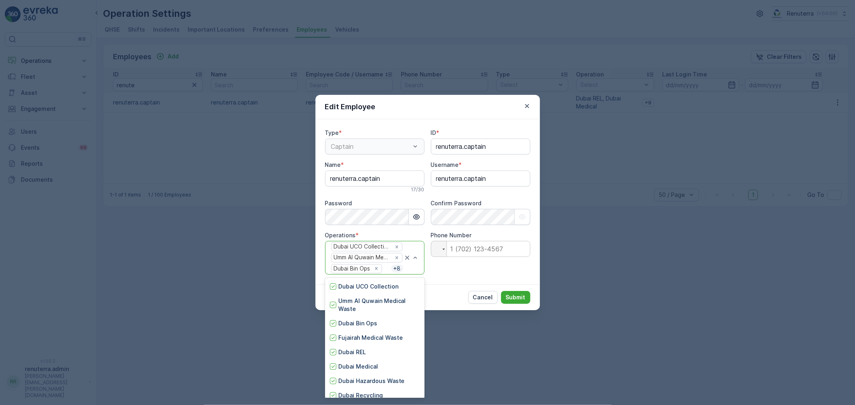
click at [409, 268] on div at bounding box center [411, 258] width 16 height 33
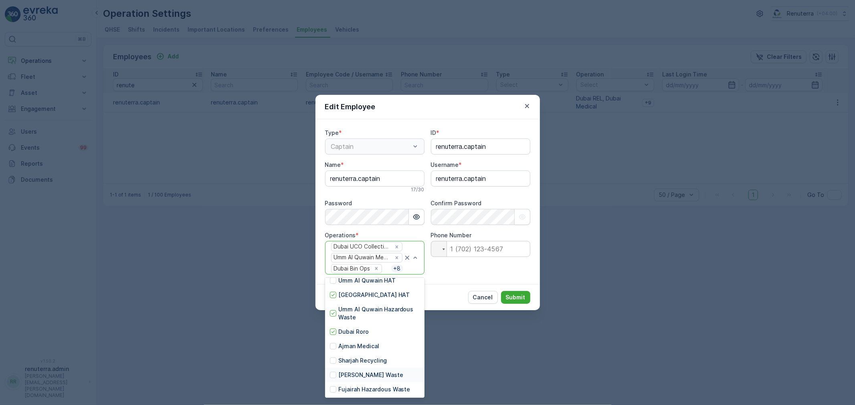
click at [366, 373] on p "[PERSON_NAME] Waste" at bounding box center [370, 375] width 65 height 8
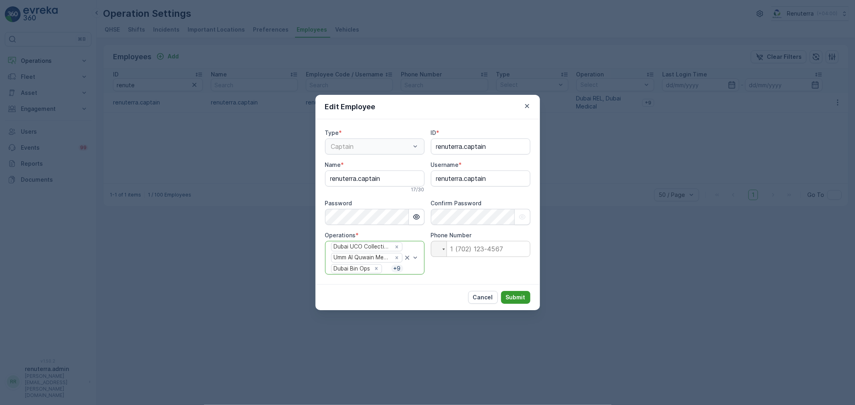
click at [523, 302] on p "Submit" at bounding box center [516, 298] width 20 height 8
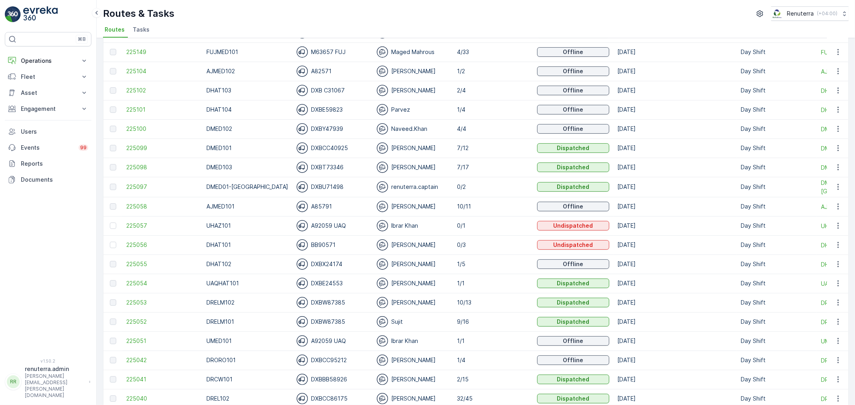
scroll to position [133, 0]
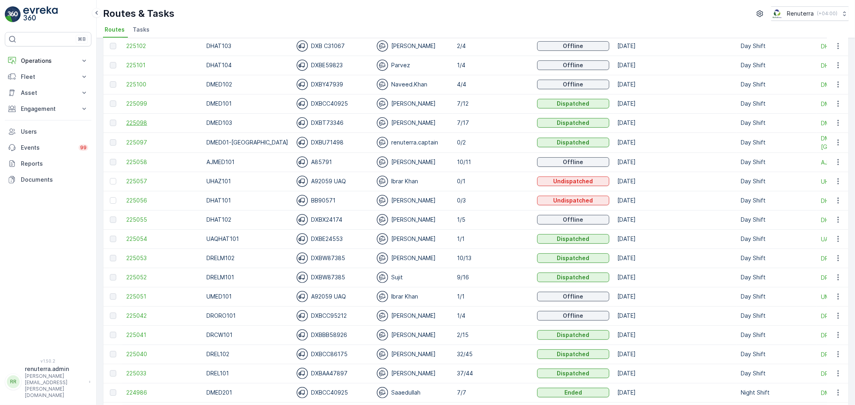
click at [133, 123] on span "225098" at bounding box center [162, 123] width 72 height 8
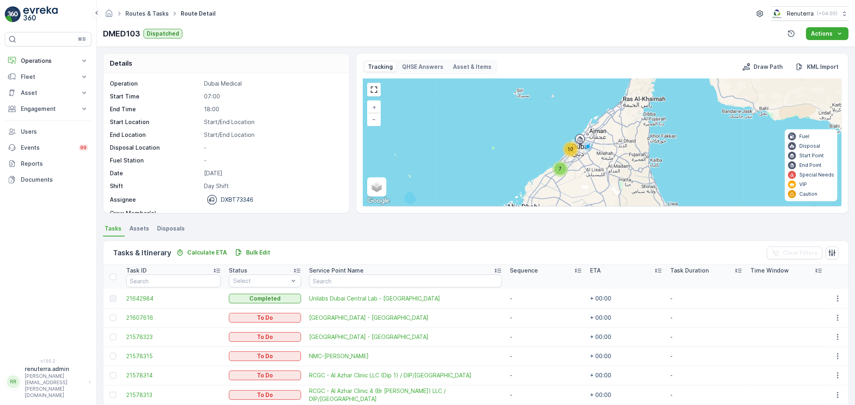
click at [139, 13] on link "Routes & Tasks" at bounding box center [146, 13] width 43 height 7
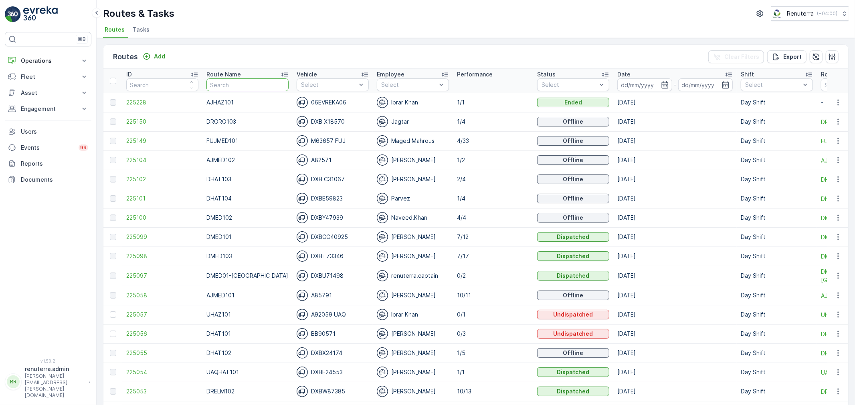
click at [224, 89] on input "text" at bounding box center [247, 85] width 82 height 13
type input "DHAT"
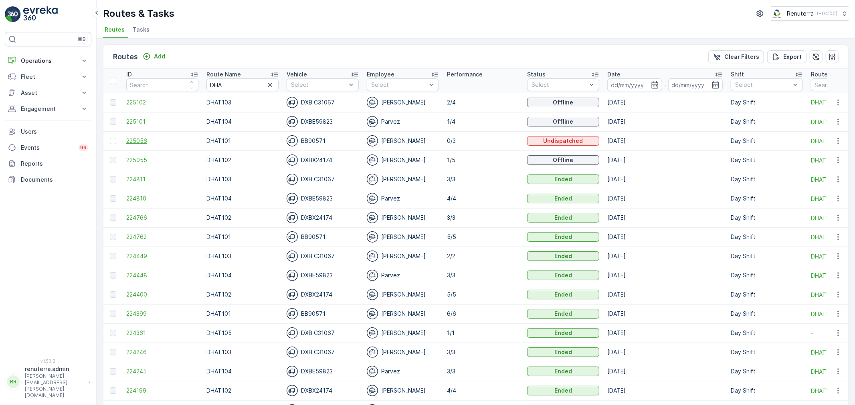
click at [138, 143] on span "225056" at bounding box center [162, 141] width 72 height 8
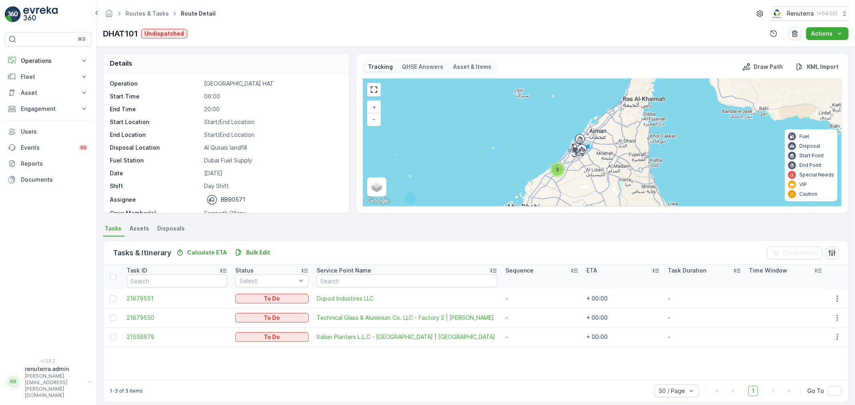
click at [131, 8] on ul "Routes & Tasks" at bounding box center [151, 14] width 55 height 12
click at [141, 14] on link "Routes & Tasks" at bounding box center [146, 13] width 43 height 7
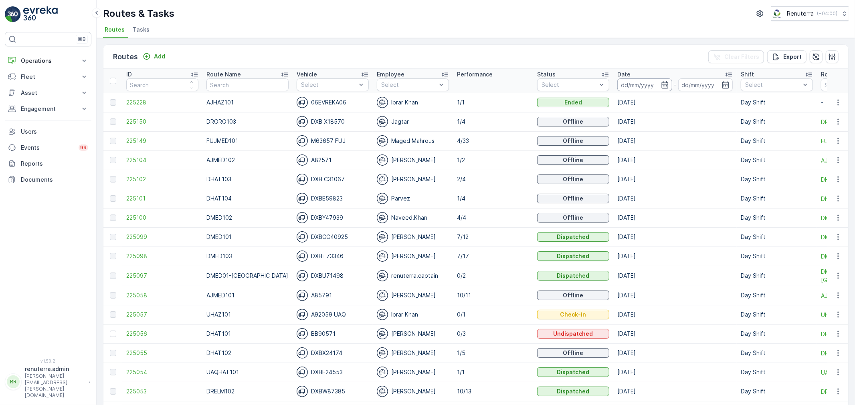
click at [633, 87] on input at bounding box center [644, 85] width 55 height 13
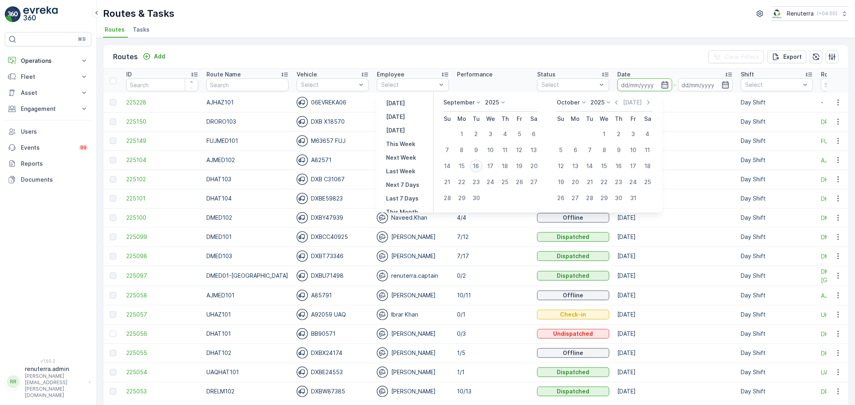
click at [477, 171] on div "16" at bounding box center [476, 166] width 13 height 13
type input "[DATE]"
click at [476, 171] on div "16" at bounding box center [476, 166] width 13 height 13
type input "[DATE]"
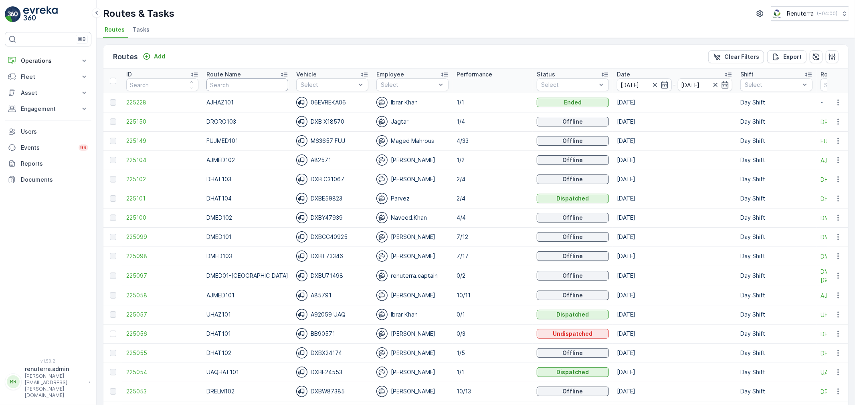
click at [225, 81] on input "text" at bounding box center [247, 85] width 82 height 13
type input "DHAT"
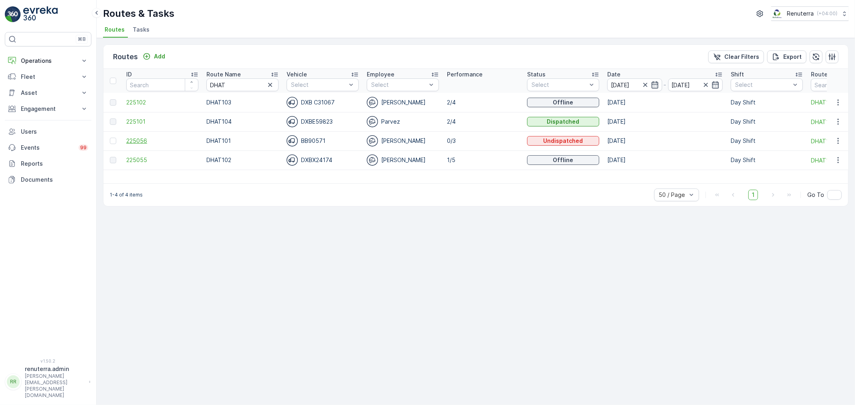
click at [137, 141] on span "225056" at bounding box center [162, 141] width 72 height 8
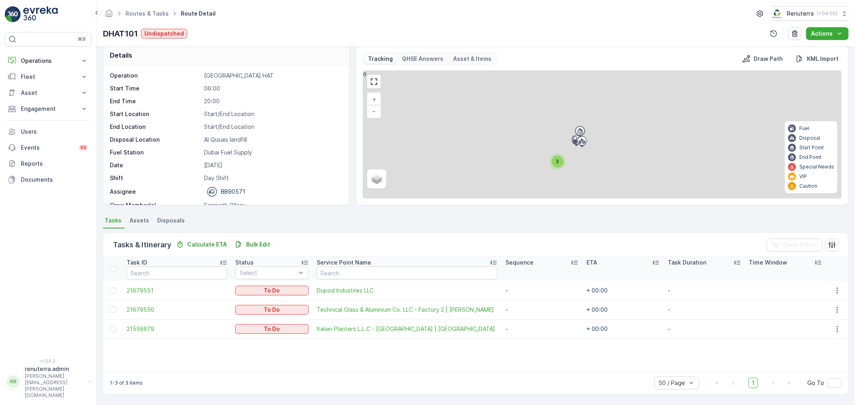
scroll to position [8, 0]
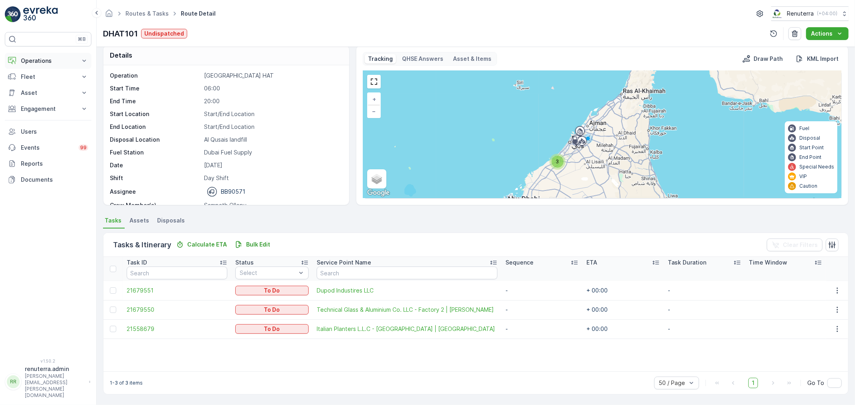
click at [35, 63] on p "Operations" at bounding box center [48, 61] width 54 height 8
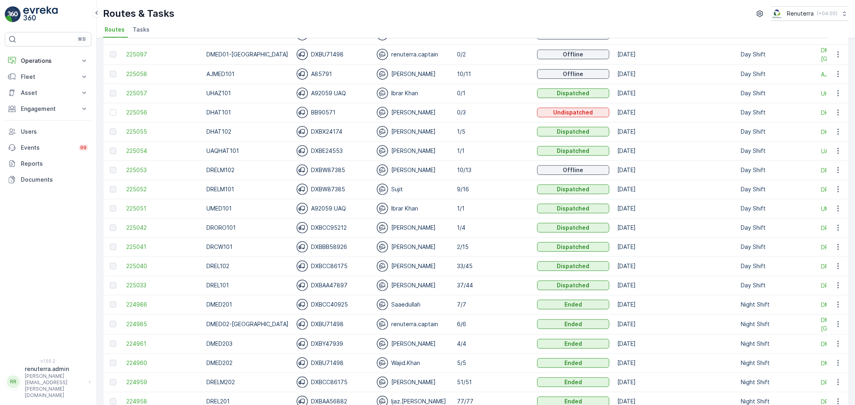
scroll to position [222, 0]
click at [134, 189] on span "225052" at bounding box center [162, 189] width 72 height 8
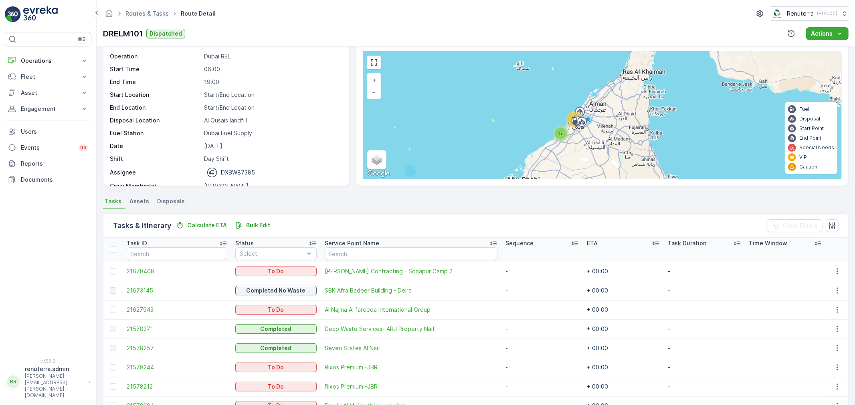
scroll to position [2, 0]
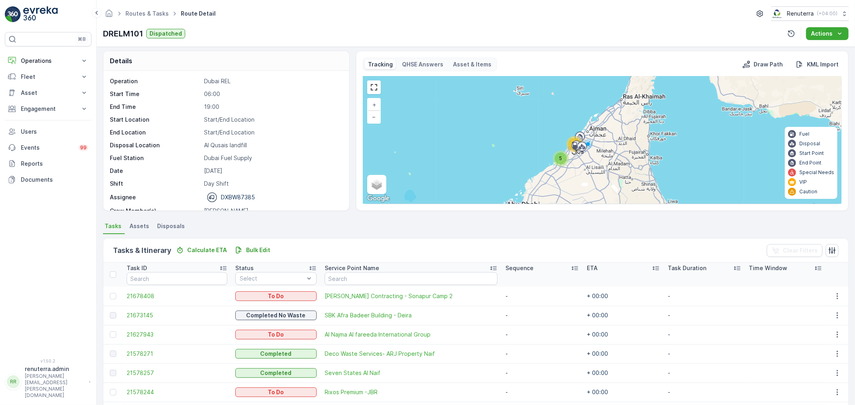
click at [151, 6] on div "Routes & Tasks Route Detail Renuterra ( +04:00 ) DRELM101 Dispatched Actions" at bounding box center [476, 23] width 758 height 47
click at [150, 22] on div "Routes & Tasks Route Detail Renuterra ( +04:00 ) DRELM101 Dispatched Actions" at bounding box center [476, 23] width 758 height 47
click at [150, 14] on link "Routes & Tasks" at bounding box center [146, 13] width 43 height 7
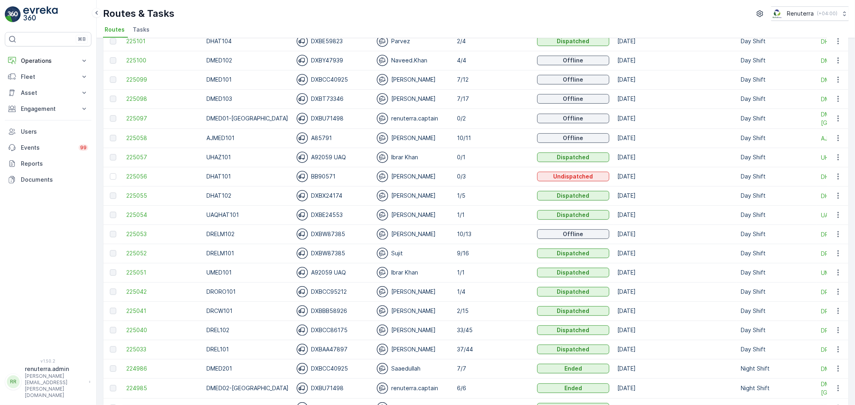
scroll to position [178, 0]
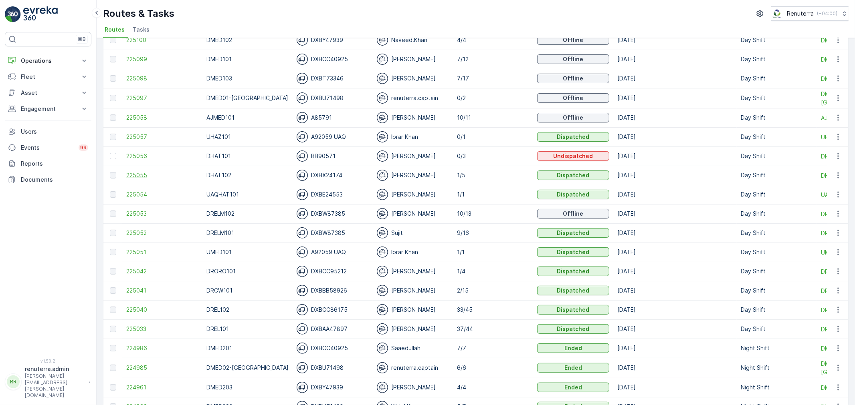
click at [162, 173] on span "225055" at bounding box center [162, 175] width 72 height 8
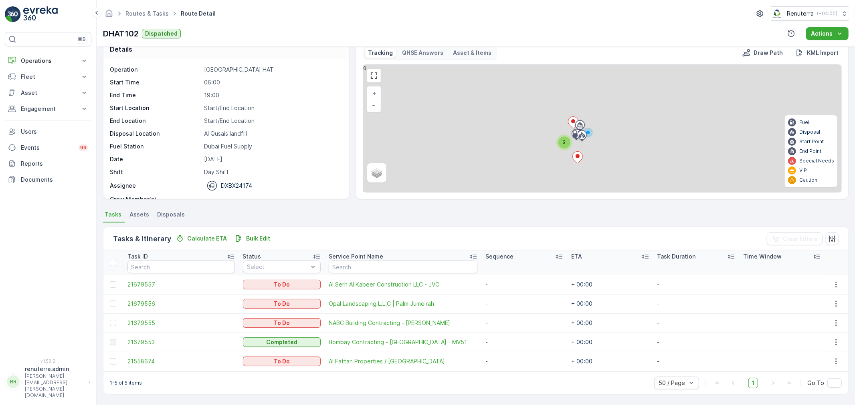
scroll to position [14, 0]
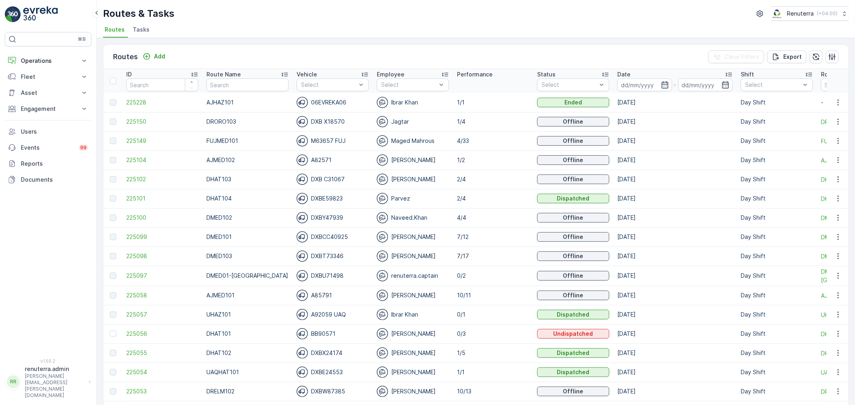
click at [223, 84] on input "text" at bounding box center [247, 85] width 82 height 13
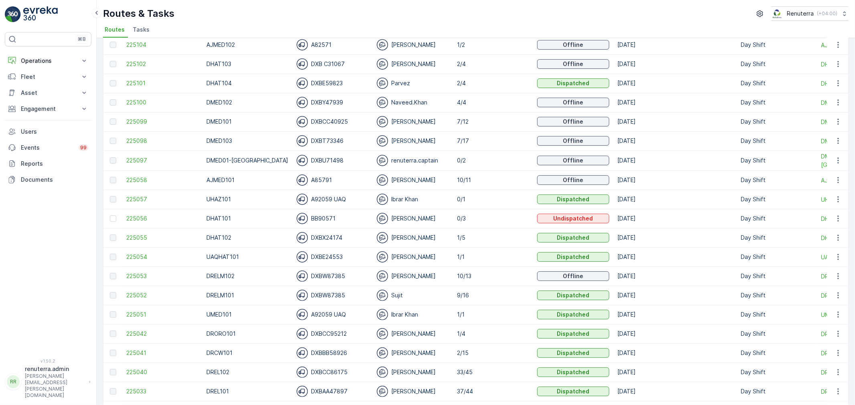
scroll to position [133, 0]
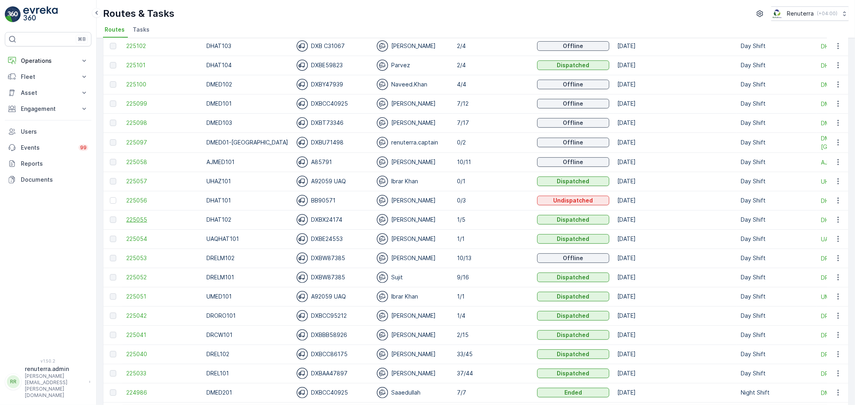
click at [141, 222] on span "225055" at bounding box center [162, 220] width 72 height 8
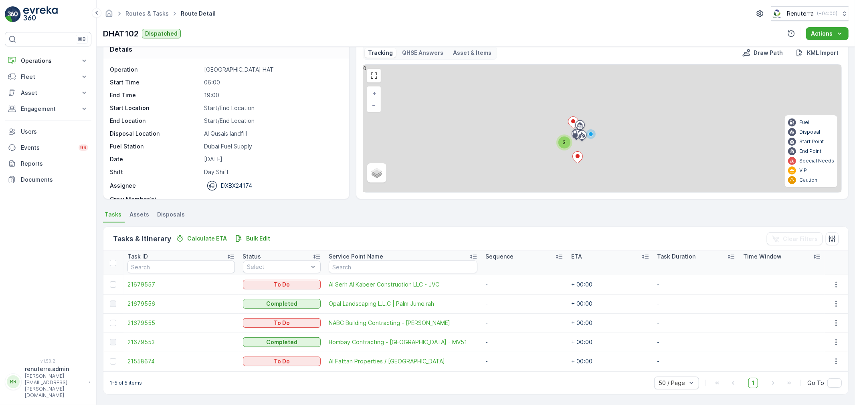
scroll to position [14, 0]
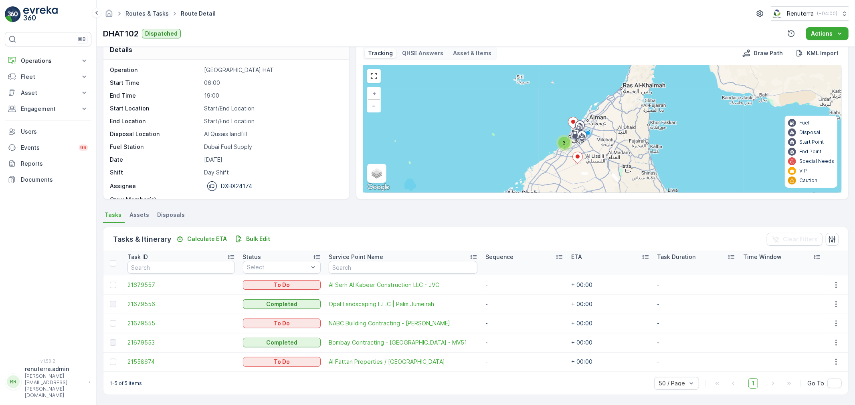
click at [159, 11] on link "Routes & Tasks" at bounding box center [146, 13] width 43 height 7
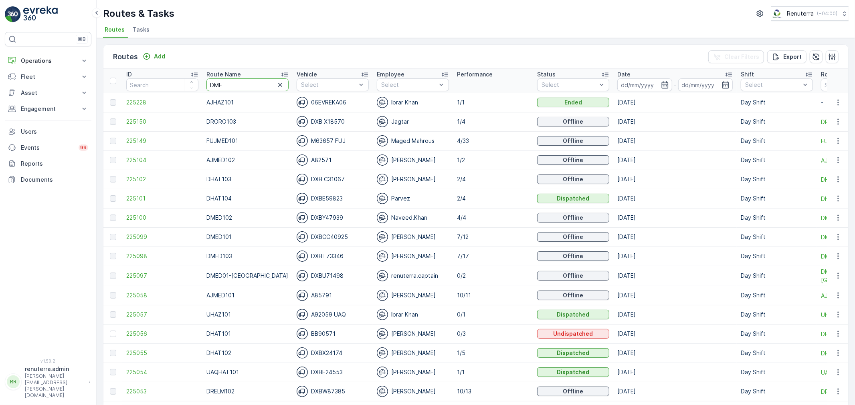
type input "DMED"
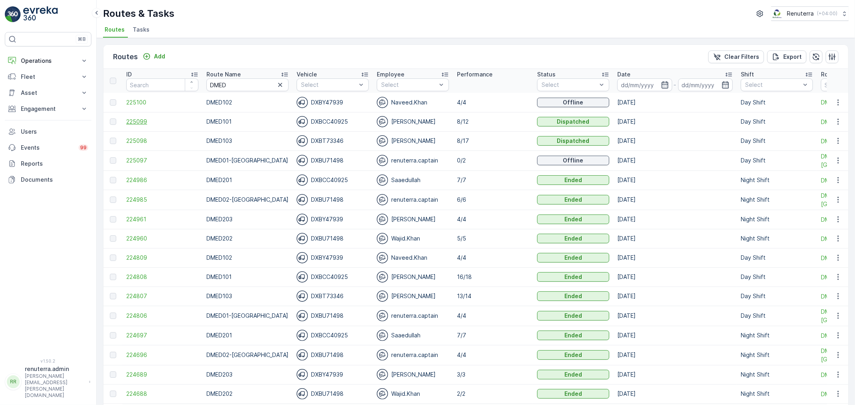
click at [145, 125] on span "225099" at bounding box center [162, 122] width 72 height 8
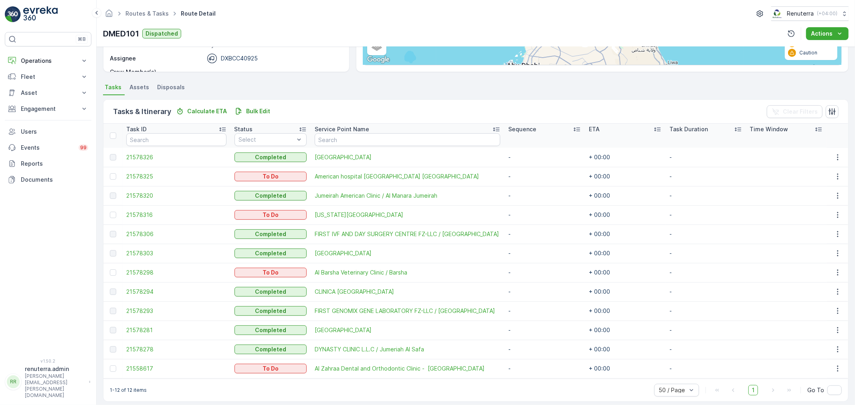
scroll to position [148, 0]
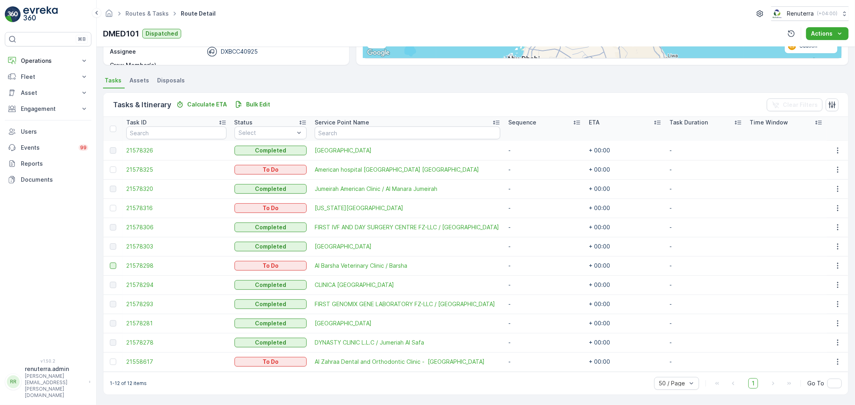
click at [112, 266] on div at bounding box center [113, 266] width 6 height 6
click at [110, 263] on input "checkbox" at bounding box center [110, 263] width 0 height 0
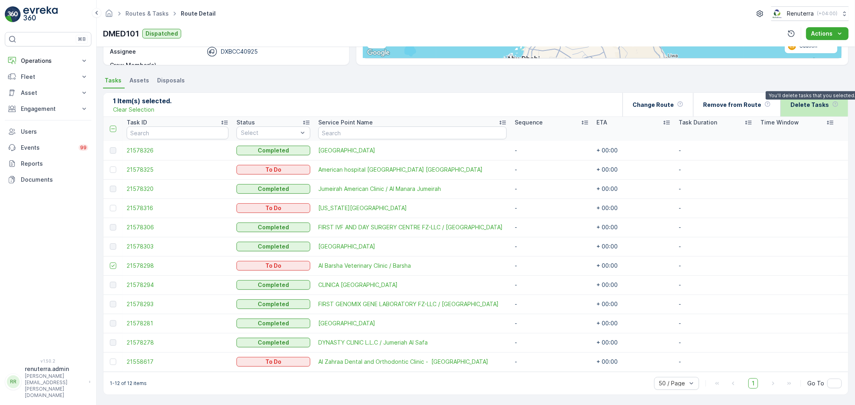
click at [827, 105] on div "Delete Tasks You'll delete tasks that you selected." at bounding box center [814, 105] width 48 height 24
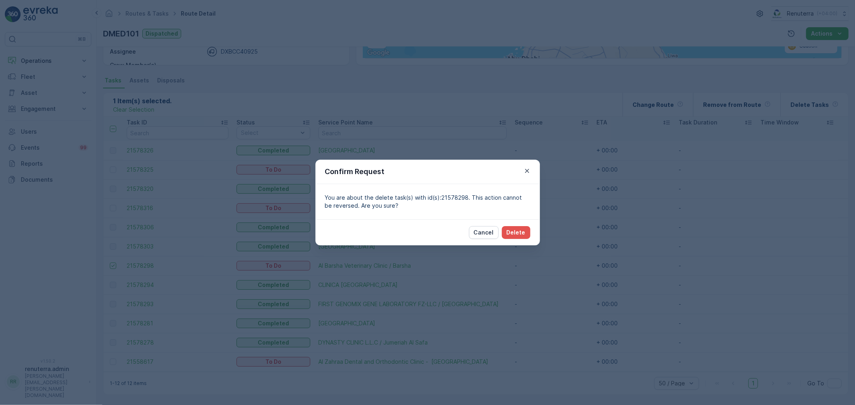
click at [498, 223] on div "Cancel Delete" at bounding box center [427, 233] width 224 height 26
click at [515, 235] on p "Delete" at bounding box center [515, 233] width 19 height 8
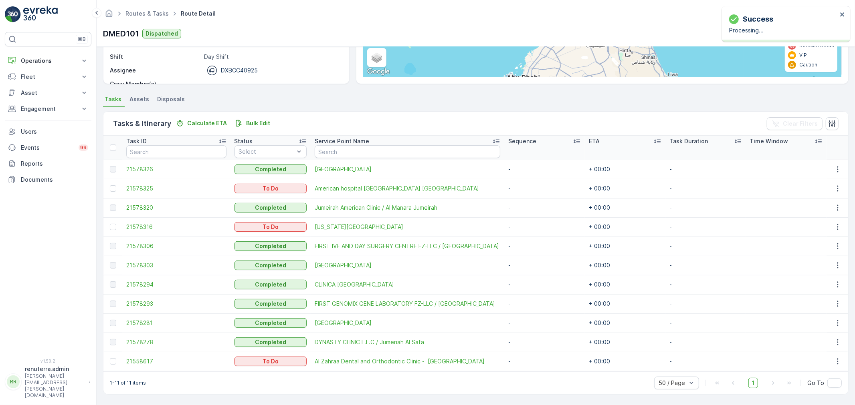
scroll to position [129, 0]
click at [110, 222] on td at bounding box center [112, 227] width 19 height 19
click at [114, 228] on div at bounding box center [113, 227] width 6 height 6
click at [110, 224] on input "checkbox" at bounding box center [110, 224] width 0 height 0
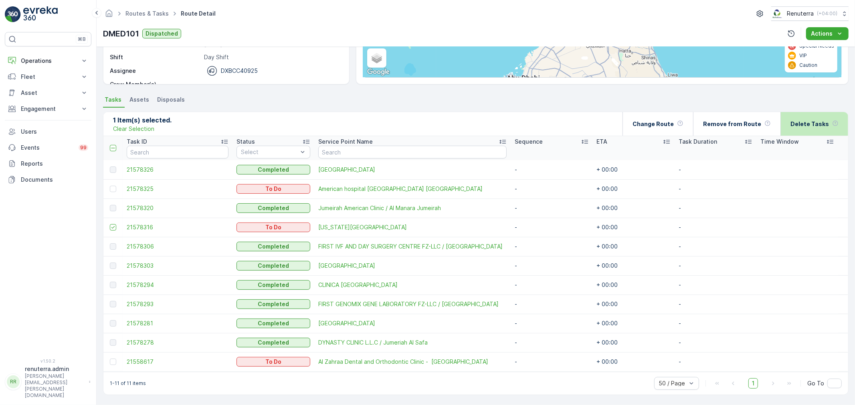
click at [816, 117] on div "Delete Tasks" at bounding box center [814, 124] width 48 height 24
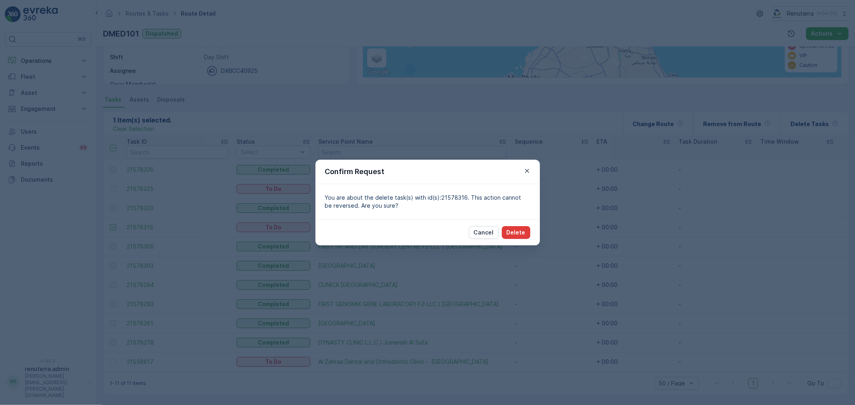
drag, startPoint x: 531, startPoint y: 231, endPoint x: 526, endPoint y: 231, distance: 4.4
click at [531, 231] on div "Cancel Delete" at bounding box center [427, 233] width 224 height 26
click at [523, 236] on p "Delete" at bounding box center [515, 233] width 19 height 8
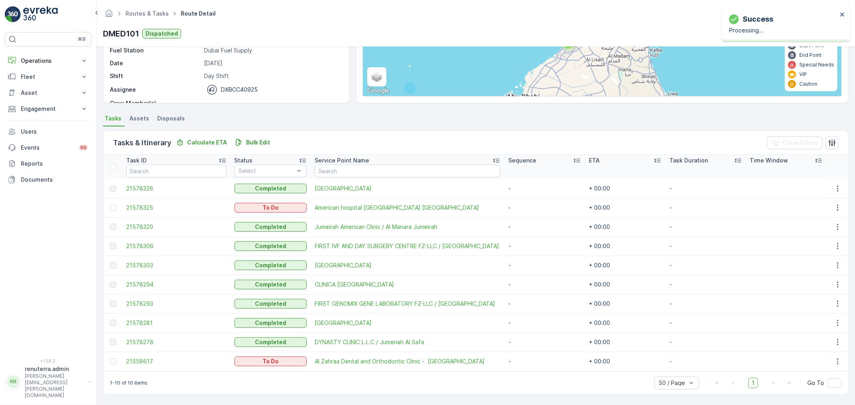
scroll to position [110, 0]
click at [141, 12] on link "Routes & Tasks" at bounding box center [146, 13] width 43 height 7
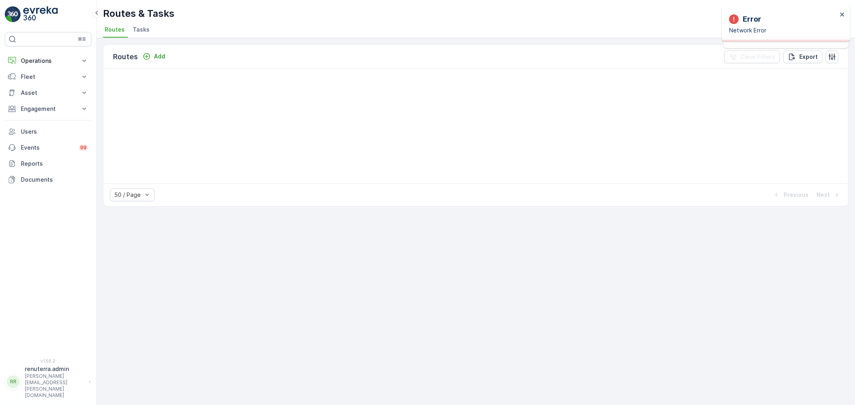
click at [614, 311] on div "Routes Add Clear Filters Export 50 / Page Previous Next" at bounding box center [476, 221] width 758 height 367
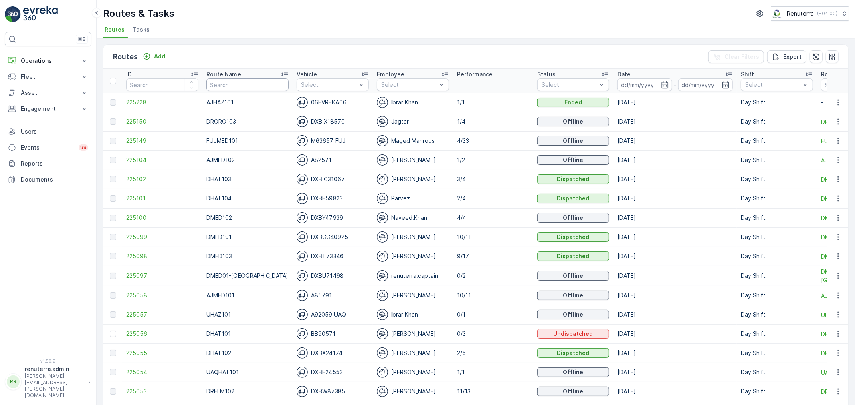
click at [211, 81] on input "text" at bounding box center [247, 85] width 82 height 13
type input "UAQ"
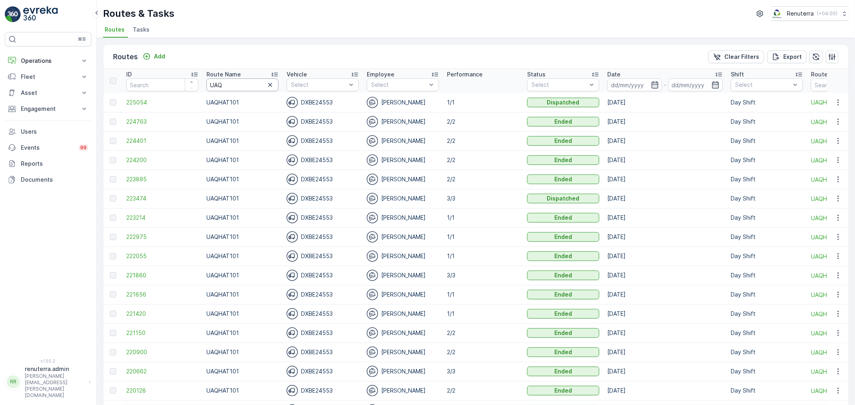
click at [225, 82] on input "UAQ" at bounding box center [242, 85] width 72 height 13
type input "UAQhaz"
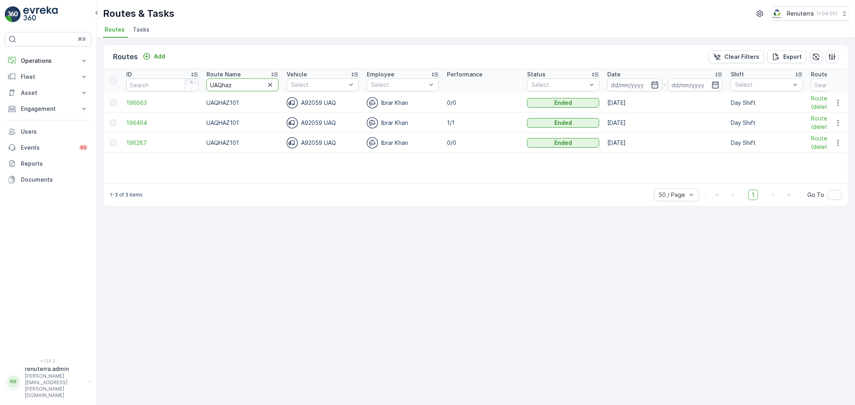
drag, startPoint x: 238, startPoint y: 86, endPoint x: 192, endPoint y: 83, distance: 45.8
click at [192, 83] on tr "ID Route Name UAQhaz Vehicle Select Employee Select Performance Status Select D…" at bounding box center [505, 81] width 805 height 24
click at [643, 85] on input at bounding box center [634, 85] width 55 height 13
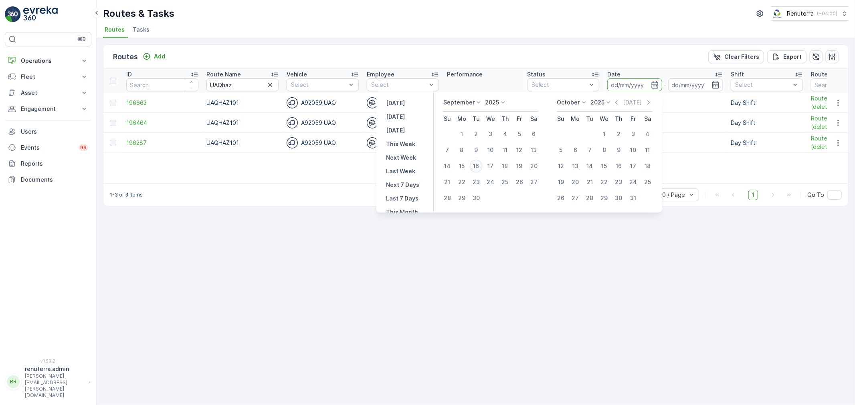
click at [472, 162] on div "16" at bounding box center [476, 166] width 13 height 13
type input "[DATE]"
click at [472, 162] on div "16" at bounding box center [476, 166] width 13 height 13
type input "[DATE]"
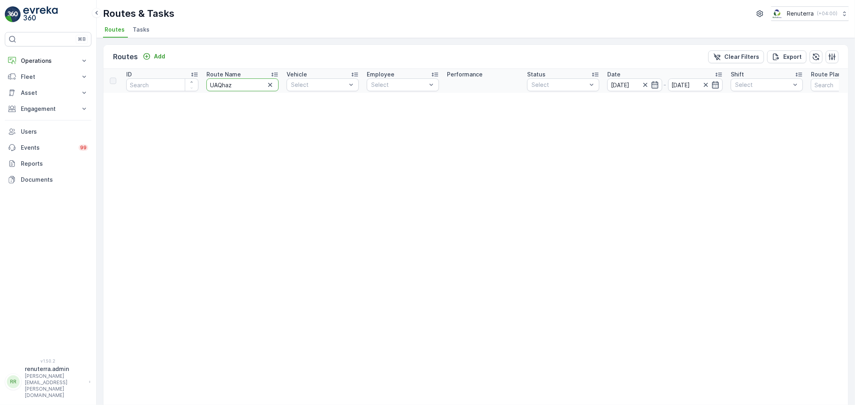
drag, startPoint x: 248, startPoint y: 84, endPoint x: 163, endPoint y: 83, distance: 84.9
click at [163, 83] on tr "ID Route Name UAQhaz Vehicle Select Employee Select Performance Status Select D…" at bounding box center [499, 81] width 793 height 24
type input "HAZ"
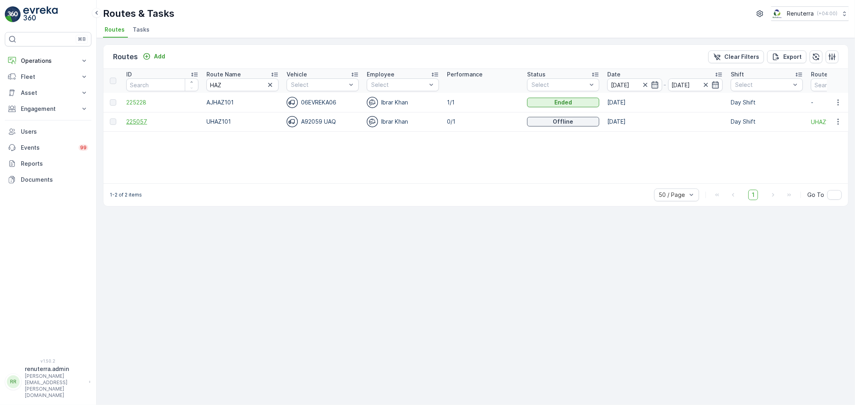
click at [151, 123] on span "225057" at bounding box center [162, 122] width 72 height 8
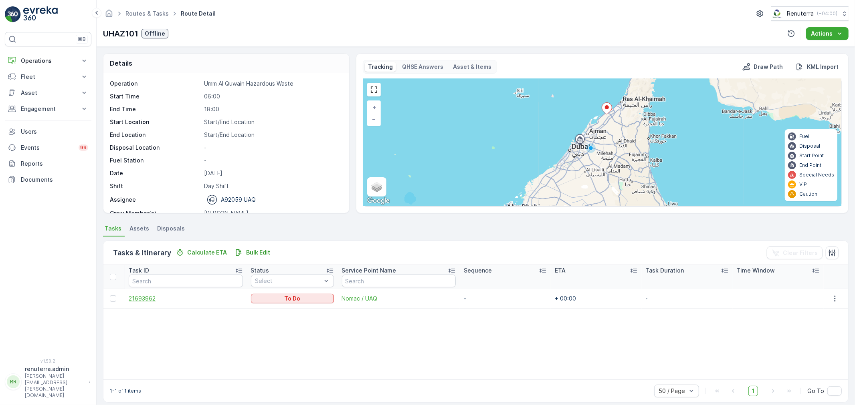
click at [159, 297] on span "21693962" at bounding box center [186, 299] width 114 height 8
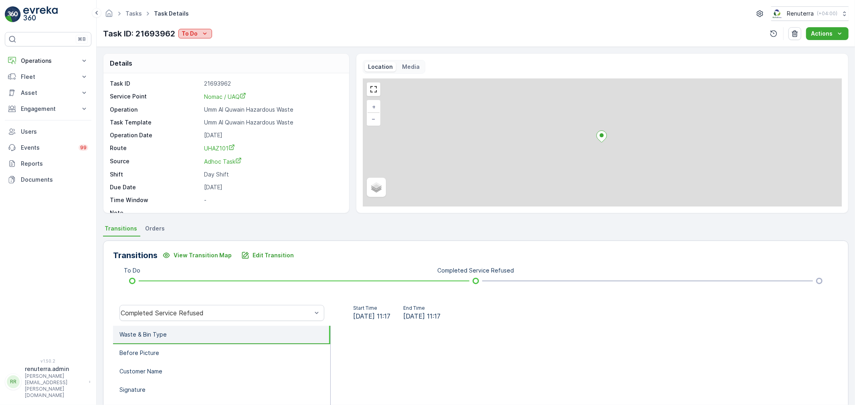
click at [206, 34] on icon "To Do" at bounding box center [205, 34] width 8 height 8
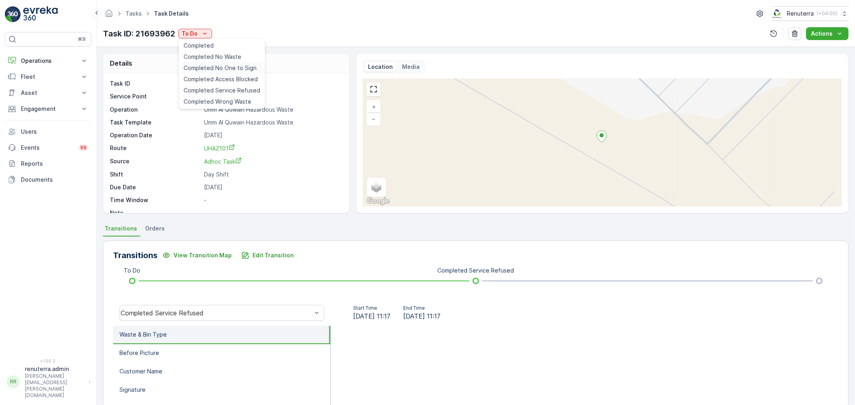
click at [228, 69] on span "Completed No One to Sign" at bounding box center [220, 68] width 73 height 8
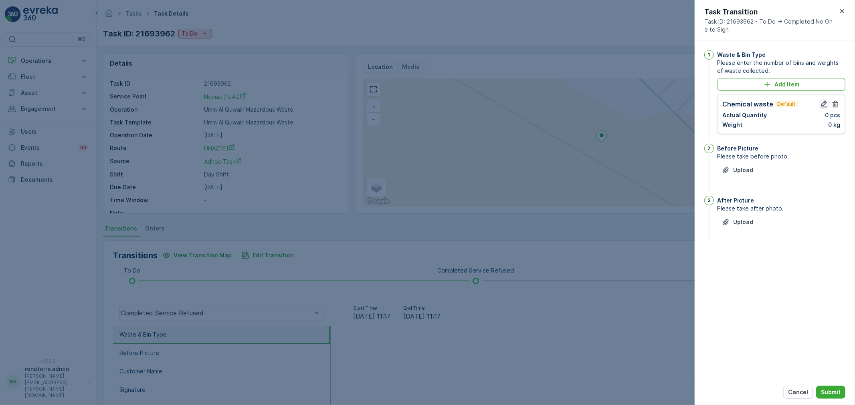
click at [823, 99] on button "button" at bounding box center [824, 104] width 10 height 10
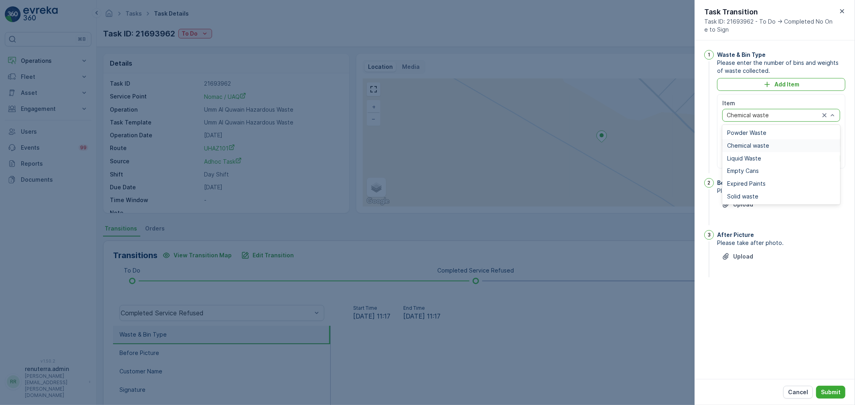
click at [750, 143] on span "Chemical waste" at bounding box center [748, 146] width 42 height 6
click at [744, 140] on Quantity "0" at bounding box center [750, 142] width 57 height 13
type Quantity "01"
drag, startPoint x: 800, startPoint y: 141, endPoint x: 782, endPoint y: 141, distance: 18.0
click at [783, 141] on input "0" at bounding box center [811, 142] width 57 height 13
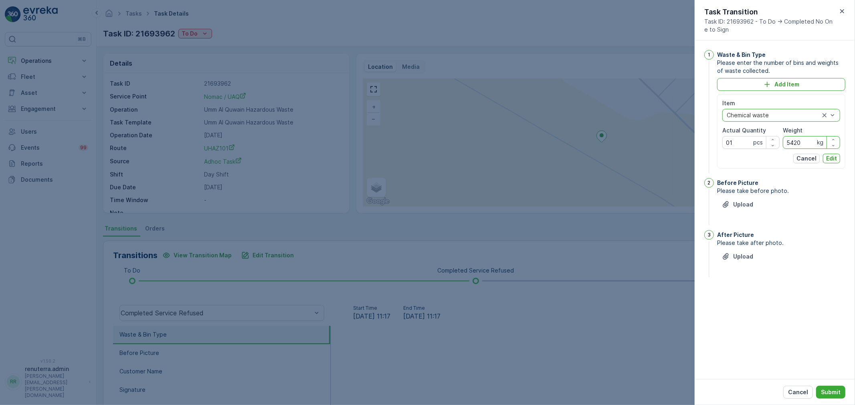
type input "5420"
click at [830, 163] on div "Item option Chemical waste, selected. Chemical waste Actual Quantity 01 pcs Wei…" at bounding box center [781, 131] width 128 height 75
click at [826, 154] on button "Edit" at bounding box center [831, 159] width 17 height 10
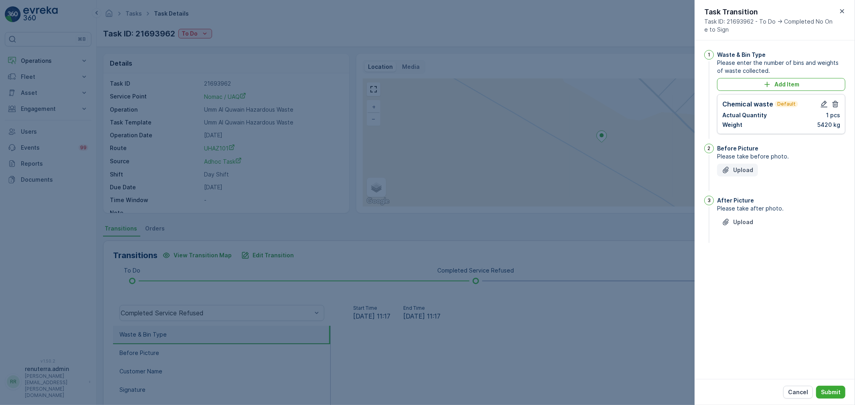
click at [744, 167] on p "Upload" at bounding box center [743, 170] width 20 height 8
click at [744, 270] on div "Upload" at bounding box center [781, 267] width 128 height 22
click at [746, 254] on div "After Picture Please take after photo. Upload" at bounding box center [781, 260] width 128 height 49
click at [743, 262] on p "Upload" at bounding box center [743, 262] width 20 height 8
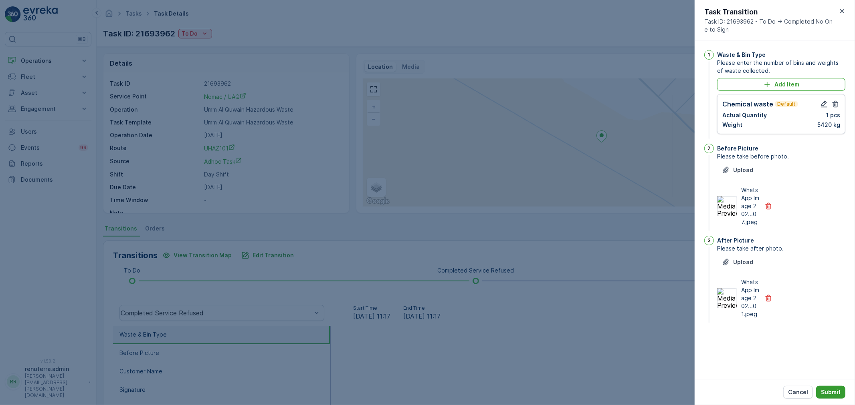
click at [829, 391] on p "Submit" at bounding box center [831, 393] width 20 height 8
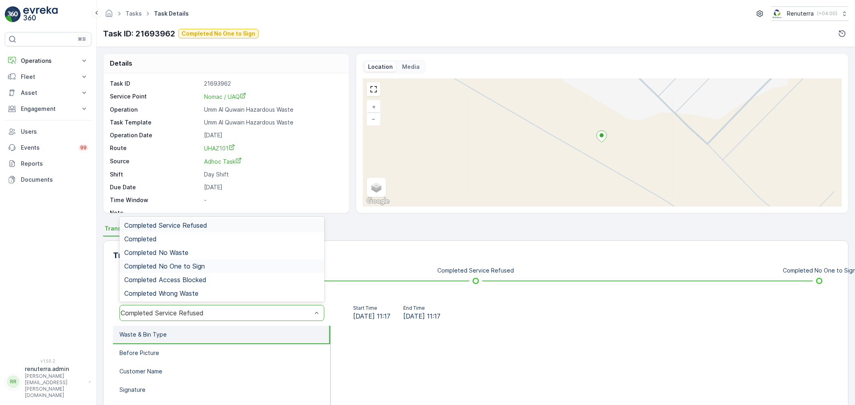
drag, startPoint x: 209, startPoint y: 264, endPoint x: 221, endPoint y: 284, distance: 23.2
click at [209, 264] on div "Completed No One to Sign" at bounding box center [221, 266] width 195 height 7
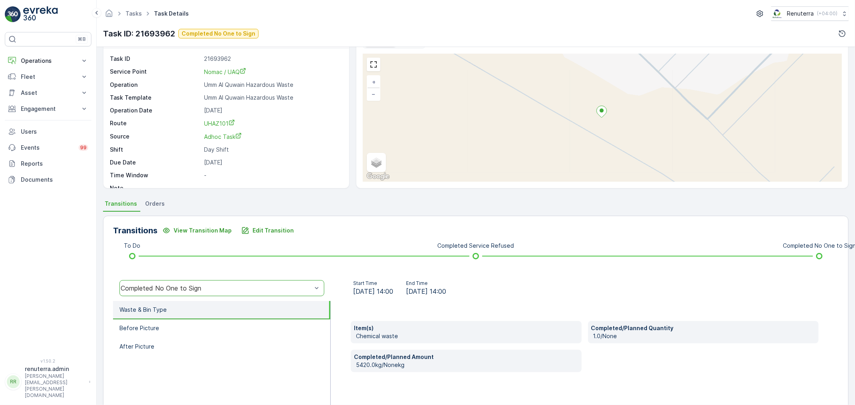
scroll to position [89, 0]
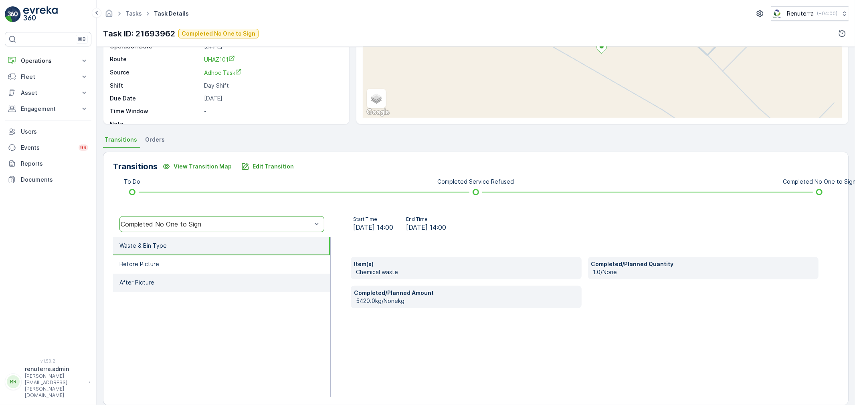
drag, startPoint x: 212, startPoint y: 271, endPoint x: 221, endPoint y: 282, distance: 15.1
click at [215, 269] on li "Before Picture" at bounding box center [221, 265] width 217 height 18
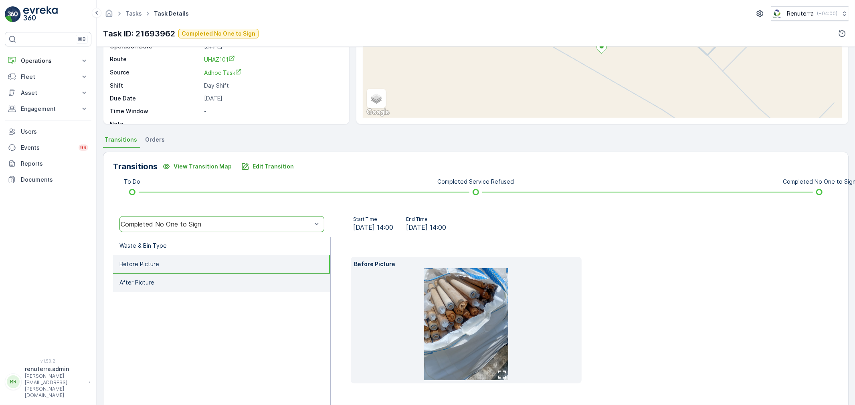
click at [219, 286] on li "After Picture" at bounding box center [221, 283] width 217 height 18
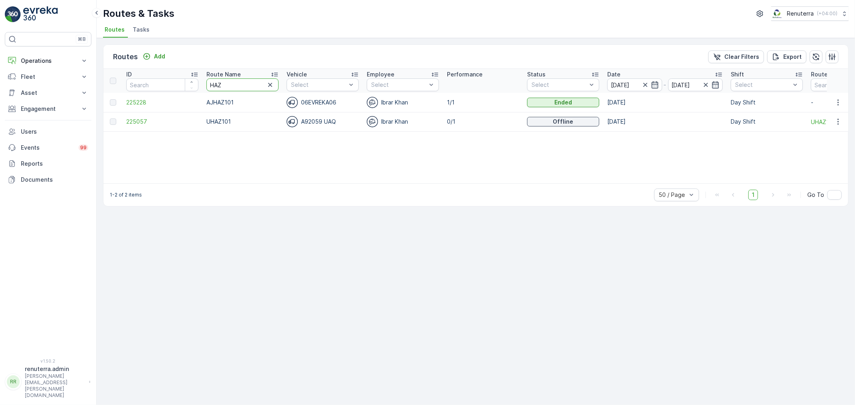
drag, startPoint x: 236, startPoint y: 87, endPoint x: 205, endPoint y: 87, distance: 31.3
click at [206, 87] on th "Route Name HAZ" at bounding box center [242, 81] width 80 height 24
